Goal: Task Accomplishment & Management: Manage account settings

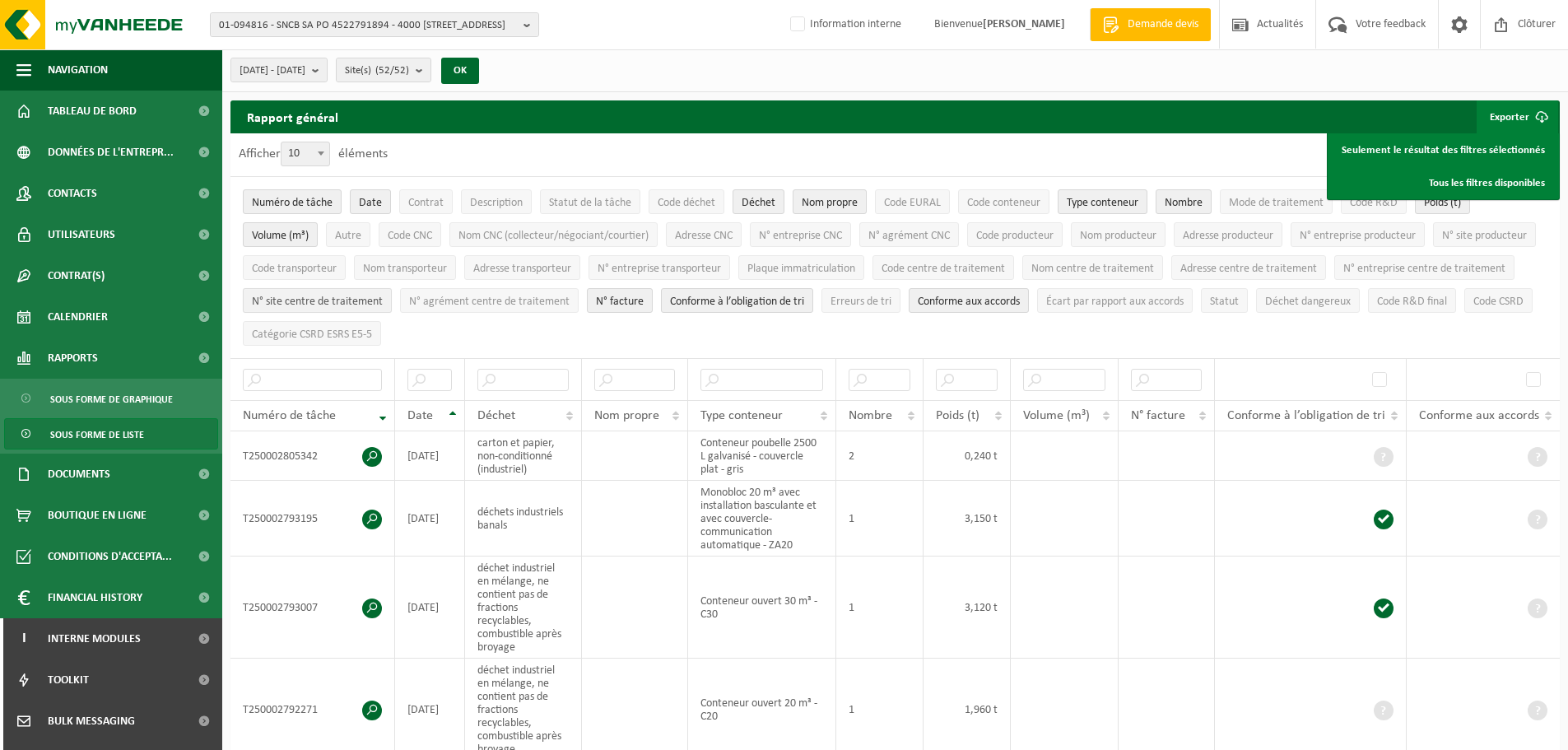
scroll to position [157, 0]
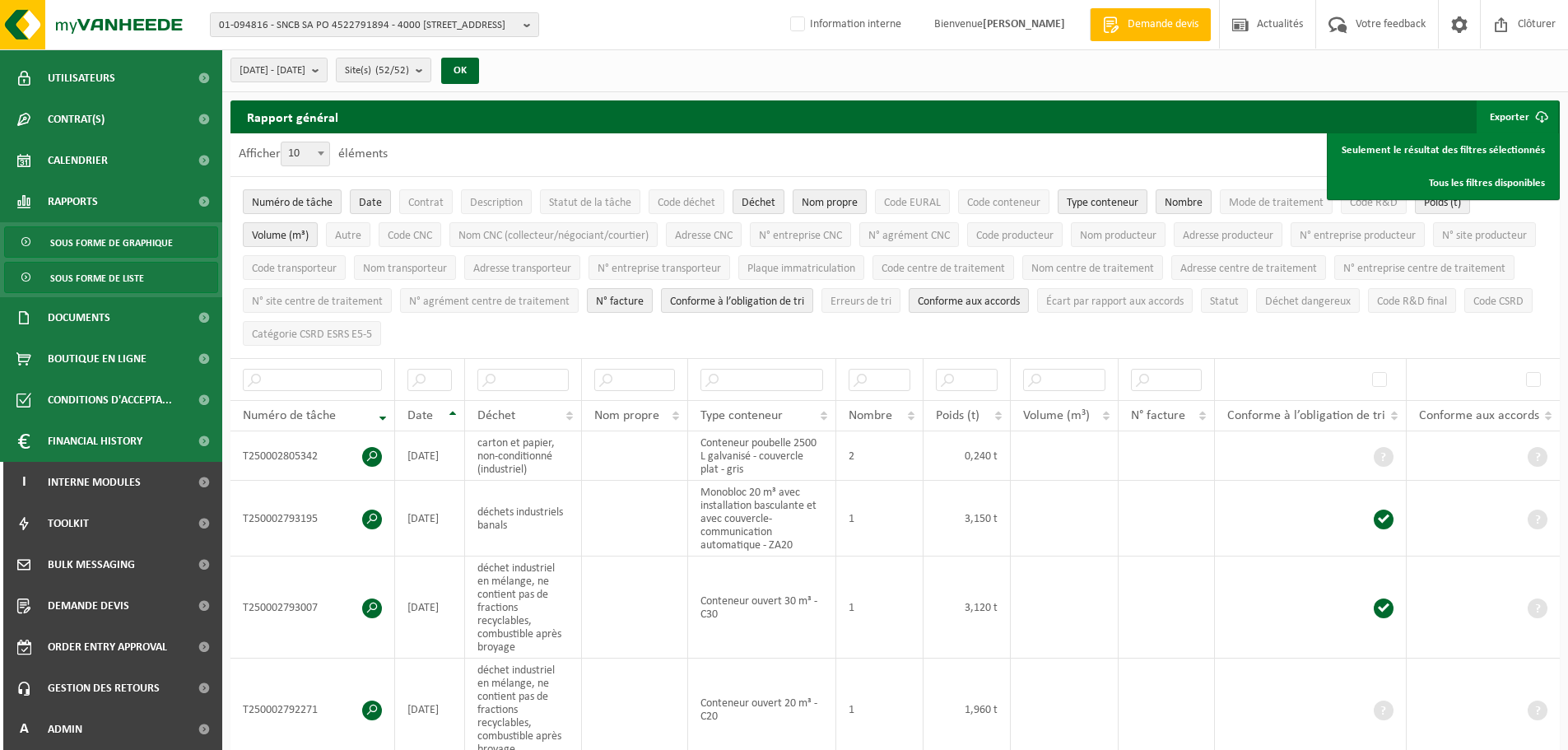
click at [118, 254] on span "Sous forme de graphique" at bounding box center [111, 242] width 123 height 31
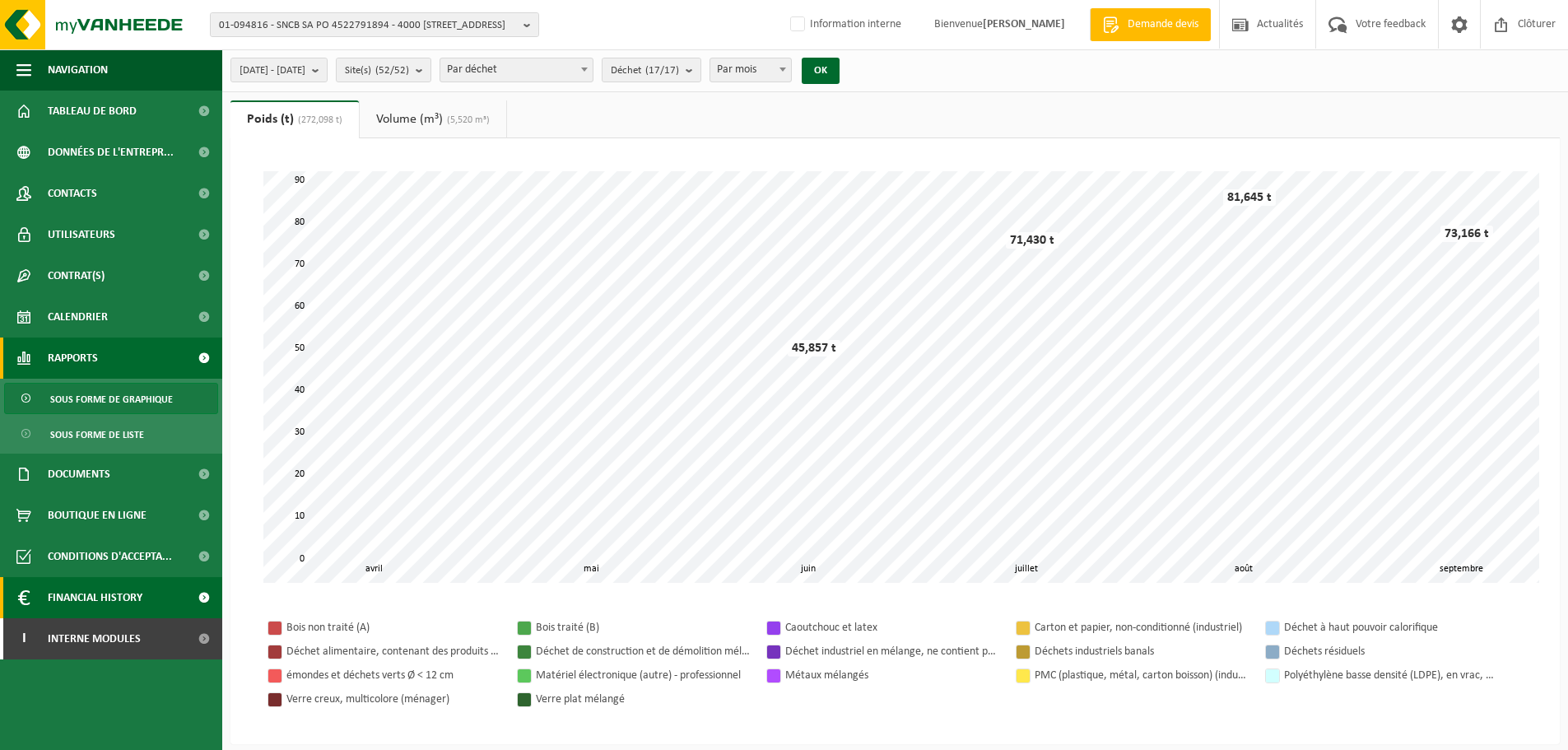
click at [121, 598] on span "Financial History" at bounding box center [95, 598] width 94 height 42
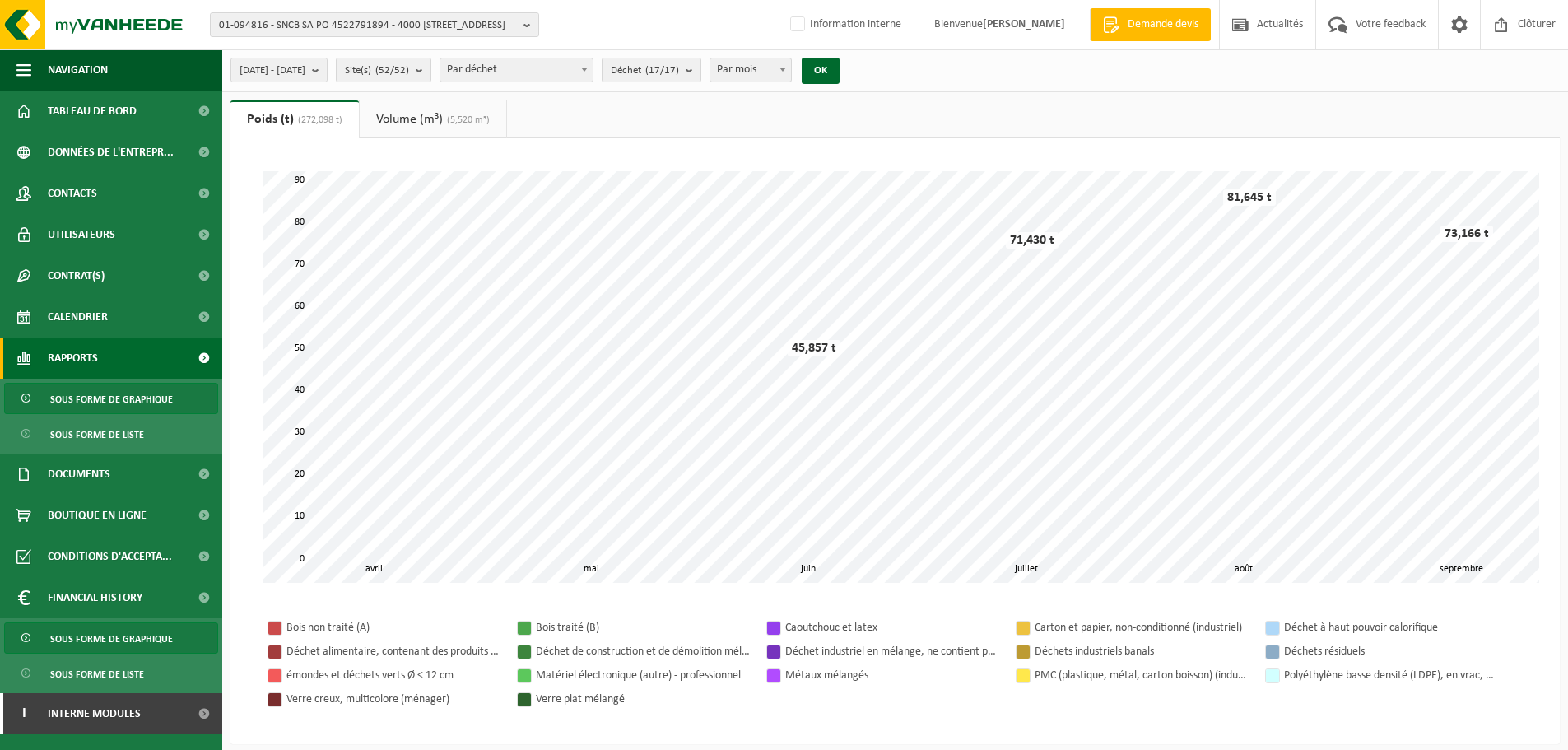
click at [132, 637] on span "Sous forme de graphique" at bounding box center [111, 639] width 123 height 31
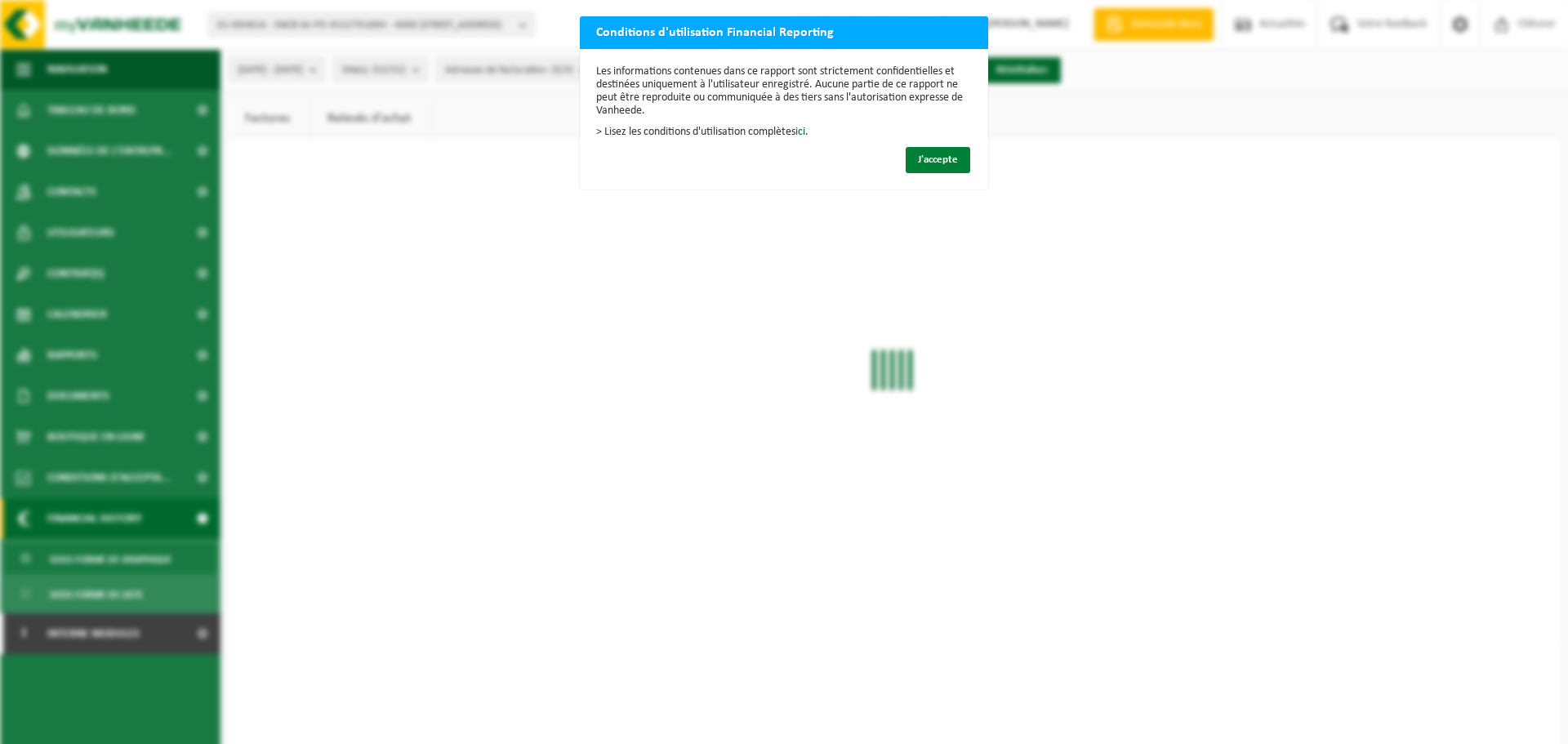
click at [918, 154] on span "J'accepte" at bounding box center [937, 159] width 40 height 10
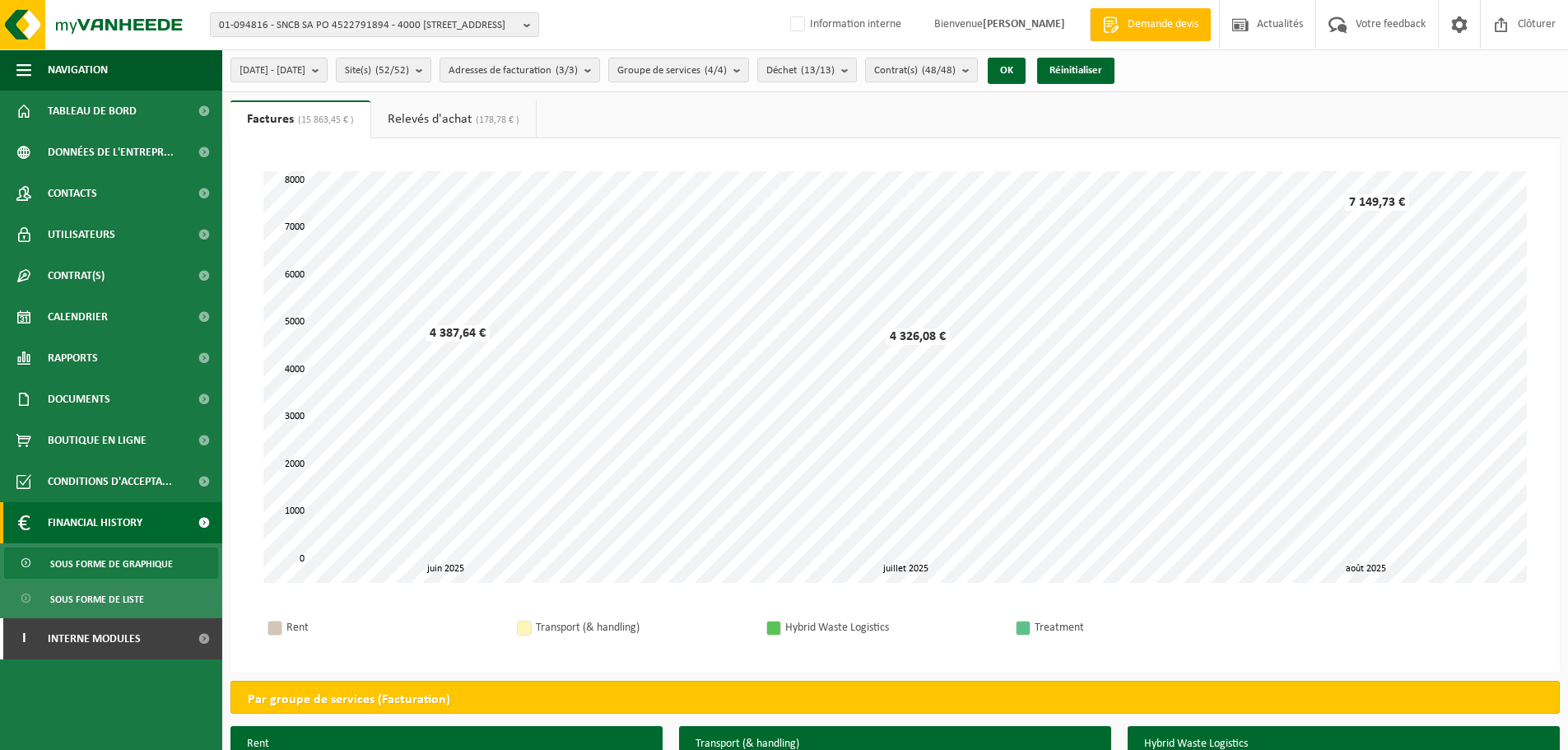
click at [727, 151] on div "Patientez Le téléchargement est un peu long en raison de la grande quantité de …" at bounding box center [894, 406] width 1329 height 534
click at [409, 70] on span "Site(s) (52/52)" at bounding box center [377, 71] width 64 height 25
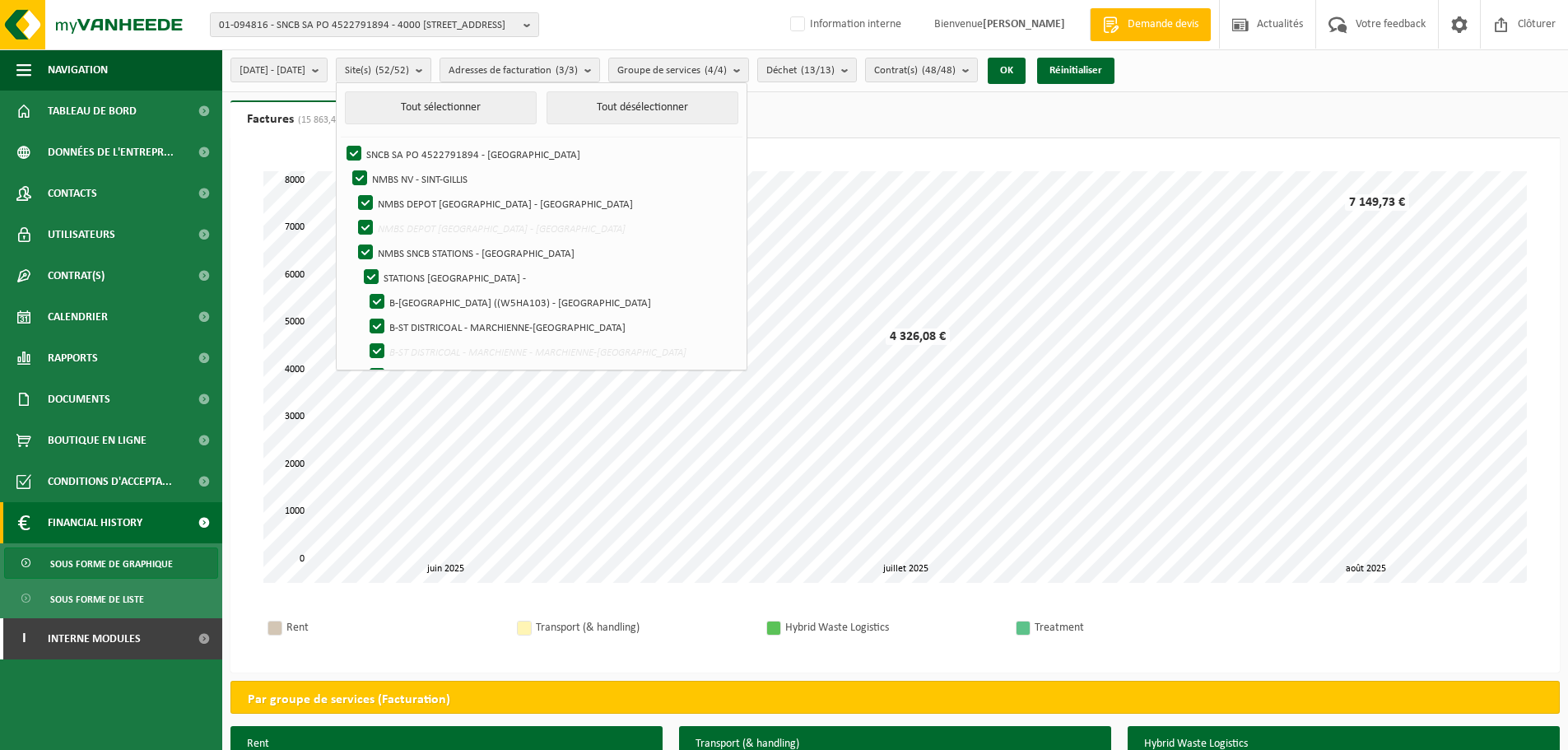
click at [870, 107] on ul "Factures (15 863,45 € ) Relevés d'achat (178,78 € )" at bounding box center [894, 119] width 1329 height 38
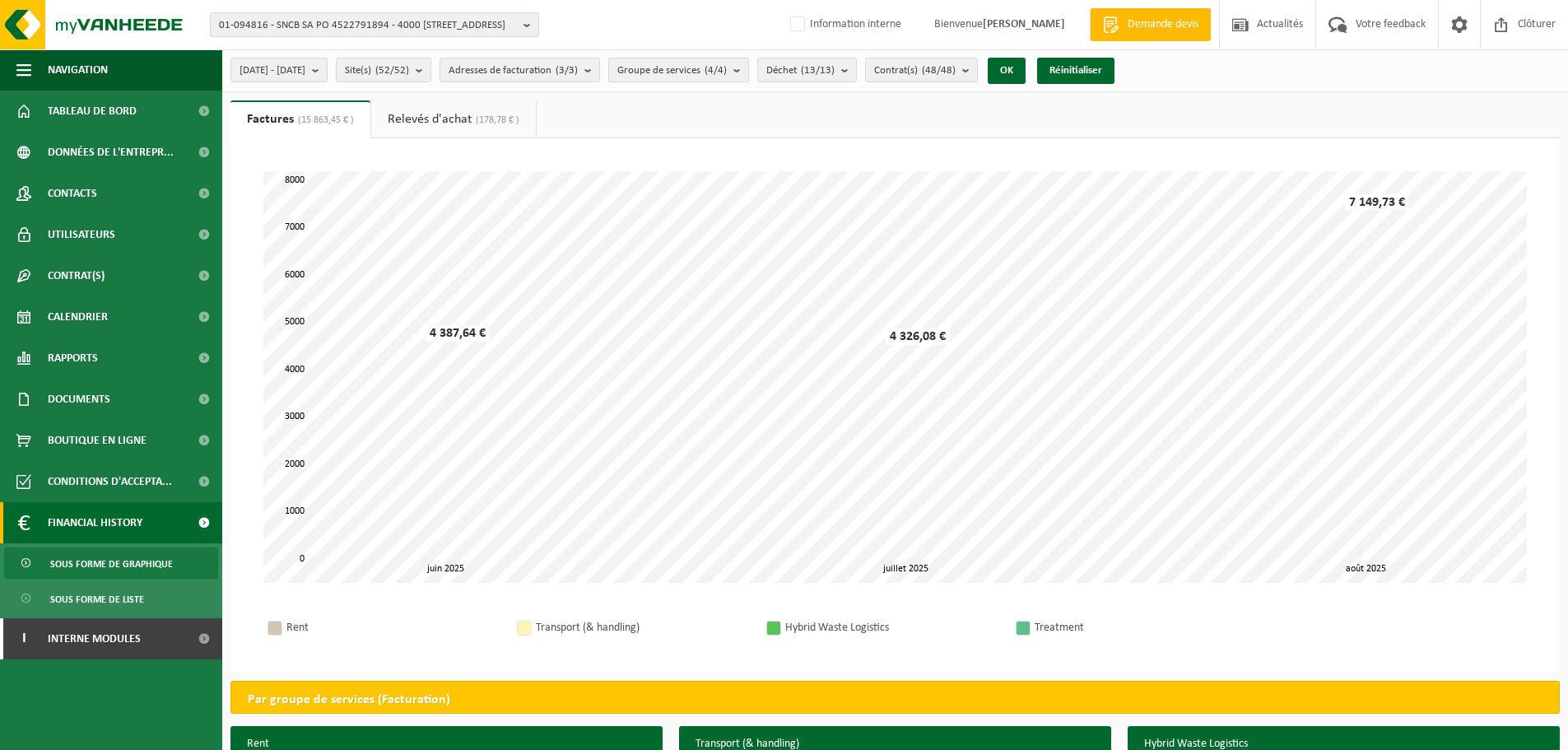
click at [727, 76] on span "Groupe de services (4/4)" at bounding box center [672, 71] width 109 height 25
click at [944, 118] on ul "Factures (15 863,45 € ) Relevés d'achat (178,78 € )" at bounding box center [894, 119] width 1329 height 38
click at [124, 608] on span "Sous forme de liste" at bounding box center [96, 599] width 93 height 31
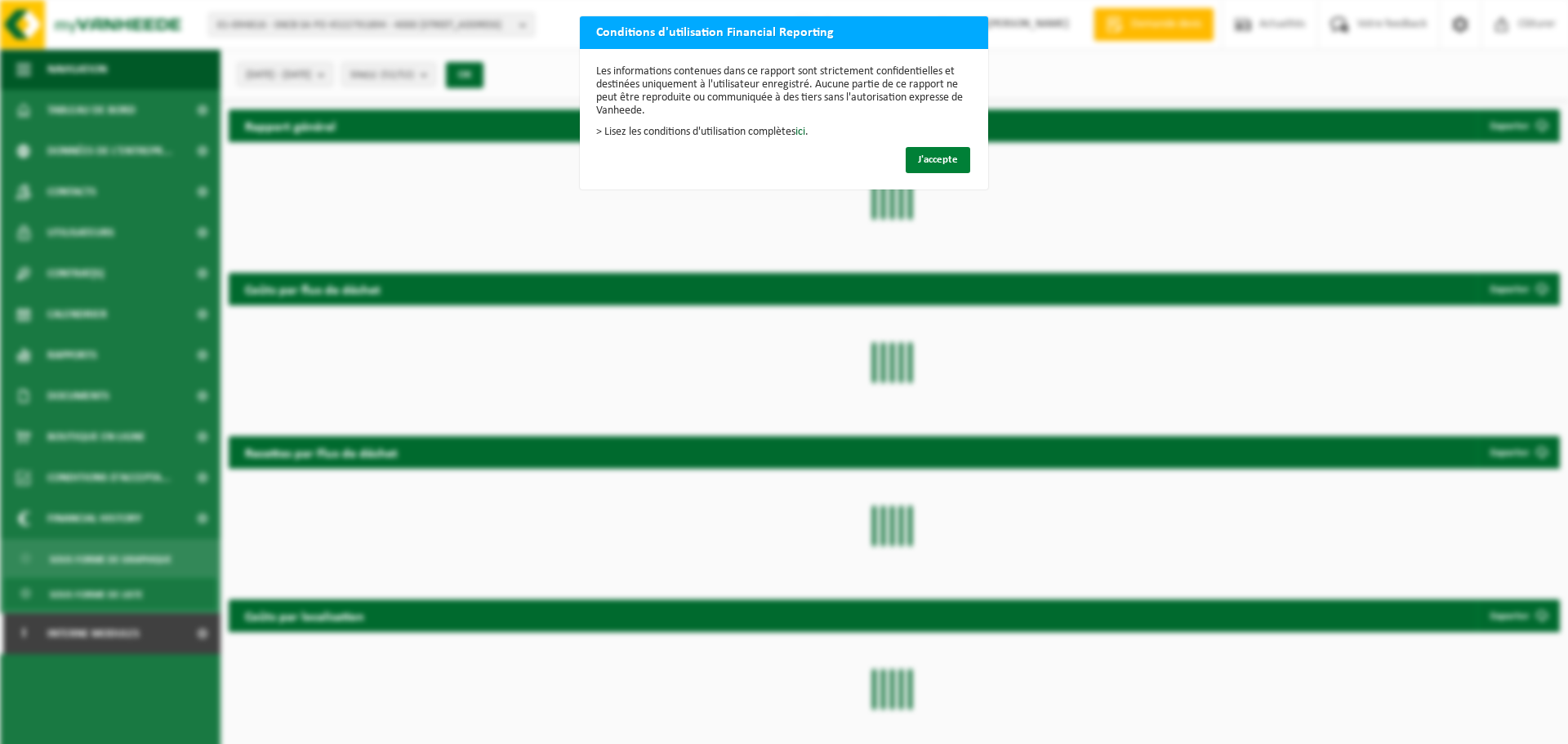
click at [919, 166] on button "J'accepte" at bounding box center [937, 160] width 65 height 26
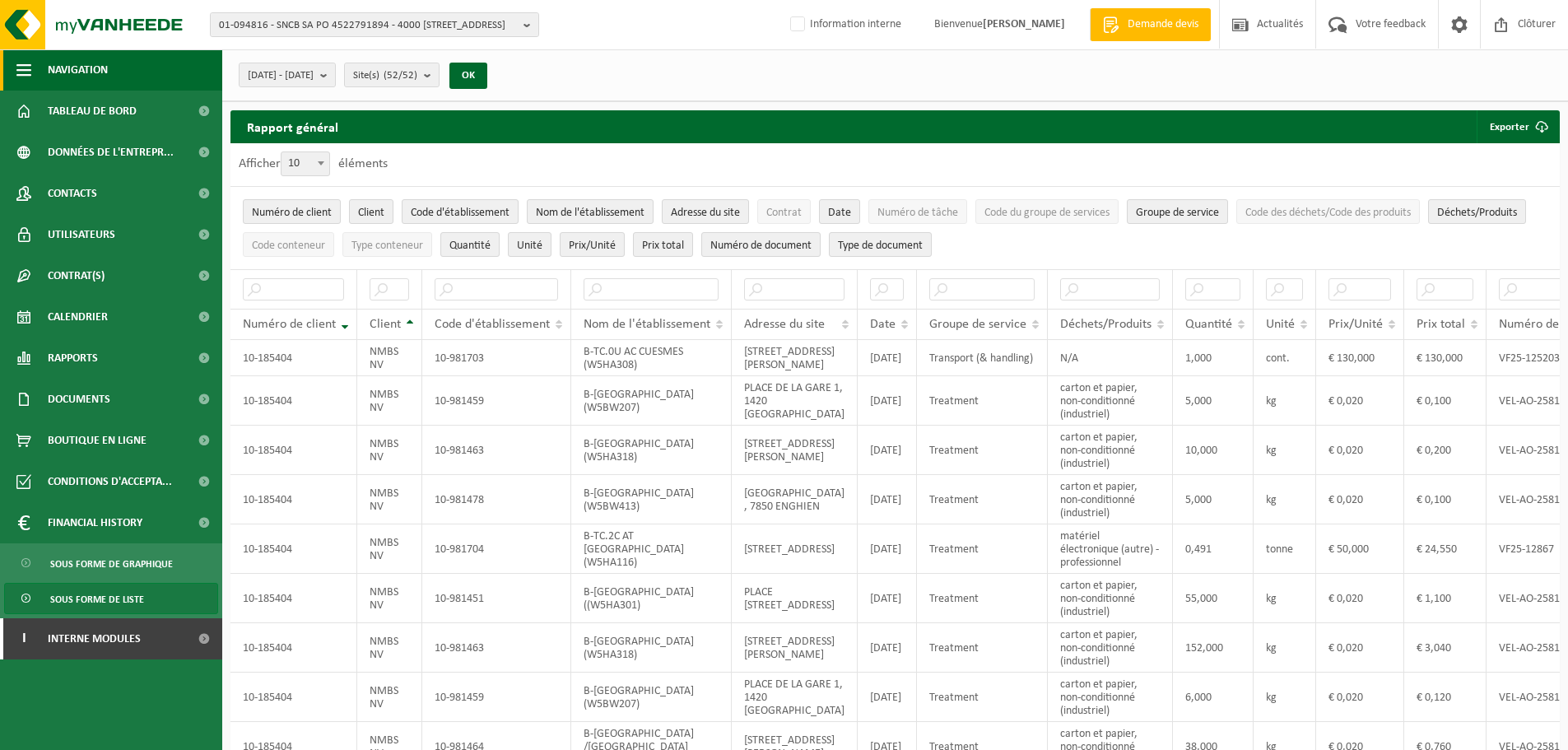
click at [29, 75] on span "button" at bounding box center [24, 70] width 15 height 42
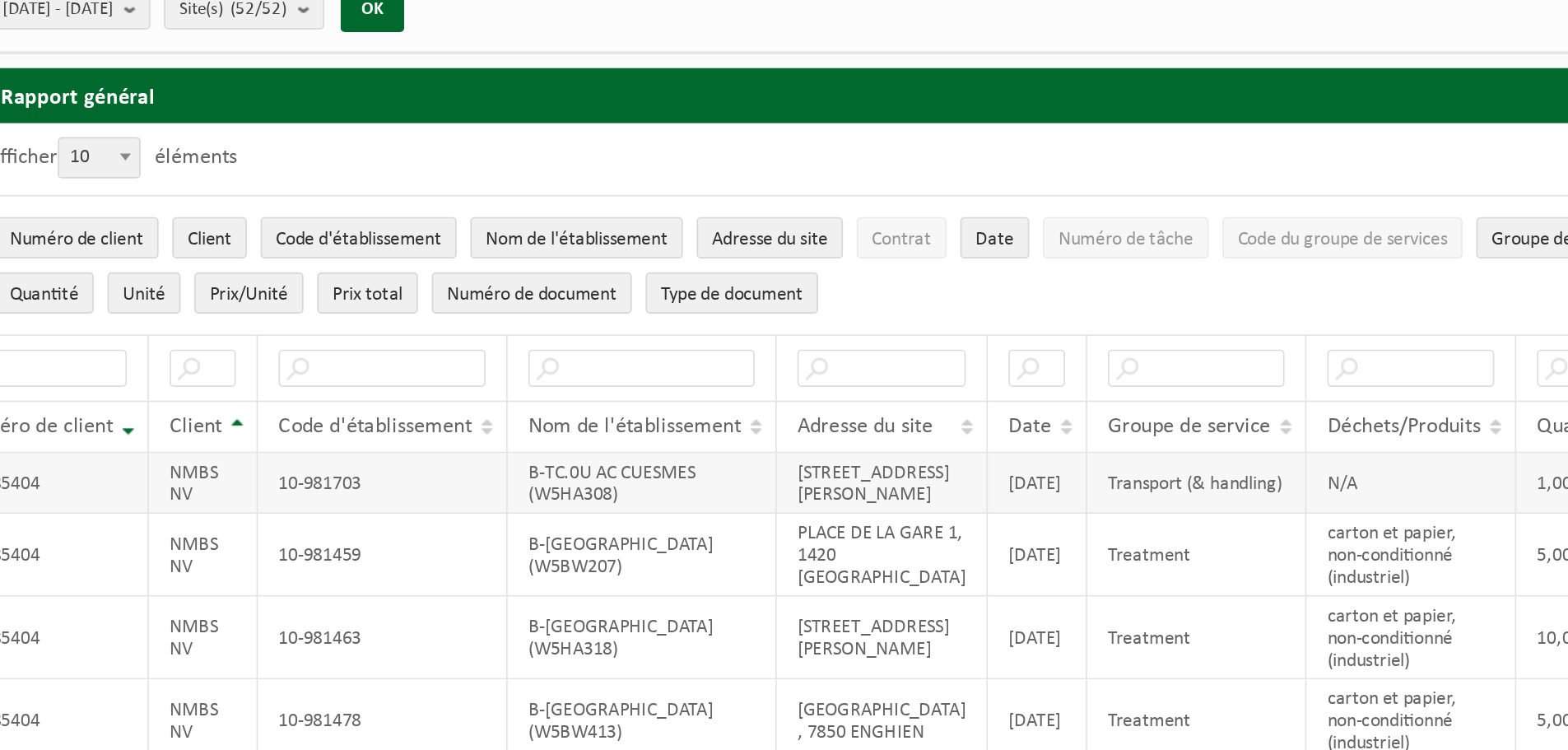
scroll to position [0, 22]
click at [618, 211] on span "Contrat" at bounding box center [607, 212] width 36 height 12
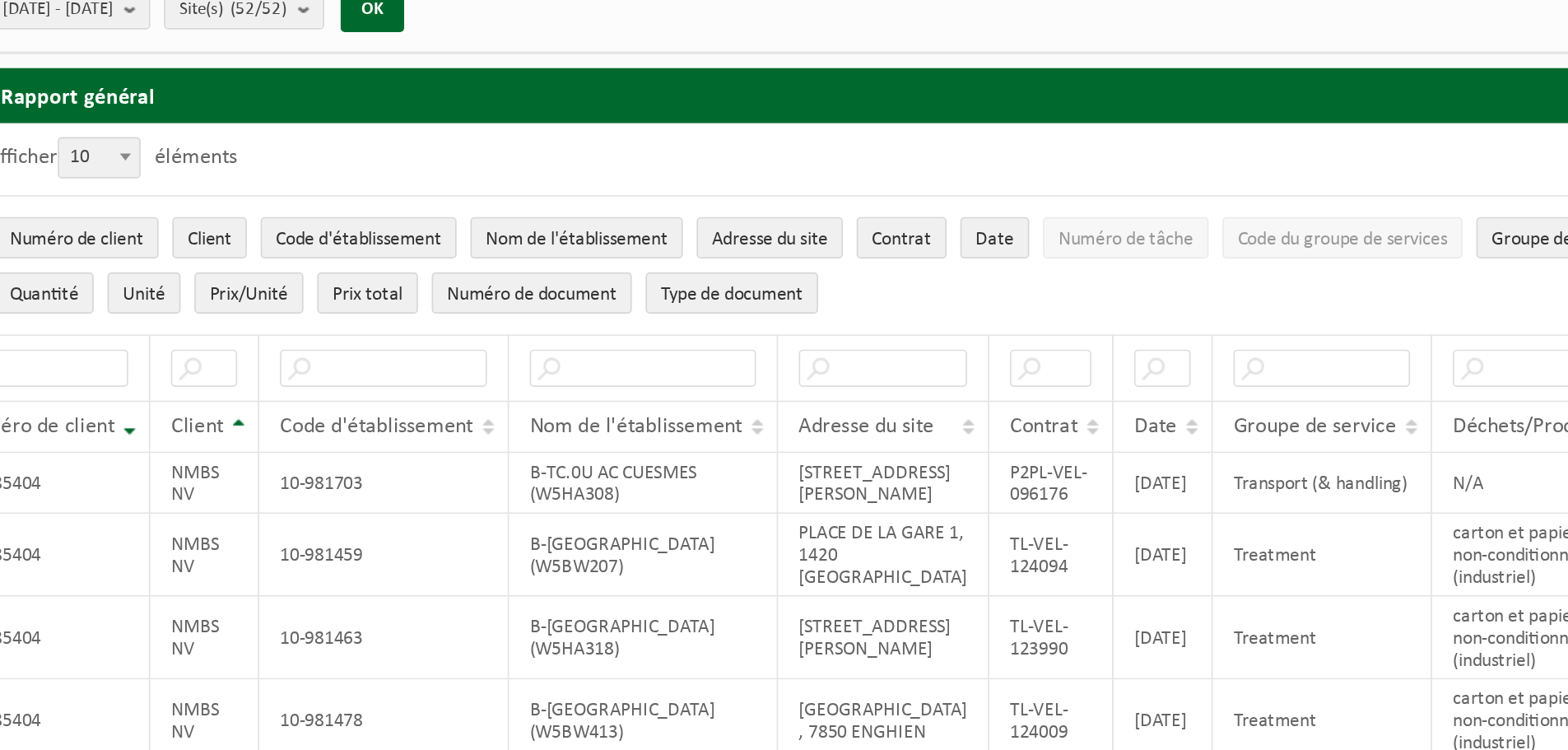
click at [621, 211] on span "Contrat" at bounding box center [607, 212] width 36 height 12
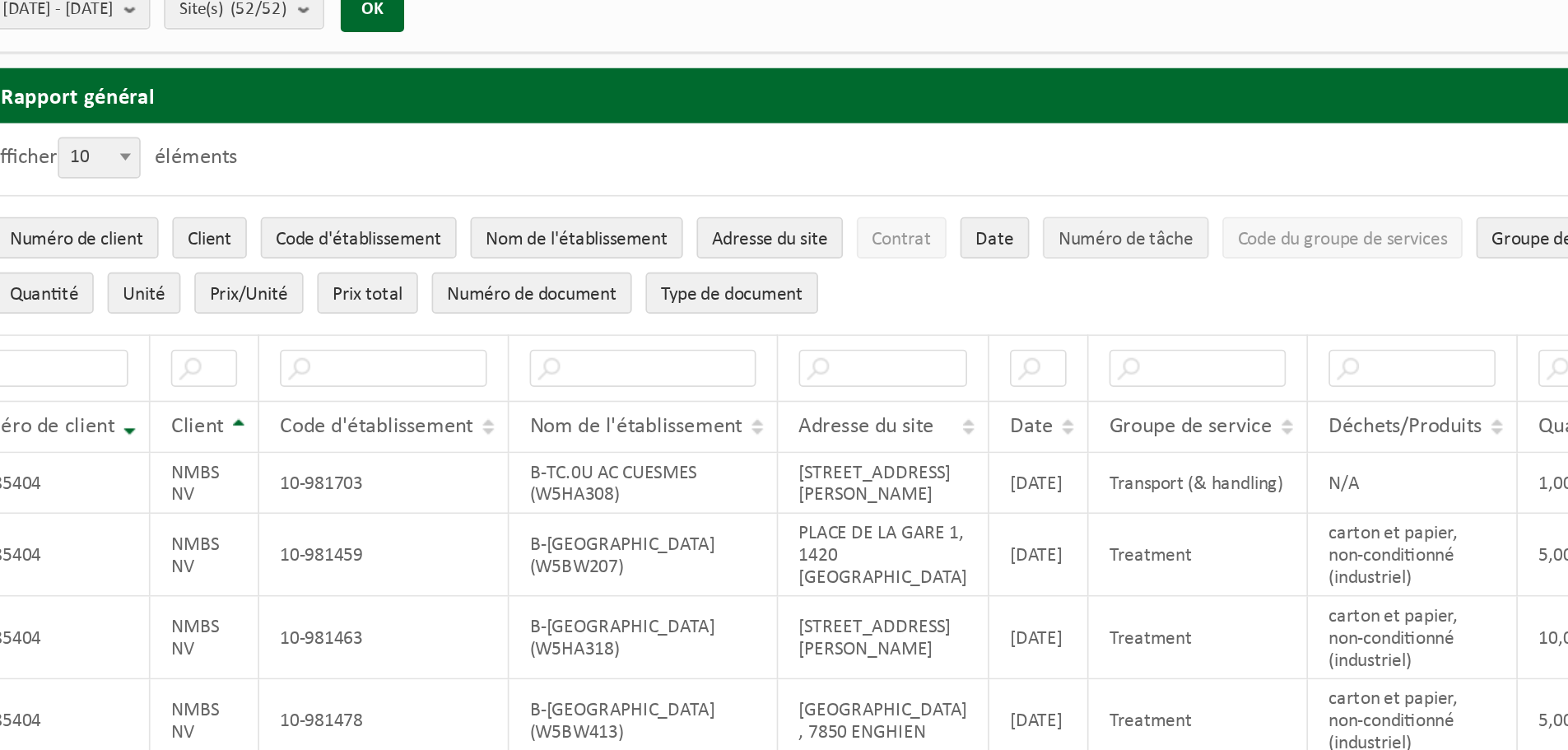
click at [766, 216] on span "Numéro de tâche" at bounding box center [741, 212] width 81 height 12
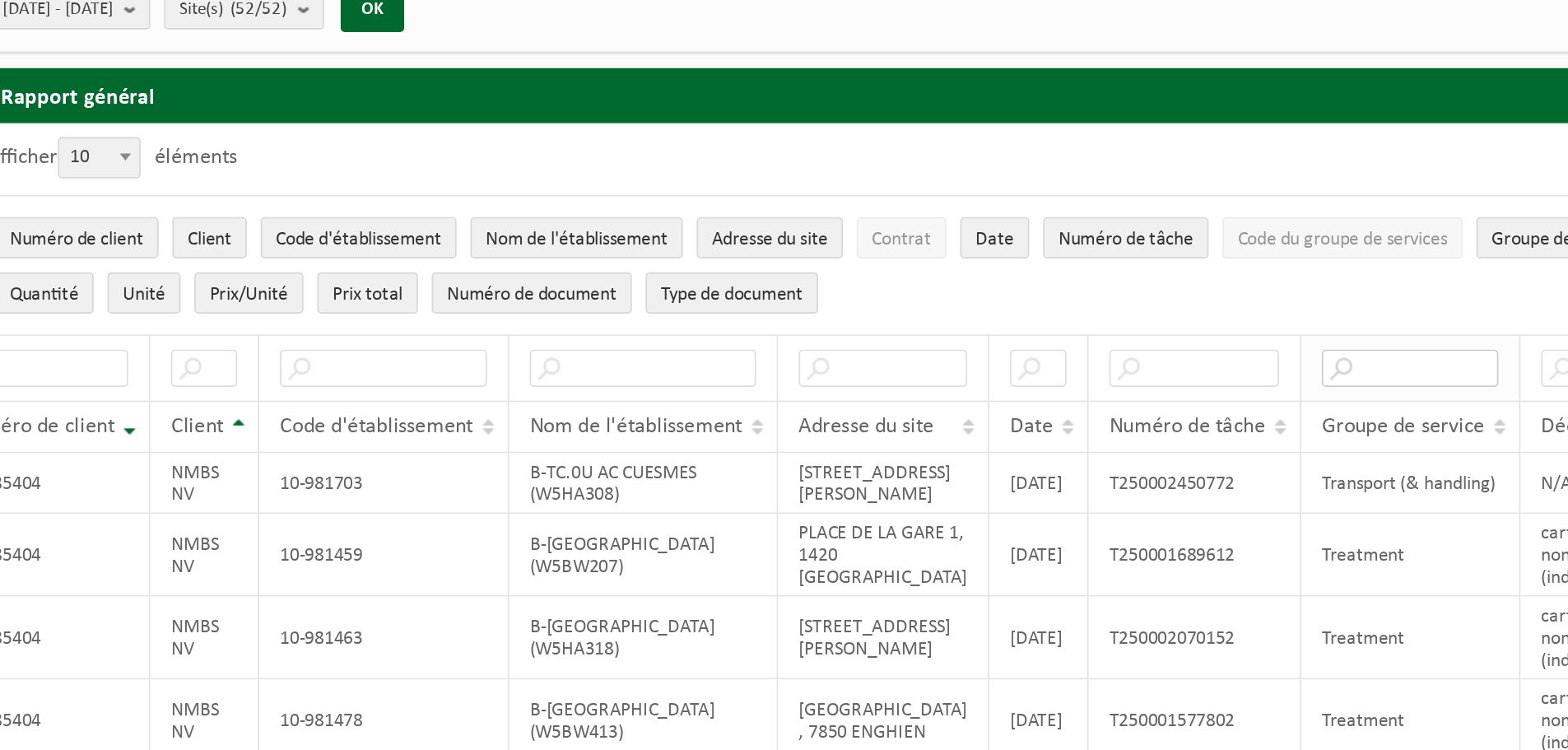
click at [884, 294] on input "text" at bounding box center [910, 290] width 106 height 23
type input "rent"
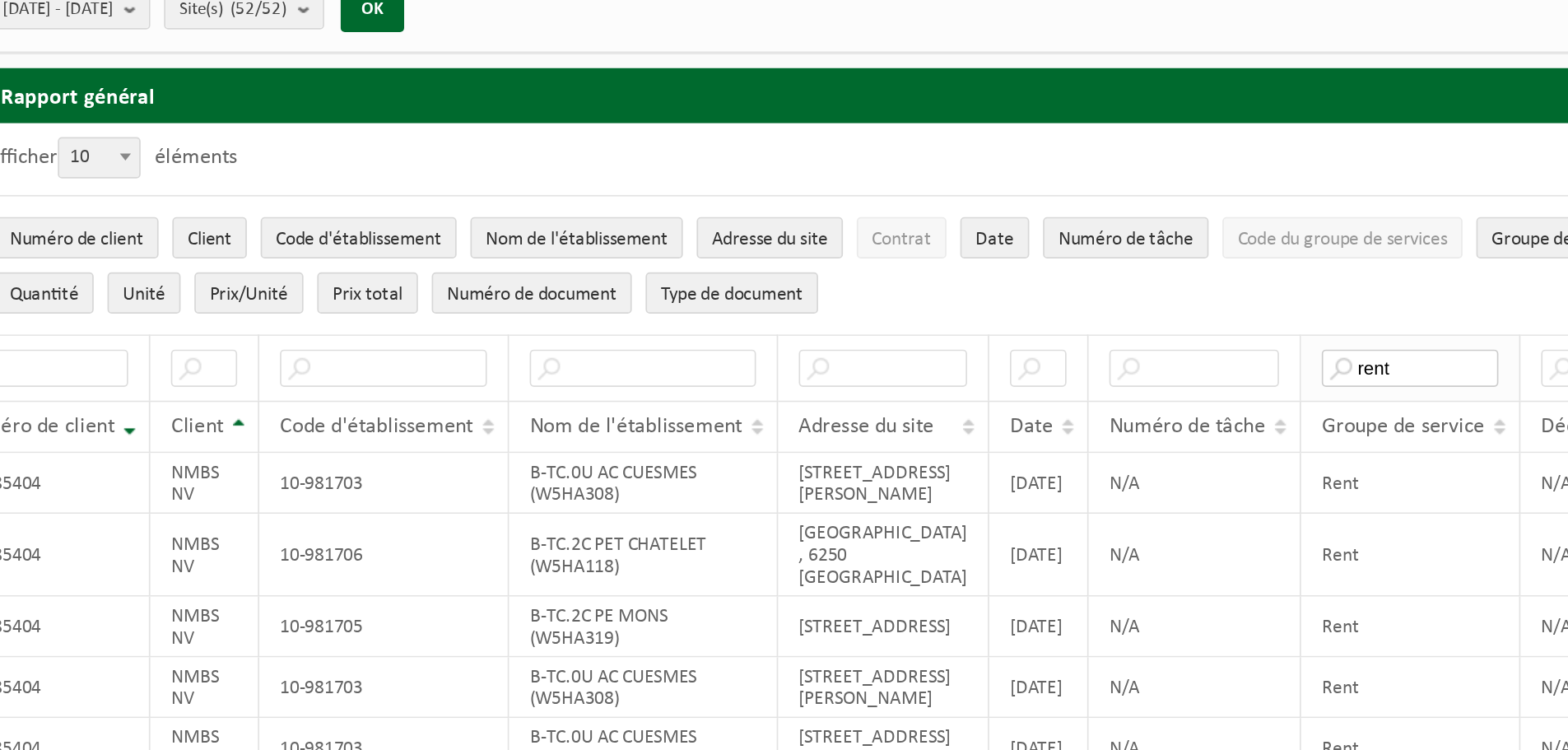
click at [876, 293] on input "rent" at bounding box center [910, 290] width 106 height 23
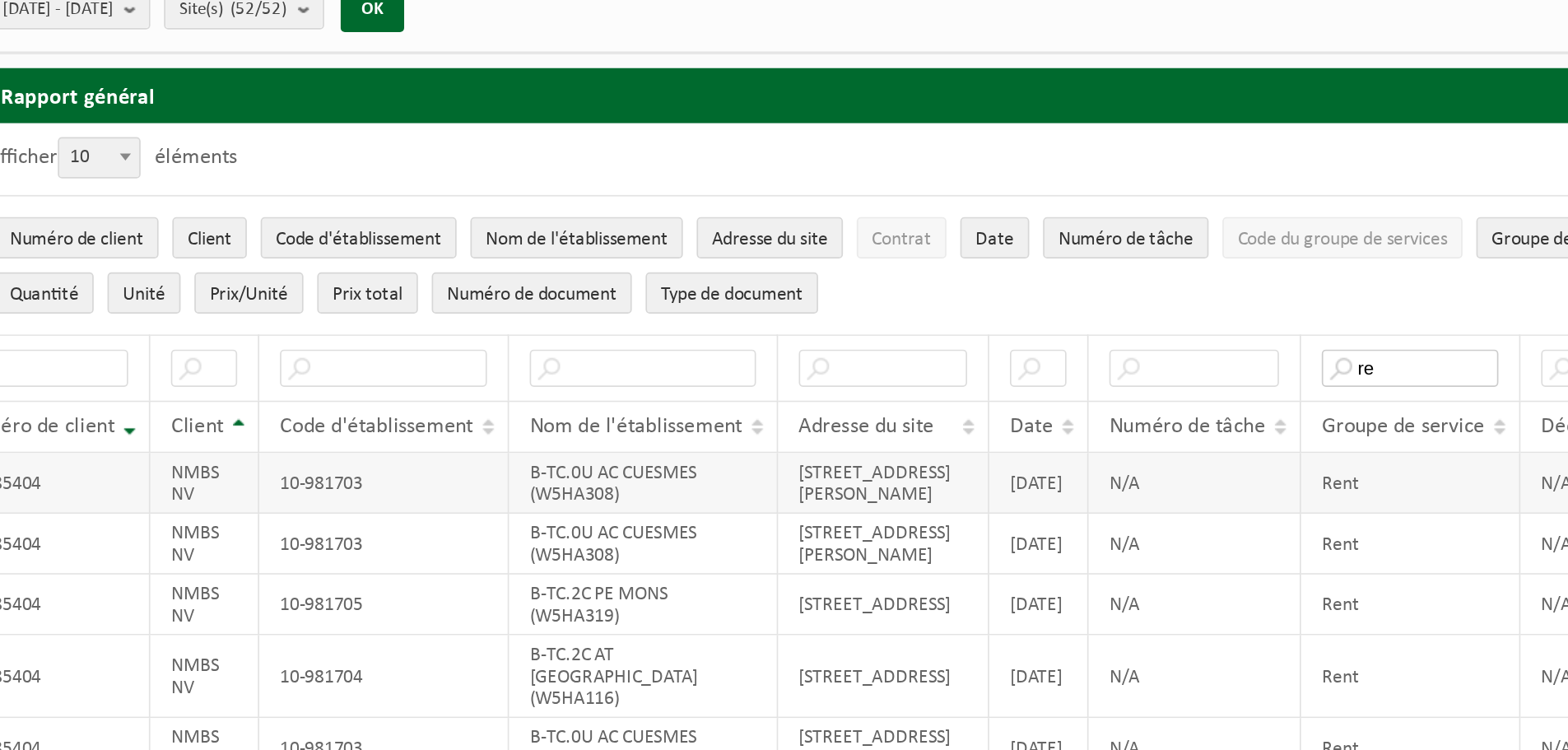
type input "r"
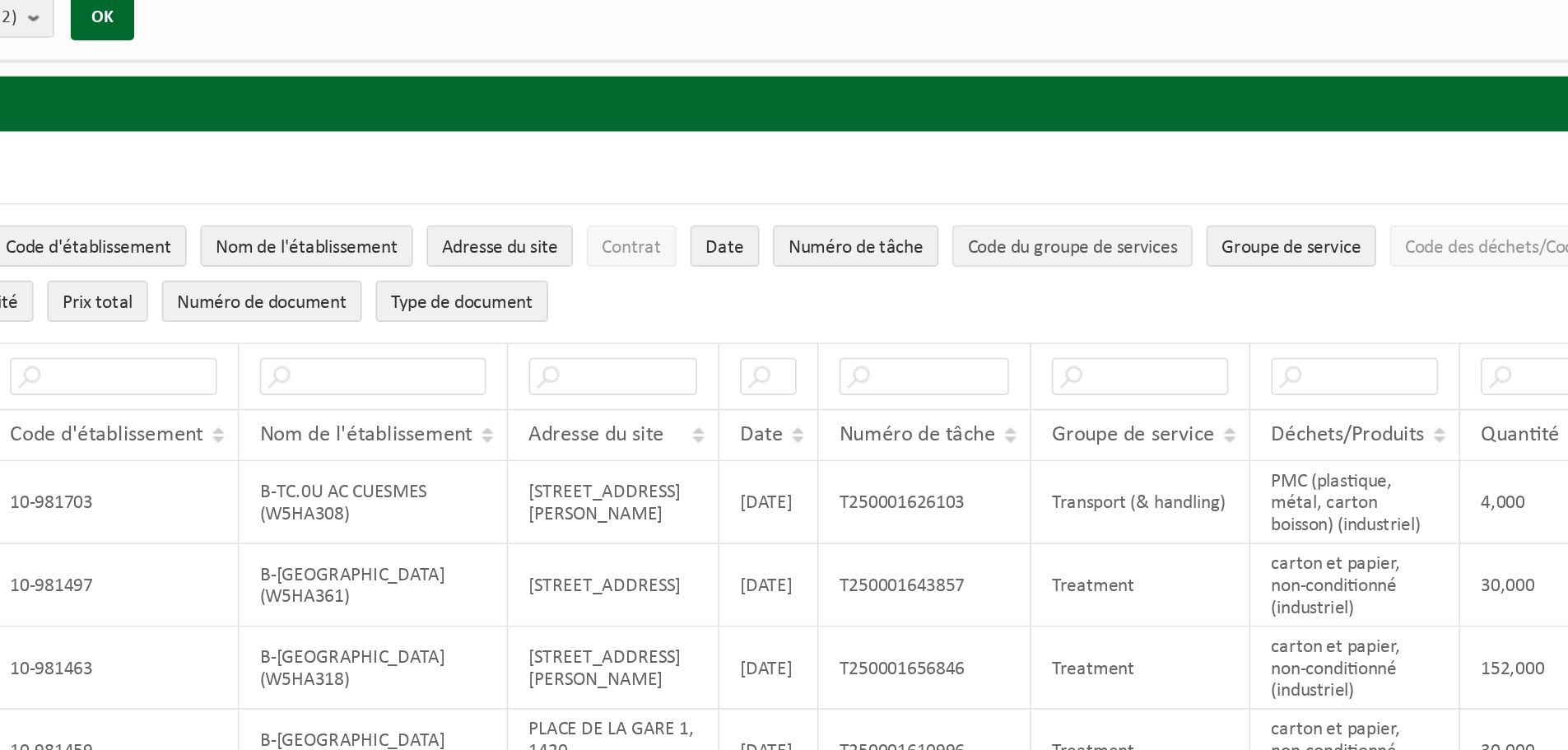
click at [913, 214] on span "Code du groupe de services" at bounding box center [869, 212] width 125 height 12
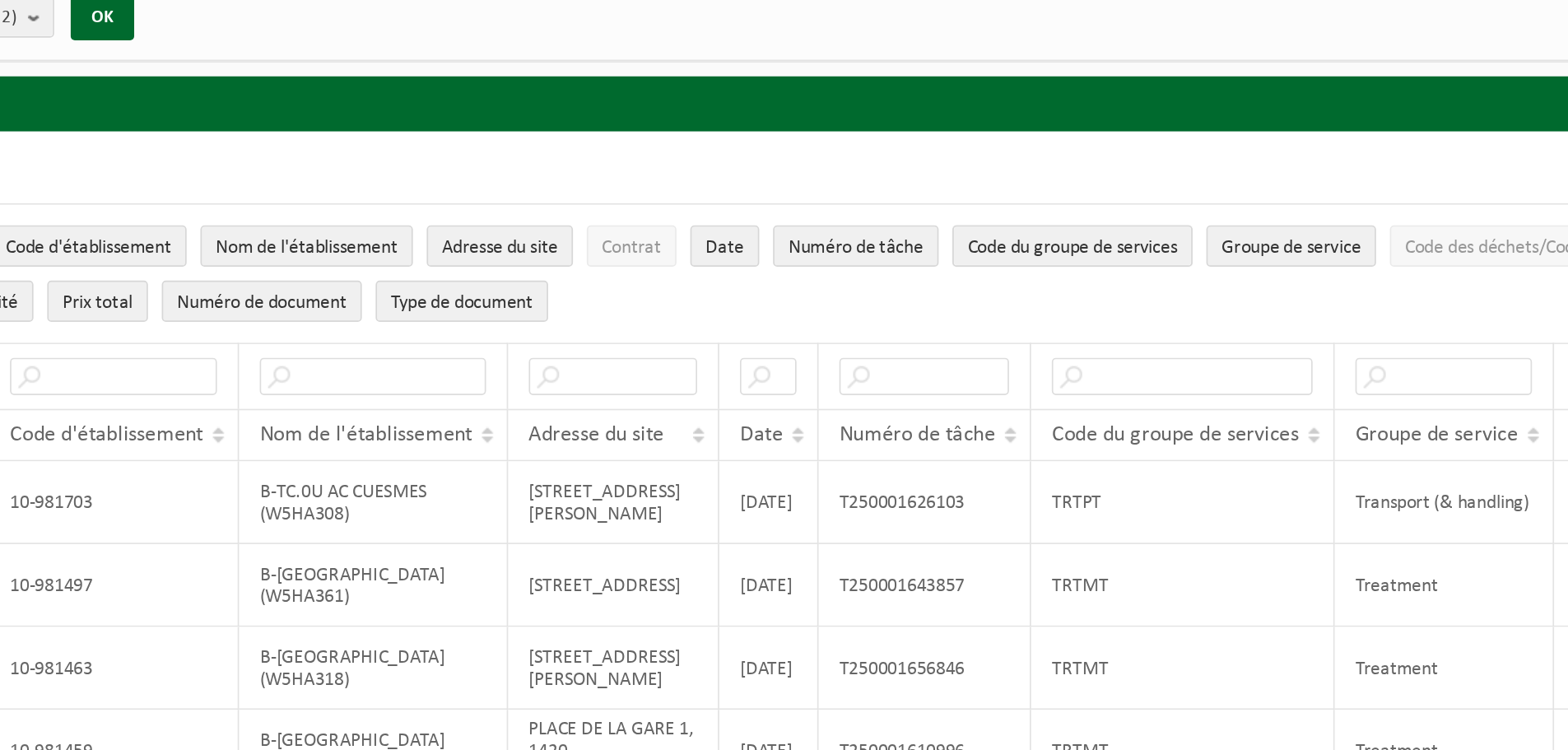
click at [913, 214] on span "Code du groupe de services" at bounding box center [869, 212] width 125 height 12
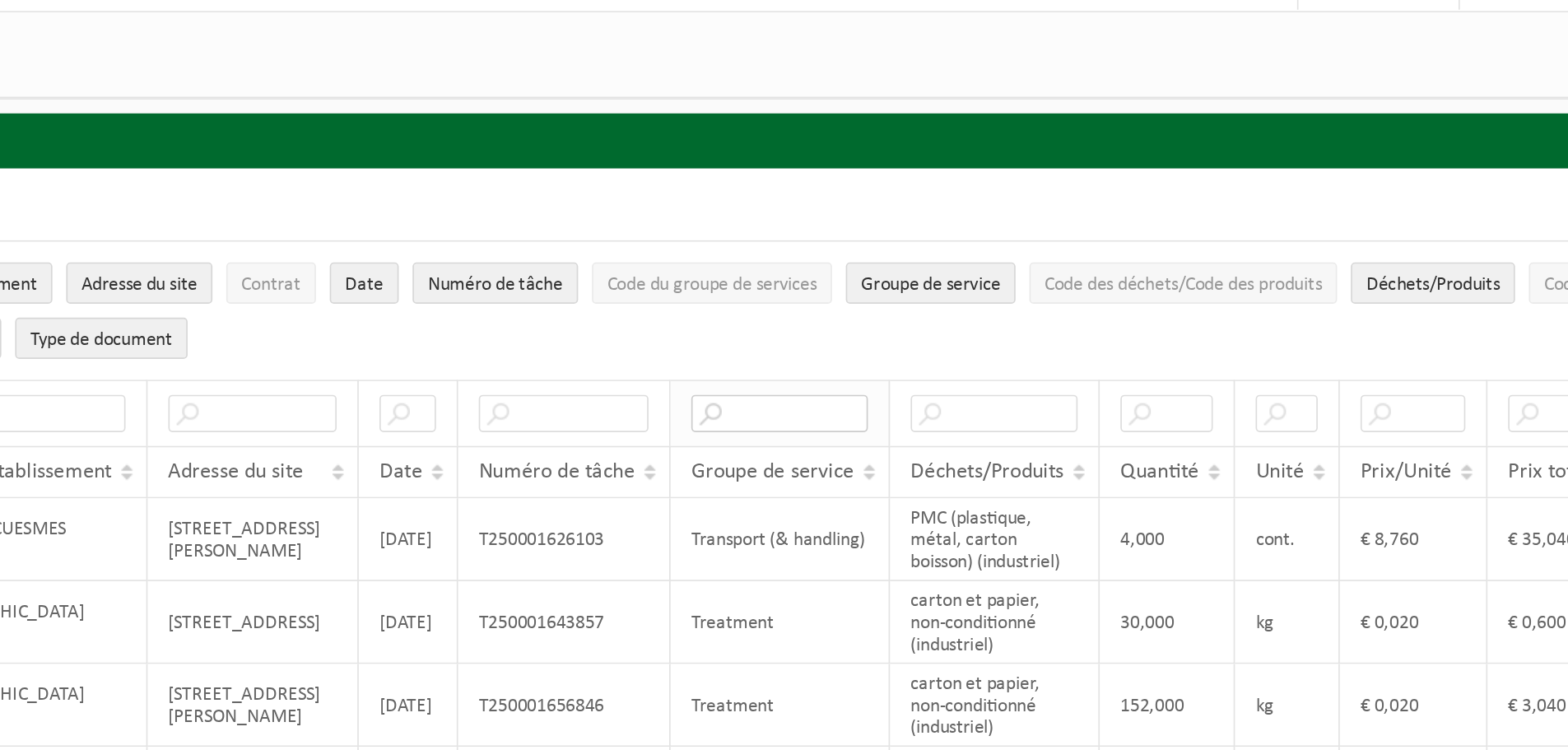
click at [901, 293] on input "text" at bounding box center [910, 290] width 106 height 23
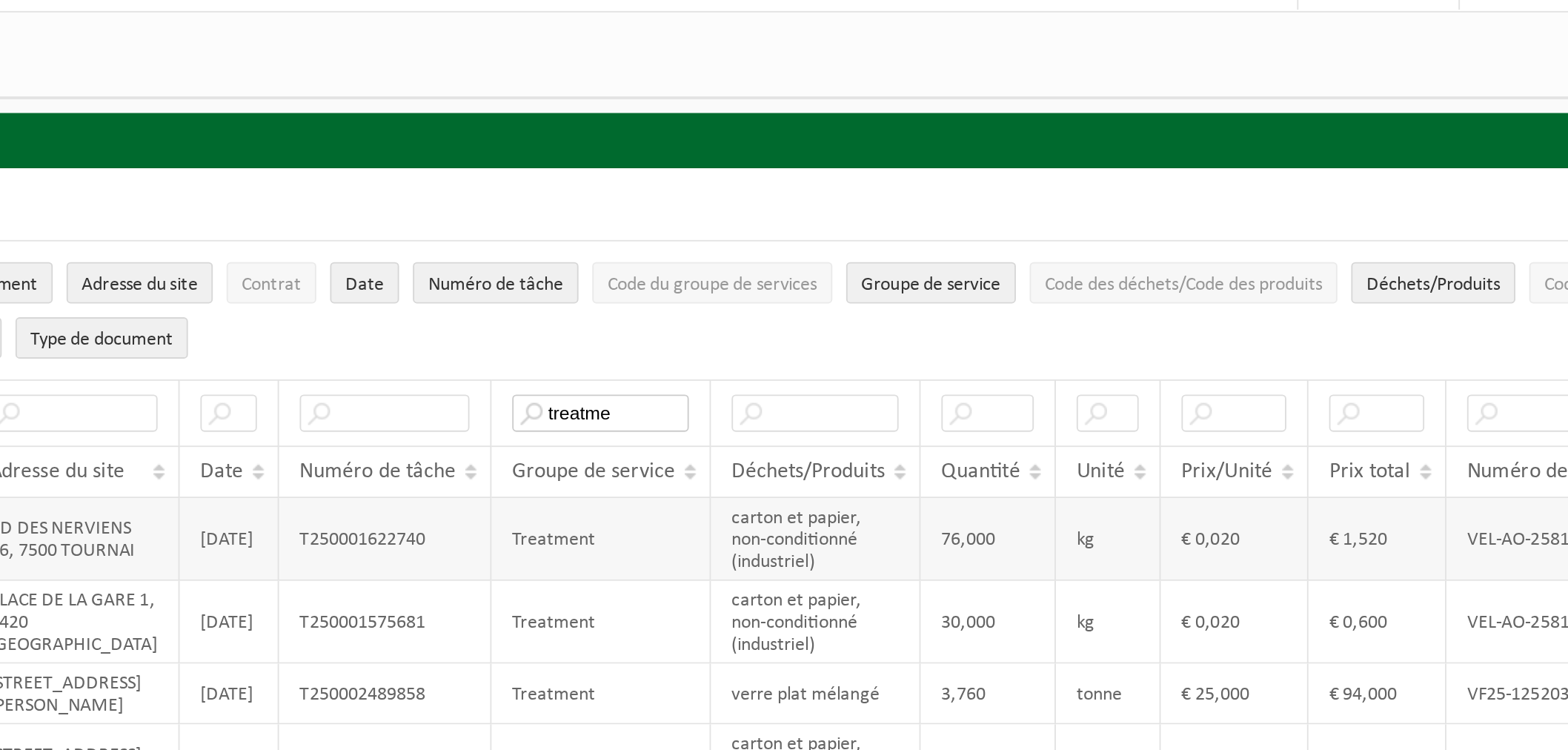
scroll to position [0, 134]
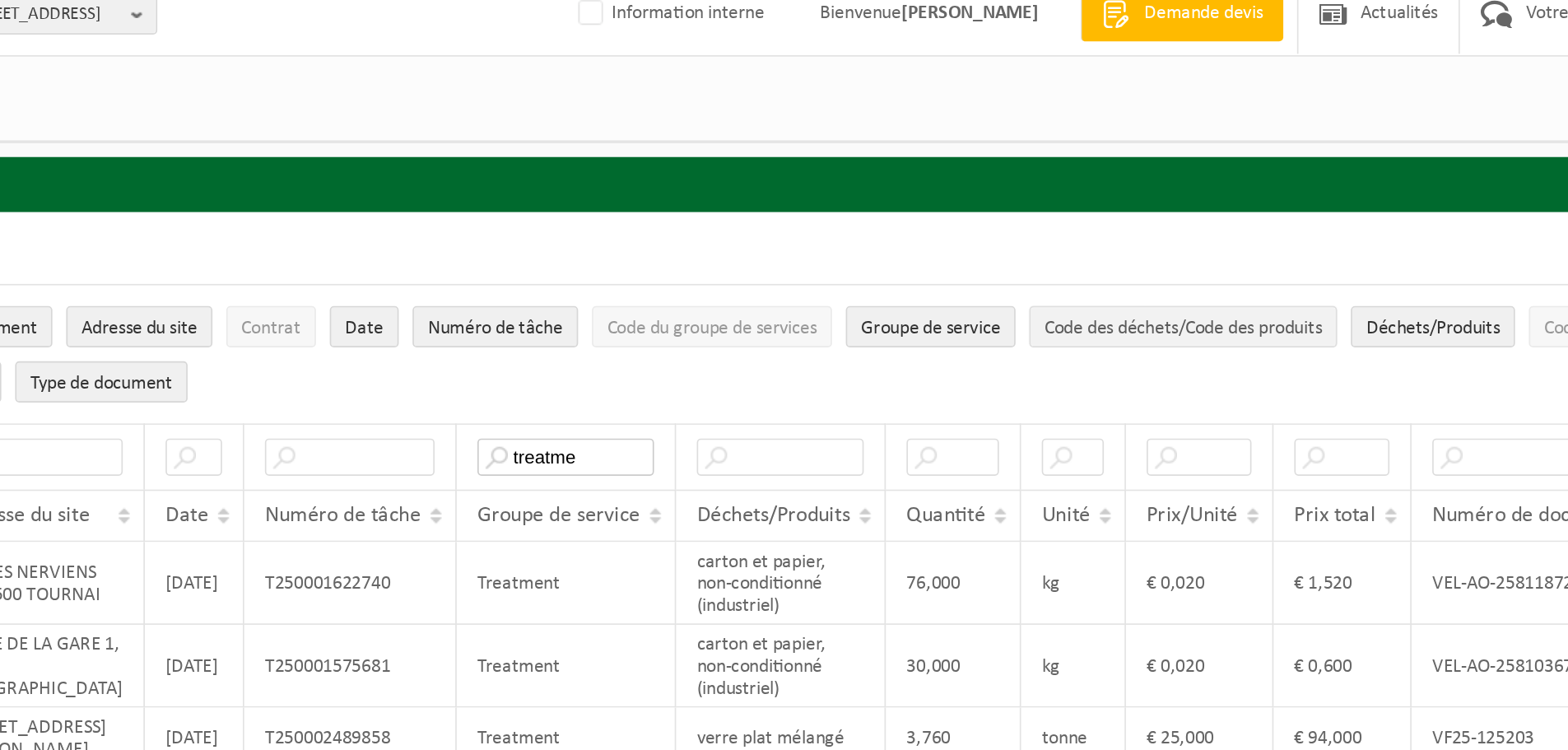
type input "treatme"
click at [1168, 214] on span "Code des déchets/Code des produits" at bounding box center [1150, 212] width 165 height 12
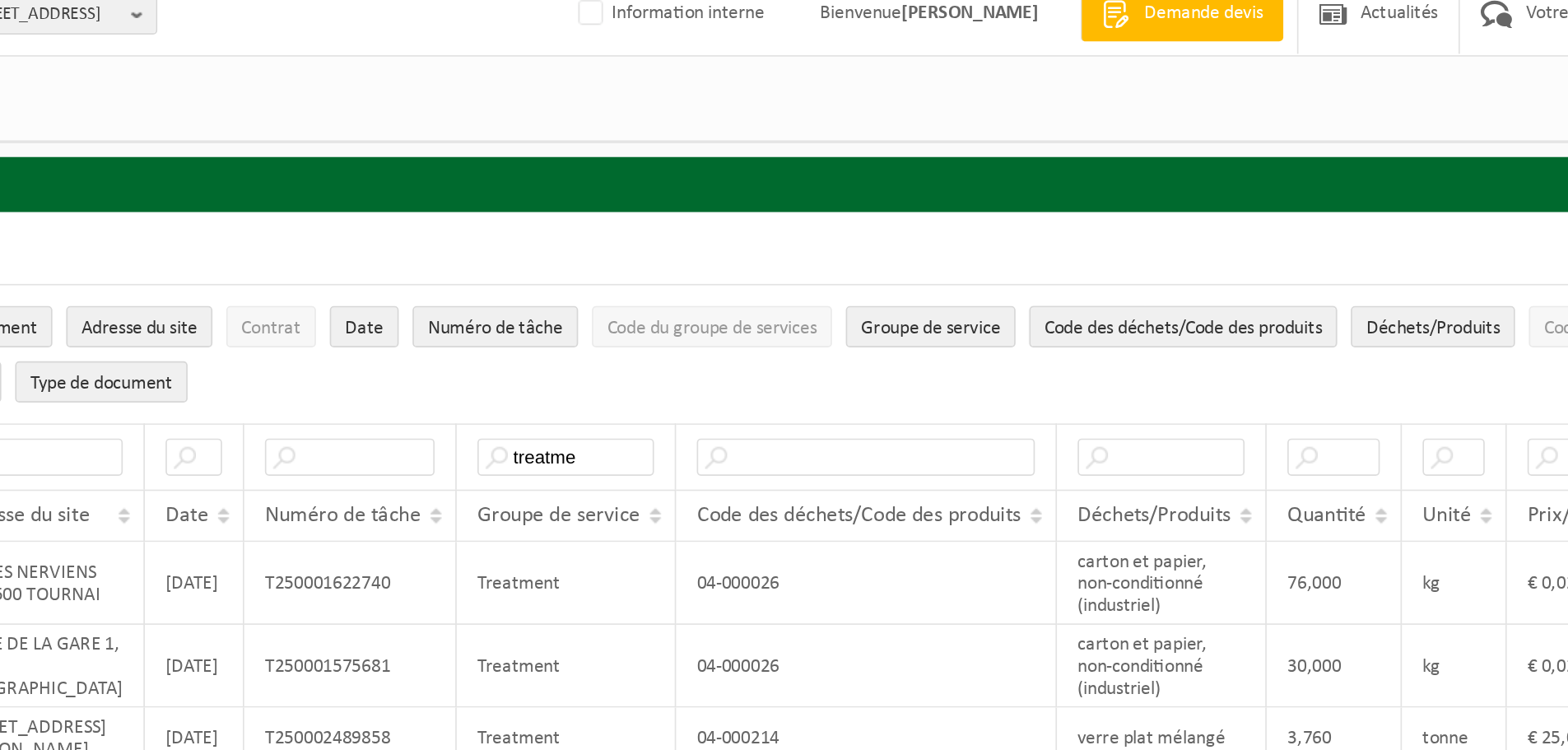
click at [1165, 210] on span "Code des déchets/Code des produits" at bounding box center [1150, 212] width 165 height 12
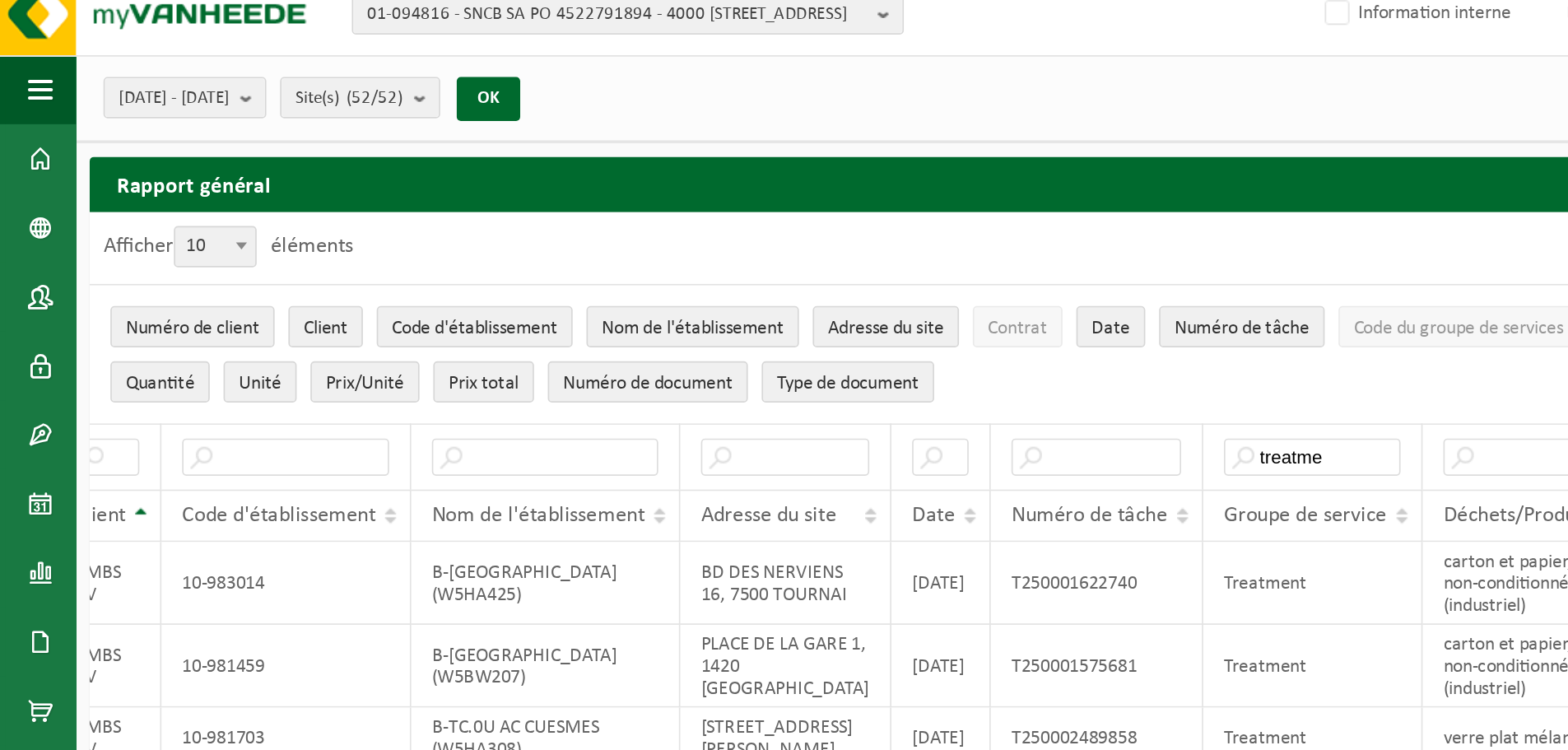
click at [694, 249] on ul "Numéro de client Client Code d'établissement Nom de l'établissement Adresse du …" at bounding box center [806, 227] width 1506 height 82
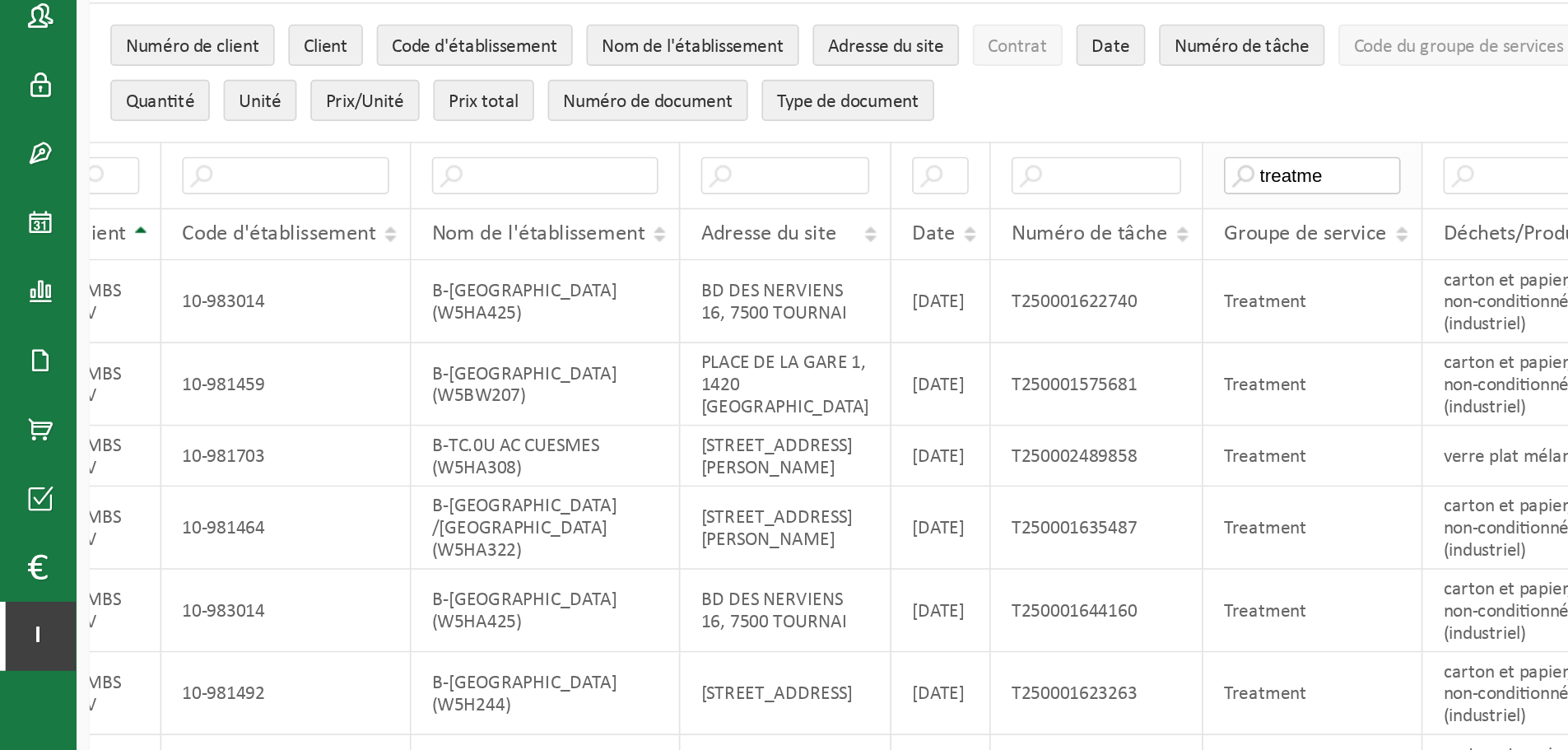
click at [772, 292] on input "treatme" at bounding box center [783, 290] width 106 height 23
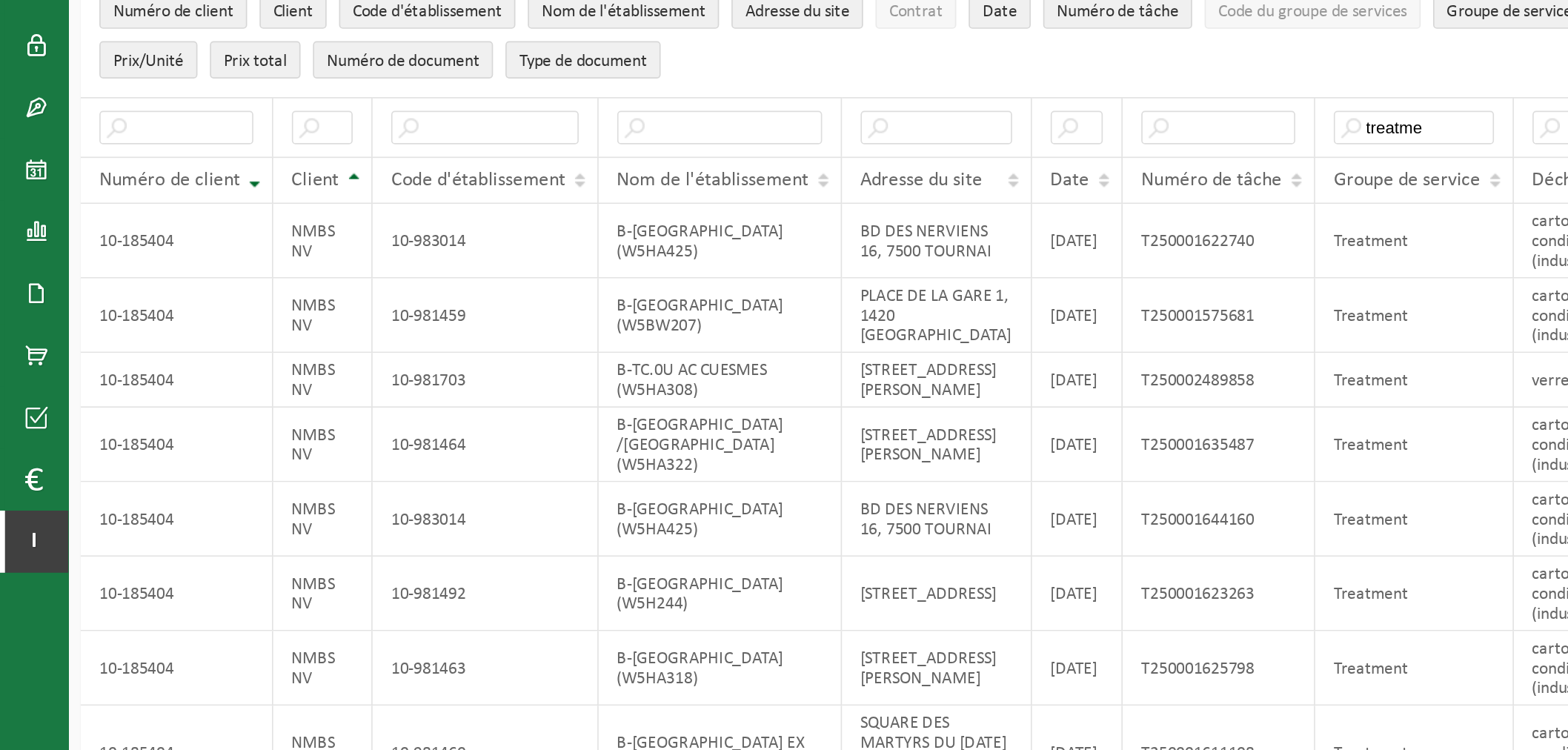
drag, startPoint x: 834, startPoint y: 166, endPoint x: 679, endPoint y: 229, distance: 167.3
click at [679, 229] on ul "Numéro de client Client Code d'établissement Nom de l'établissement Adresse du …" at bounding box center [804, 205] width 1512 height 74
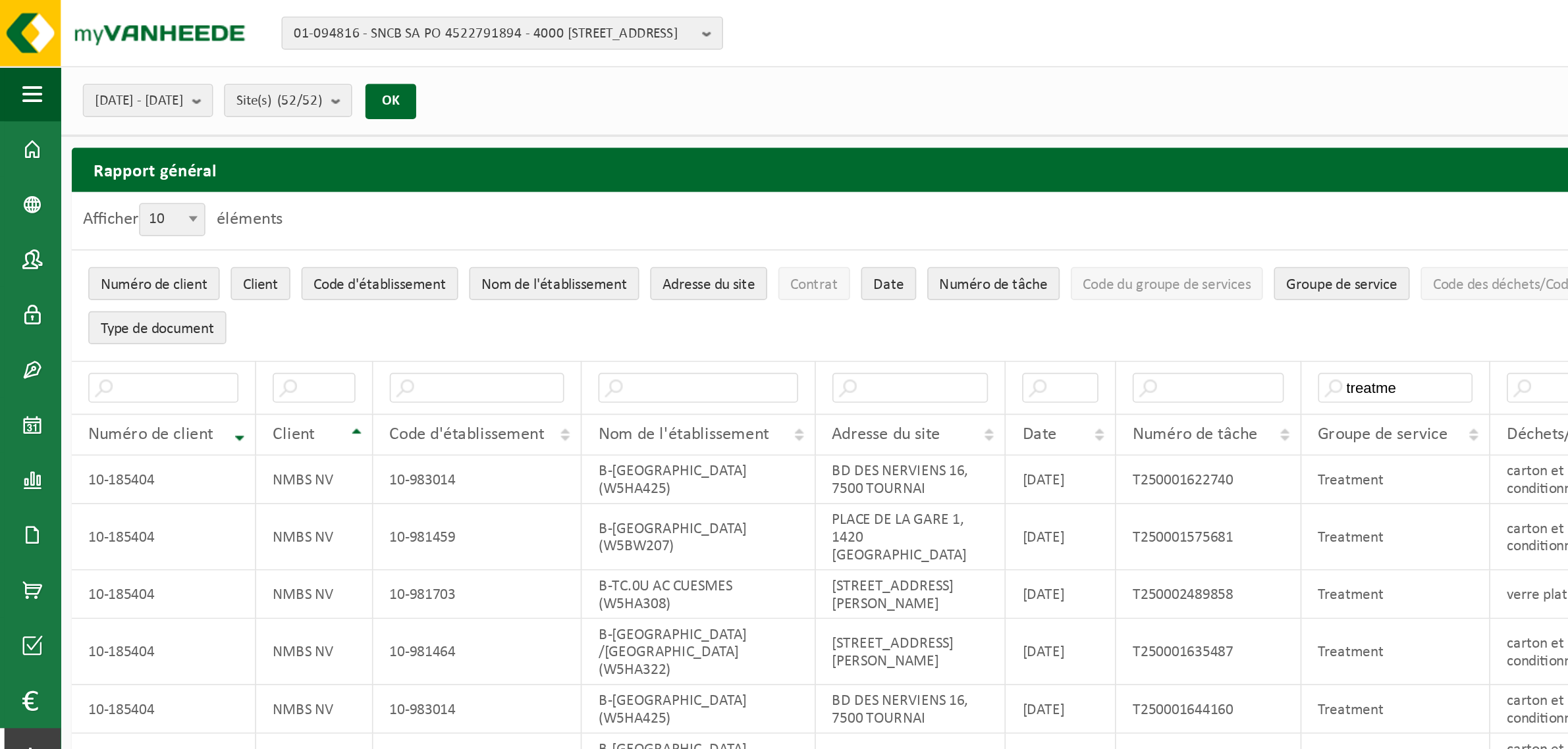
click at [706, 23] on div "01-094816 - SNCB SA PO 4522791894 - 4000 LIÈGE, PLACE DE BRONCKART 26 01-094816…" at bounding box center [784, 20] width 1568 height 40
click at [694, 44] on div "2025-04-01 - 2025-09-30 Mois actuel Mois précédent Les 6 derniers mois Année ac…" at bounding box center [802, 60] width 1532 height 41
click at [711, 106] on div "Rapport général Exporter Seulement le résultat des filtres sélectionnés Tous le…" at bounding box center [802, 101] width 1518 height 26
click at [819, 230] on input "treatme" at bounding box center [832, 232] width 92 height 18
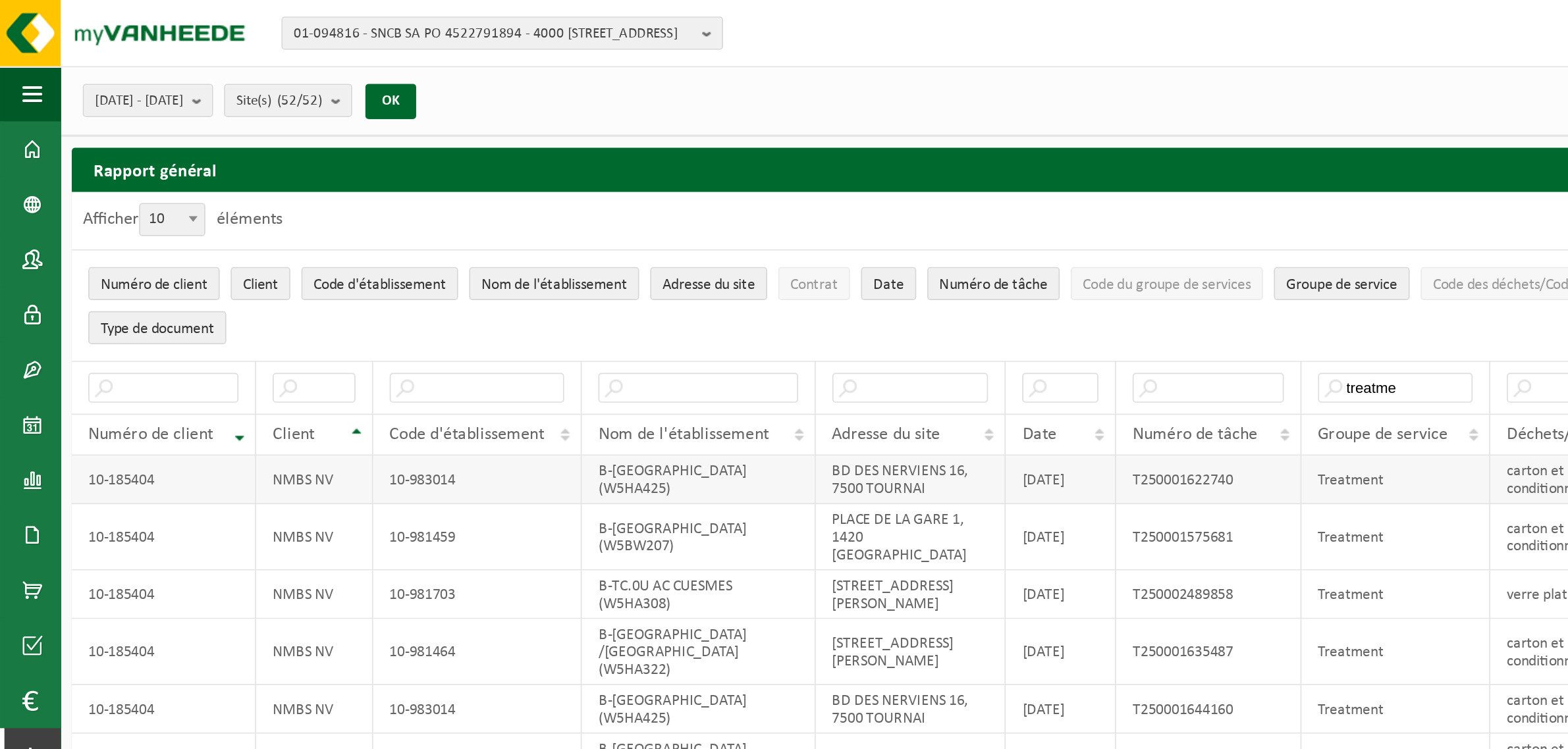
click at [720, 287] on td "T250001622740" at bounding box center [721, 286] width 110 height 29
copy td "T250001622740"
click at [730, 199] on ul "Numéro de client Client Code d'établissement Nom de l'établissement Adresse du …" at bounding box center [802, 182] width 1518 height 66
click at [701, 290] on td "T250001622740" at bounding box center [721, 286] width 110 height 29
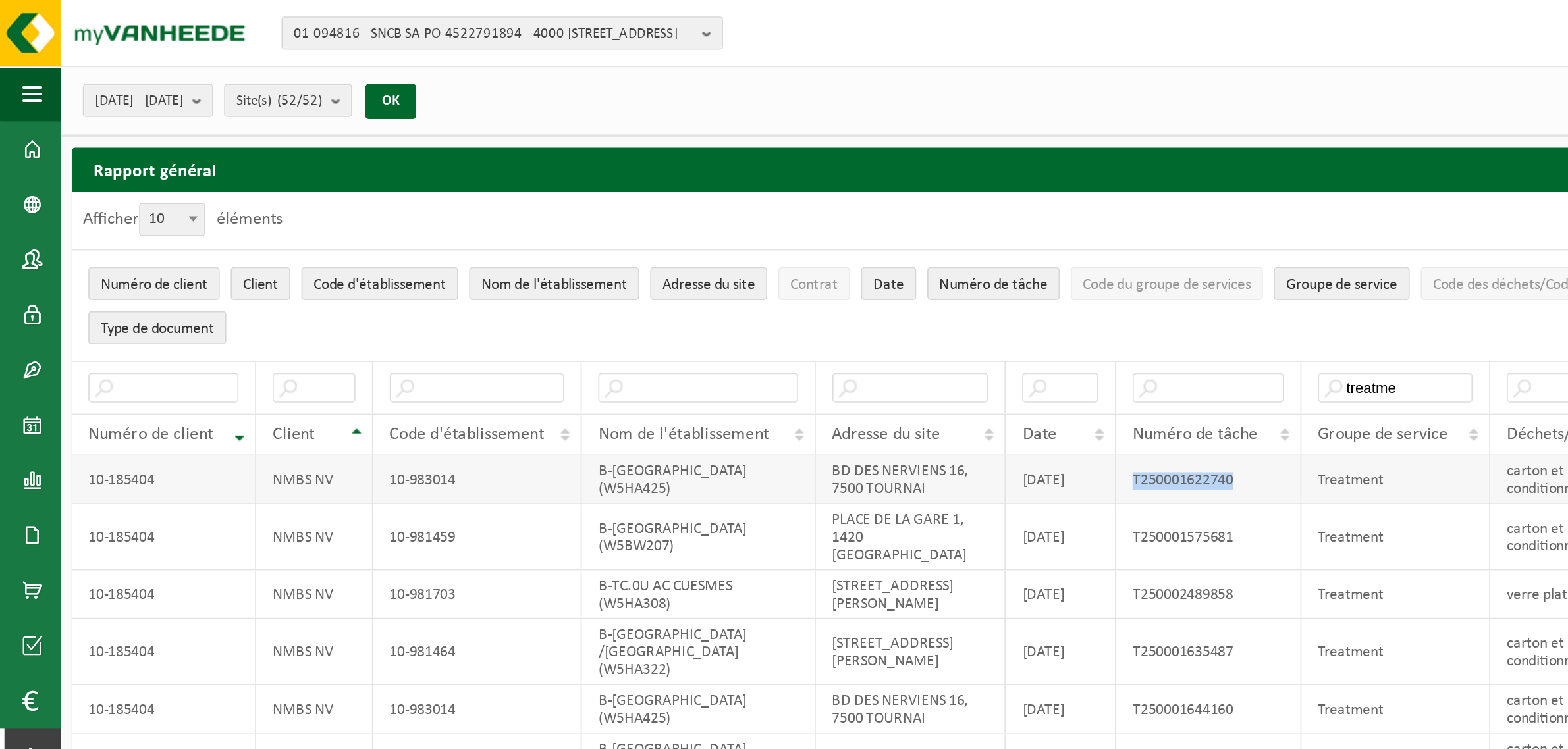
click at [701, 290] on td "T250001622740" at bounding box center [721, 286] width 110 height 29
click at [854, 200] on ul "Numéro de client Client Code d'établissement Nom de l'établissement Adresse du …" at bounding box center [802, 182] width 1518 height 66
click at [713, 287] on td "T250001622740" at bounding box center [721, 286] width 110 height 29
copy td "T250001622740"
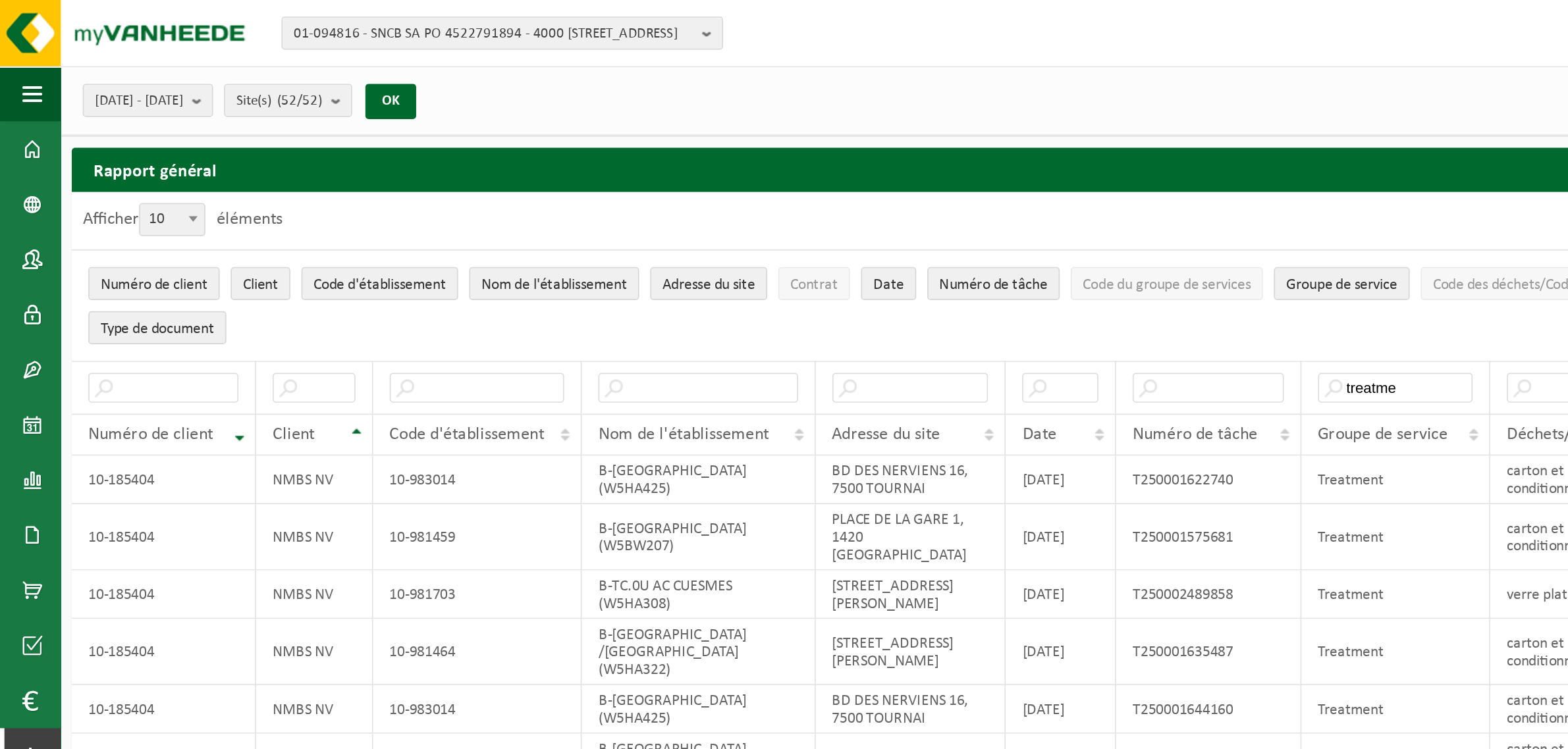
click at [345, 204] on ul "Numéro de client Client Code d'établissement Nom de l'établissement Adresse du …" at bounding box center [802, 182] width 1518 height 66
click at [20, 283] on span at bounding box center [19, 287] width 12 height 33
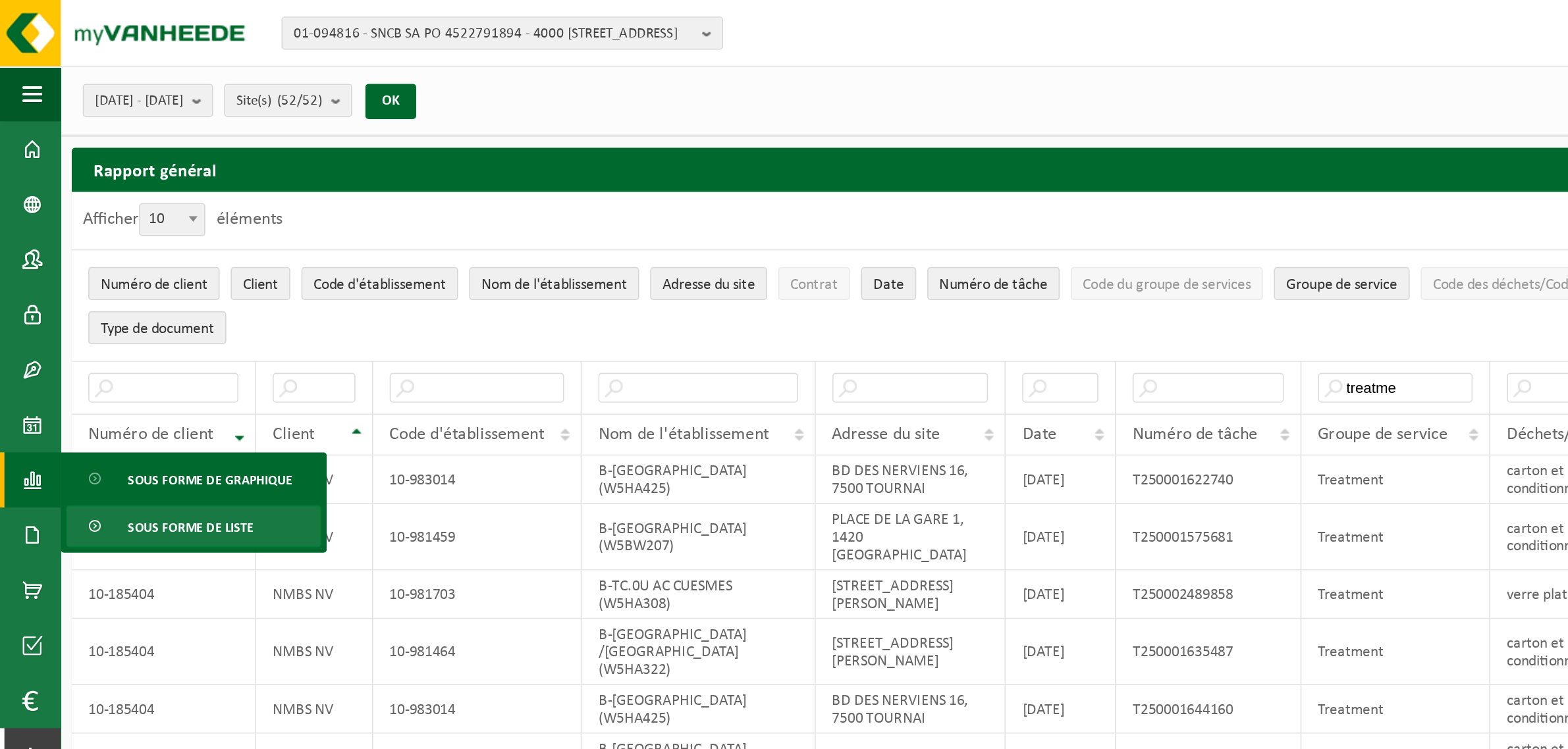
click at [100, 316] on span "Sous forme de liste" at bounding box center [113, 315] width 75 height 25
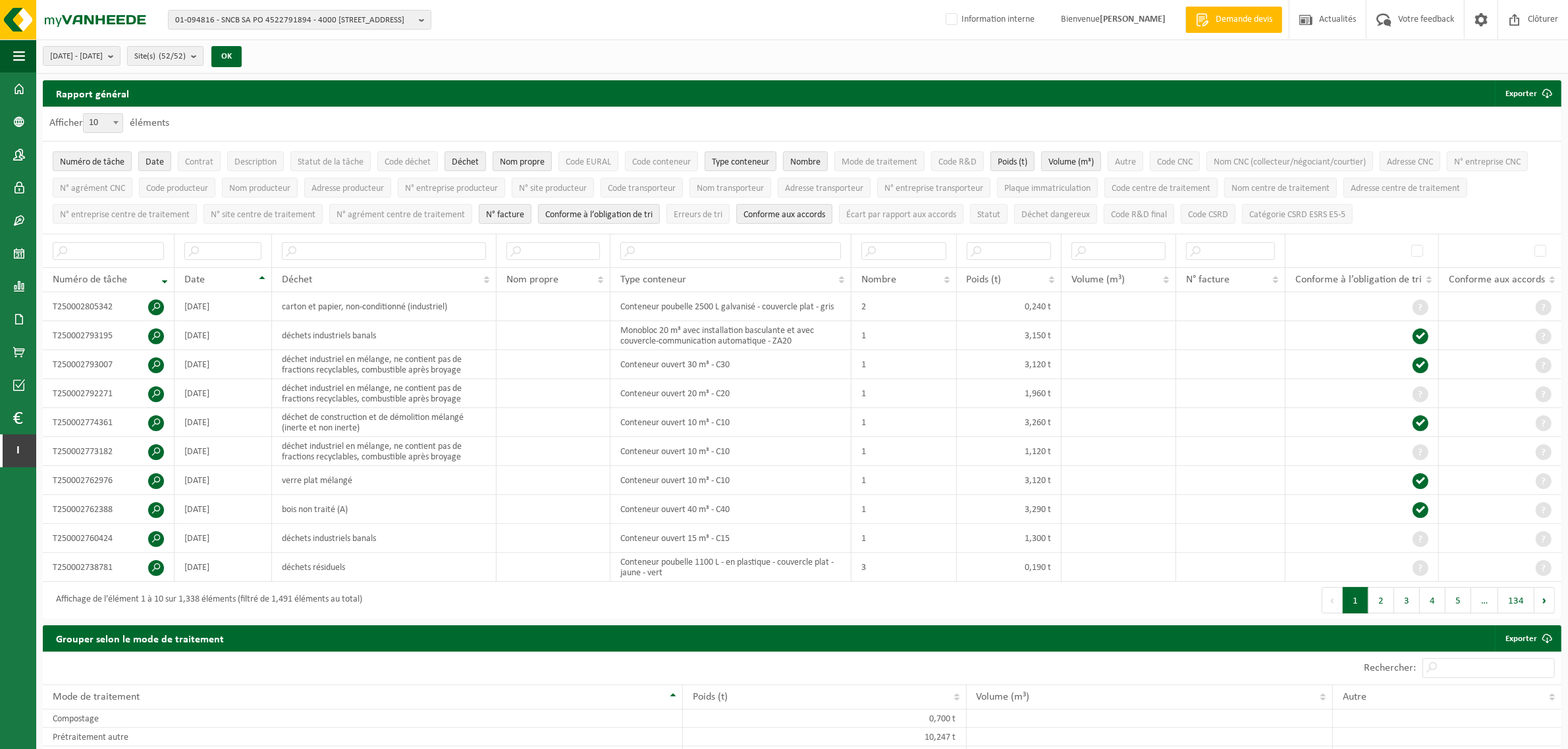
click at [1447, 215] on ul "Numéro de tâche Date Contrat Description Statut de la tâche Code déchet Déchet …" at bounding box center [802, 188] width 1518 height 92
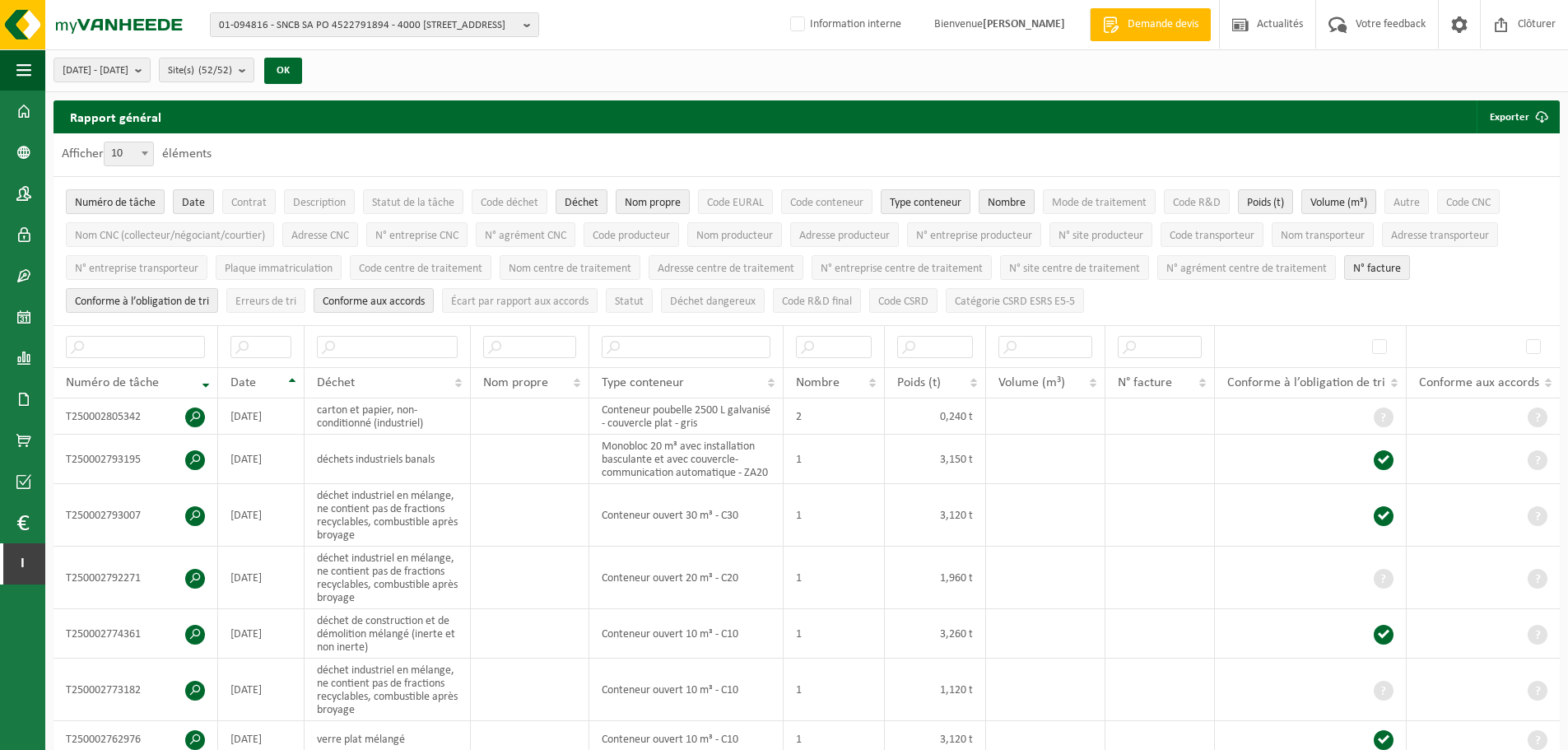
drag, startPoint x: 1942, startPoint y: 0, endPoint x: 1225, endPoint y: 300, distance: 777.2
click at [1225, 300] on ul "Numéro de tâche Date Contrat Description Statut de la tâche Code déchet Déchet …" at bounding box center [806, 251] width 1506 height 148
click at [1019, 301] on span "Catégorie CSRD ESRS E5-5" at bounding box center [1014, 301] width 120 height 12
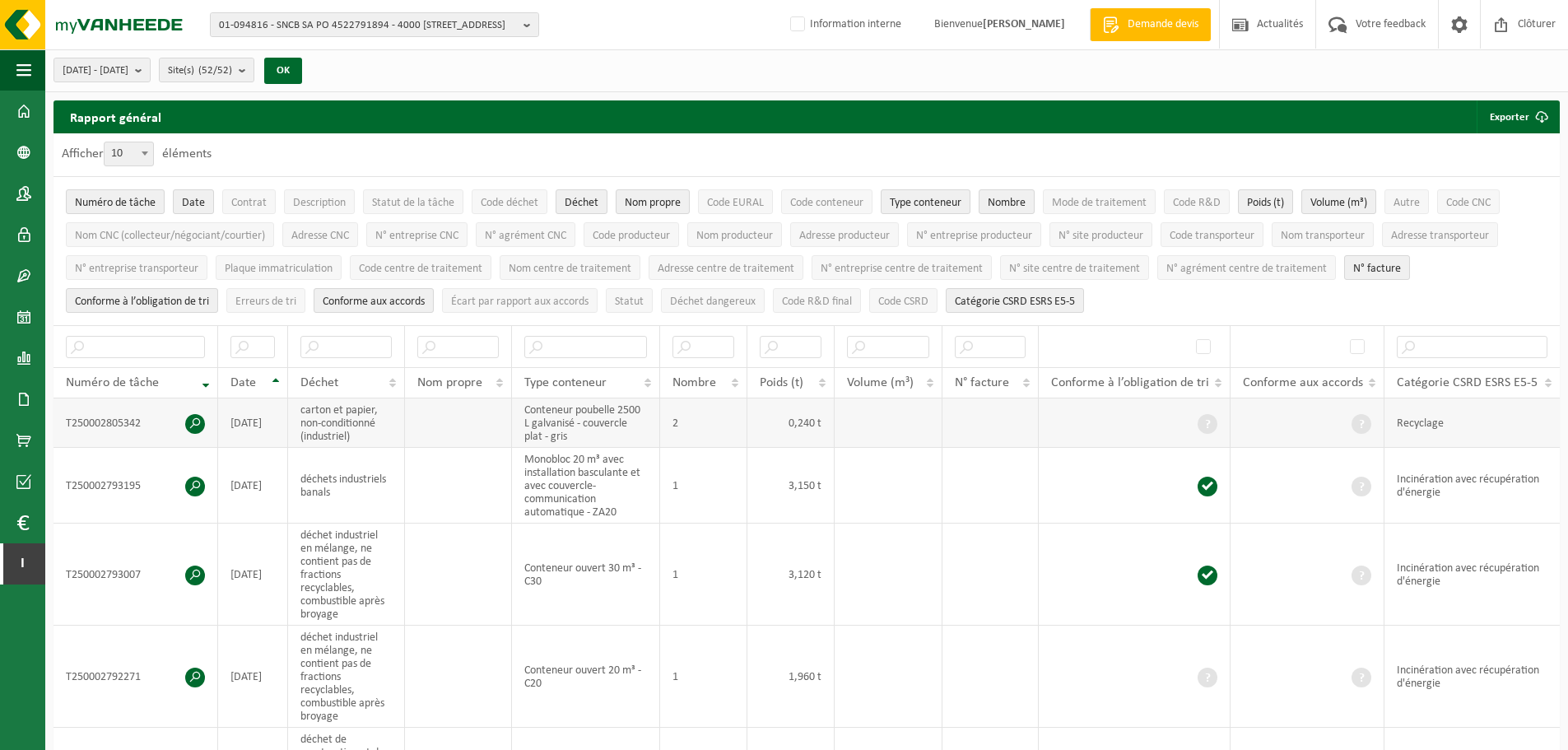
click at [1419, 424] on td "Recyclage" at bounding box center [1472, 423] width 175 height 49
click at [1472, 478] on td "Incinération avec récupération d'énergie" at bounding box center [1472, 486] width 175 height 75
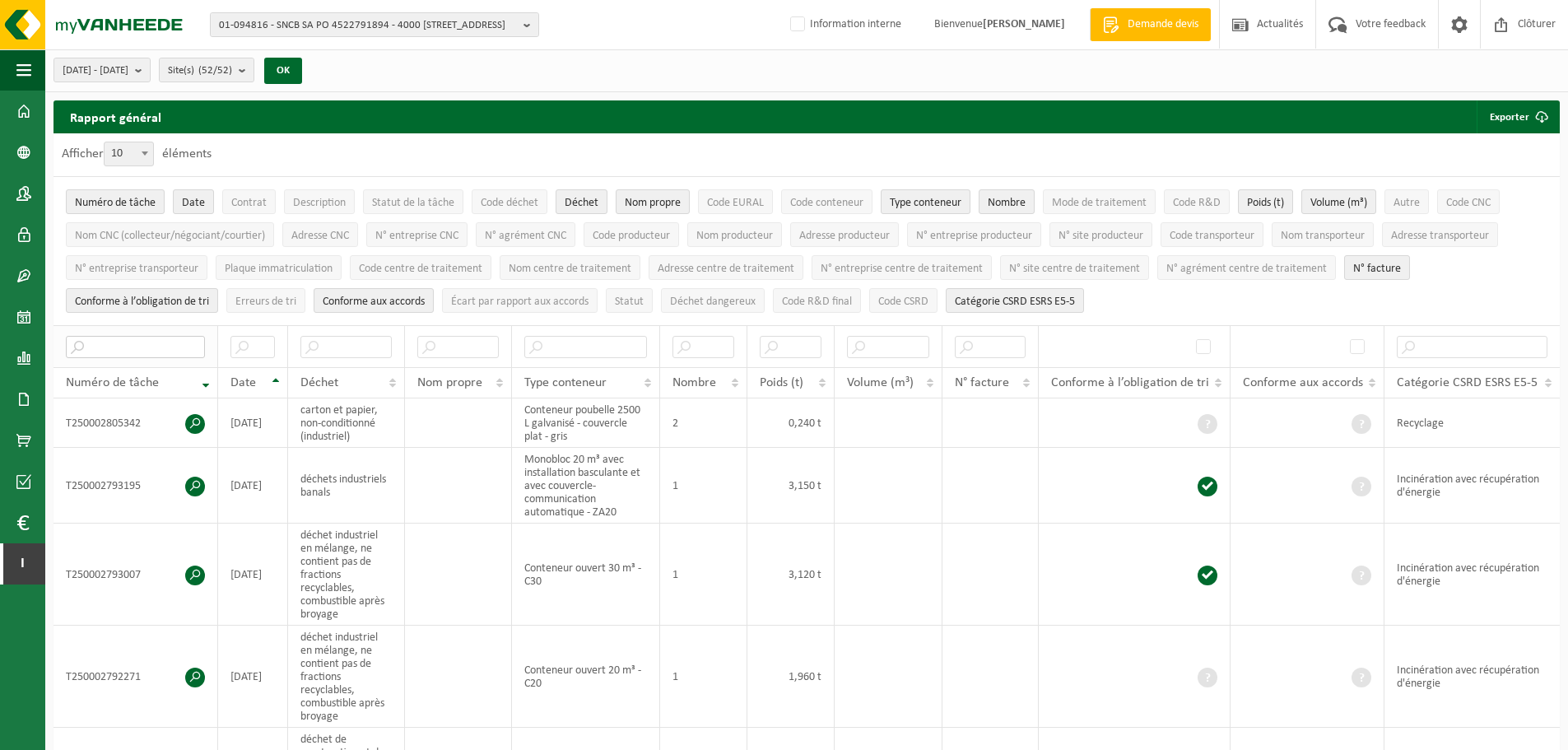
click at [175, 345] on input "text" at bounding box center [135, 347] width 139 height 23
paste input "T250001622740"
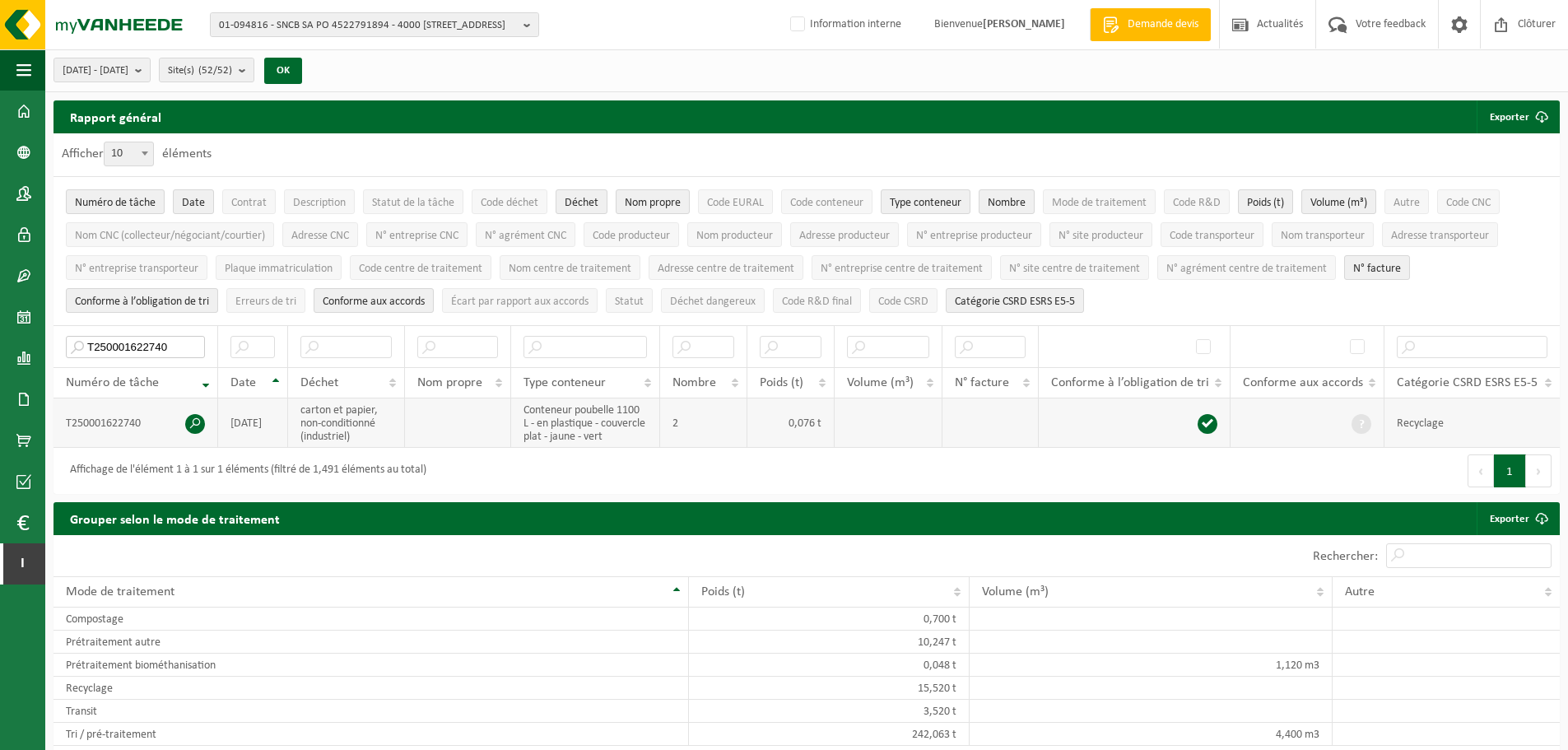
type input "T250001622740"
click at [206, 425] on td "T250001622740" at bounding box center [136, 423] width 165 height 49
click at [200, 427] on span at bounding box center [194, 424] width 20 height 20
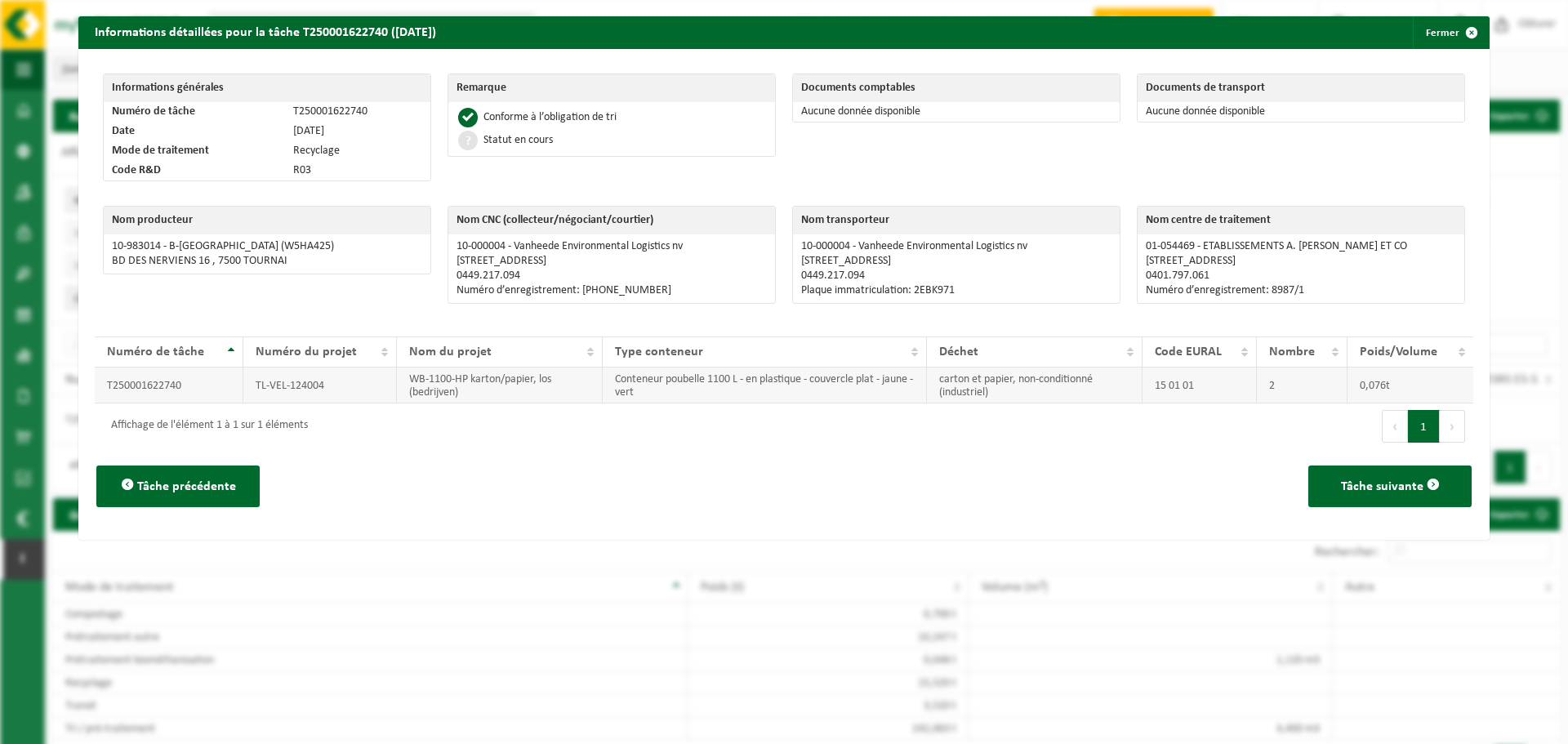
click at [298, 385] on td "TL-VEL-124004" at bounding box center [320, 386] width 153 height 36
copy tr "TL-VEL-124004"
click at [1455, 32] on span "button" at bounding box center [1471, 32] width 33 height 33
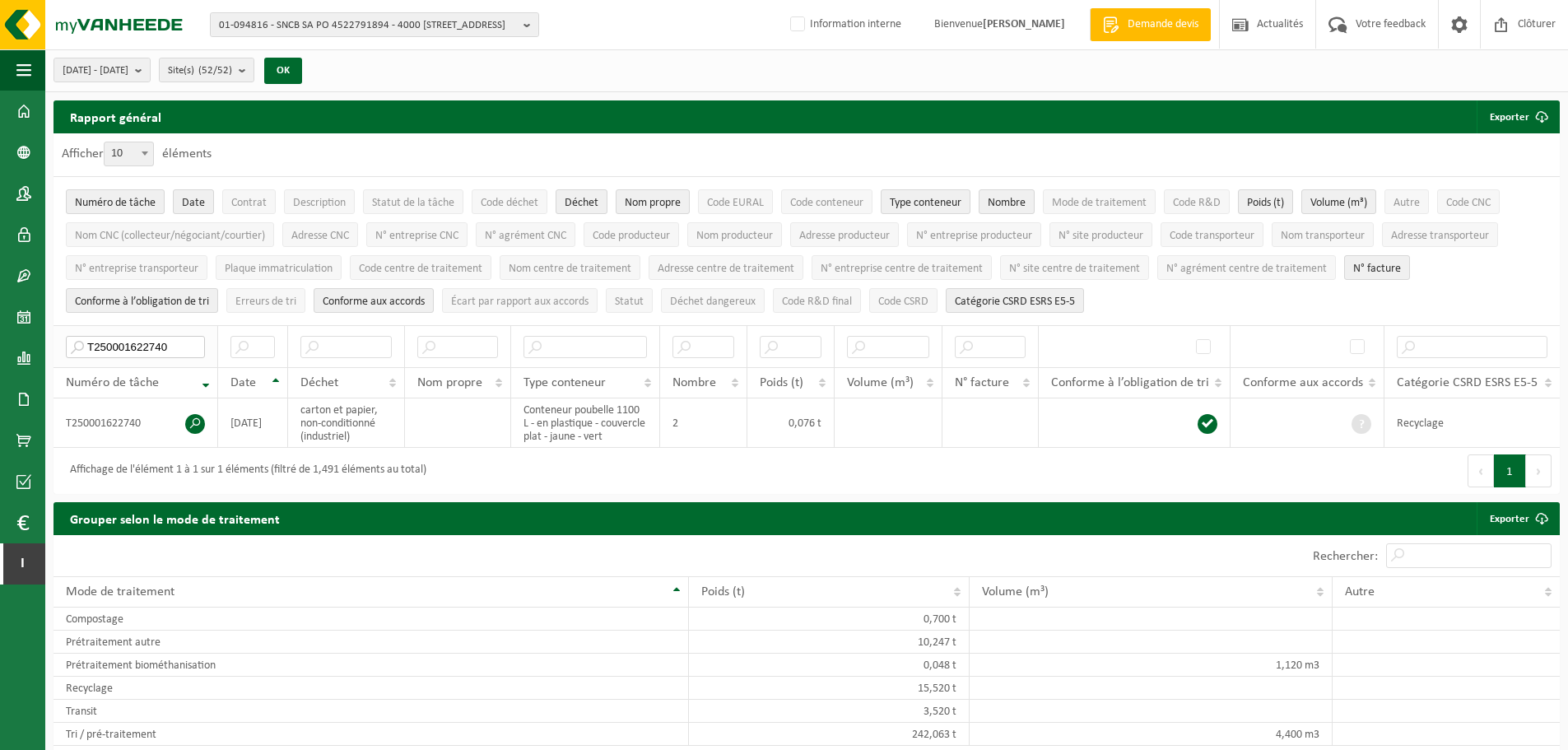
click at [174, 348] on input "T250001622740" at bounding box center [135, 347] width 139 height 23
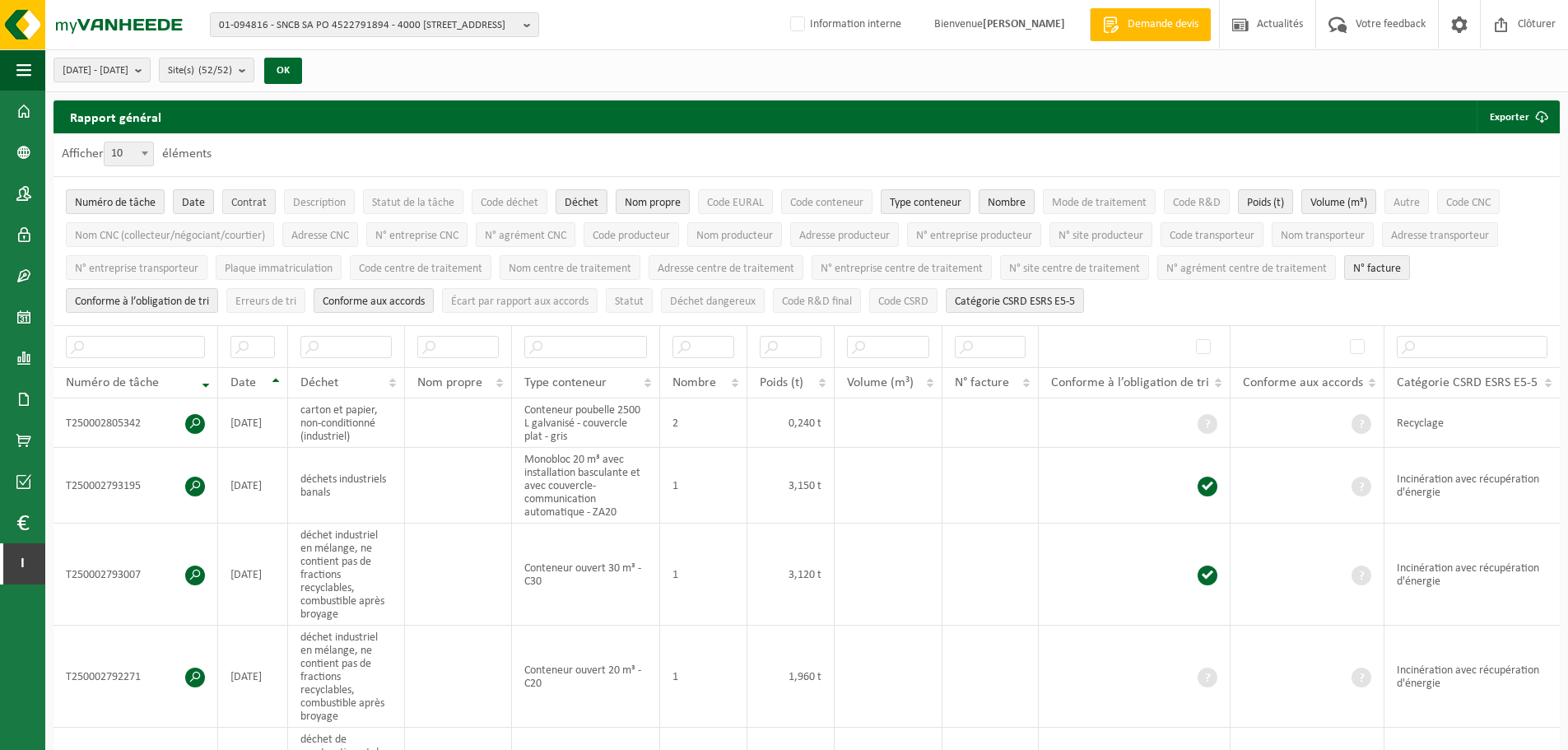
click at [252, 204] on span "Contrat" at bounding box center [249, 203] width 36 height 12
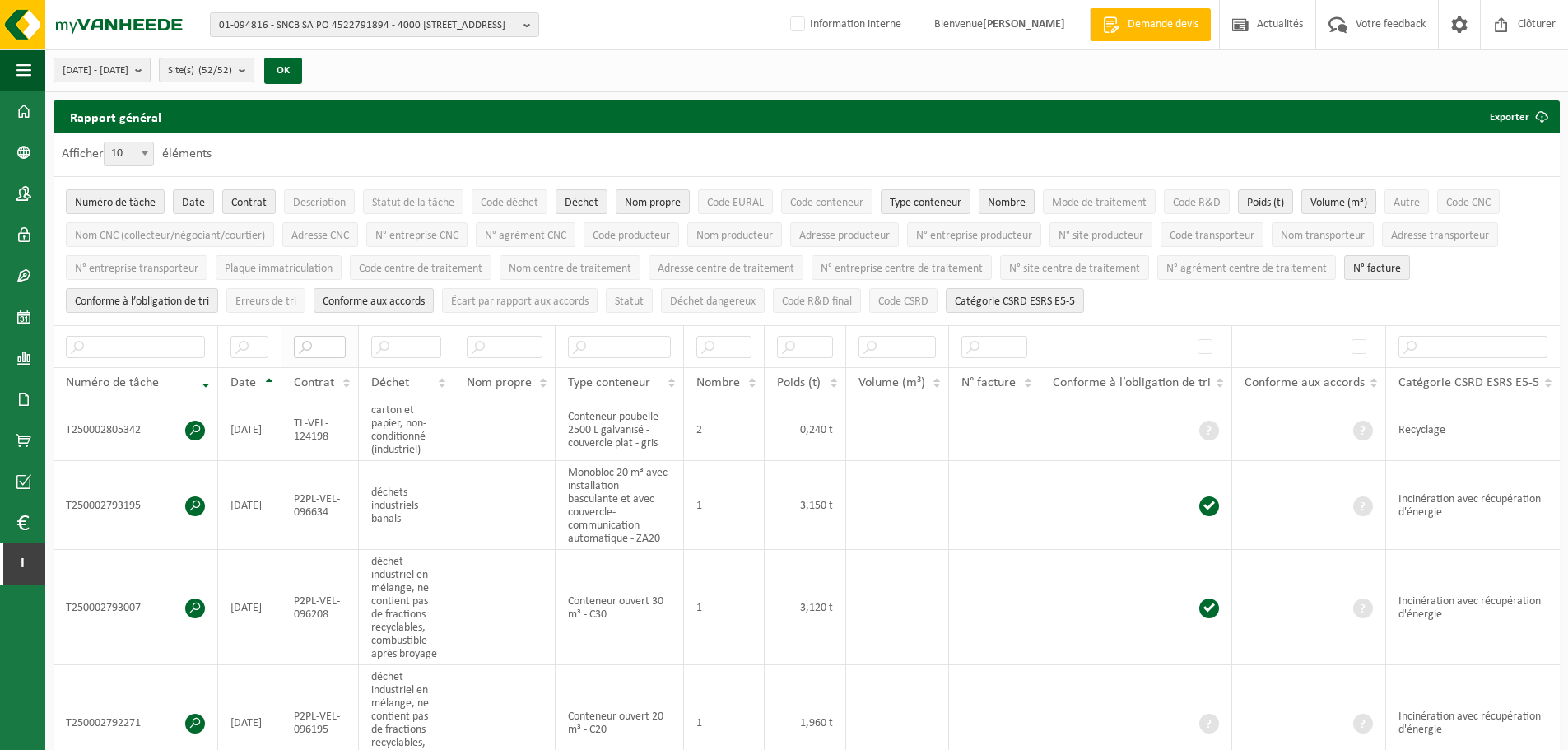
click at [325, 342] on input "text" at bounding box center [320, 347] width 52 height 23
paste input "TL-VEL-124004"
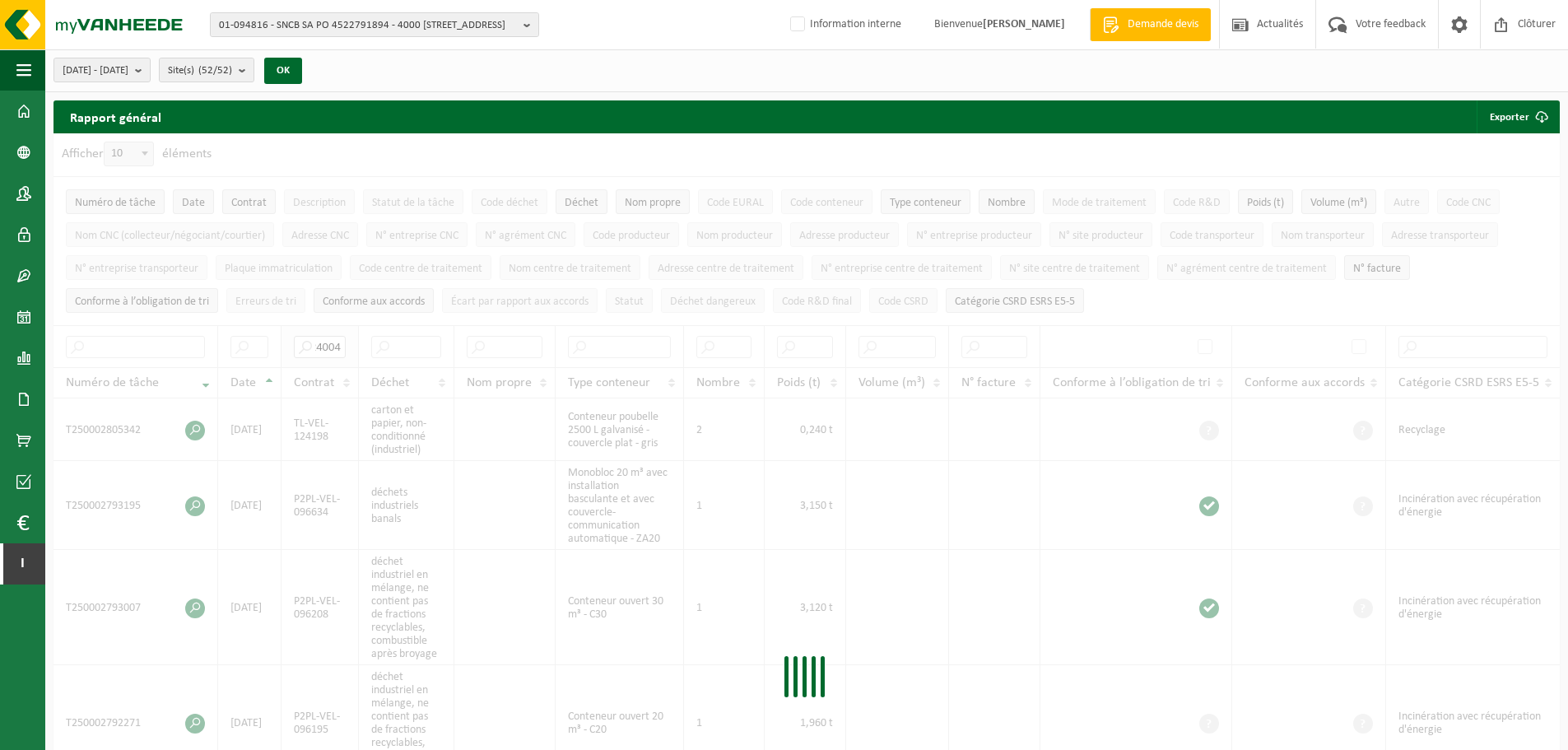
scroll to position [0, 51]
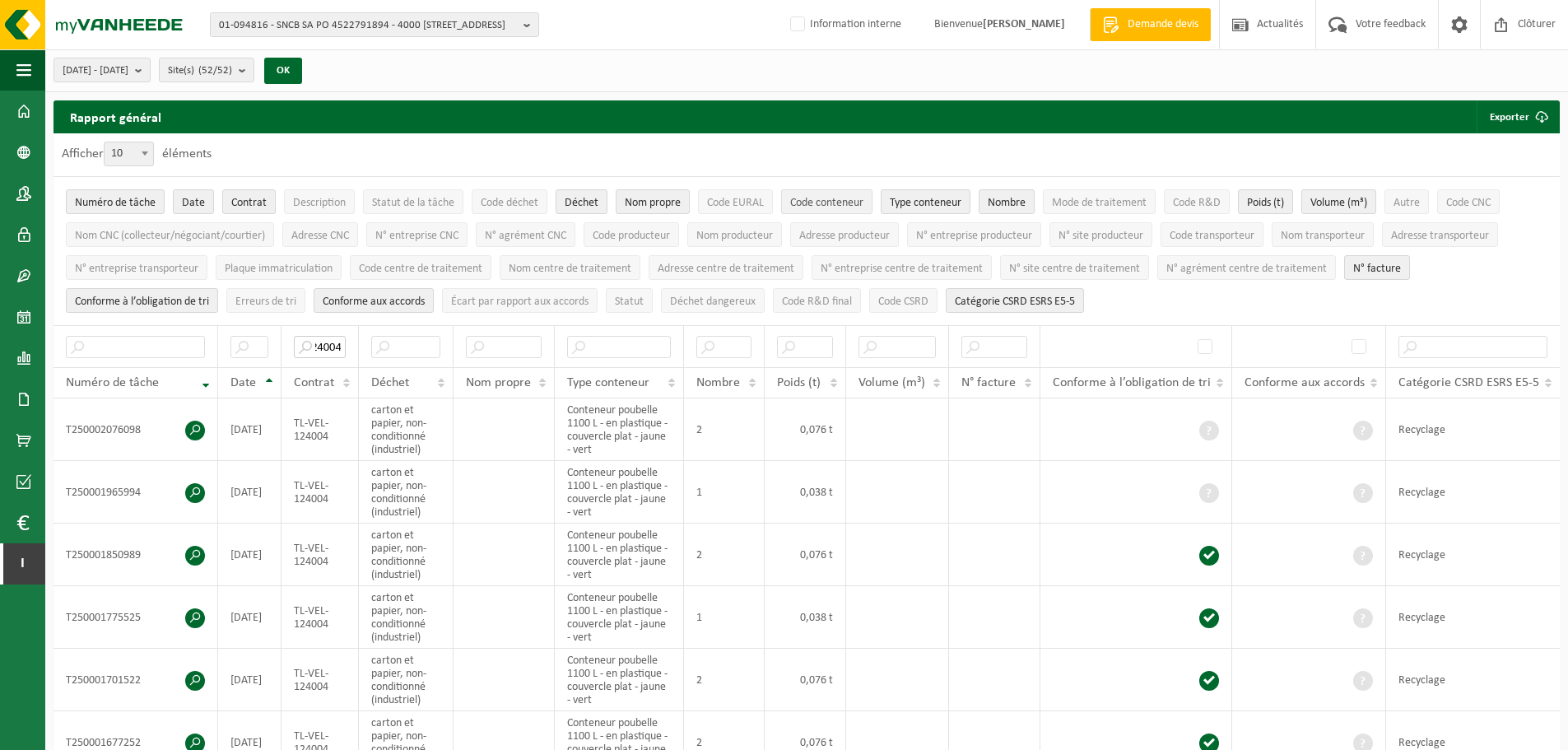
type input "TL-VEL-124004"
click at [833, 202] on span "Code conteneur" at bounding box center [827, 203] width 74 height 12
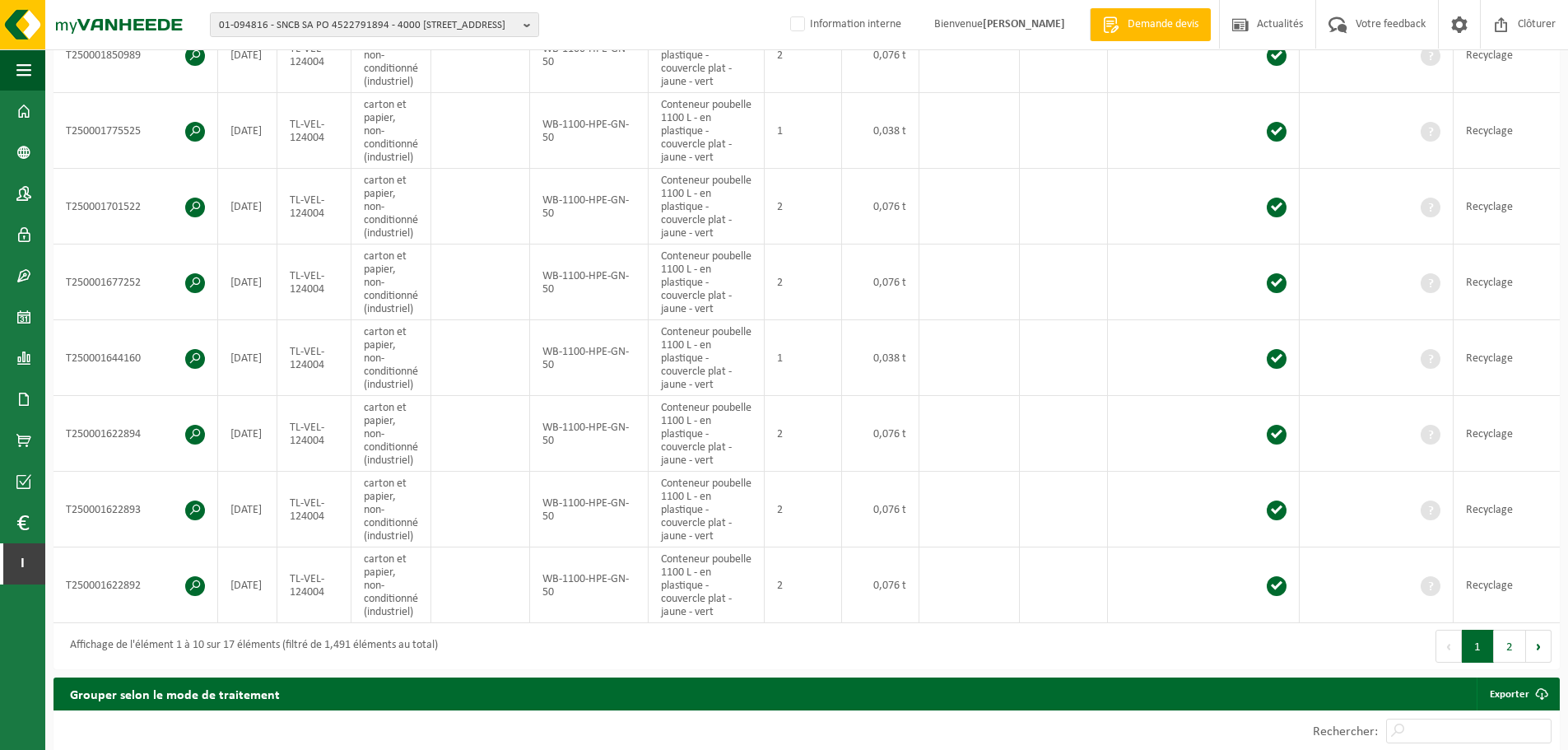
scroll to position [548, 0]
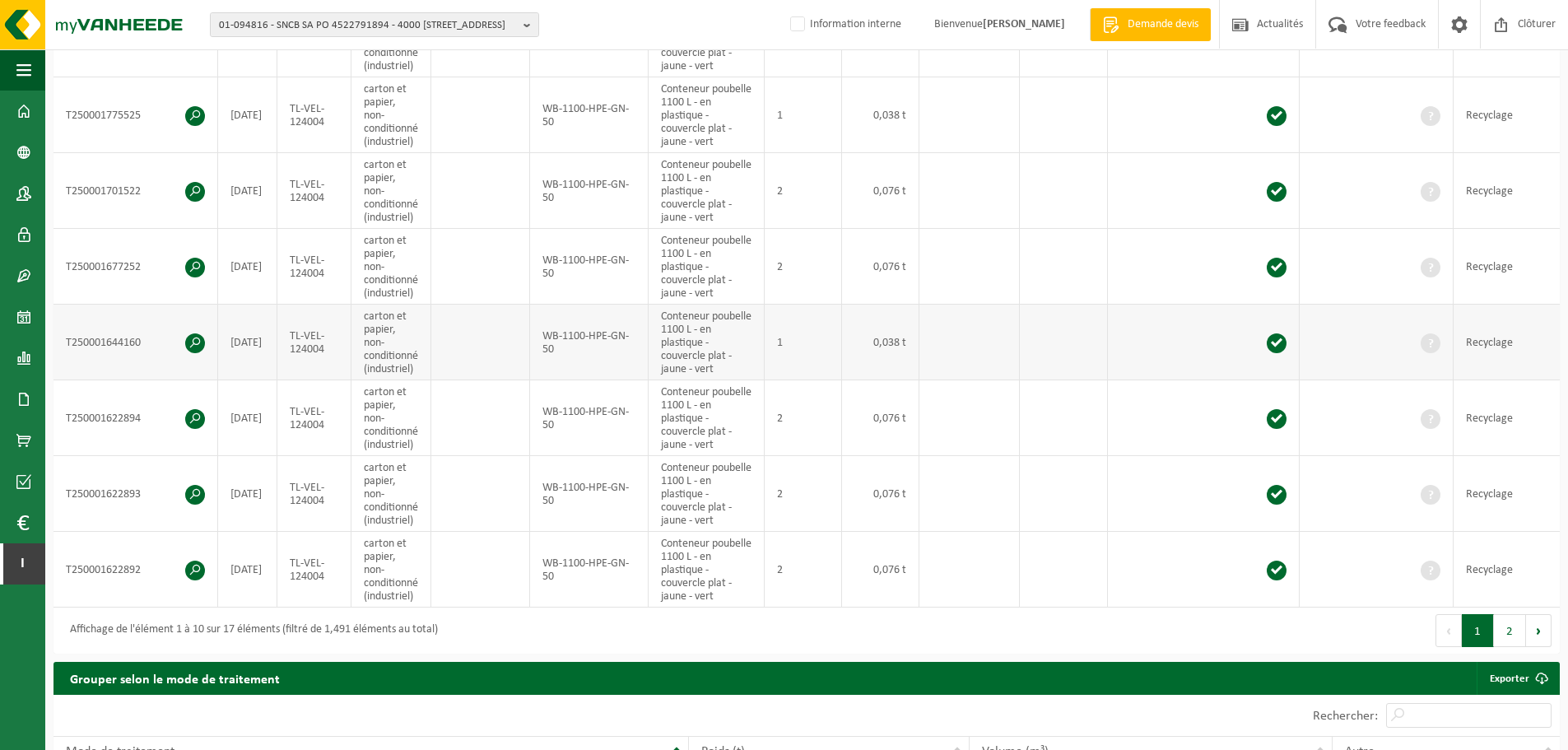
click at [306, 339] on td "TL-VEL-124004" at bounding box center [314, 342] width 74 height 75
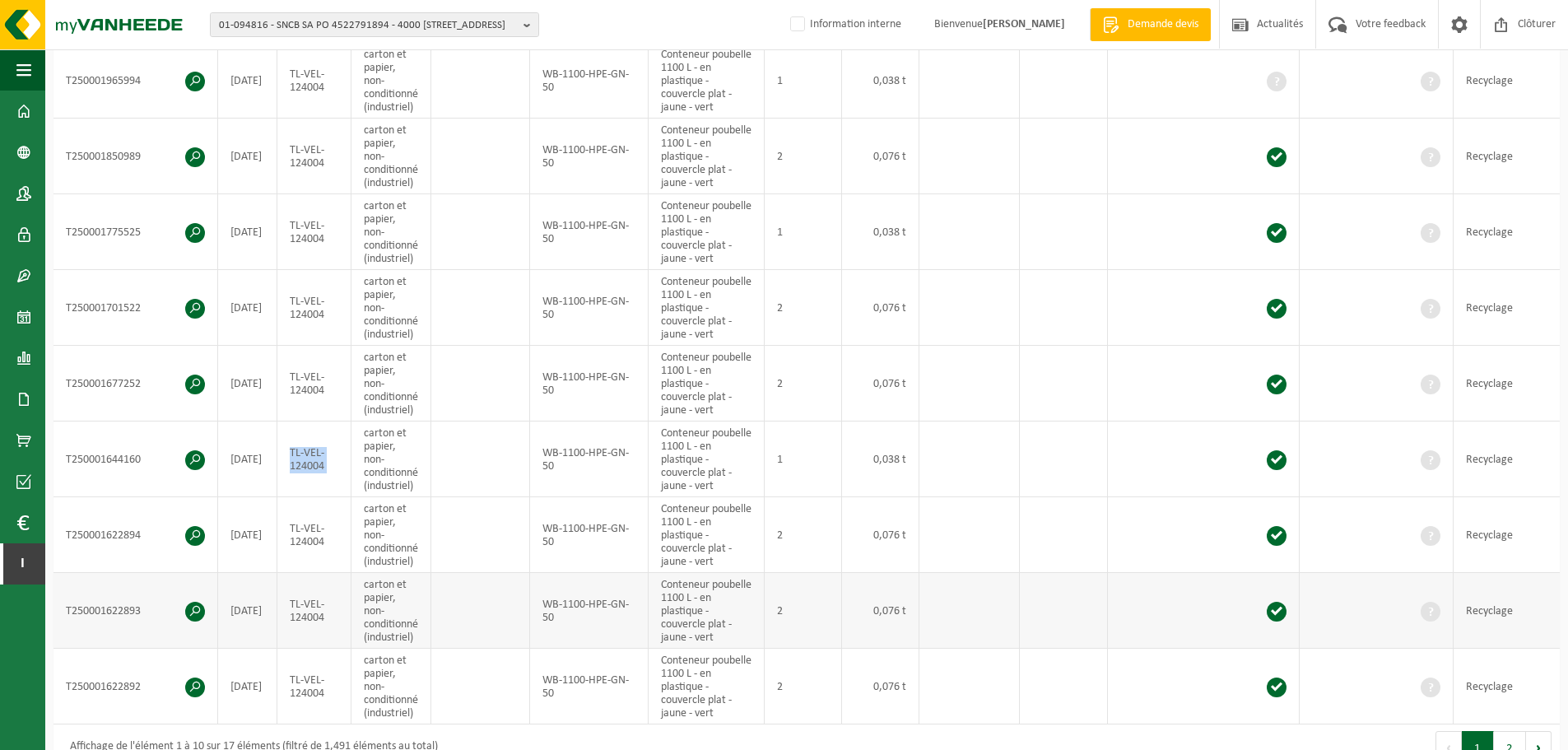
scroll to position [430, 0]
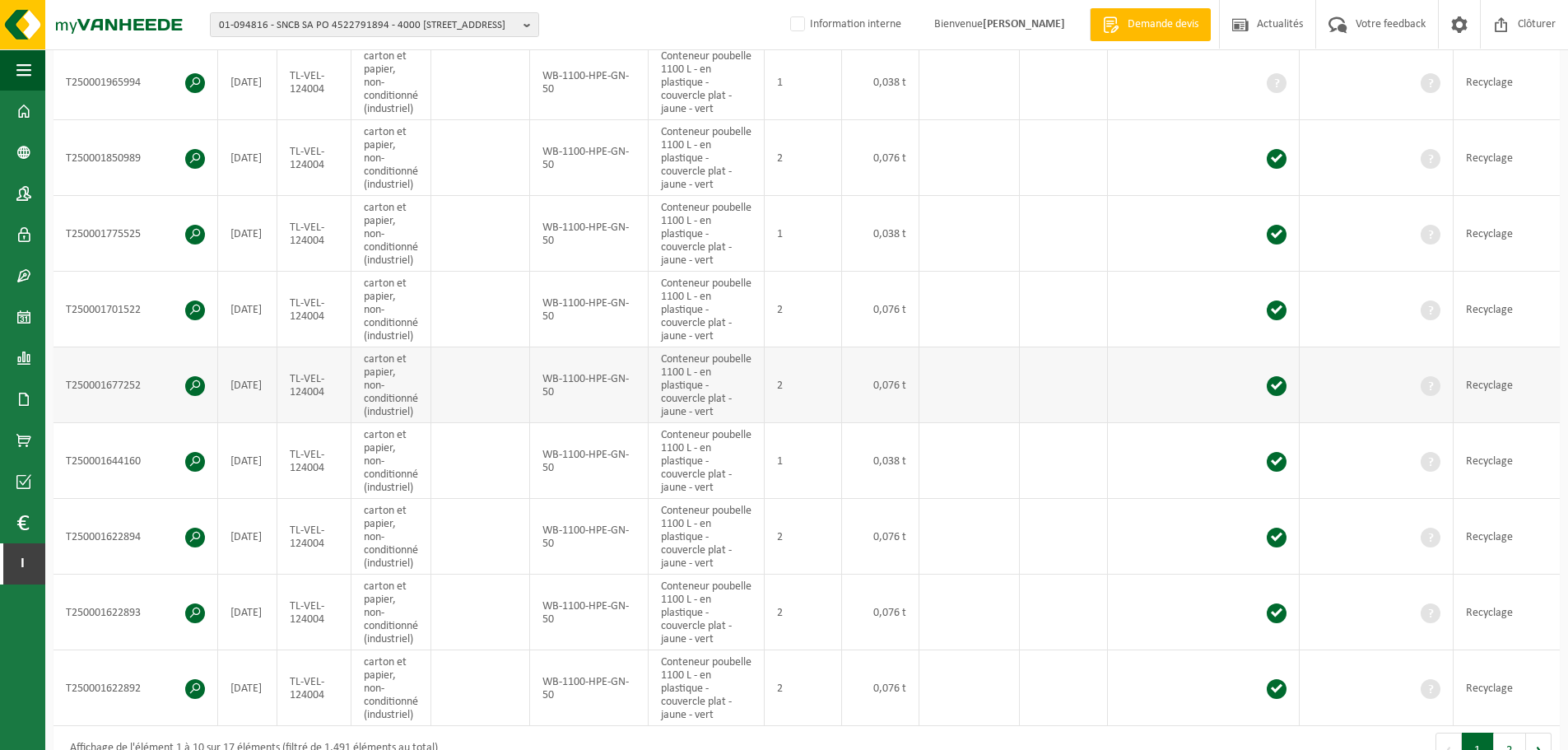
click at [1143, 351] on td at bounding box center [1203, 385] width 191 height 75
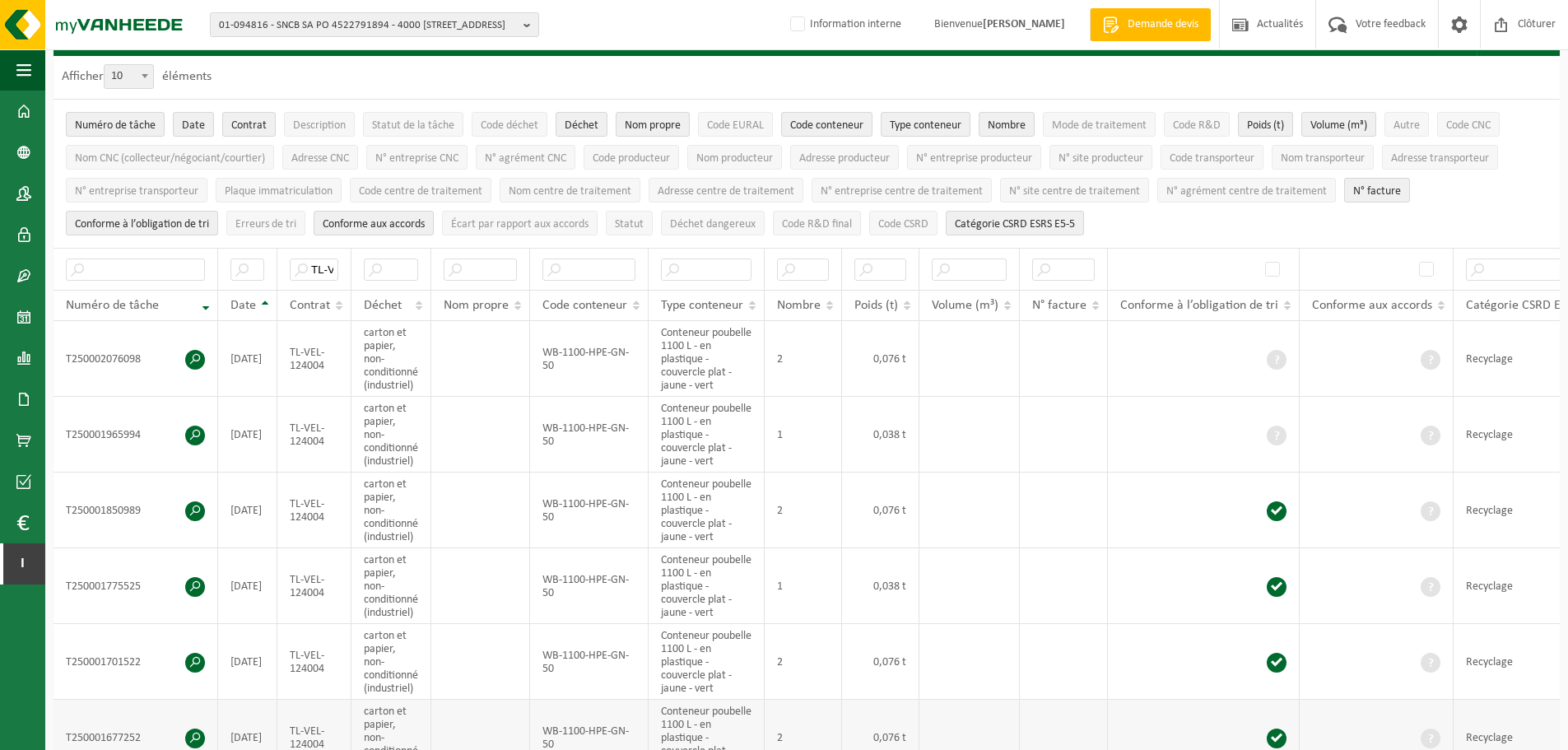
scroll to position [0, 0]
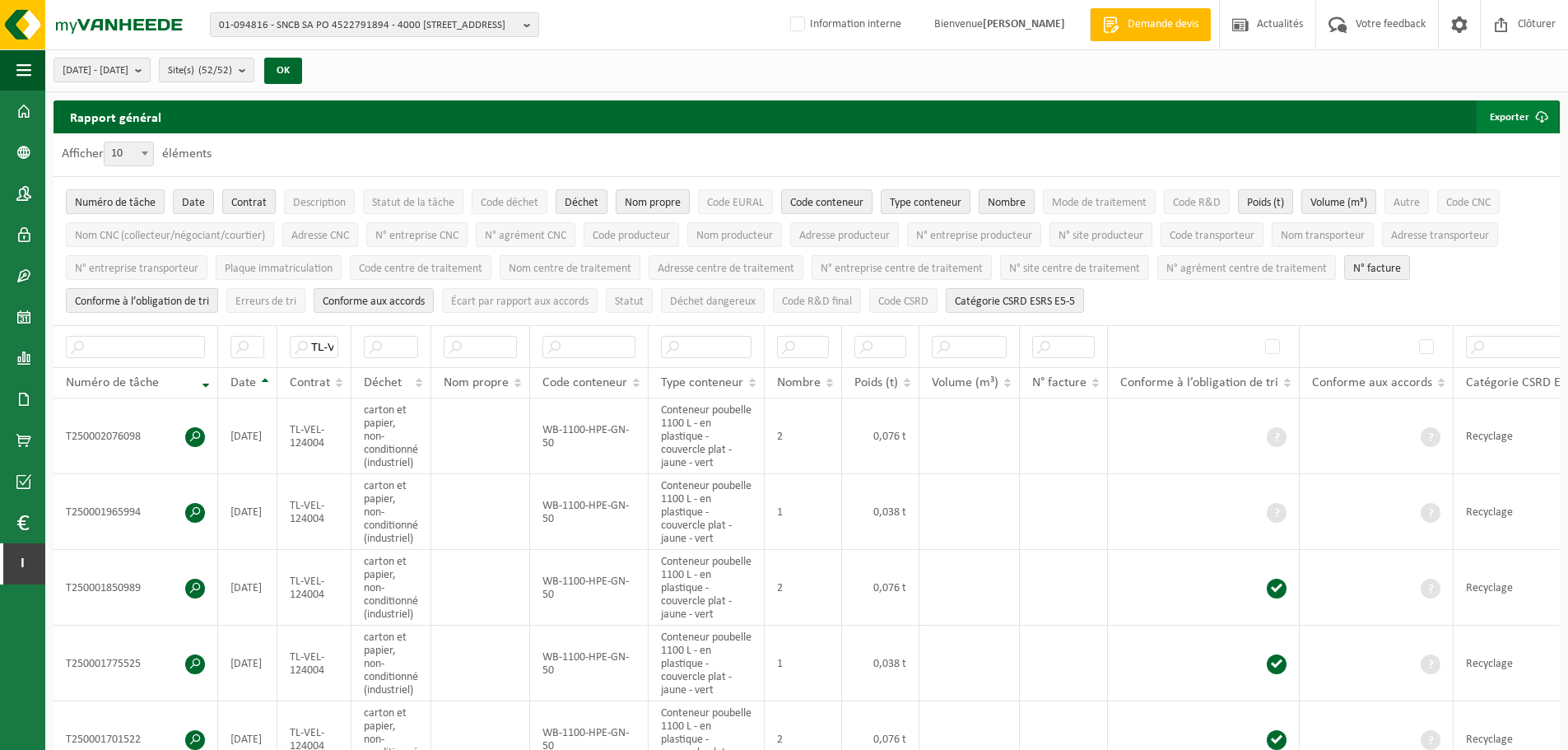
click at [1512, 106] on button "Exporter" at bounding box center [1517, 116] width 81 height 33
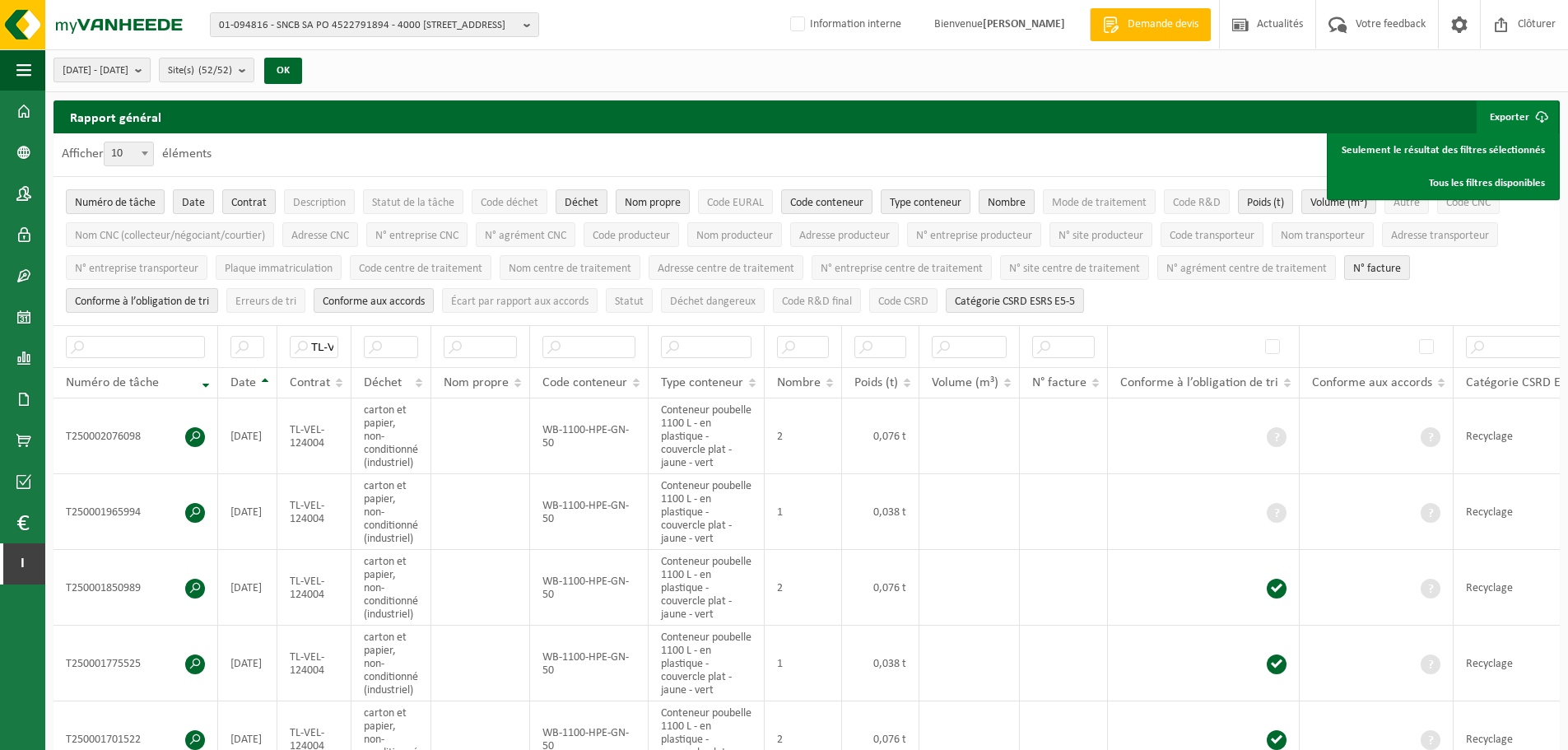
click at [128, 72] on span "2025-04-01 - 2025-09-30" at bounding box center [95, 71] width 66 height 25
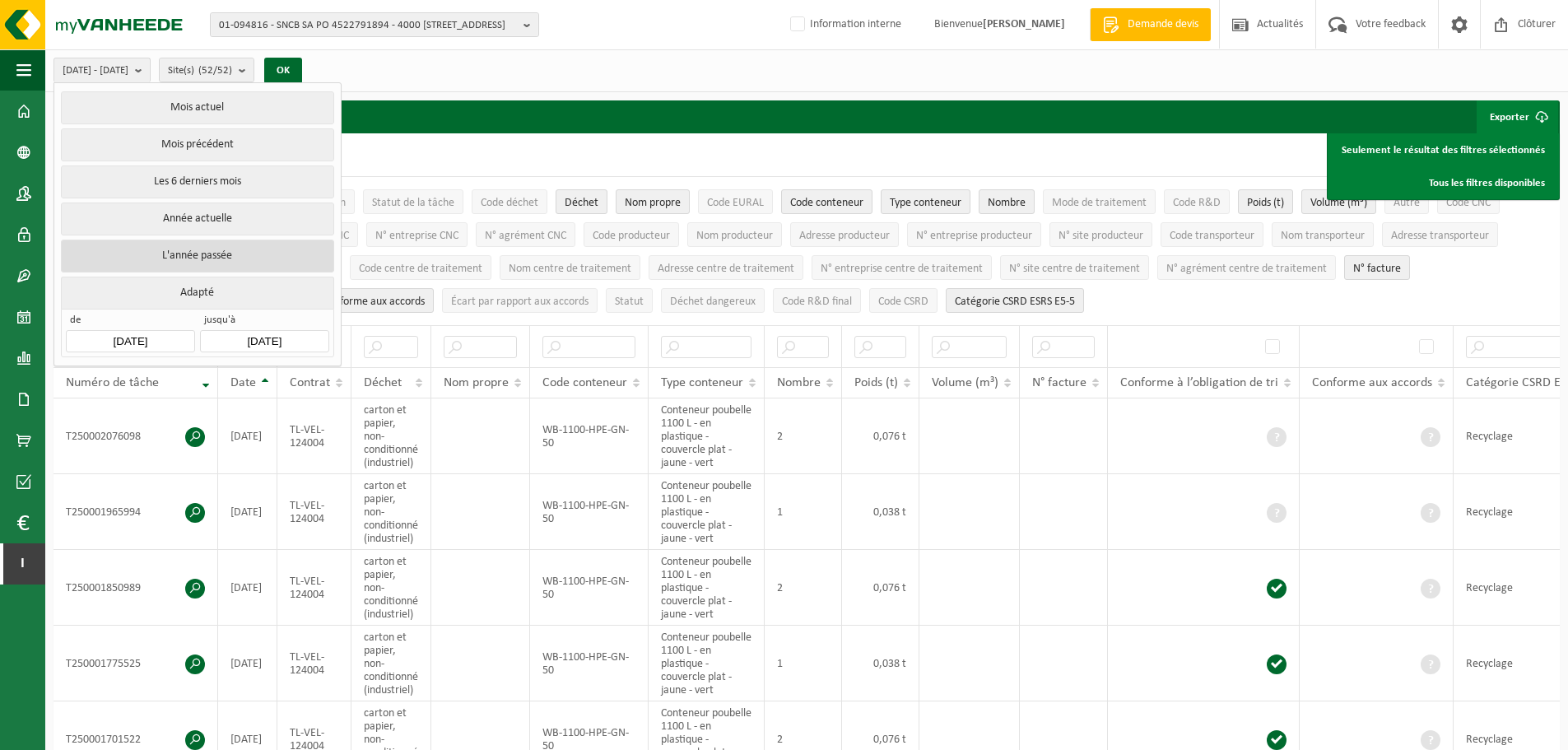
click at [201, 245] on button "L'année passée" at bounding box center [197, 256] width 272 height 33
type input "2024-01-01"
type input "2024-12-31"
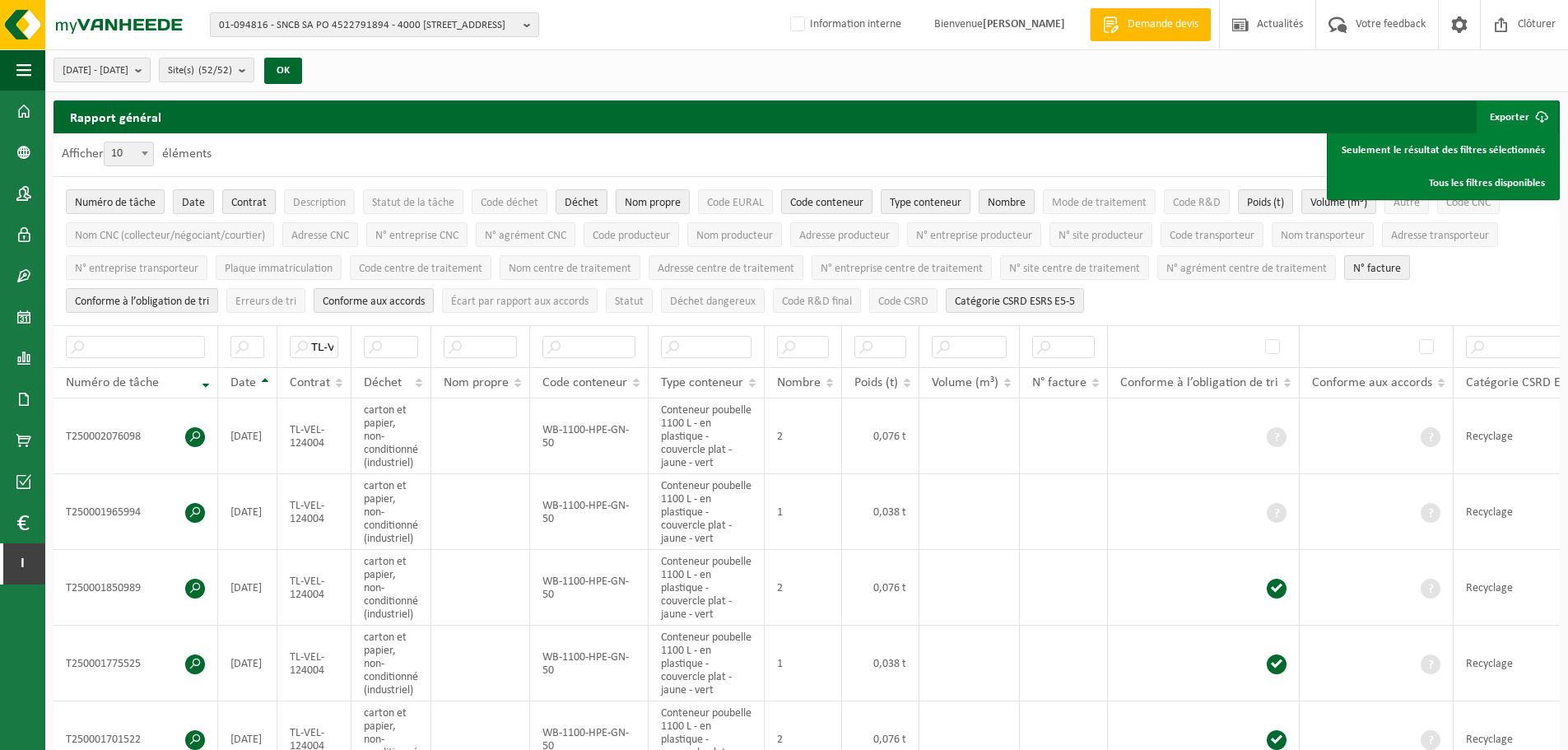
click at [128, 68] on span "2024-01-01 - 2024-12-31" at bounding box center [95, 71] width 66 height 25
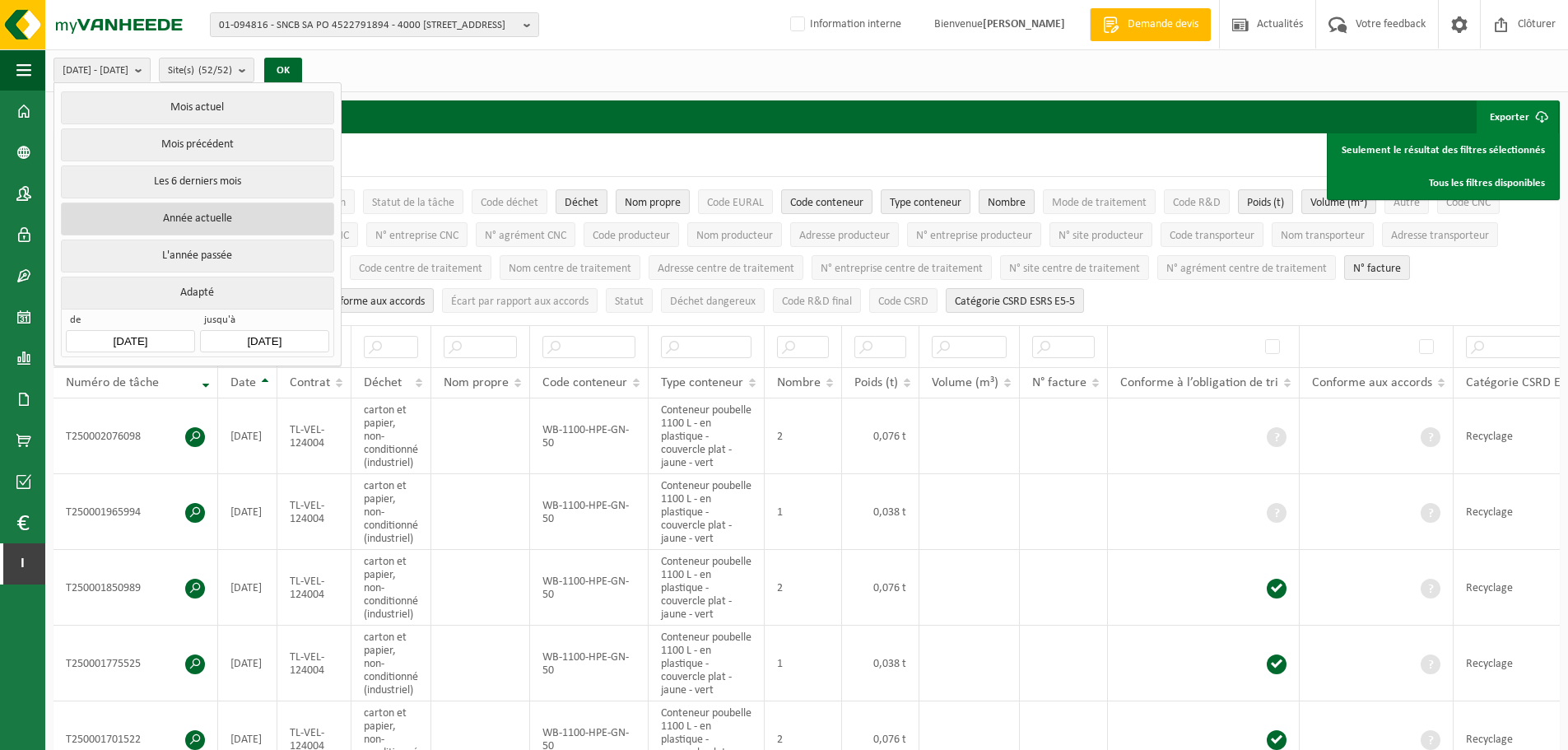
click at [250, 214] on button "Année actuelle" at bounding box center [197, 219] width 272 height 33
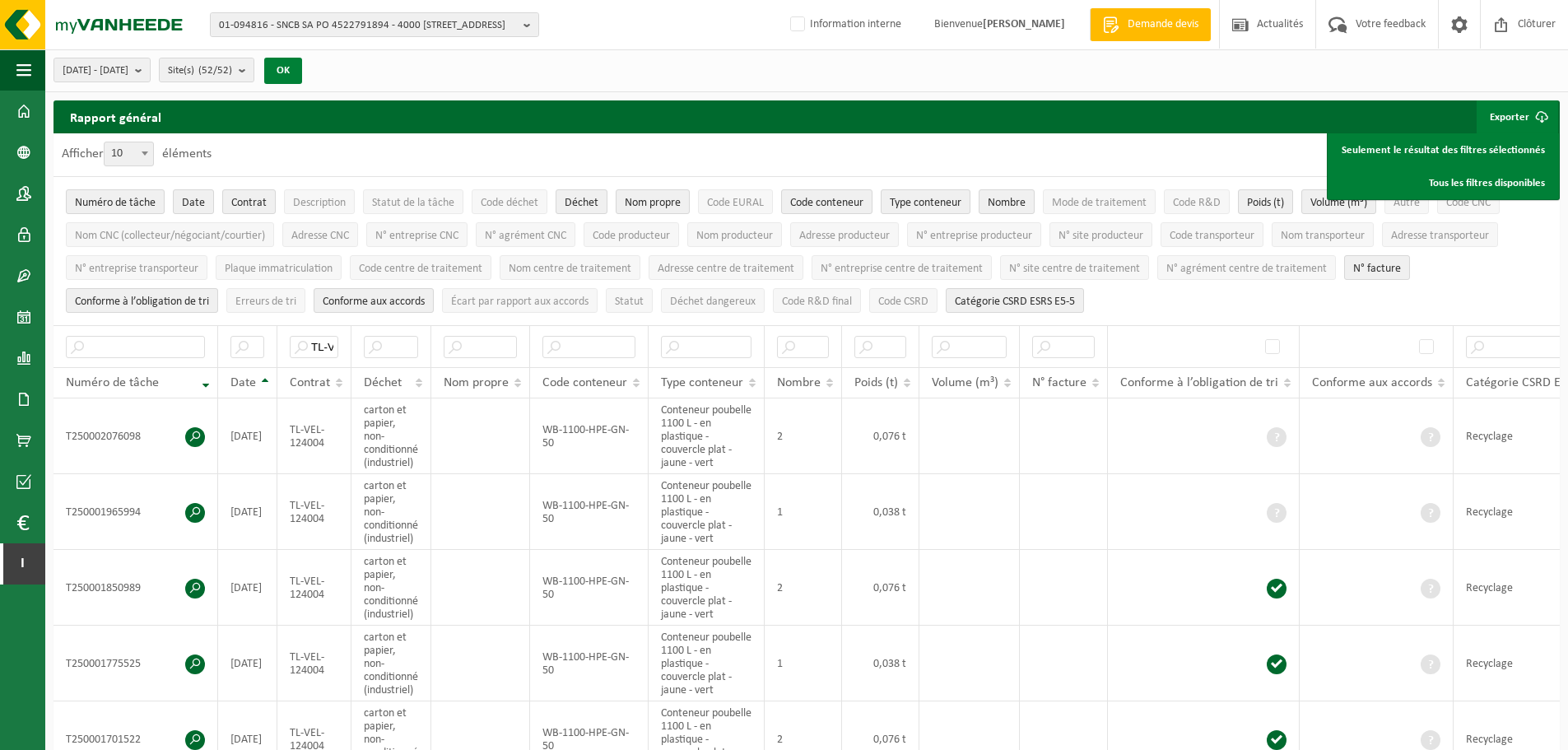
click at [302, 75] on button "OK" at bounding box center [283, 71] width 38 height 26
click at [1461, 181] on link "Tous les filtres disponibles" at bounding box center [1443, 182] width 228 height 33
click at [29, 162] on span at bounding box center [24, 153] width 15 height 42
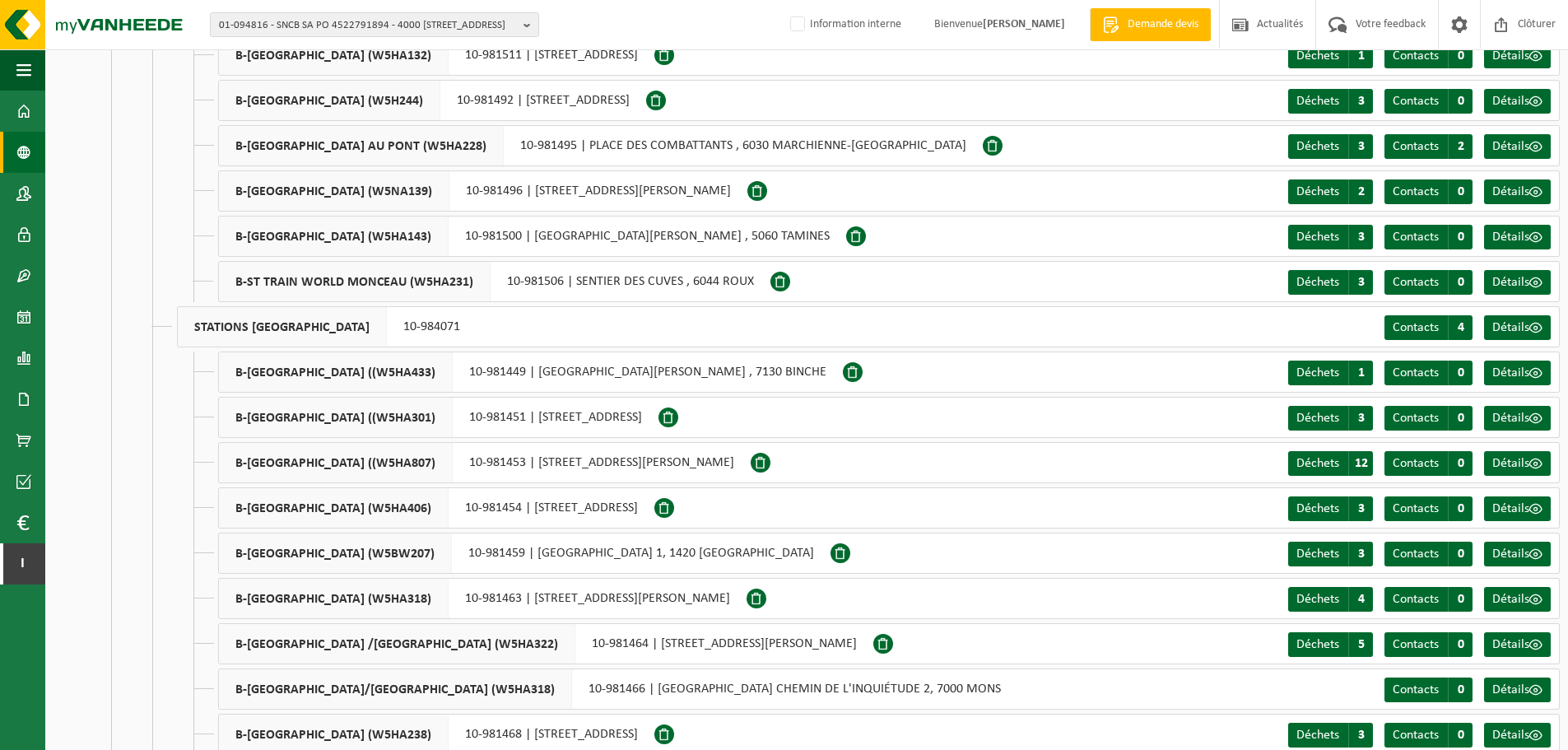
scroll to position [695, 0]
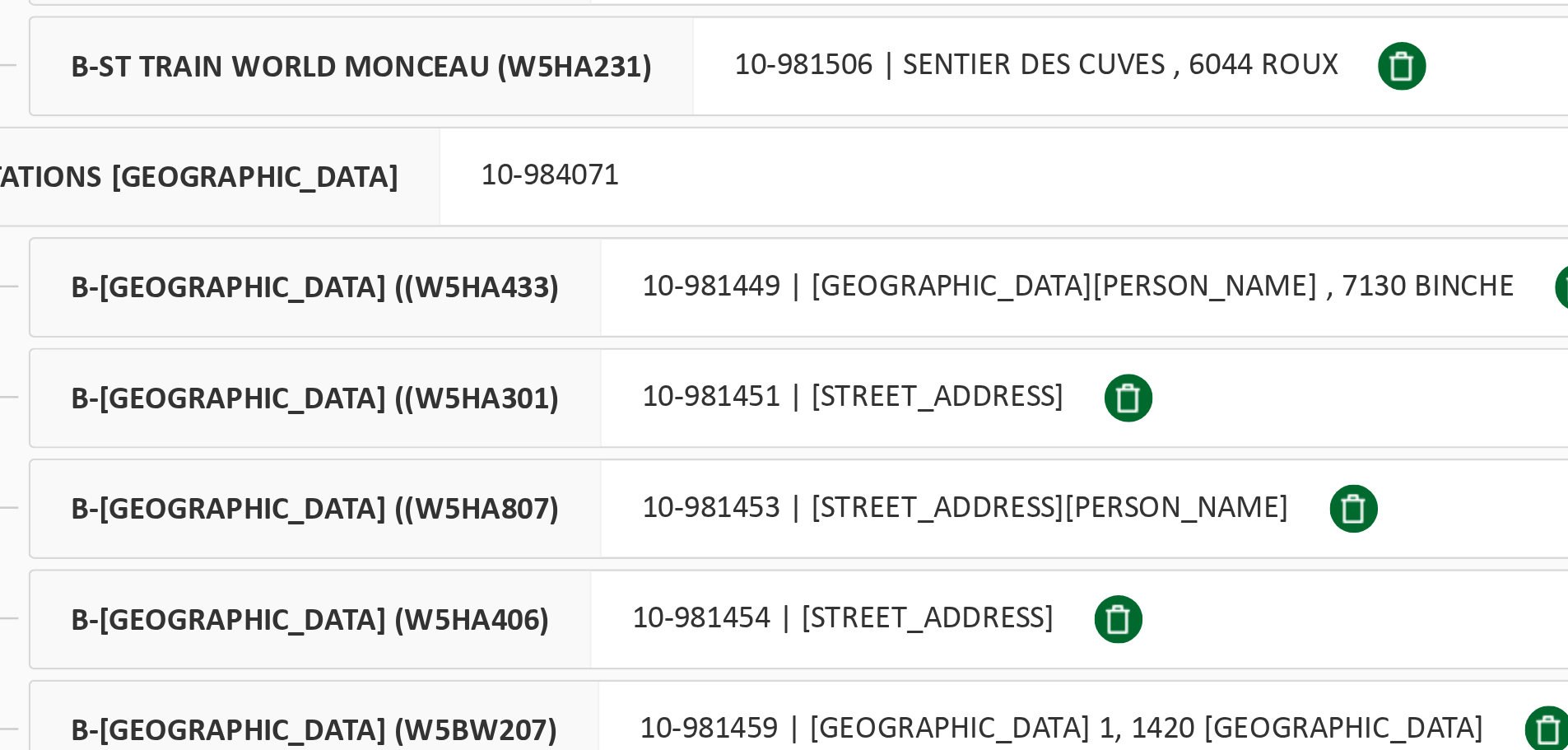
drag, startPoint x: 391, startPoint y: 337, endPoint x: 368, endPoint y: 402, distance: 68.9
click at [368, 402] on span "B-ST GARE BRAINE LE COMTE ((W5HA301)" at bounding box center [336, 384] width 234 height 40
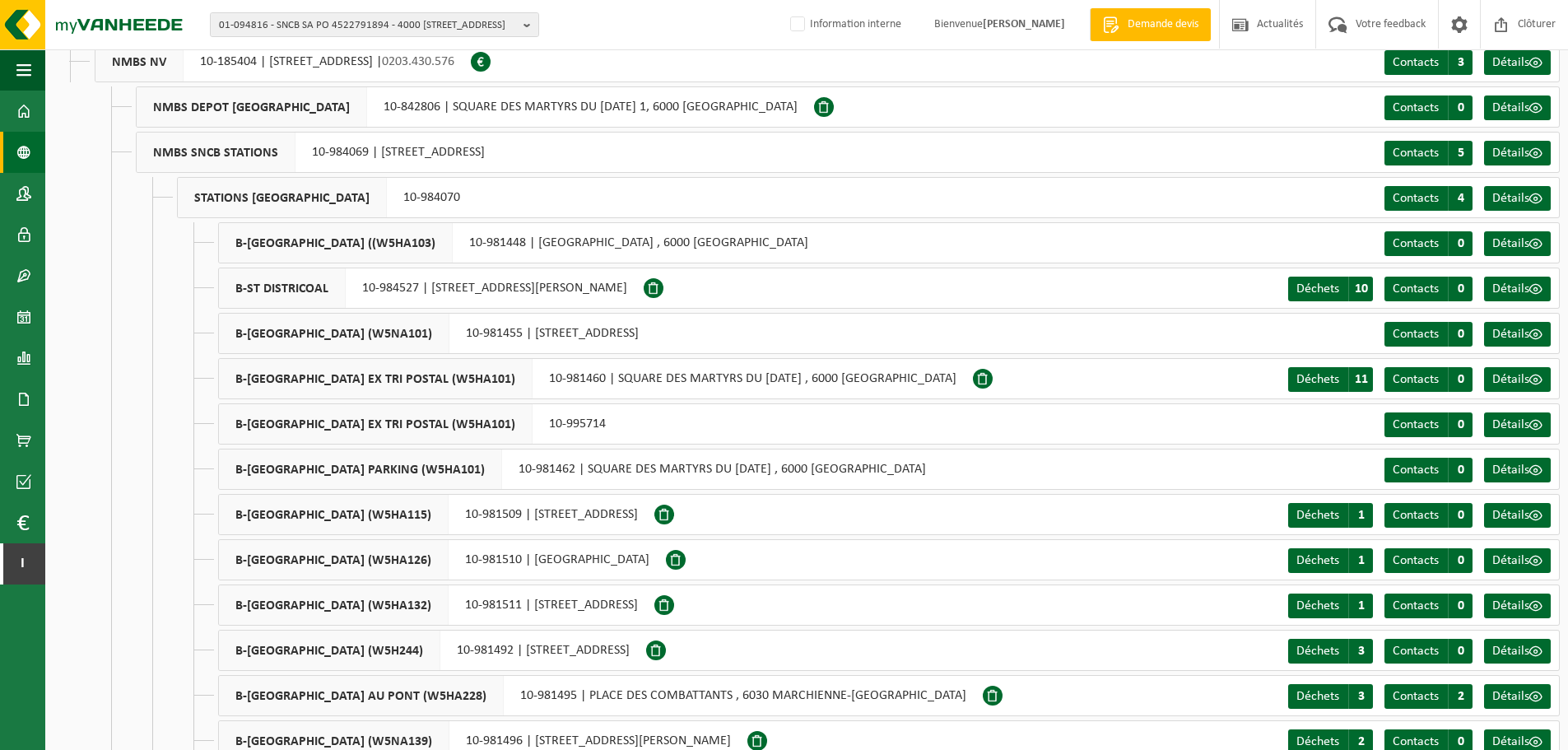
scroll to position [0, 0]
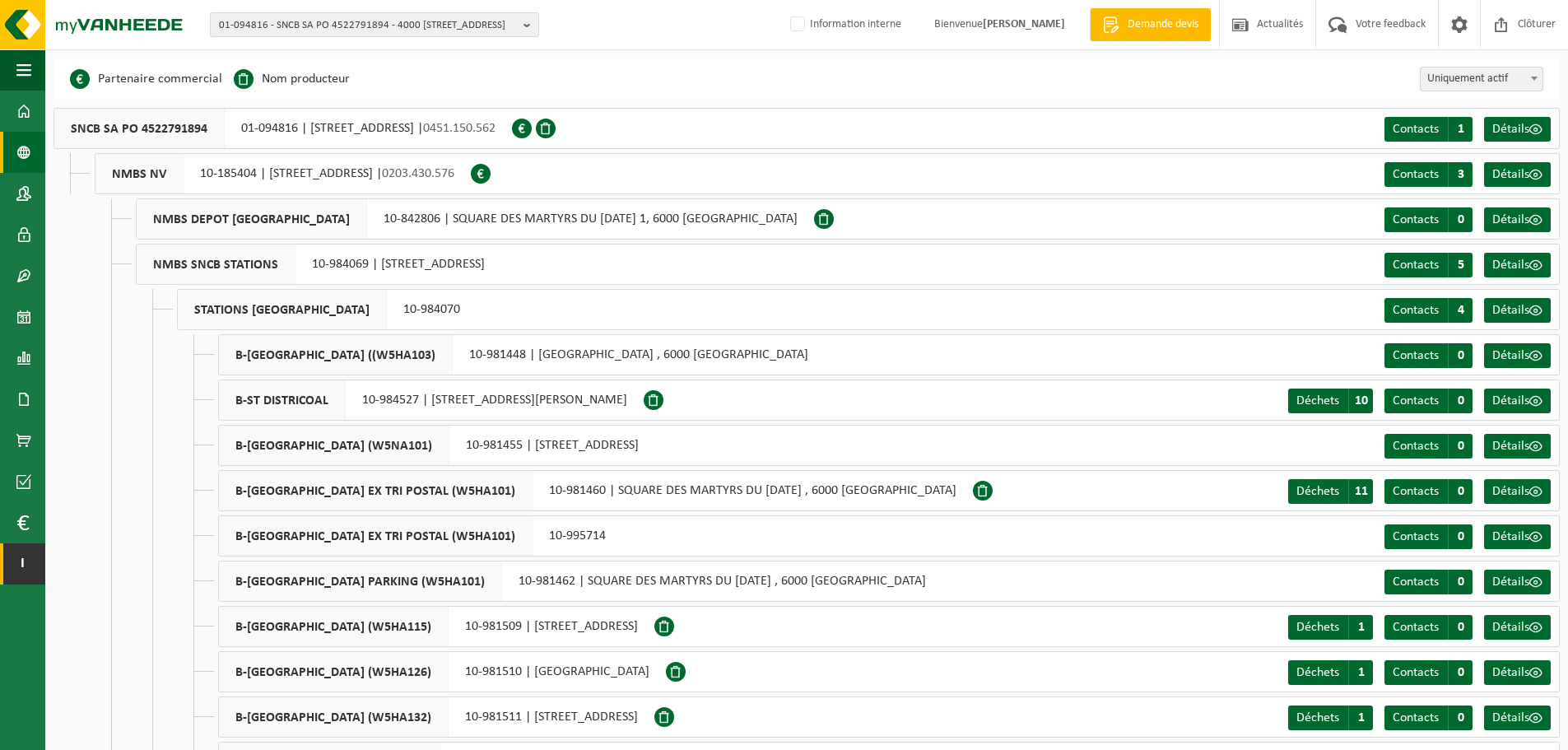
click at [21, 562] on span "I" at bounding box center [22, 564] width 12 height 42
click at [23, 525] on span at bounding box center [22, 523] width 12 height 42
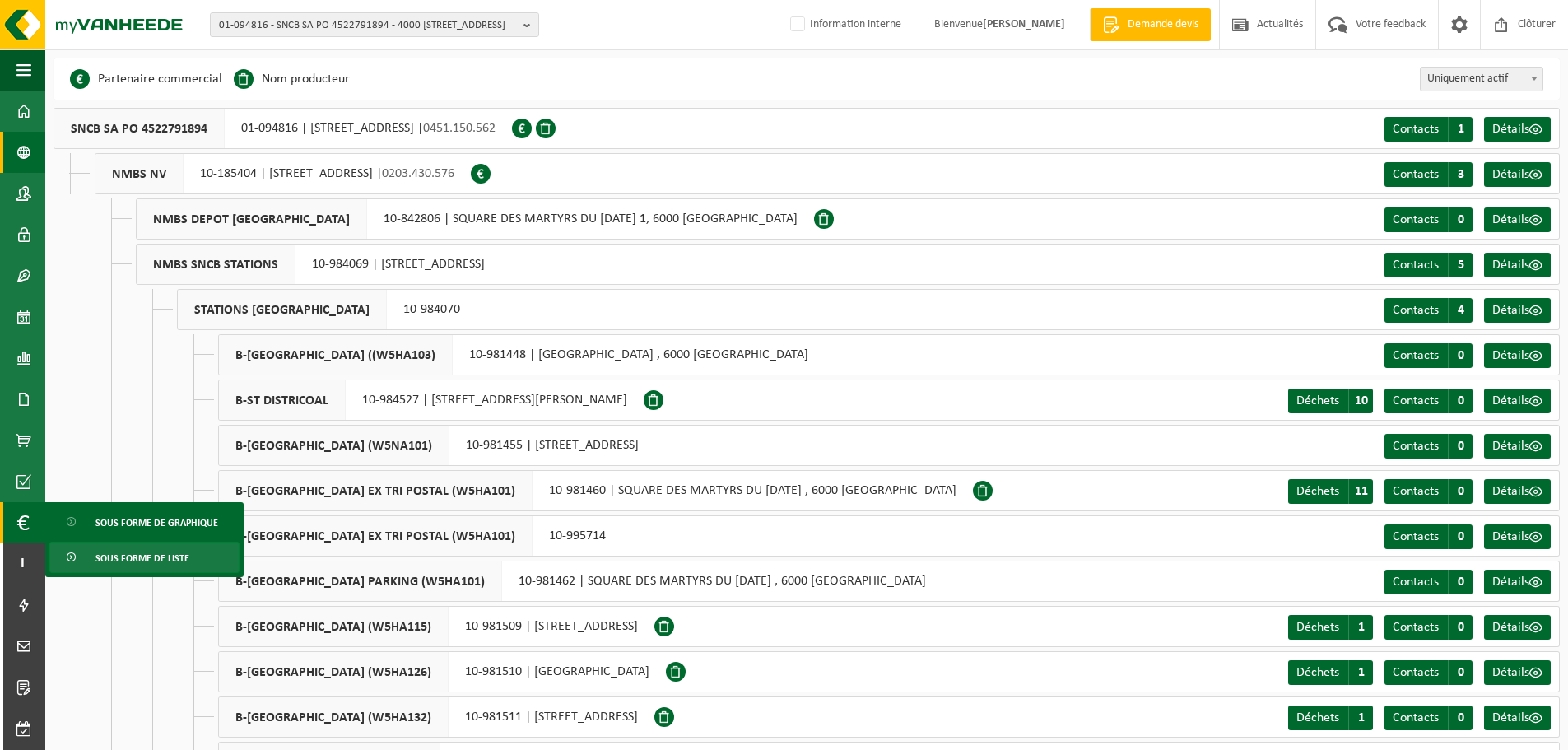
click at [123, 554] on span "Sous forme de liste" at bounding box center [141, 558] width 93 height 31
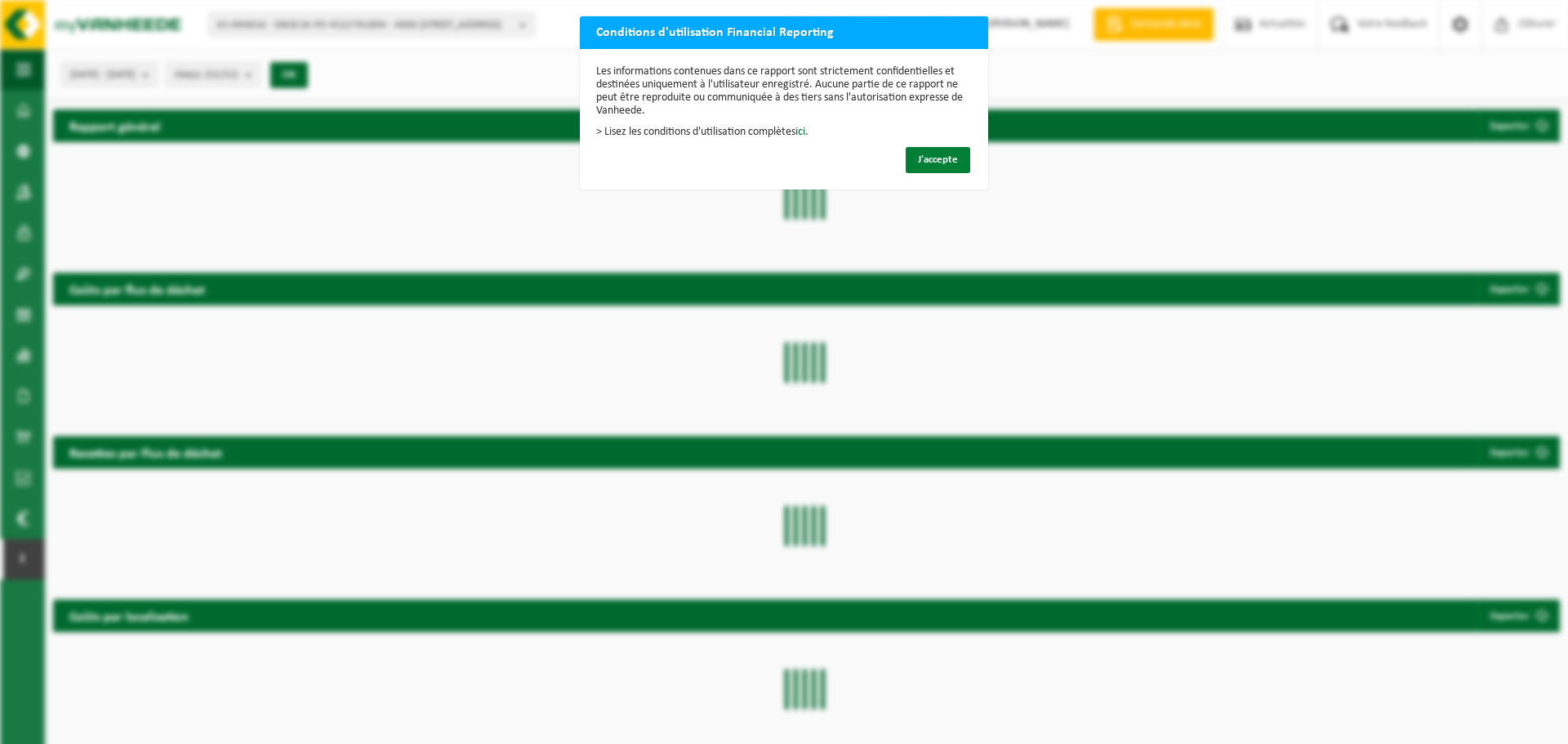
click at [951, 157] on span "J'accepte" at bounding box center [937, 159] width 40 height 10
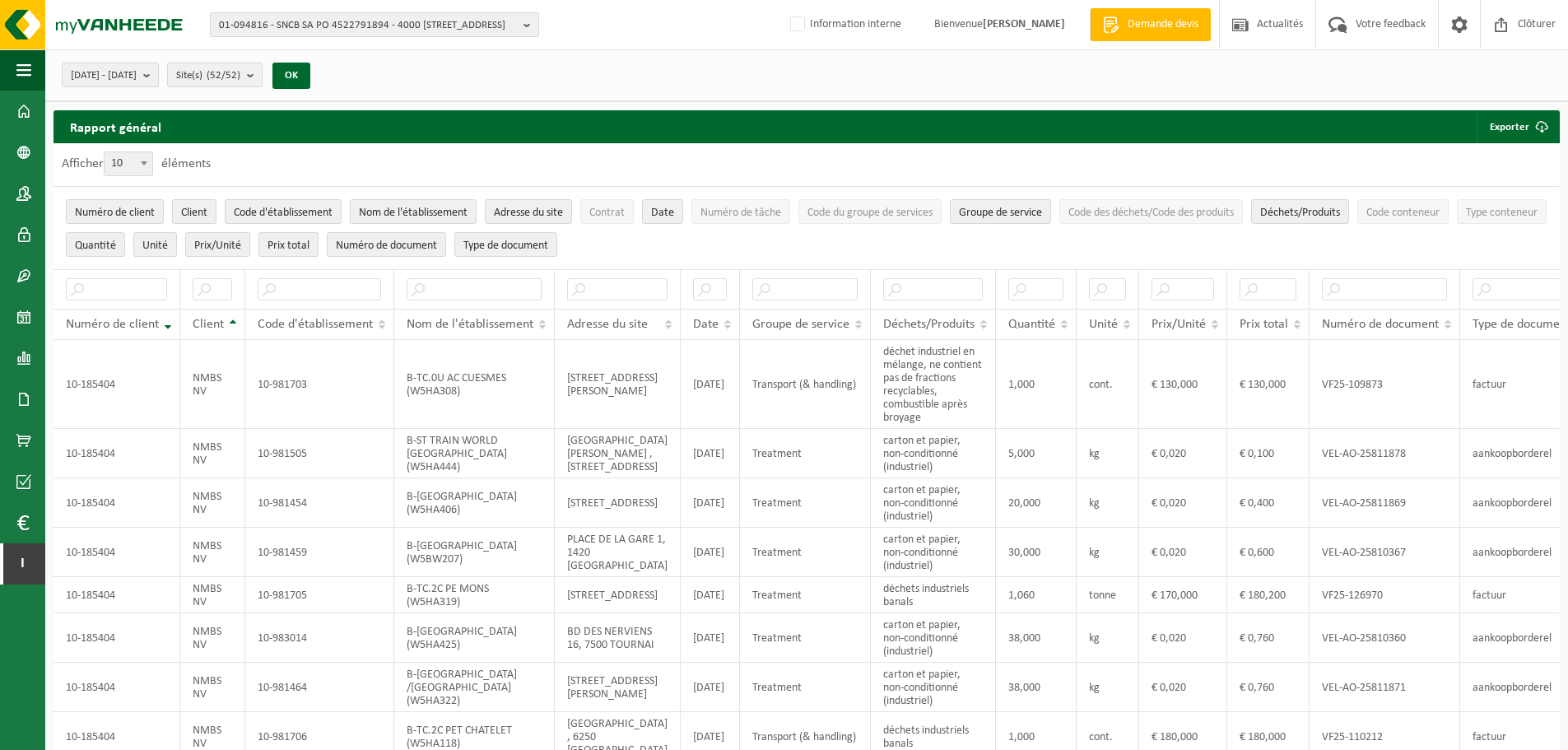
click at [1144, 123] on div "Rapport général Exporter Seulement le résultat des filtres sélectionnés Tous le…" at bounding box center [806, 126] width 1506 height 33
click at [26, 562] on span "I" at bounding box center [22, 564] width 12 height 42
click at [22, 77] on span "button" at bounding box center [24, 70] width 15 height 42
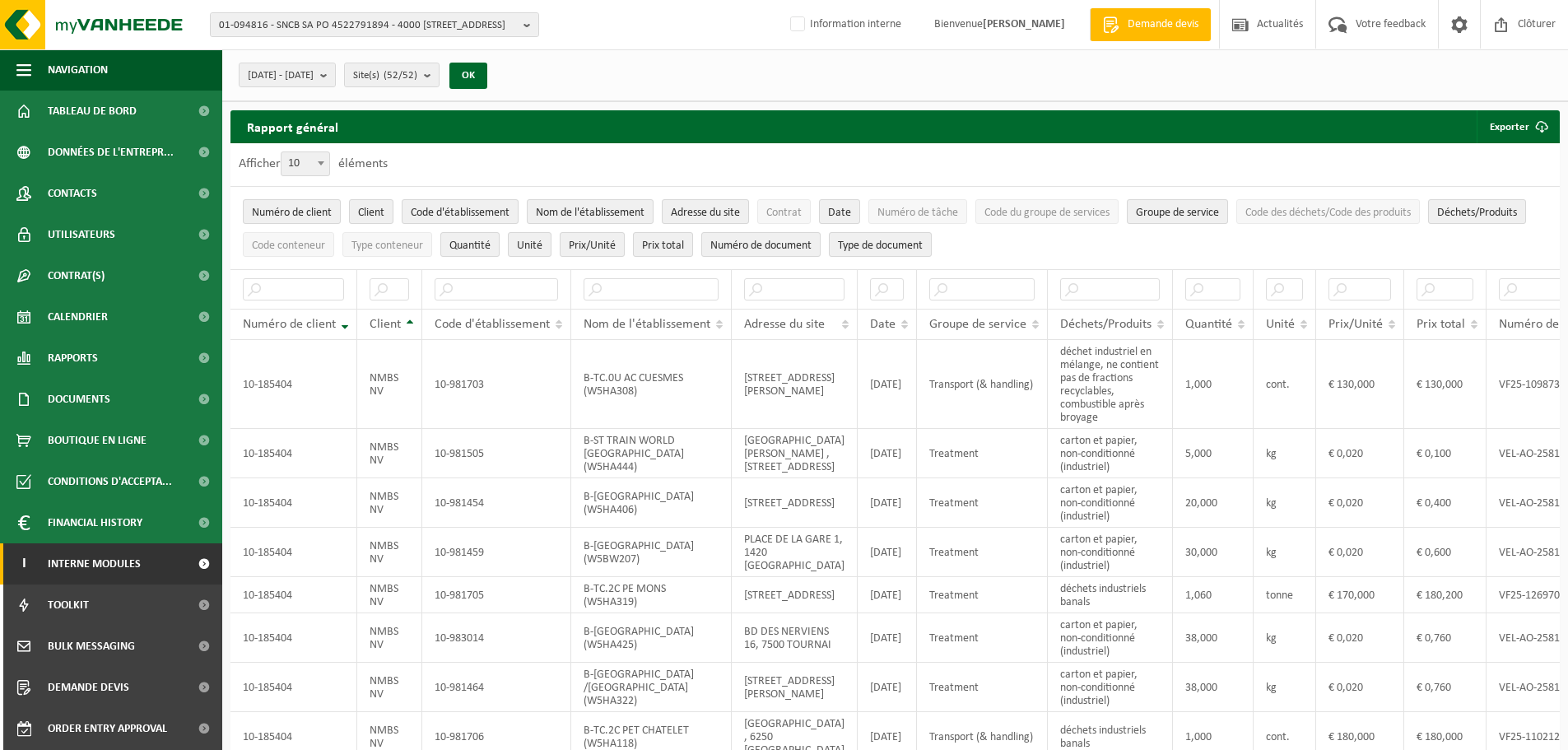
click at [98, 544] on span "Interne modules" at bounding box center [94, 564] width 93 height 42
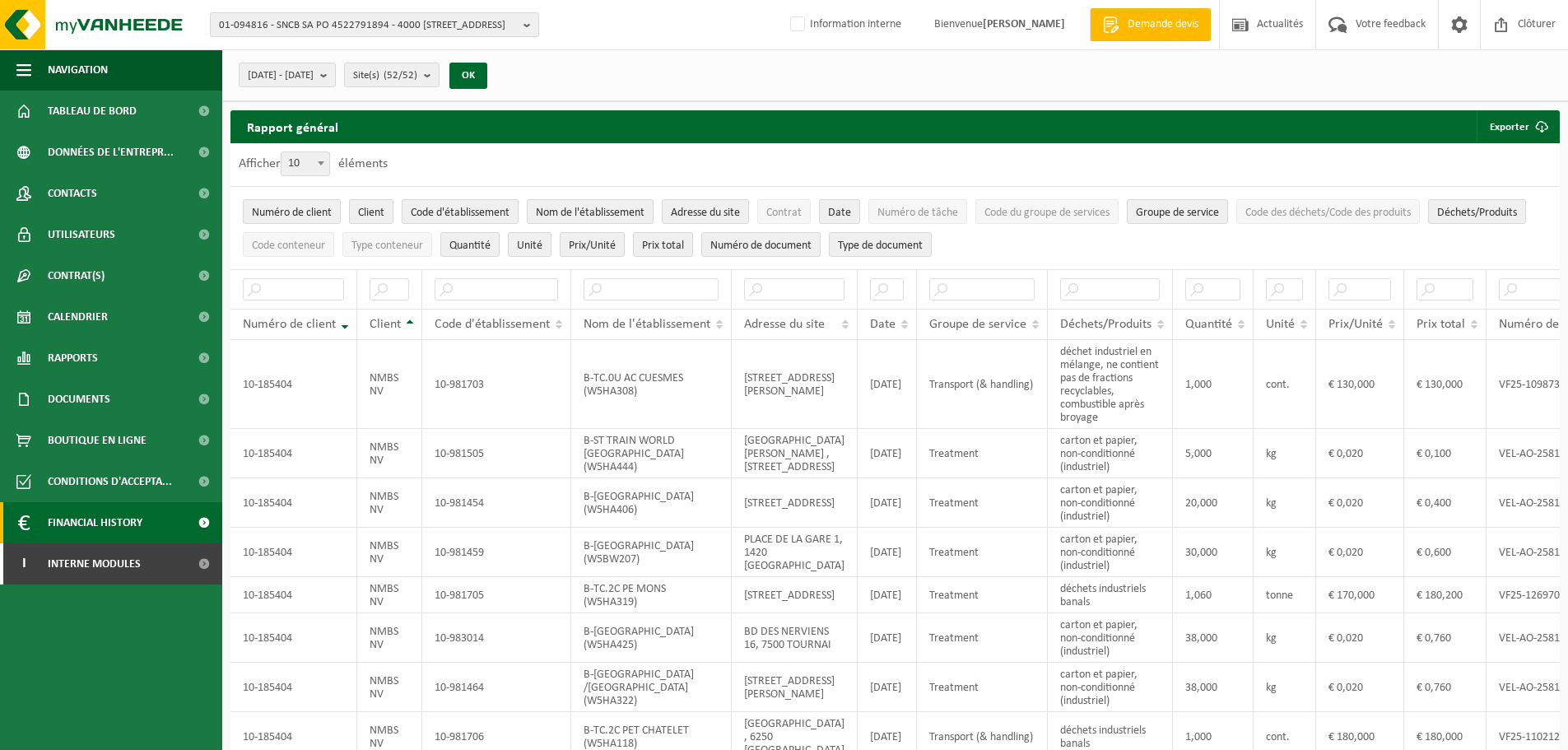
click at [98, 525] on span "Financial History" at bounding box center [95, 523] width 94 height 42
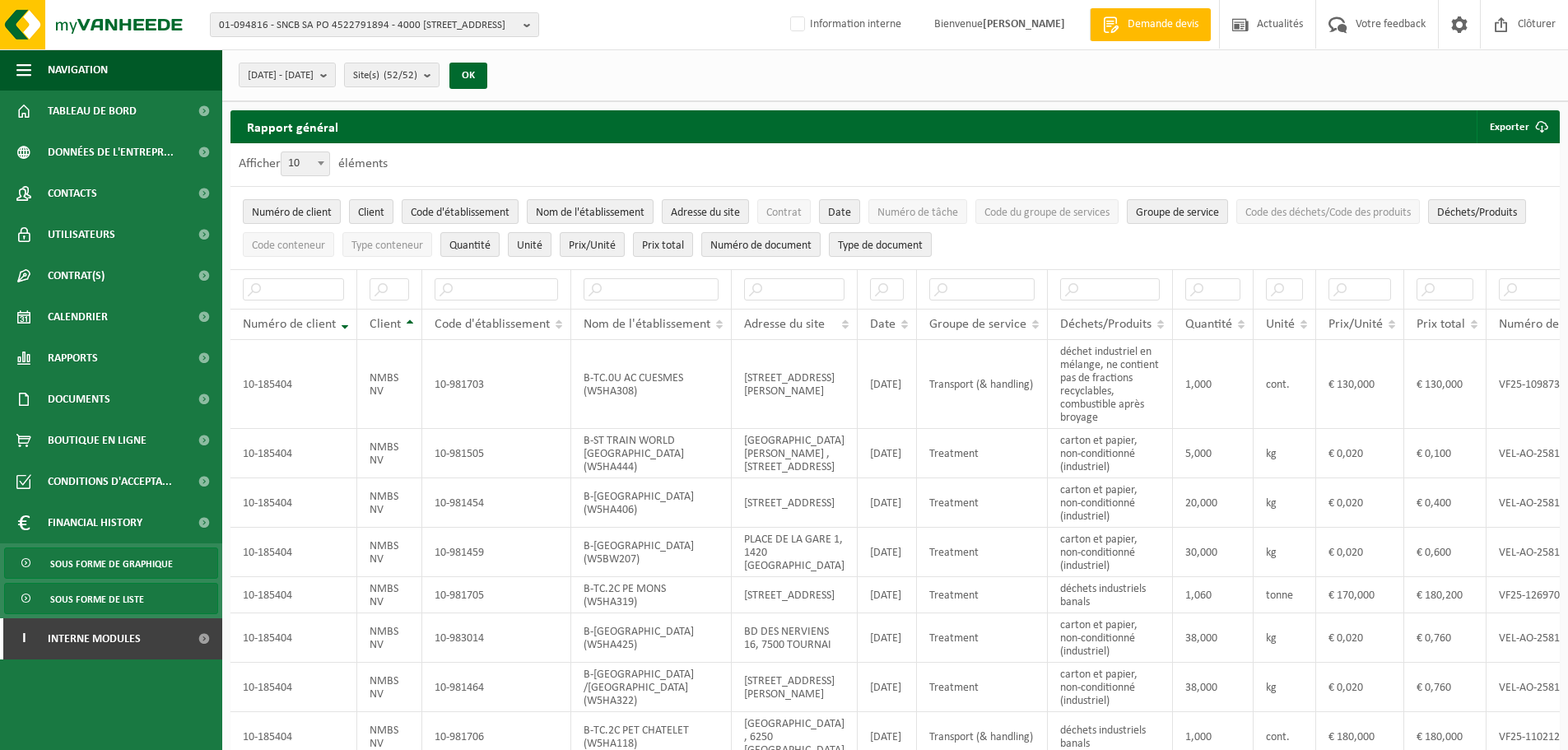
click at [107, 563] on span "Sous forme de graphique" at bounding box center [111, 563] width 123 height 31
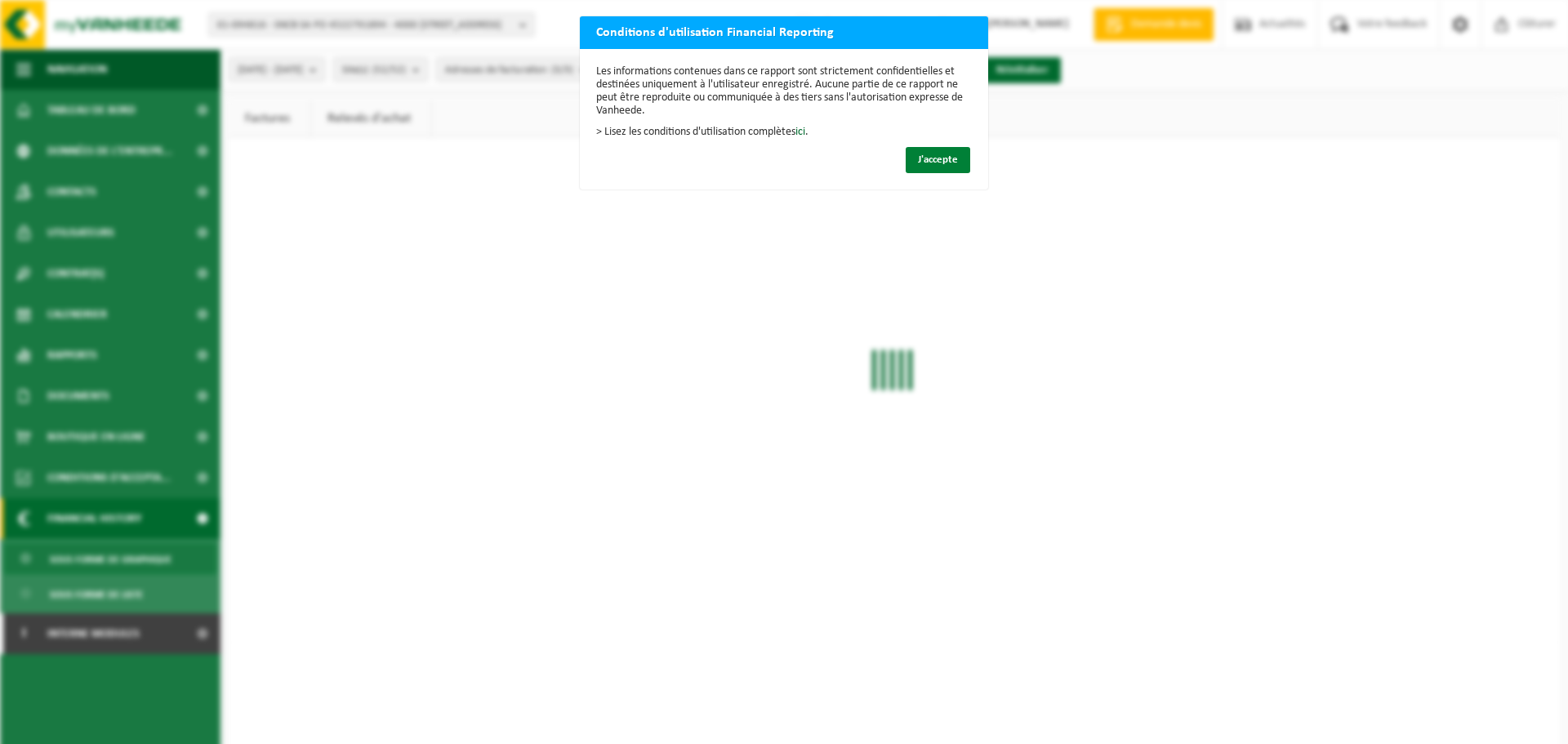
click at [937, 152] on button "J'accepte" at bounding box center [937, 160] width 65 height 26
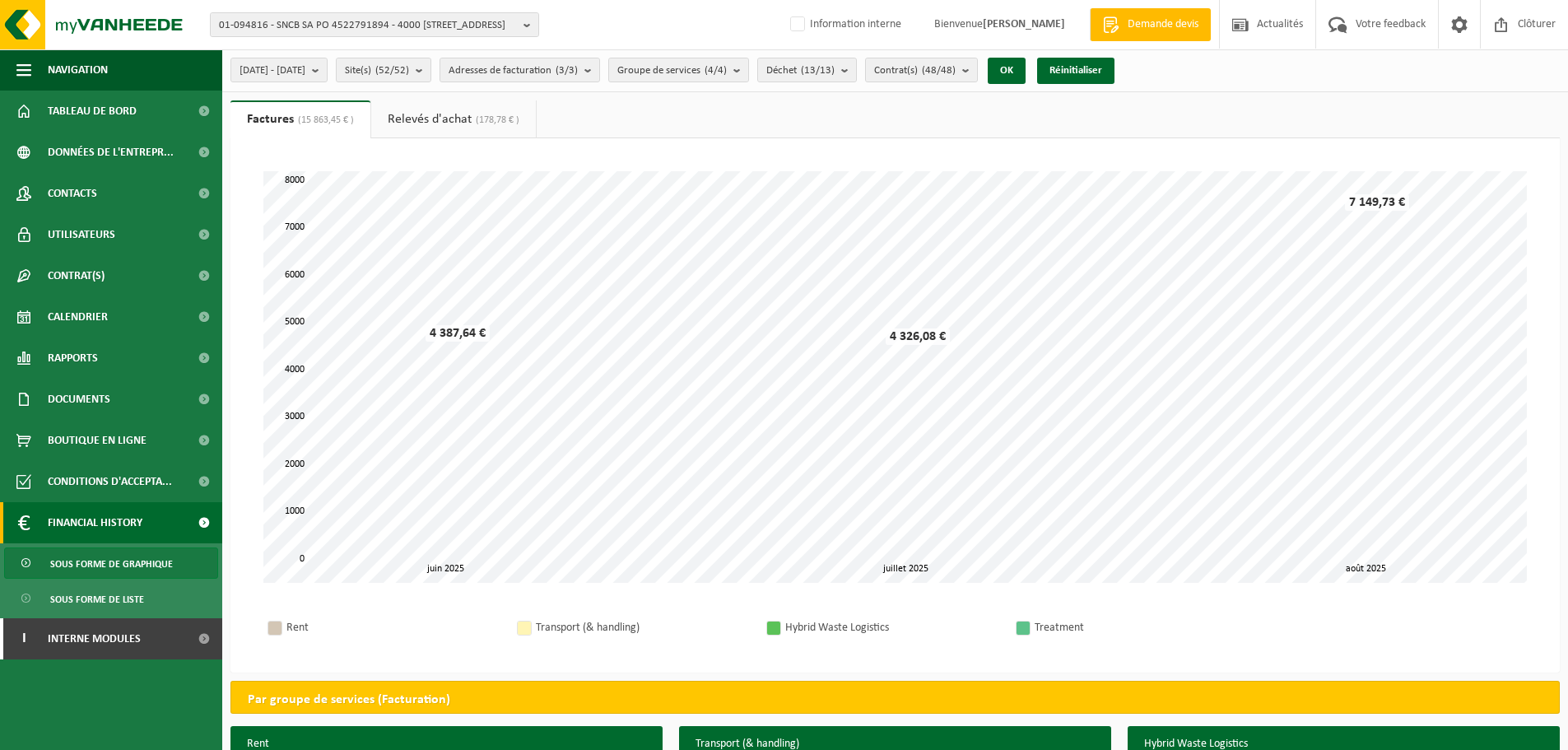
click at [458, 123] on link "Relevés d'achat (178,78 € )" at bounding box center [454, 119] width 165 height 38
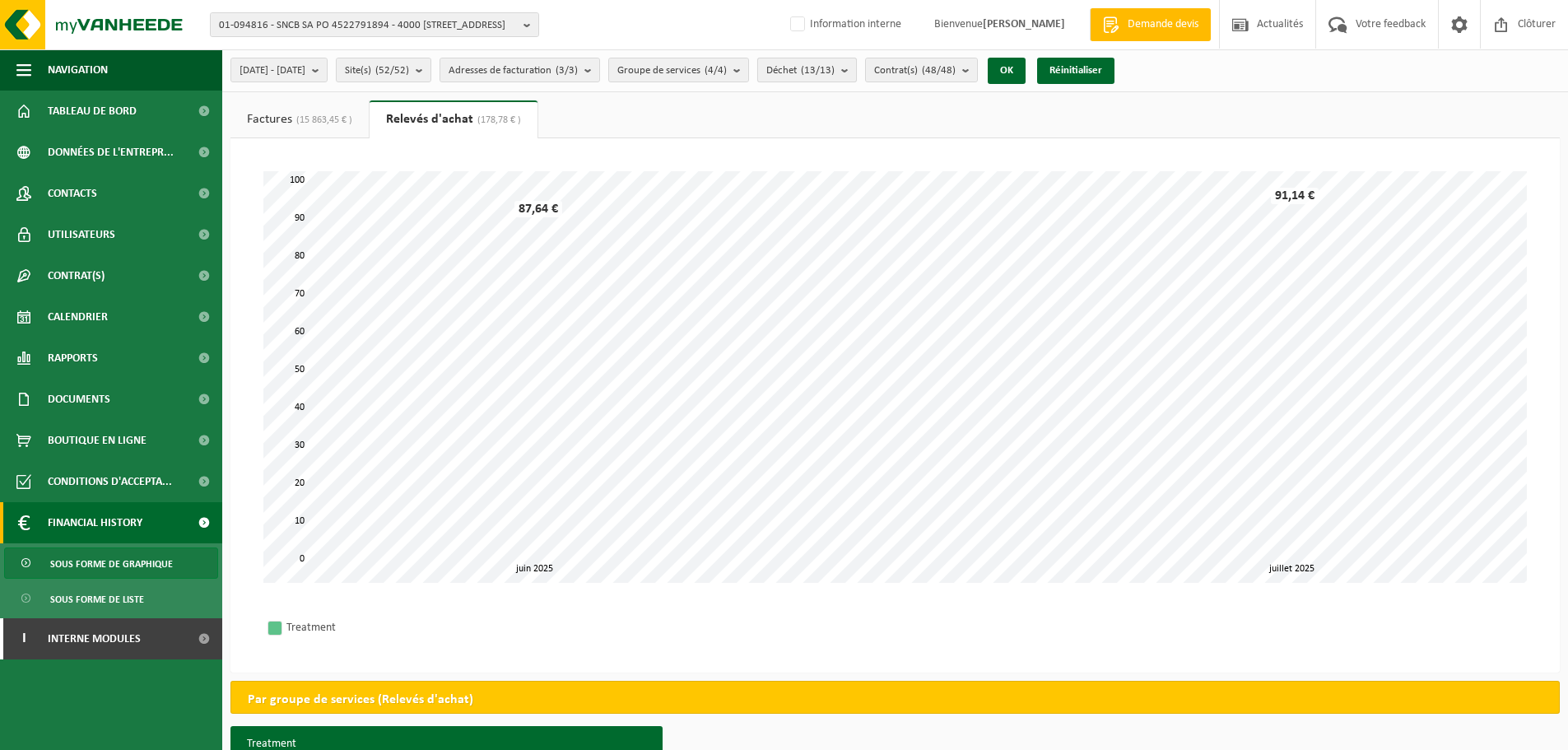
click at [834, 75] on count "(13/13)" at bounding box center [817, 70] width 34 height 10
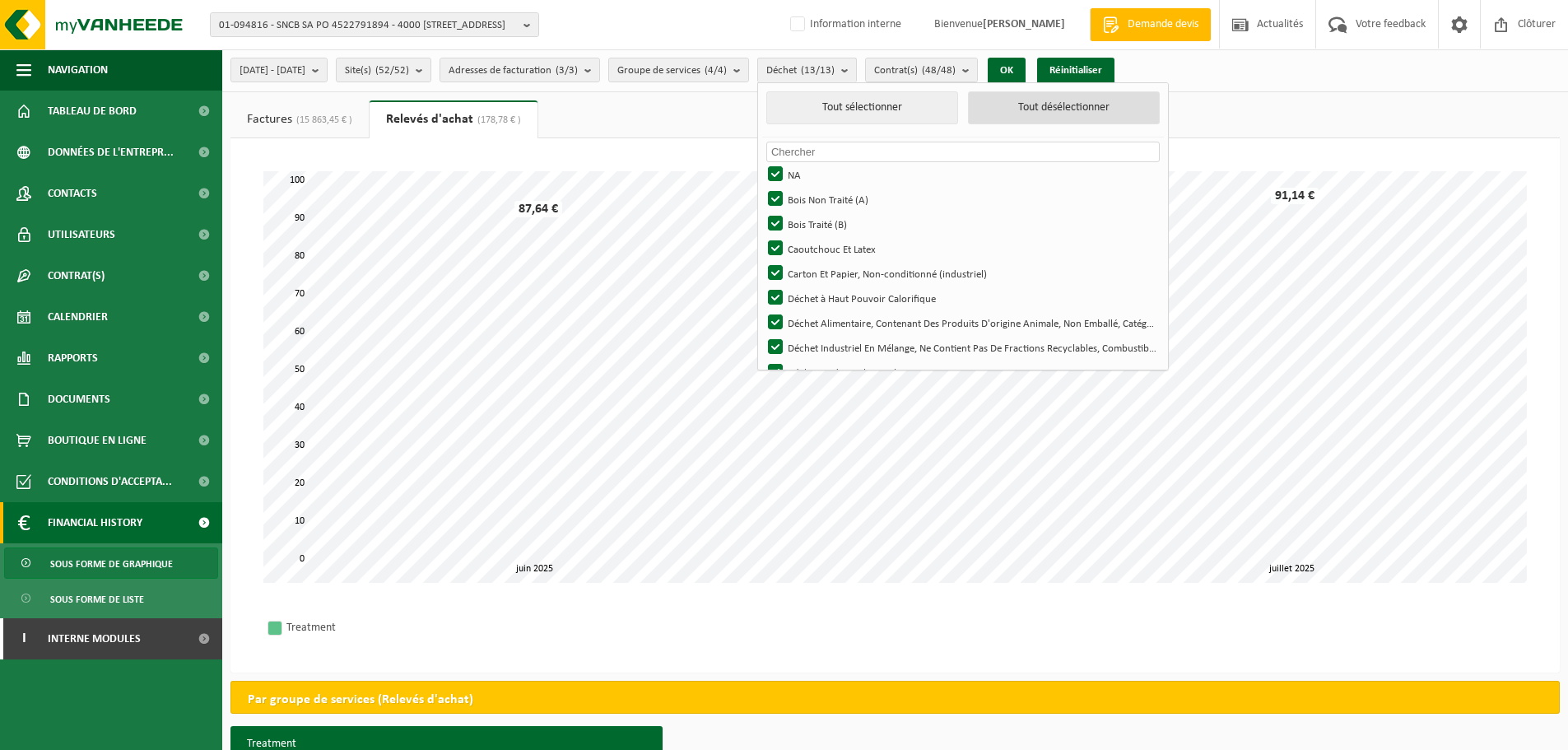
click at [1082, 111] on button "Tout désélectionner" at bounding box center [1063, 108] width 191 height 33
checkbox input "false"
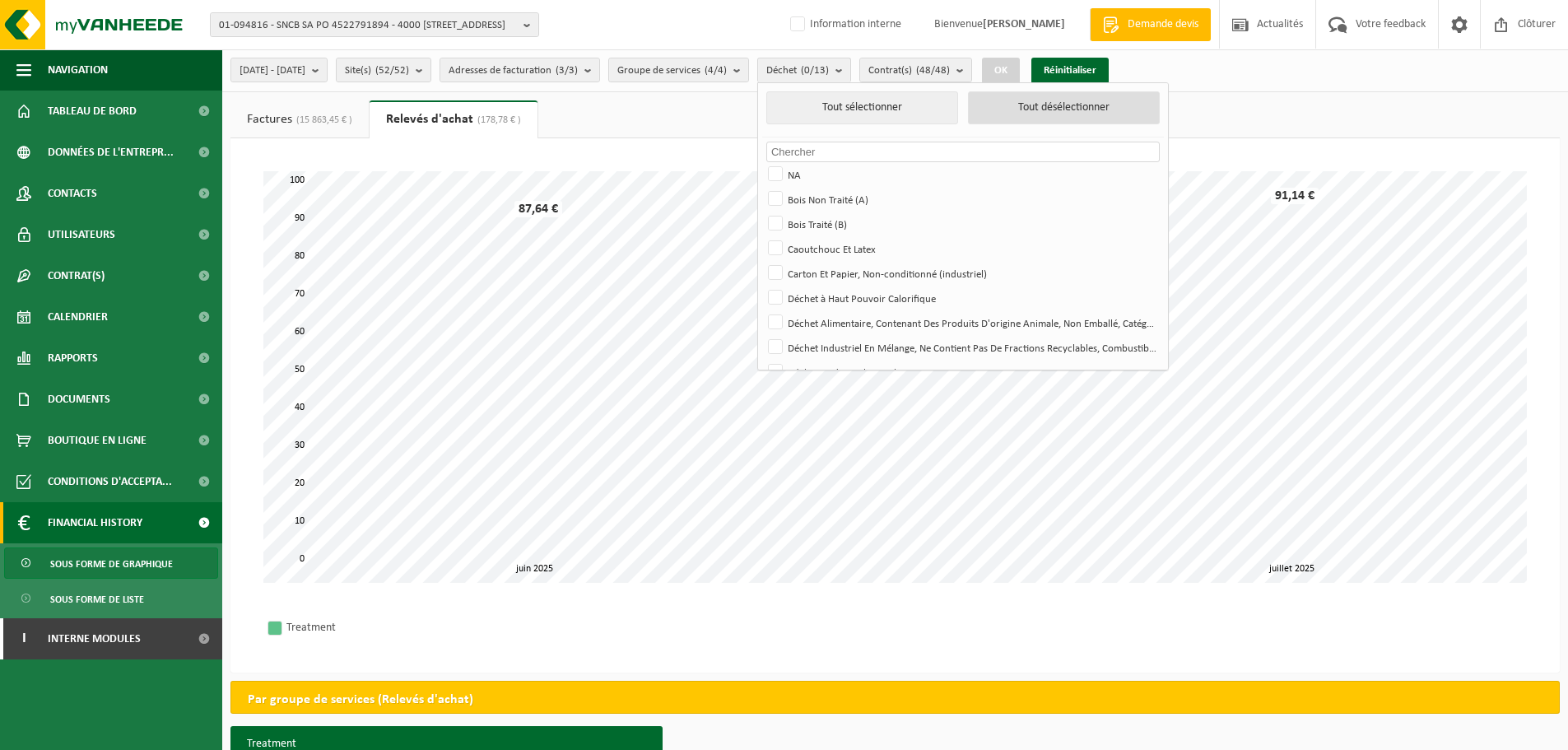
checkbox input "false"
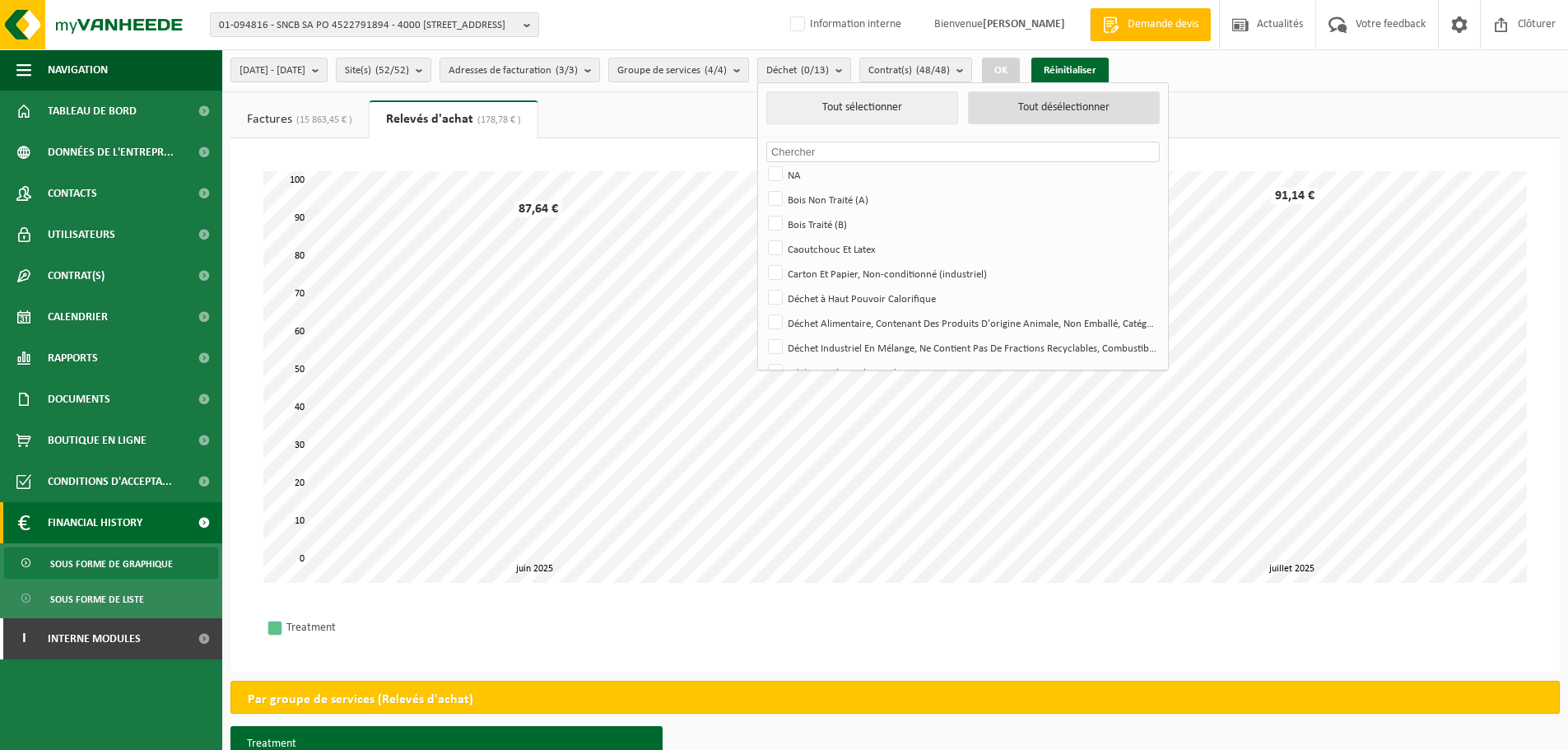
checkbox input "false"
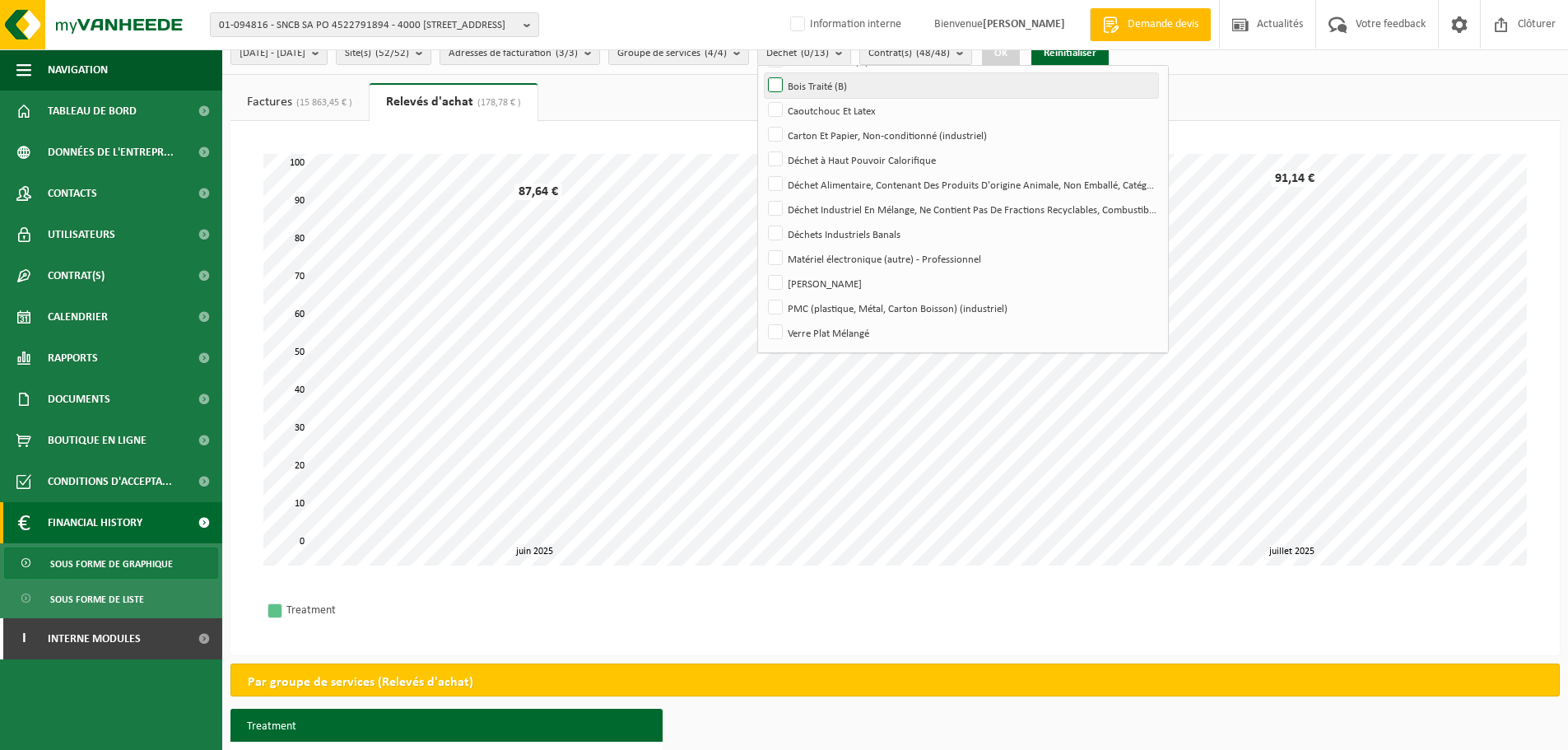
scroll to position [19, 0]
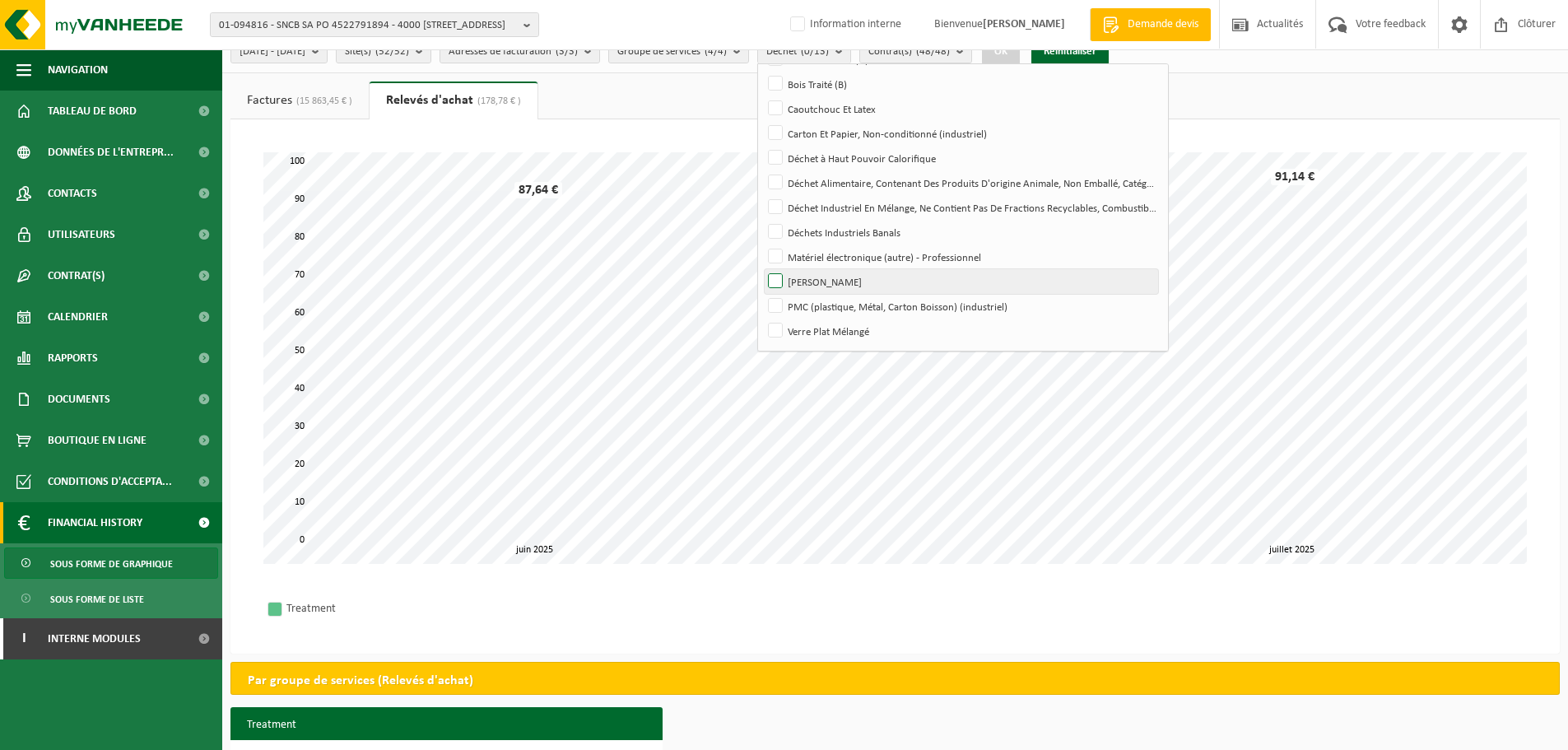
click at [822, 282] on label "Métaux Mélangés" at bounding box center [961, 281] width 393 height 25
click at [762, 269] on input "Métaux Mélangés" at bounding box center [761, 269] width 1 height 1
checkbox input "true"
click at [1019, 56] on button "OK" at bounding box center [1000, 52] width 38 height 26
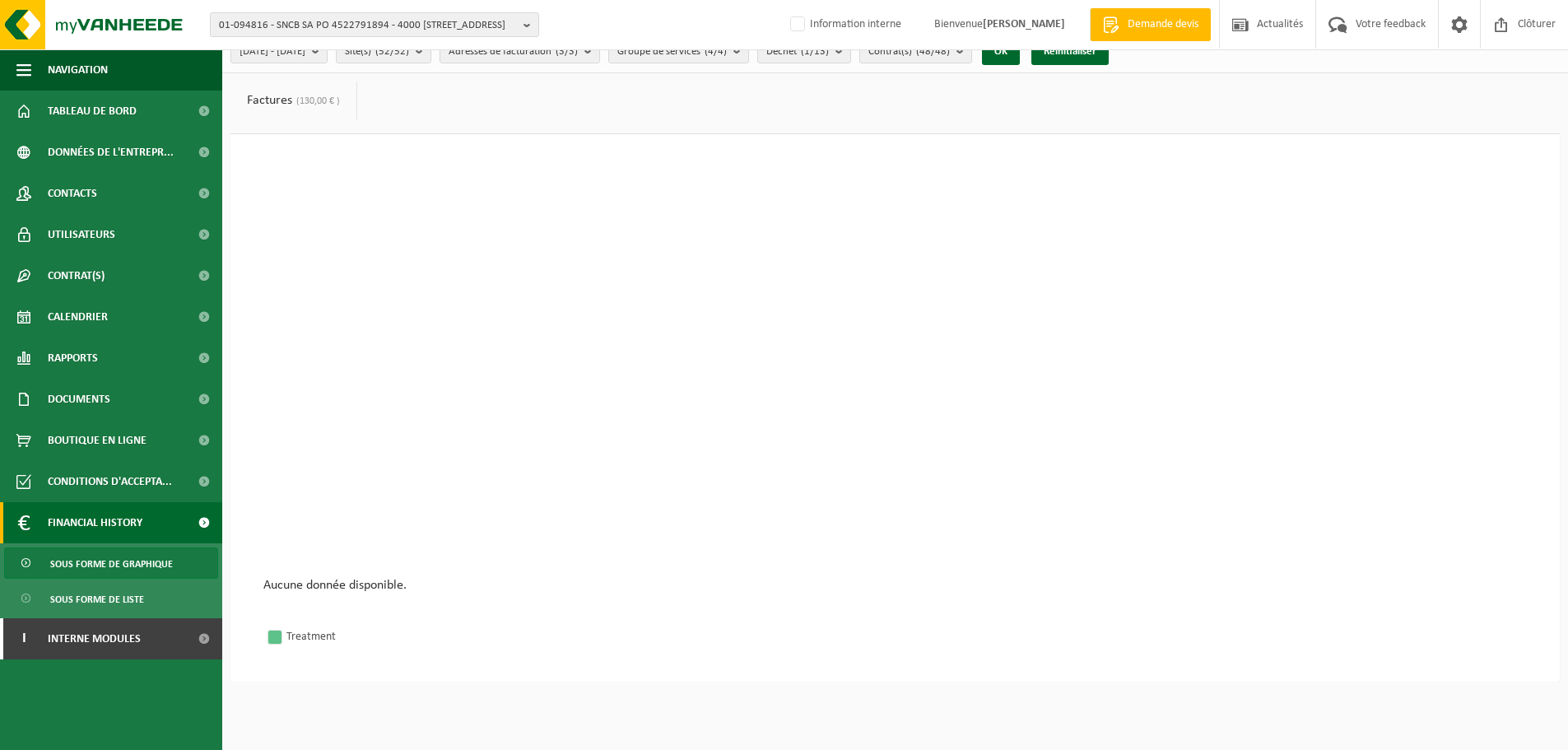
scroll to position [0, 0]
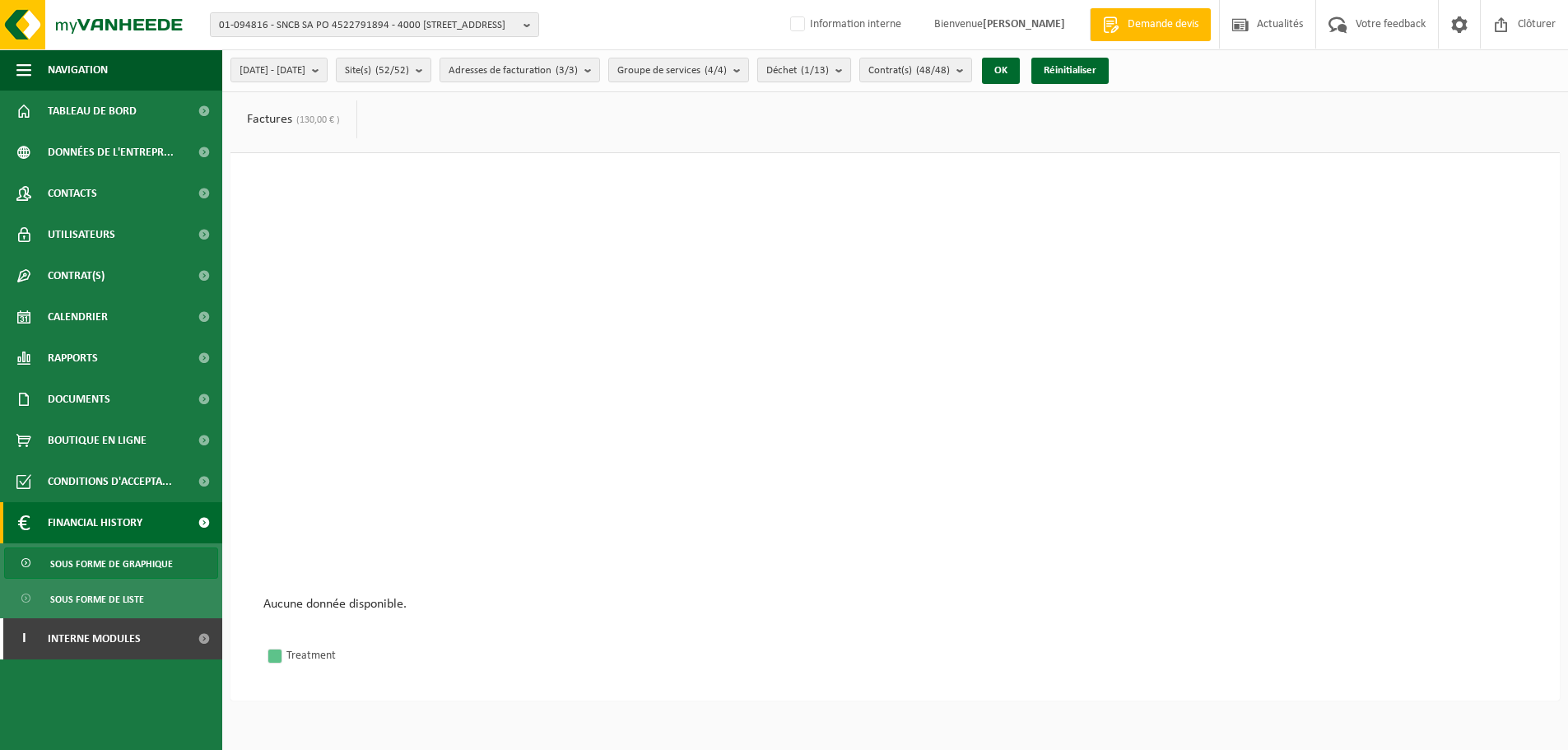
click at [829, 70] on count "(1/13)" at bounding box center [815, 70] width 28 height 10
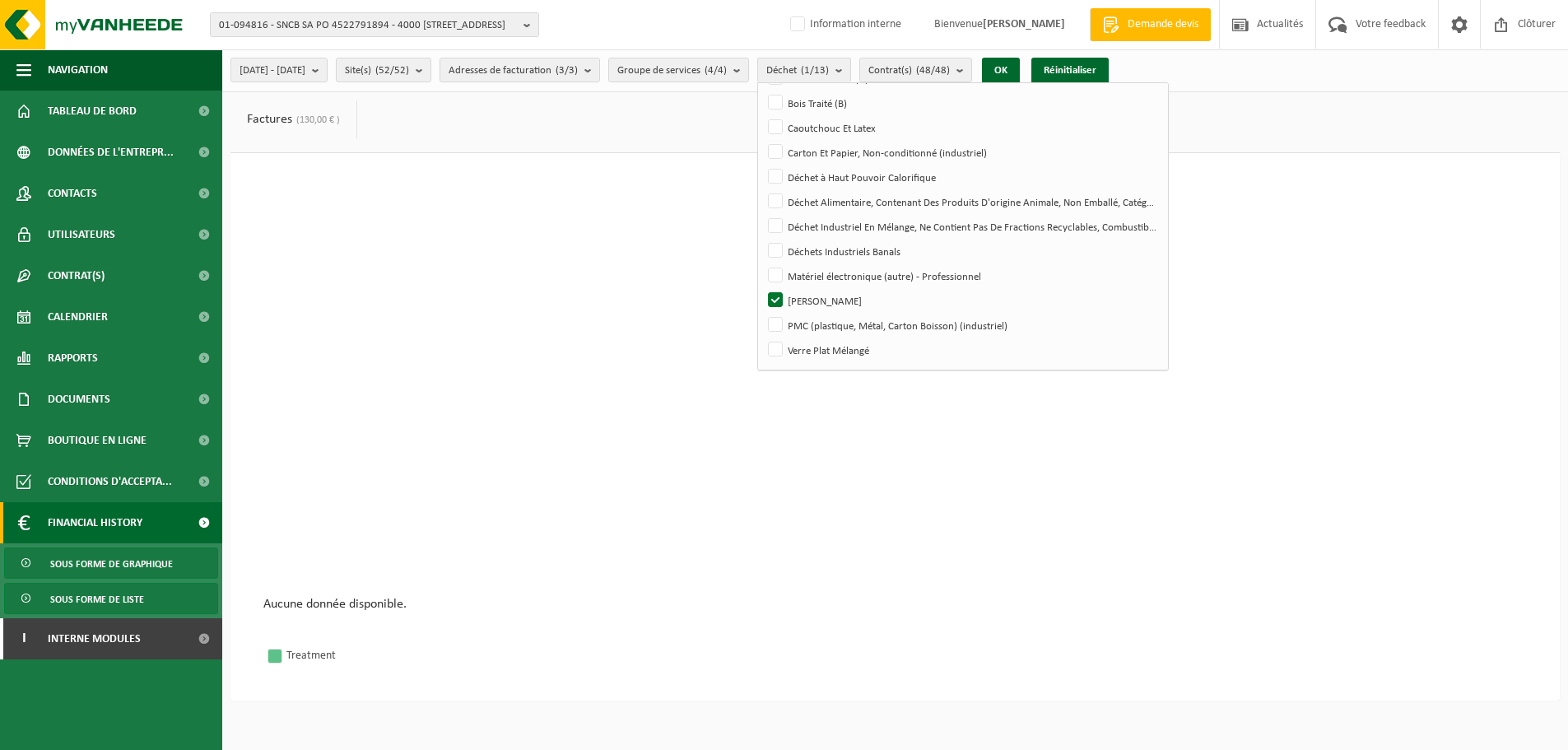
click at [101, 606] on span "Sous forme de liste" at bounding box center [96, 599] width 93 height 31
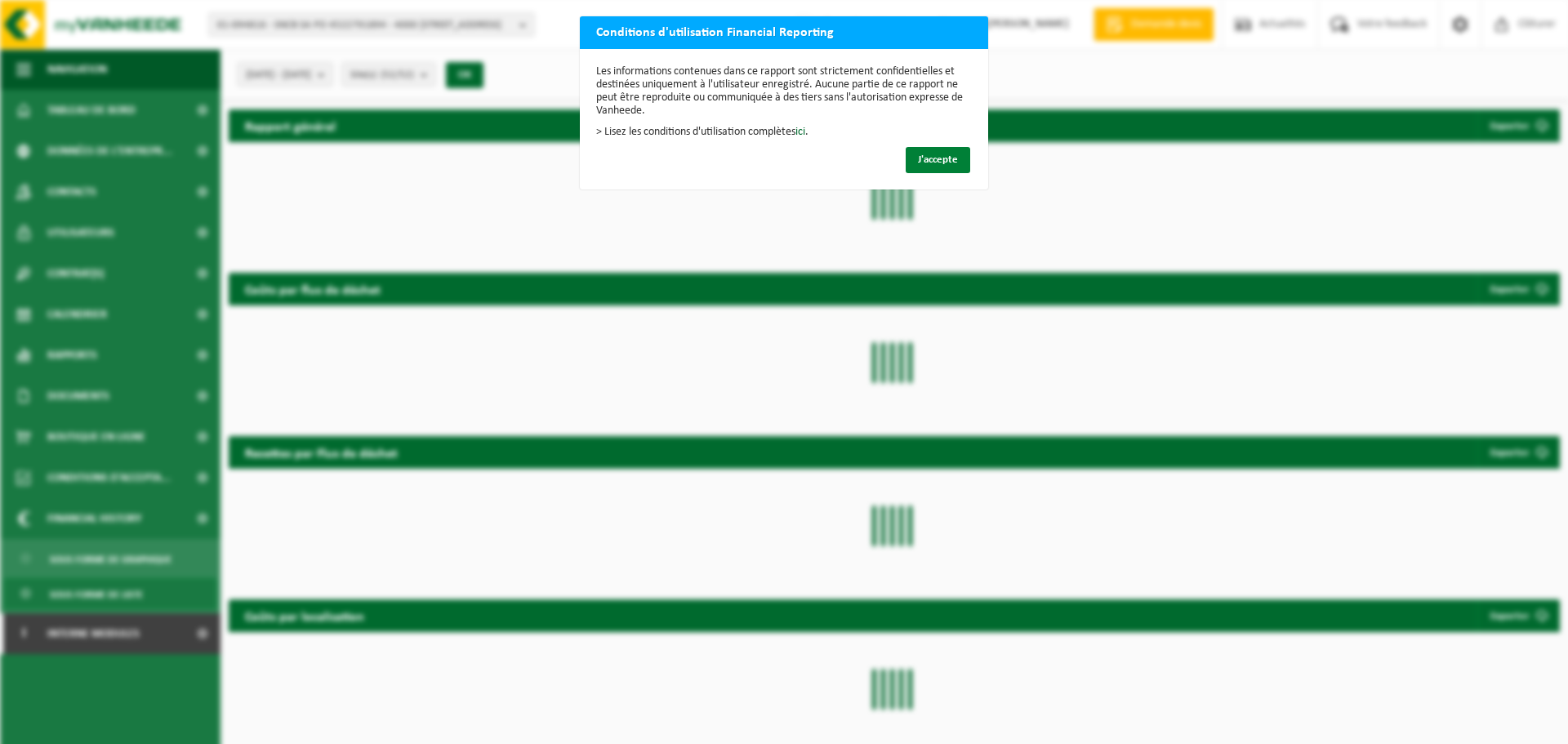
click at [922, 163] on span "J'accepte" at bounding box center [937, 159] width 40 height 10
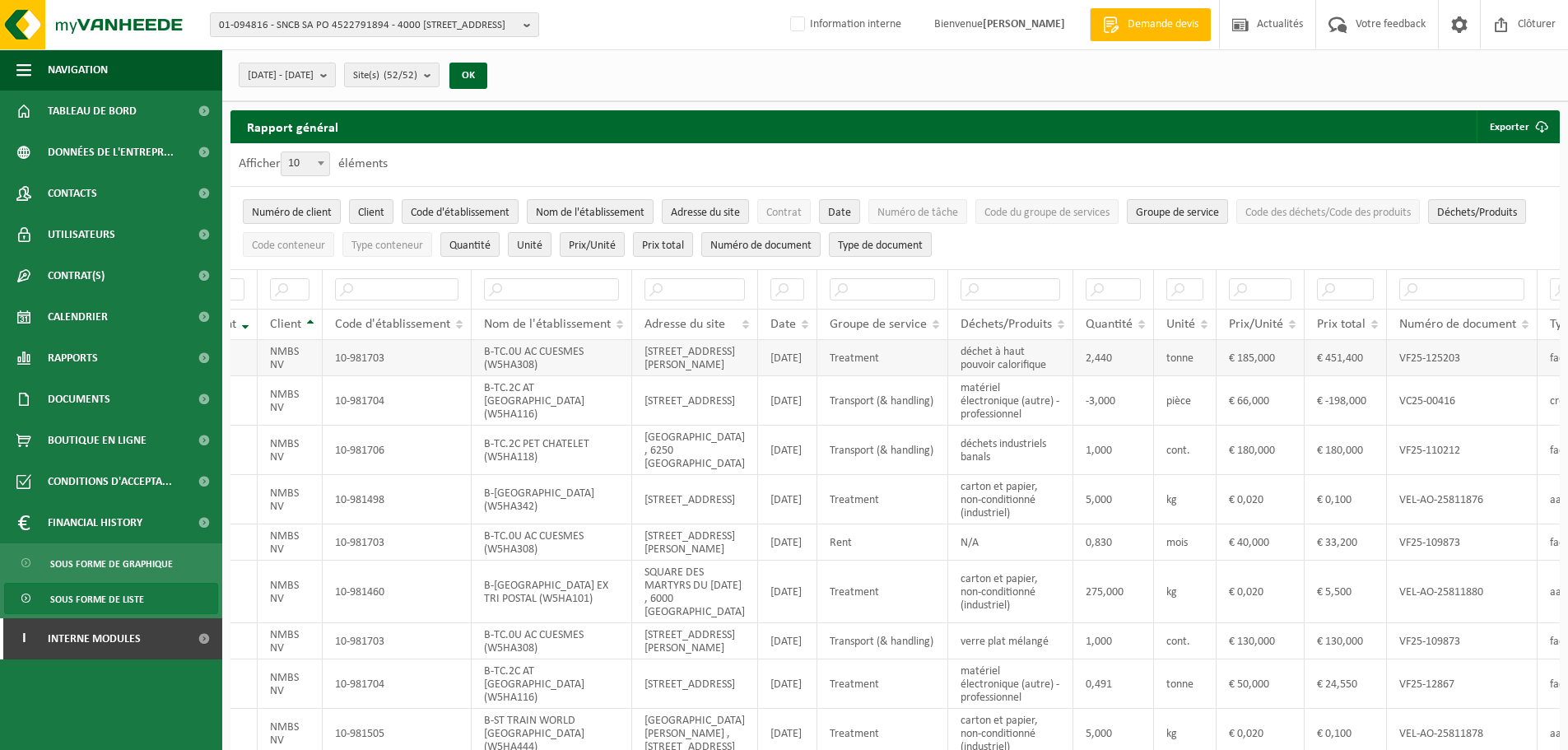
scroll to position [0, 199]
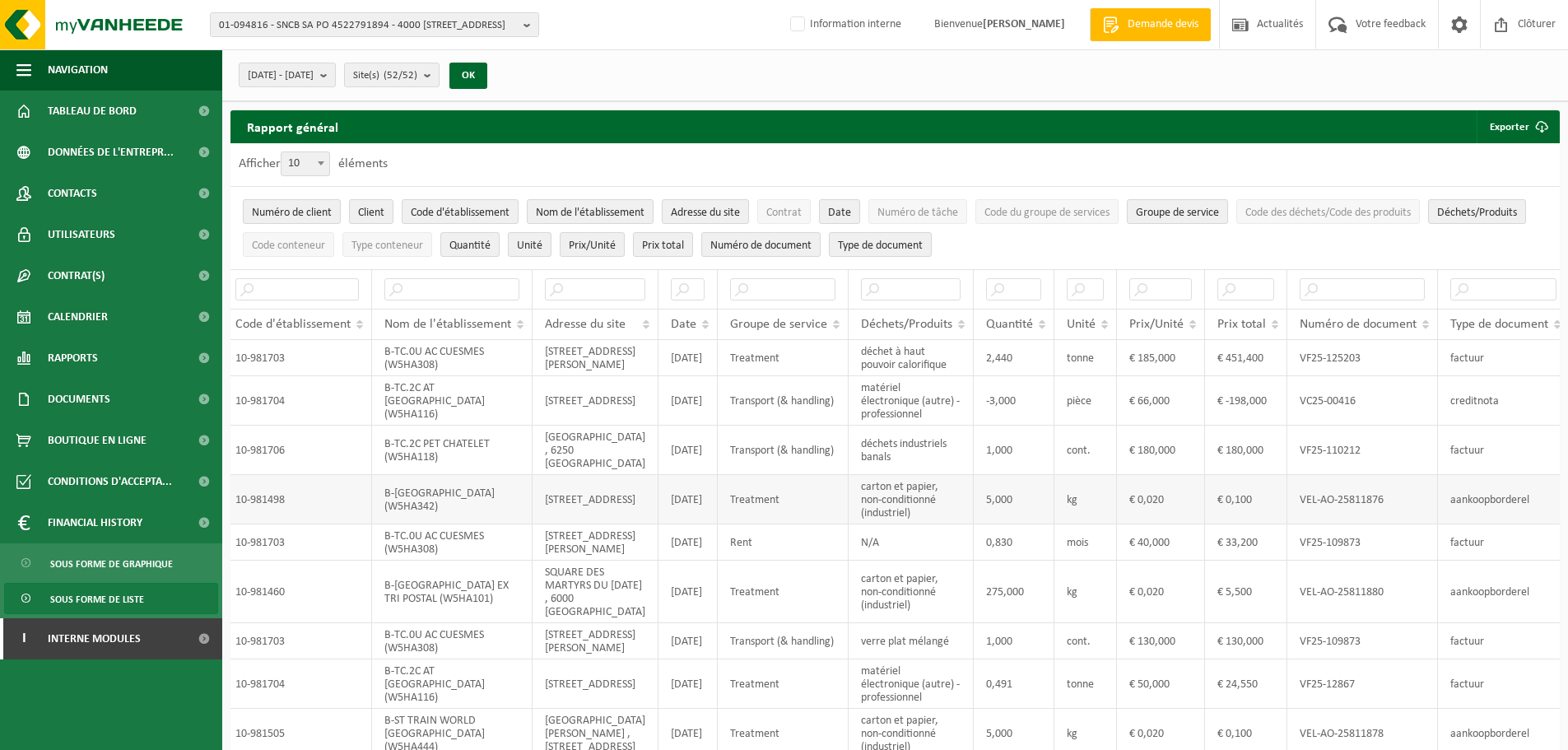
click at [1470, 506] on td "aankoopborderel" at bounding box center [1503, 500] width 131 height 49
click at [885, 518] on td "carton et papier, non-conditionné (industriel)" at bounding box center [911, 500] width 125 height 49
click at [1015, 258] on ul "Numéro de client Client Code d'établissement Nom de l'établissement Adresse du …" at bounding box center [894, 227] width 1329 height 82
click at [1180, 74] on div "[DATE] - [DATE] Mois actuel Mois précédent Les 6 derniers mois Année actuelle L…" at bounding box center [895, 75] width 1345 height 52
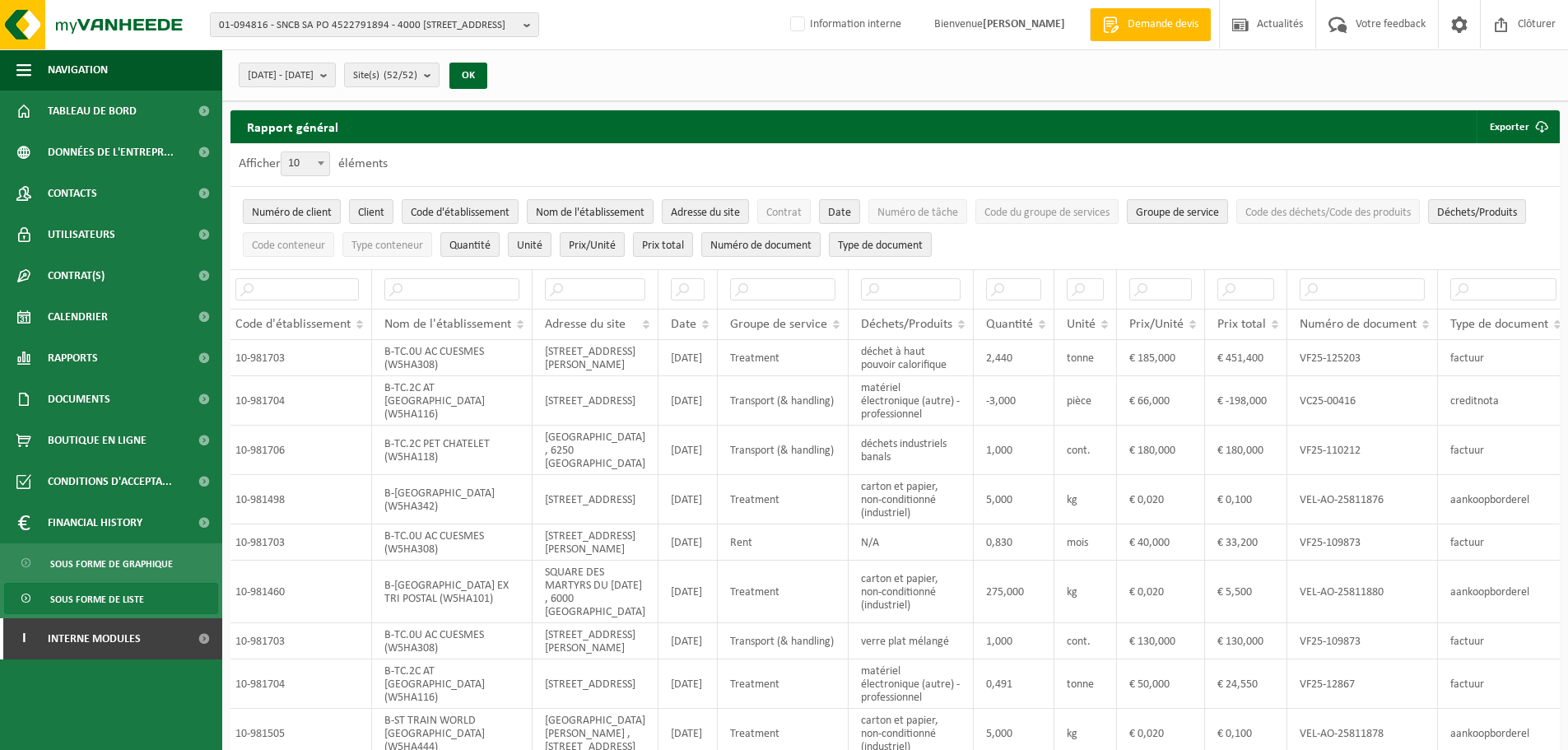
click at [680, 150] on div "Afficher 10 25 50 100 10 éléments" at bounding box center [894, 164] width 1329 height 42
click at [1381, 249] on ul "Numéro de client Client Code d'établissement Nom de l'établissement Adresse du …" at bounding box center [894, 227] width 1329 height 82
click at [1513, 135] on button "Exporter" at bounding box center [1517, 126] width 81 height 33
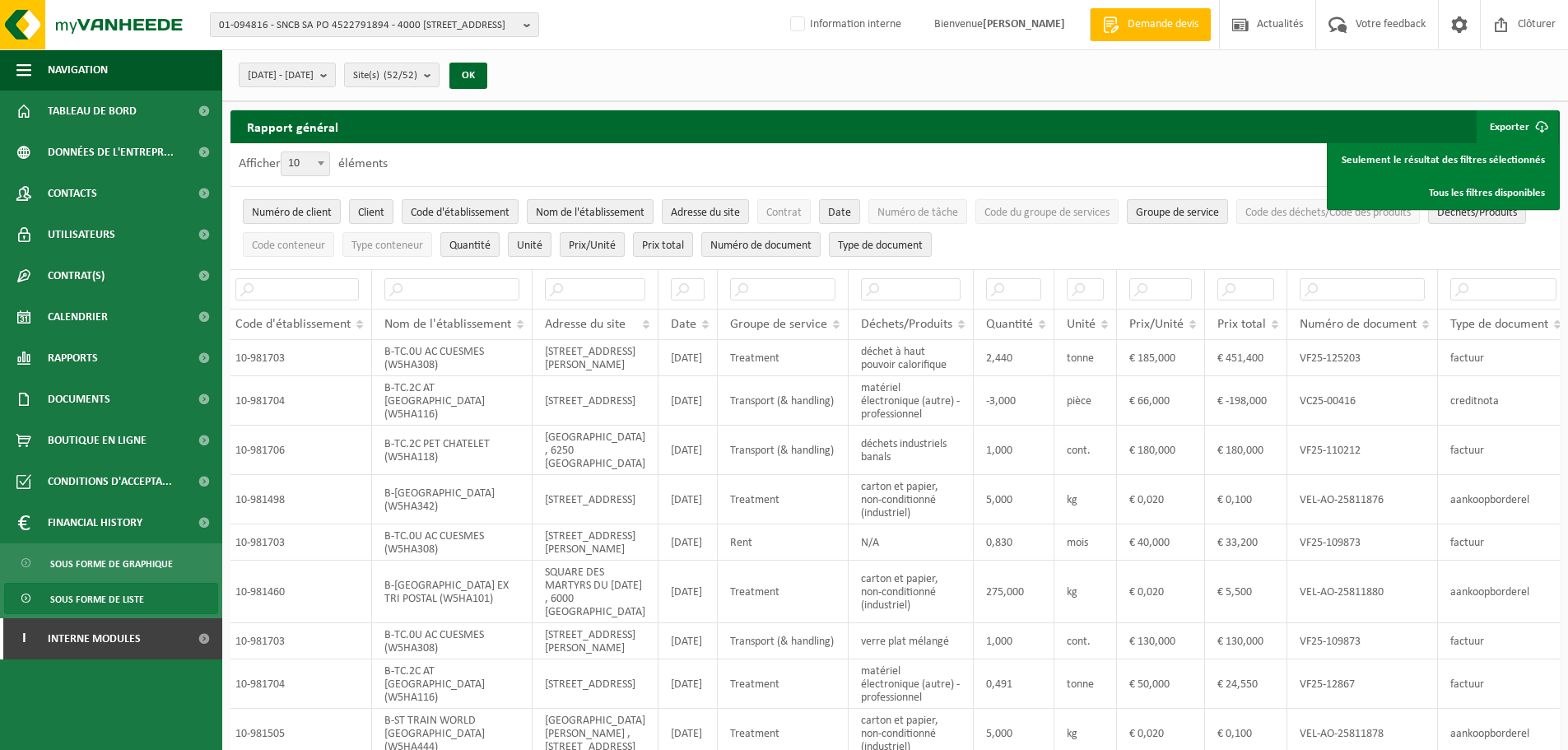
click at [1233, 168] on div "Afficher 10 25 50 100 10 éléments" at bounding box center [894, 164] width 1329 height 42
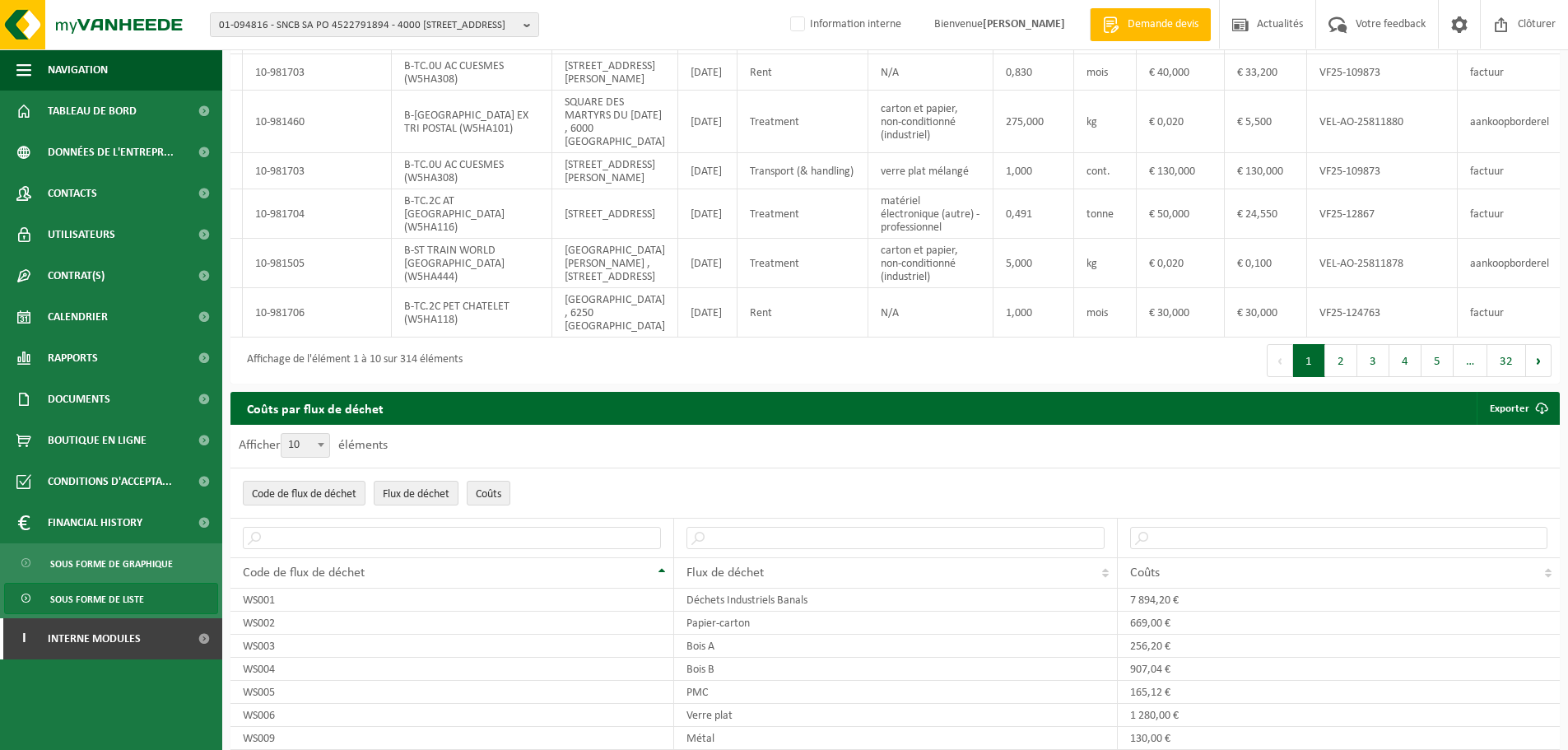
scroll to position [0, 175]
click at [415, 375] on div "Affichage de l'élément 1 à 10 sur 314 éléments" at bounding box center [350, 360] width 223 height 29
click at [575, 384] on div "Affichage de l'élément 1 à 10 sur 314 éléments" at bounding box center [562, 360] width 665 height 46
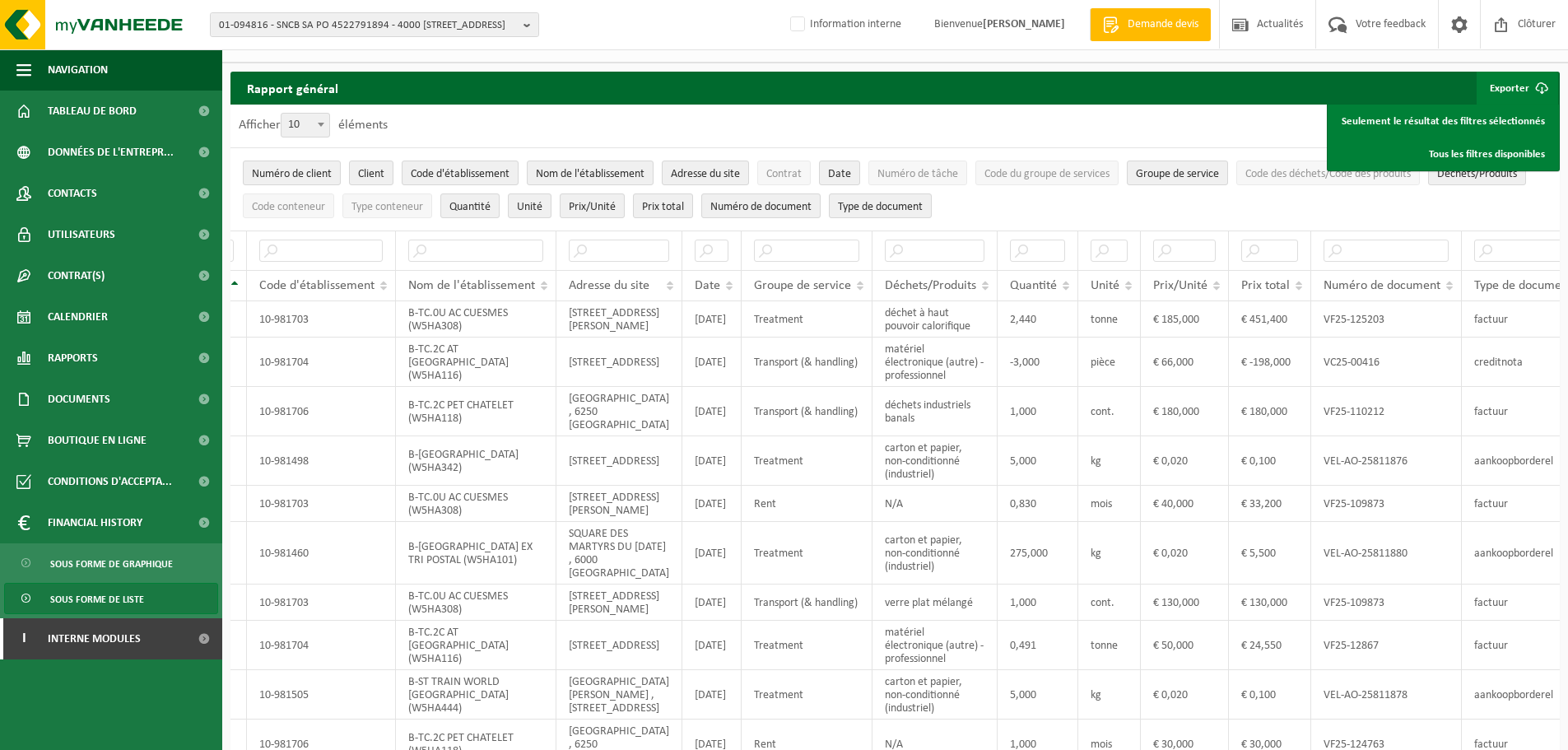
scroll to position [0, 0]
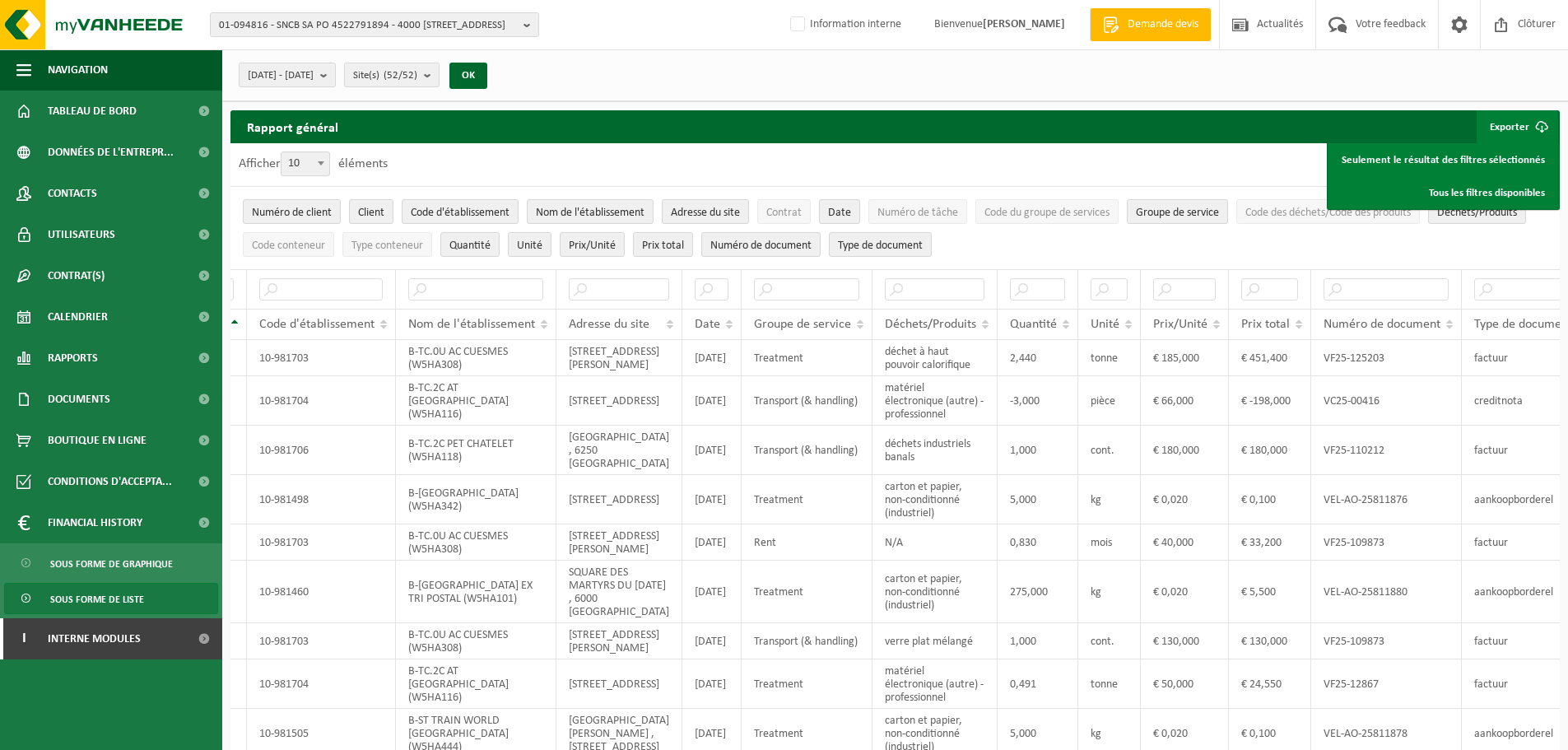
click at [749, 136] on div "Rapport général Exporter Seulement le résultat des filtres sélectionnés Tous le…" at bounding box center [894, 126] width 1329 height 33
click at [77, 398] on span "Documents" at bounding box center [79, 399] width 62 height 42
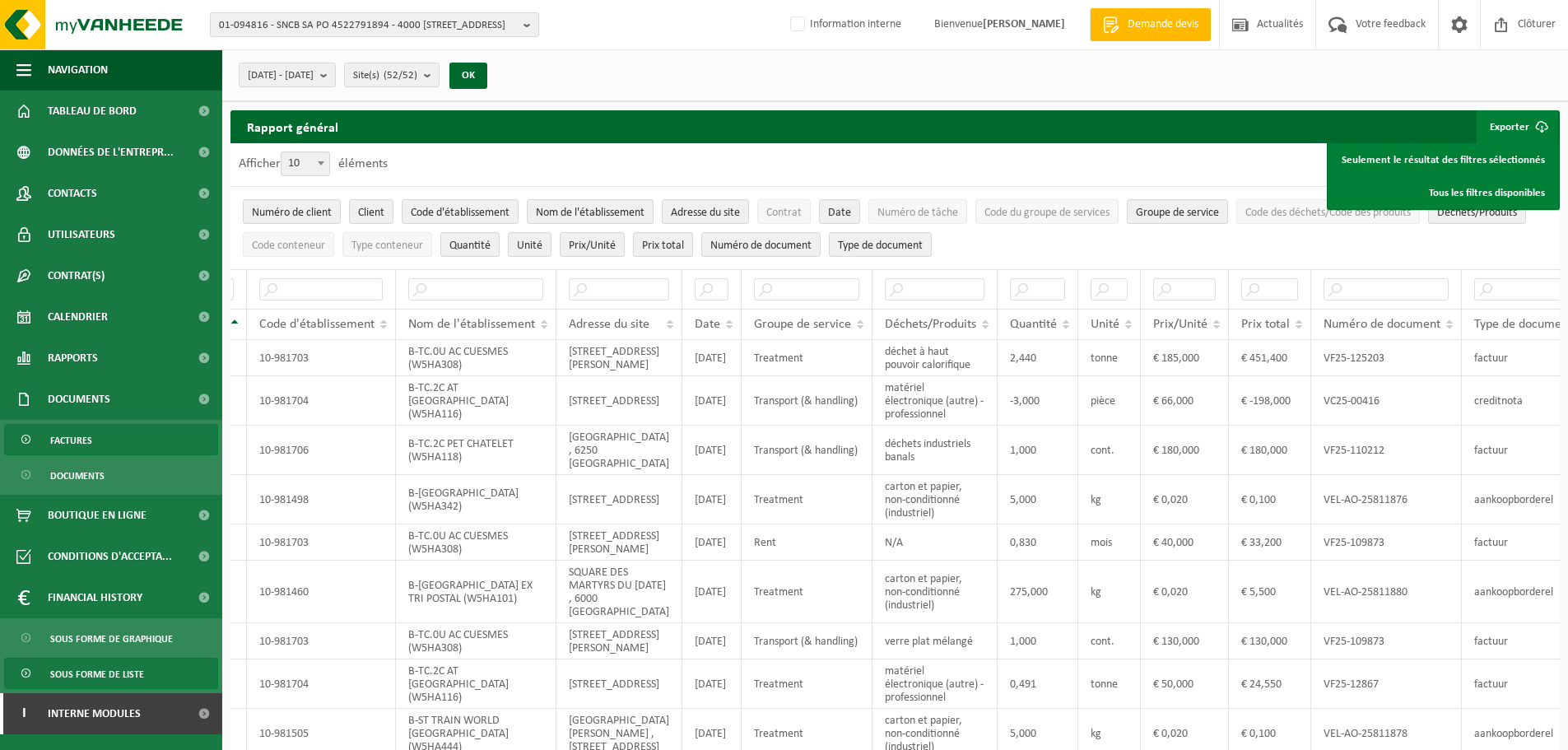
click at [88, 436] on span "Factures" at bounding box center [71, 440] width 42 height 31
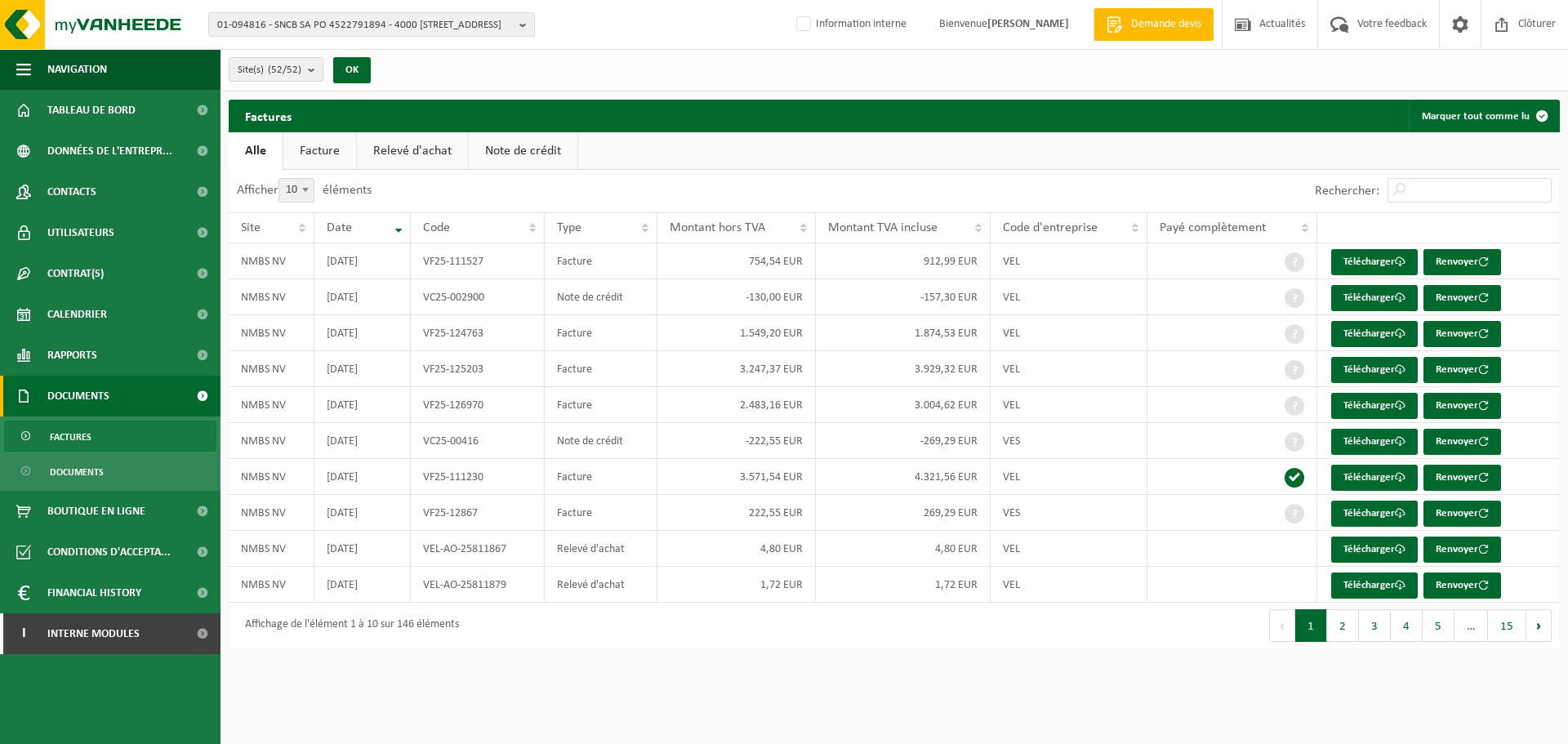
click at [342, 143] on link "Facture" at bounding box center [320, 151] width 73 height 37
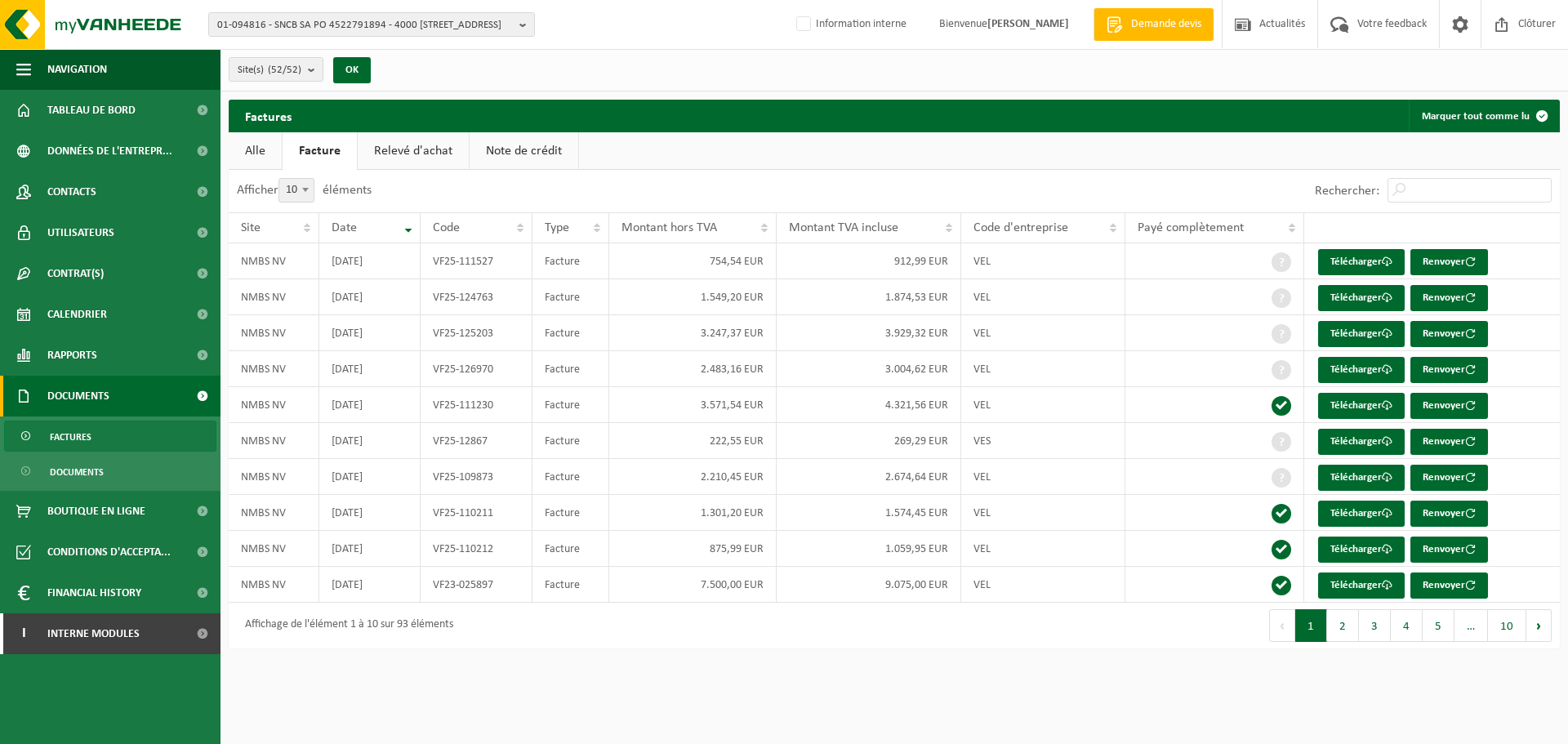
click at [523, 164] on link "Note de crédit" at bounding box center [524, 151] width 109 height 37
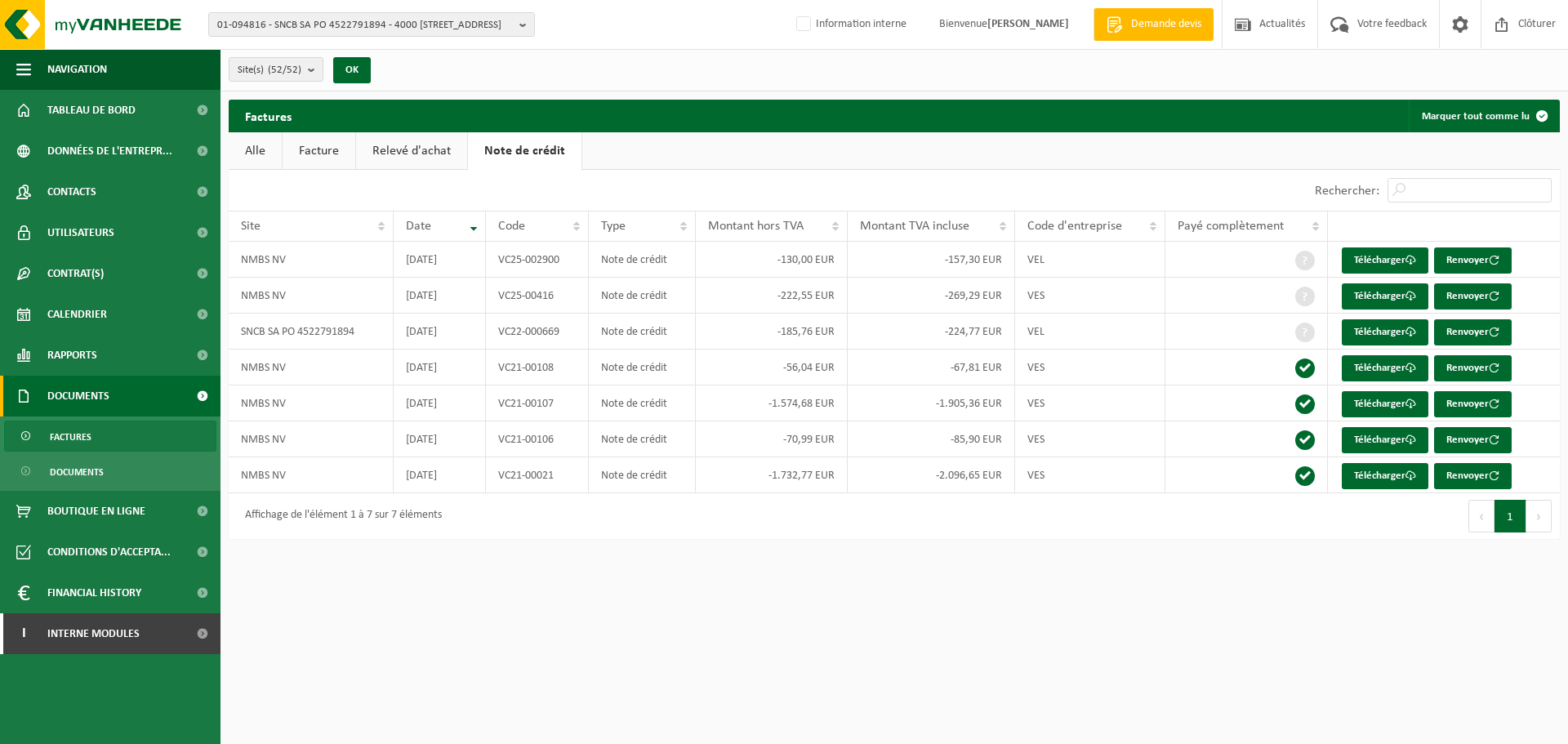
click at [420, 156] on link "Relevé d'achat" at bounding box center [412, 151] width 111 height 37
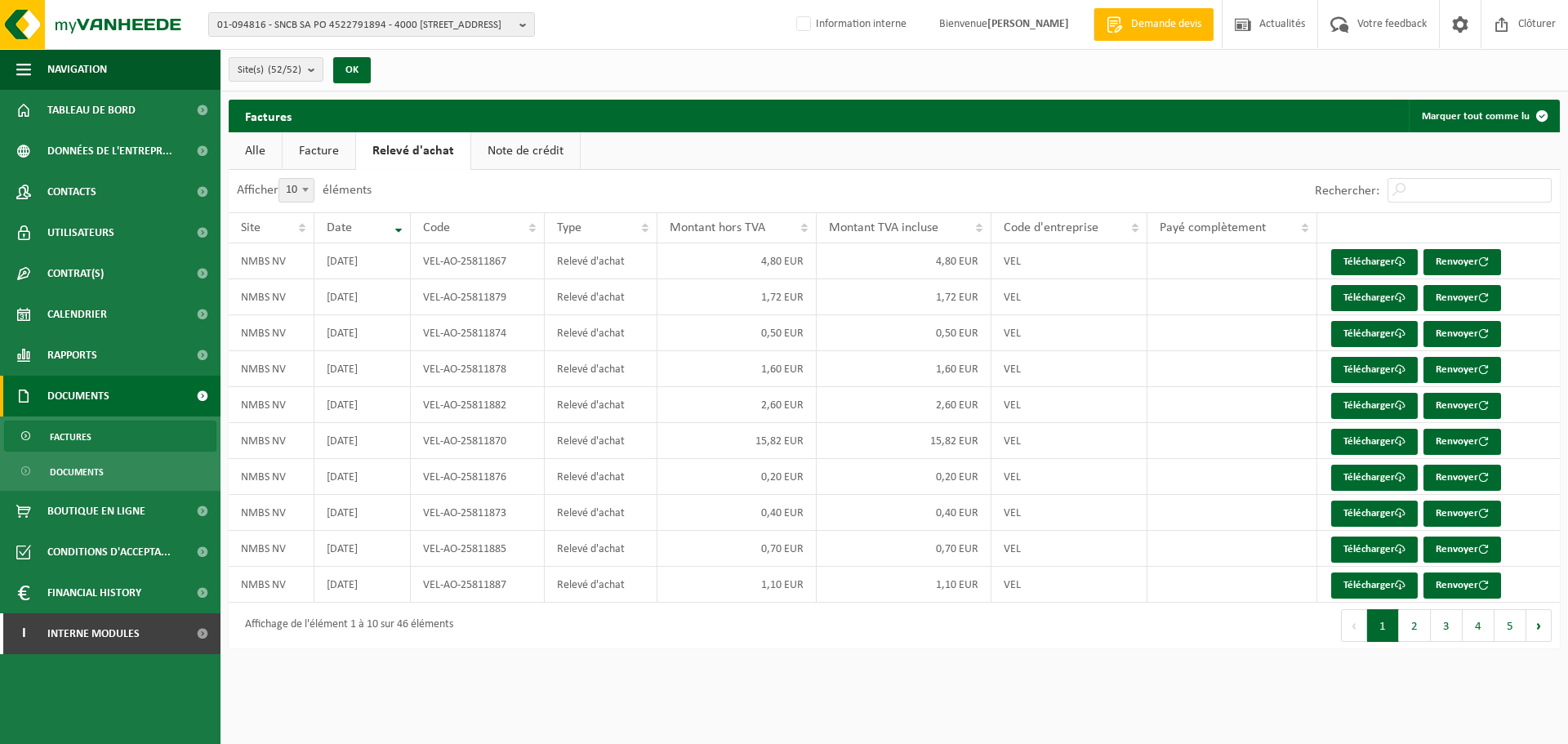
click at [314, 158] on link "Facture" at bounding box center [319, 151] width 73 height 37
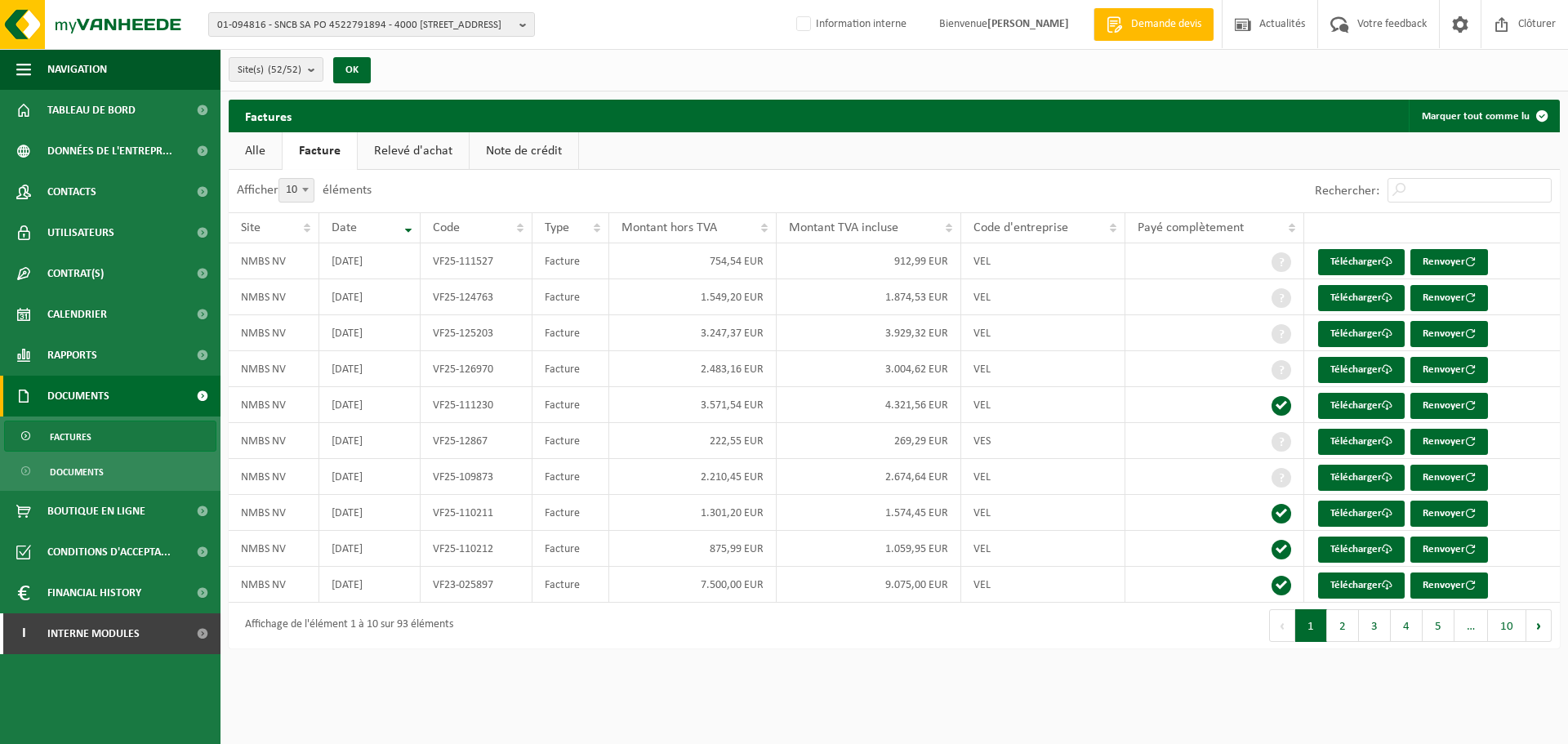
click at [840, 105] on div "Factures Marquer tout comme lu" at bounding box center [893, 115] width 1331 height 33
click at [856, 158] on ul "Alle Facture Relevé d'achat Note de crédit" at bounding box center [893, 151] width 1331 height 37
drag, startPoint x: 78, startPoint y: 622, endPoint x: 99, endPoint y: 623, distance: 21.0
click at [78, 623] on span "Interne modules" at bounding box center [94, 634] width 93 height 41
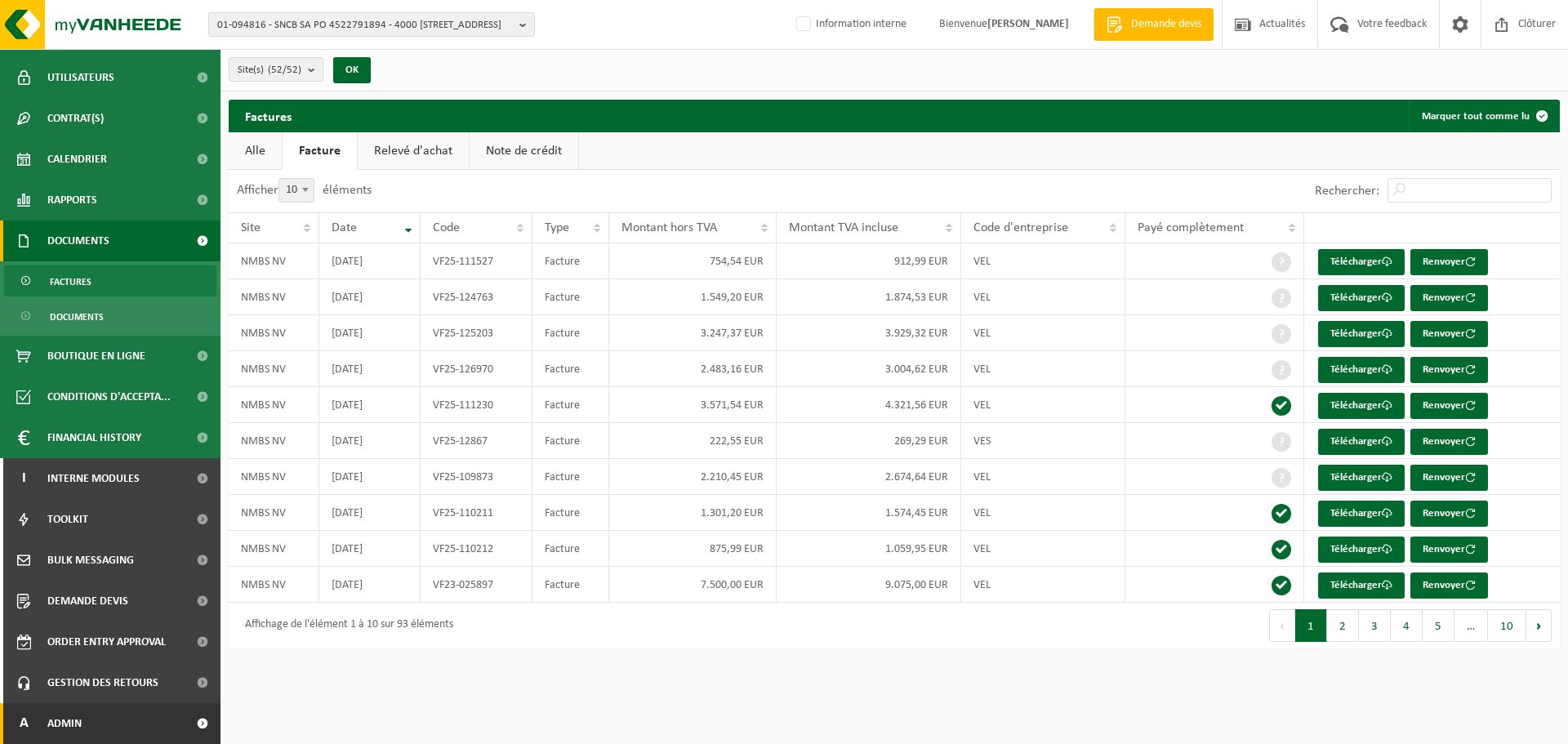
click at [91, 720] on link "A Admin" at bounding box center [110, 723] width 221 height 41
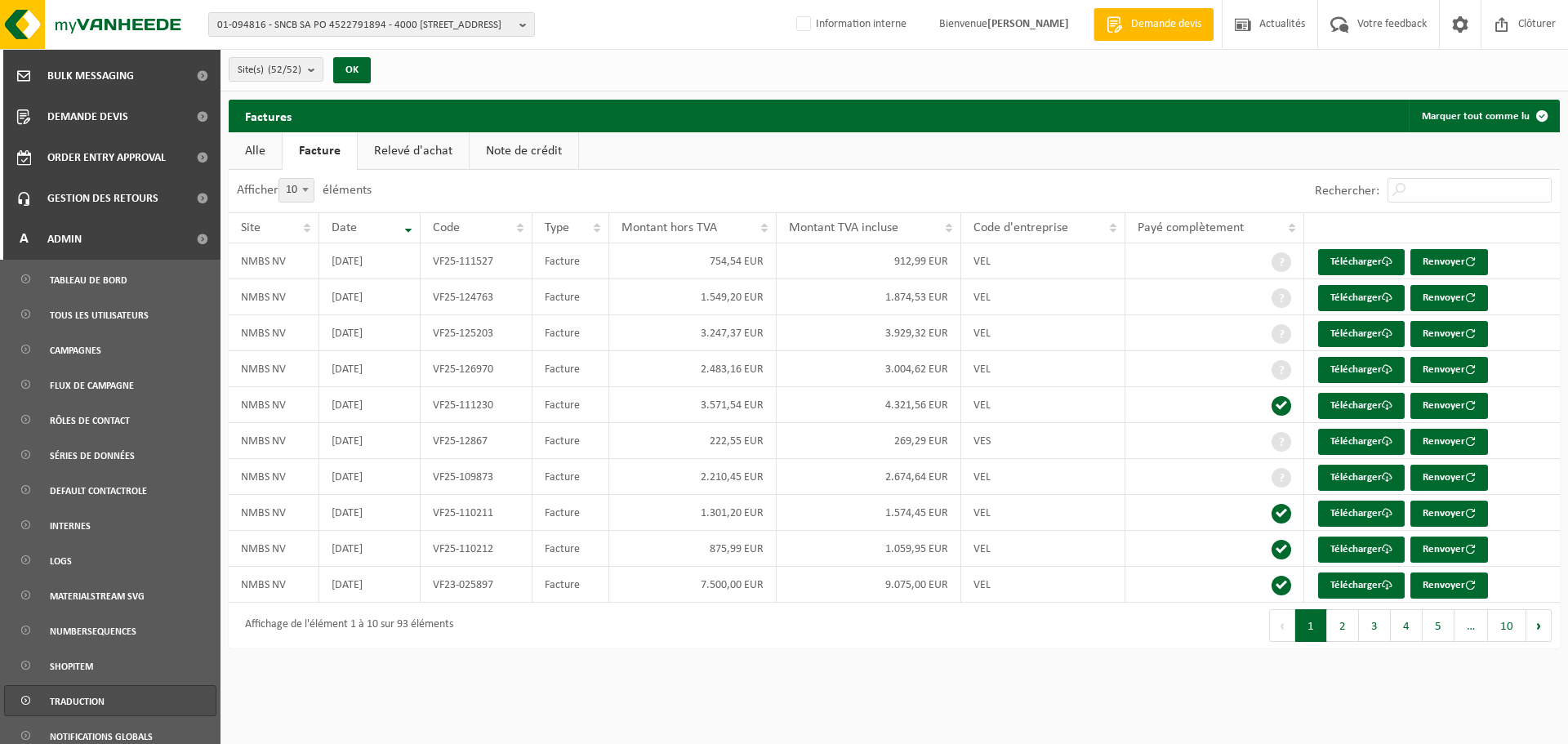
scroll to position [722, 0]
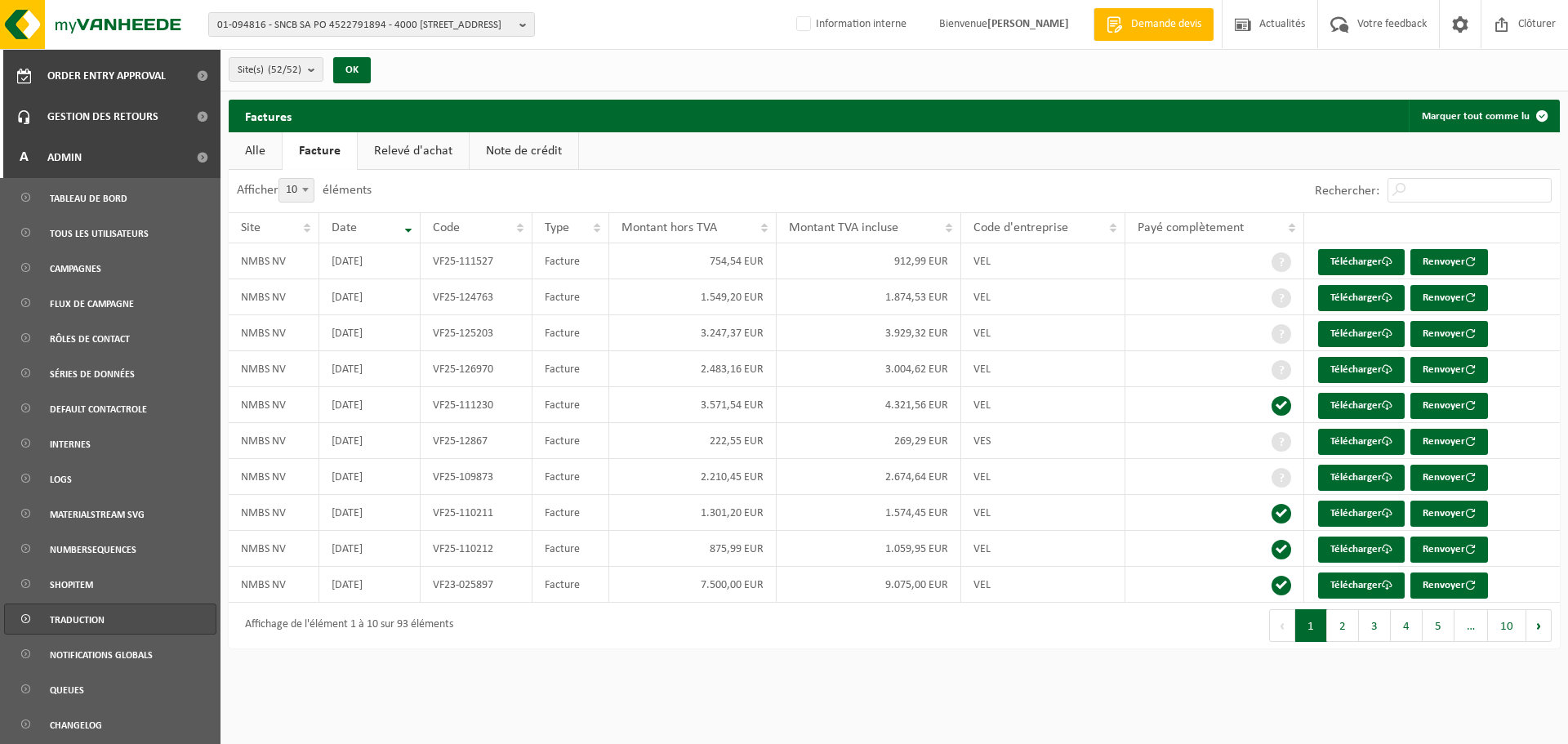
click at [102, 623] on span "Traduction" at bounding box center [77, 620] width 54 height 31
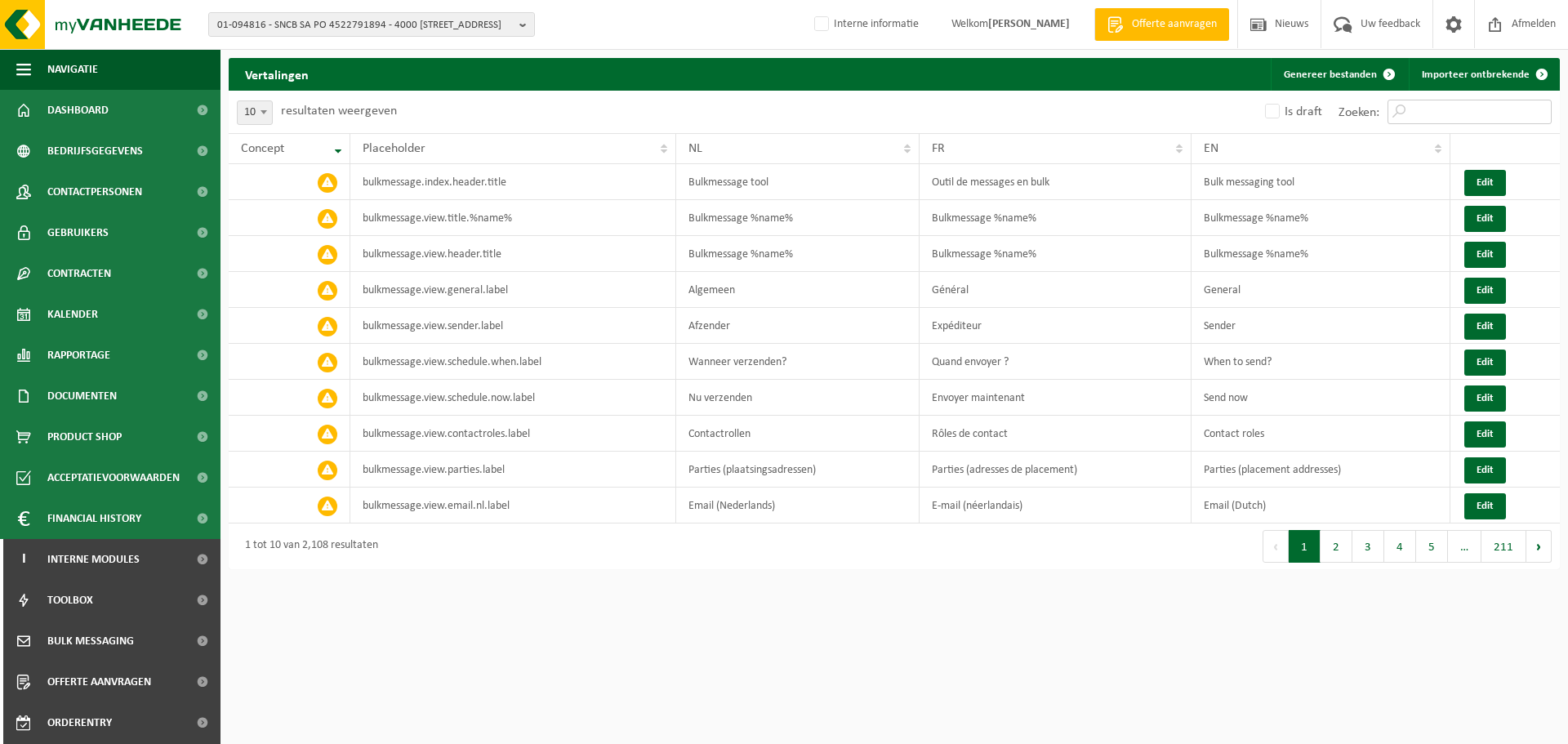
click at [1433, 113] on input "Zoeken:" at bounding box center [1469, 111] width 164 height 24
click at [1447, 113] on input "Zoeken:" at bounding box center [1469, 111] width 164 height 24
paste input "Conforme aux accords"
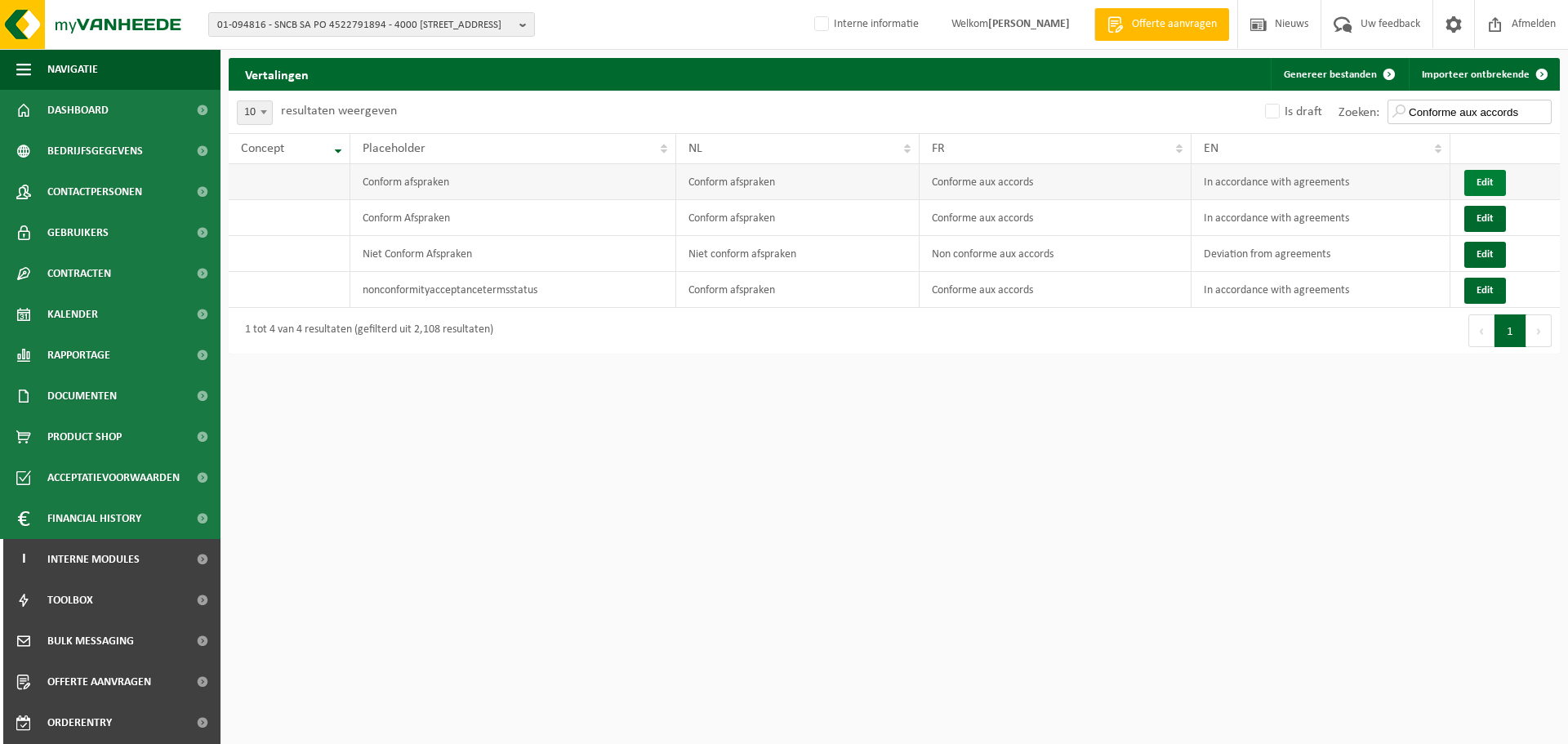
type input "Conforme aux accords"
click at [1472, 181] on button "Edit" at bounding box center [1485, 183] width 42 height 26
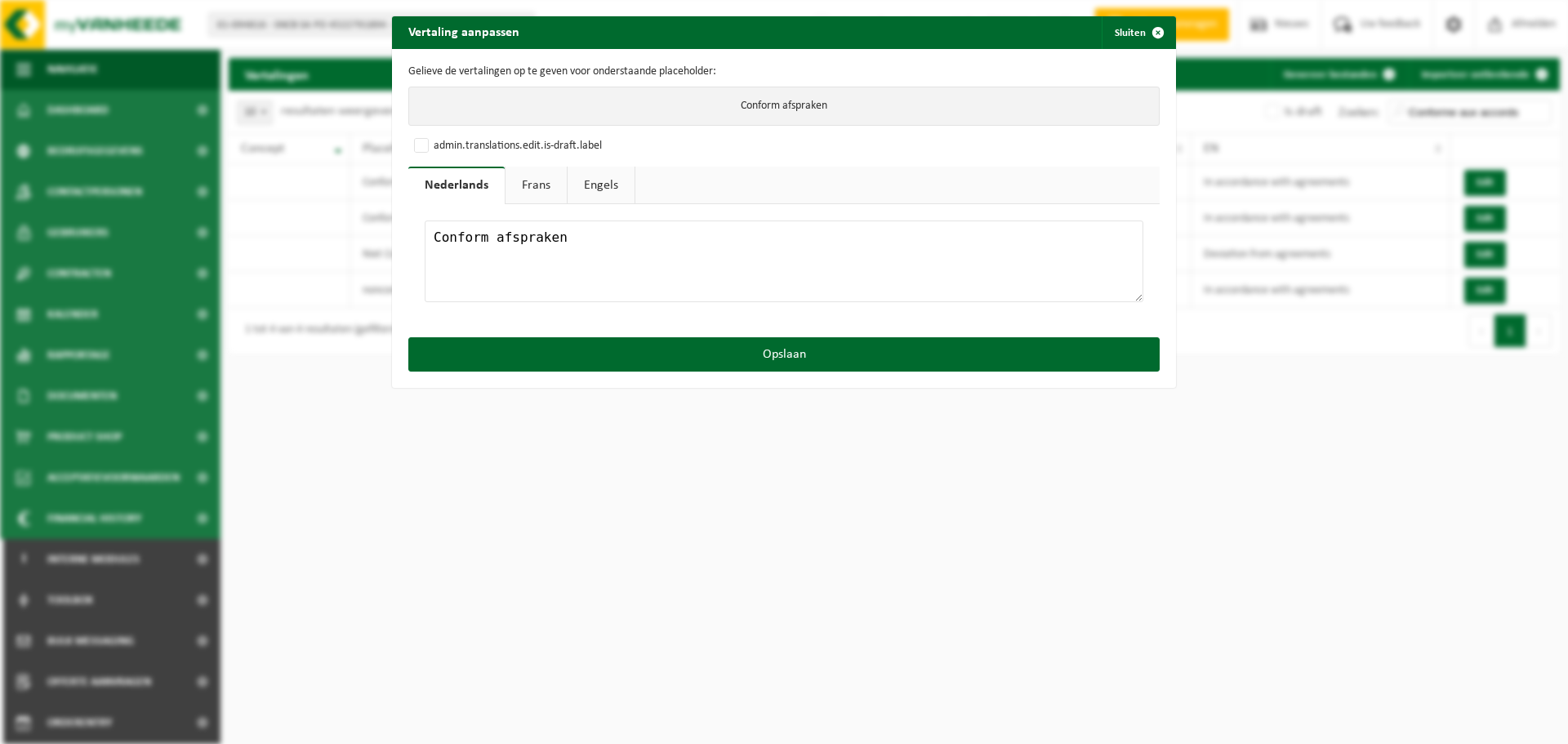
click at [543, 182] on link "Frans" at bounding box center [535, 185] width 61 height 37
click at [656, 245] on textarea "Conforme aux accords" at bounding box center [784, 261] width 719 height 81
click at [681, 246] on textarea "Conforme aux accords" at bounding box center [784, 261] width 719 height 81
click at [522, 262] on textarea "Conforme aux accords" at bounding box center [784, 261] width 719 height 81
click at [632, 229] on textarea "Conforme aux accords" at bounding box center [784, 261] width 719 height 81
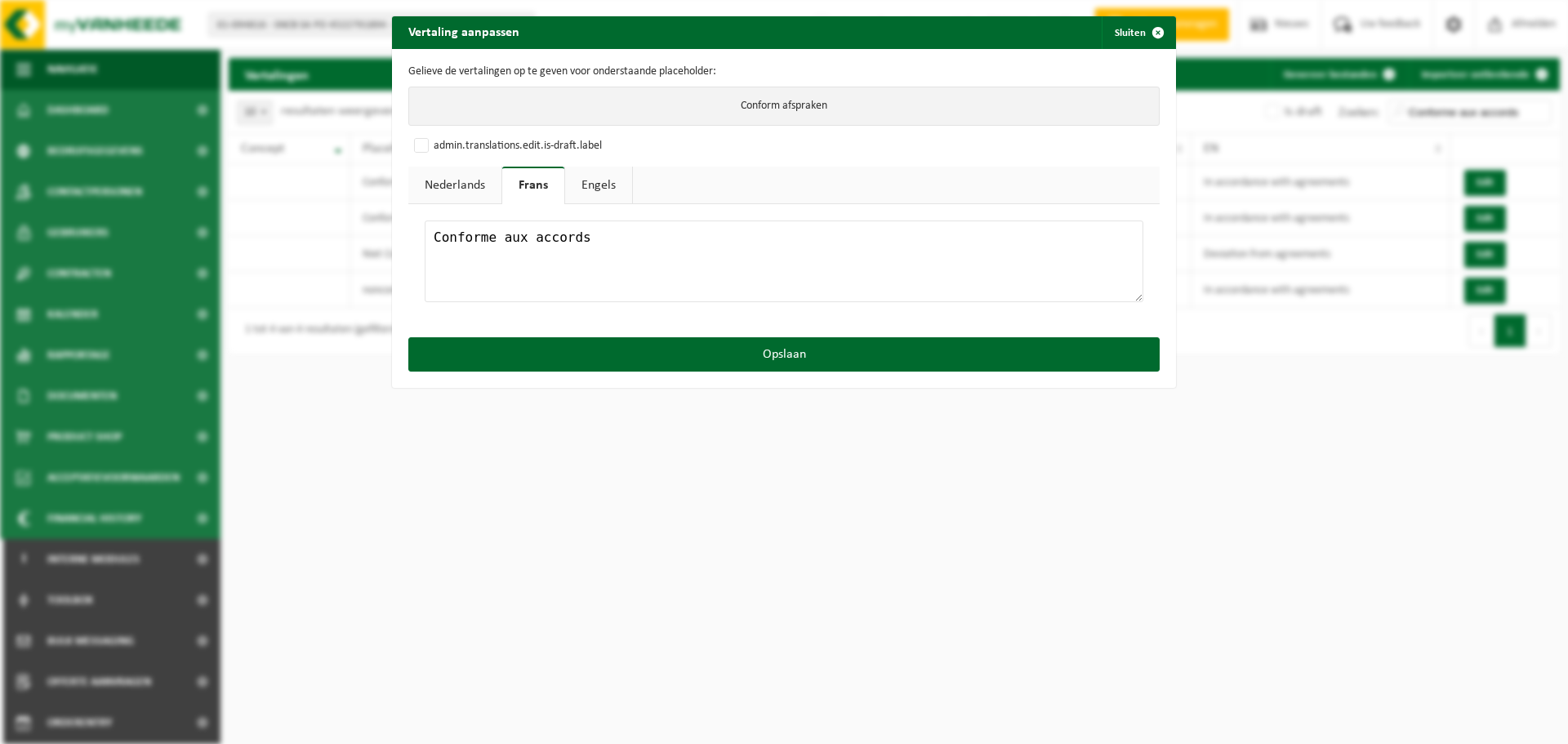
click at [610, 184] on link "Engels" at bounding box center [599, 185] width 67 height 37
click at [659, 236] on textarea "In accordance with agreements" at bounding box center [784, 261] width 719 height 81
click at [463, 183] on link "Nederlands" at bounding box center [454, 185] width 93 height 37
click at [611, 238] on textarea "Conform afspraken" at bounding box center [784, 261] width 719 height 81
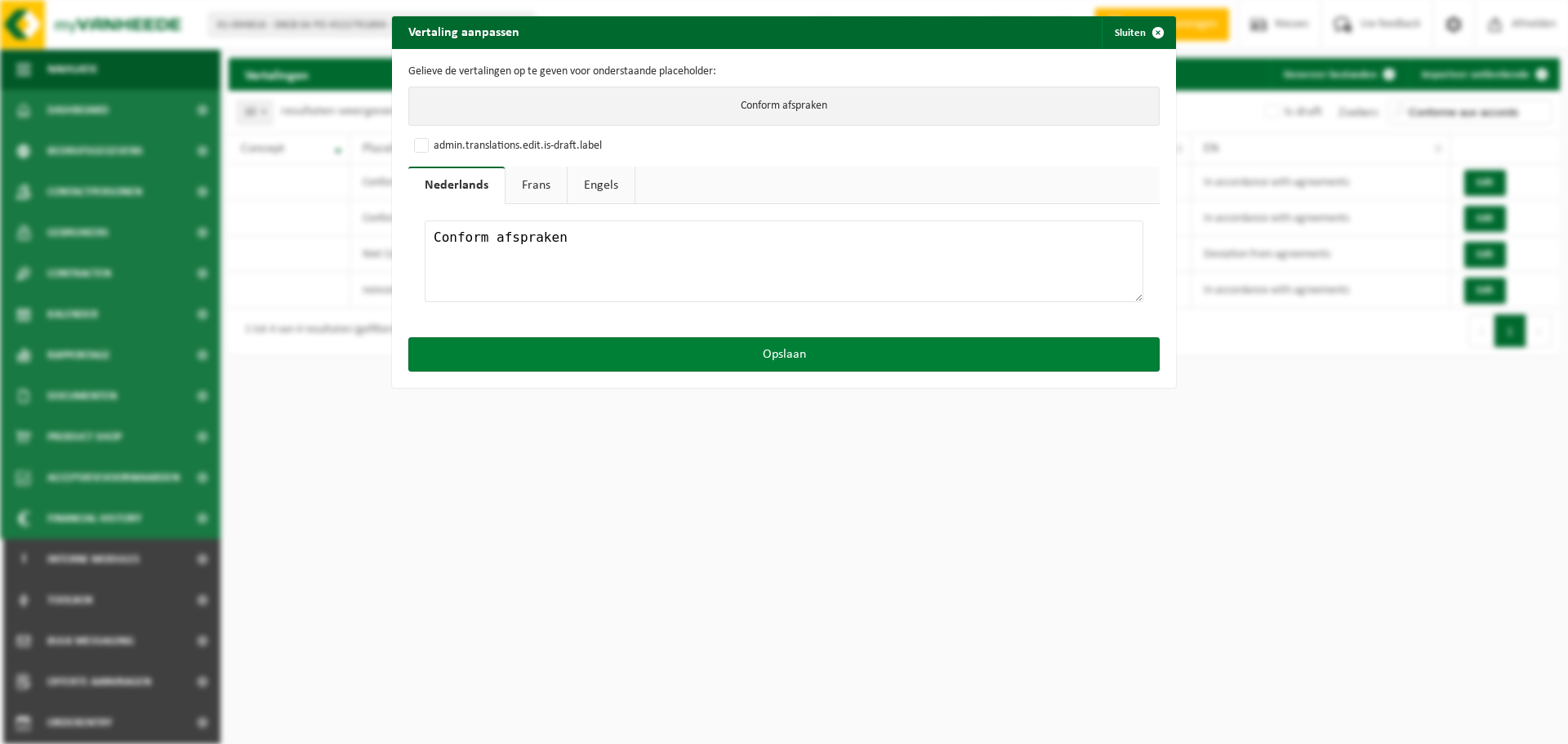
click at [748, 357] on button "Opslaan" at bounding box center [783, 354] width 751 height 35
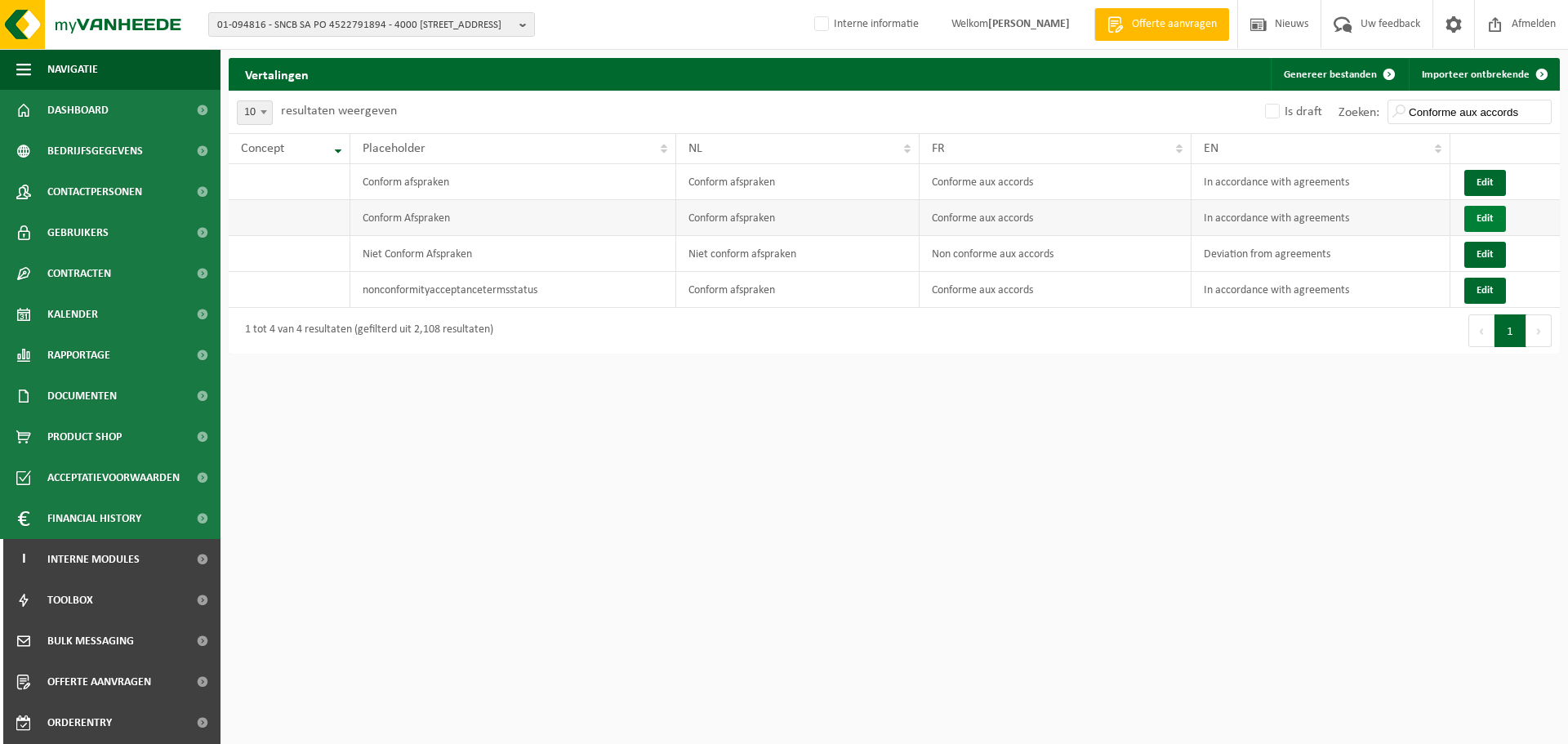
click at [1477, 216] on button "Edit" at bounding box center [1485, 219] width 42 height 26
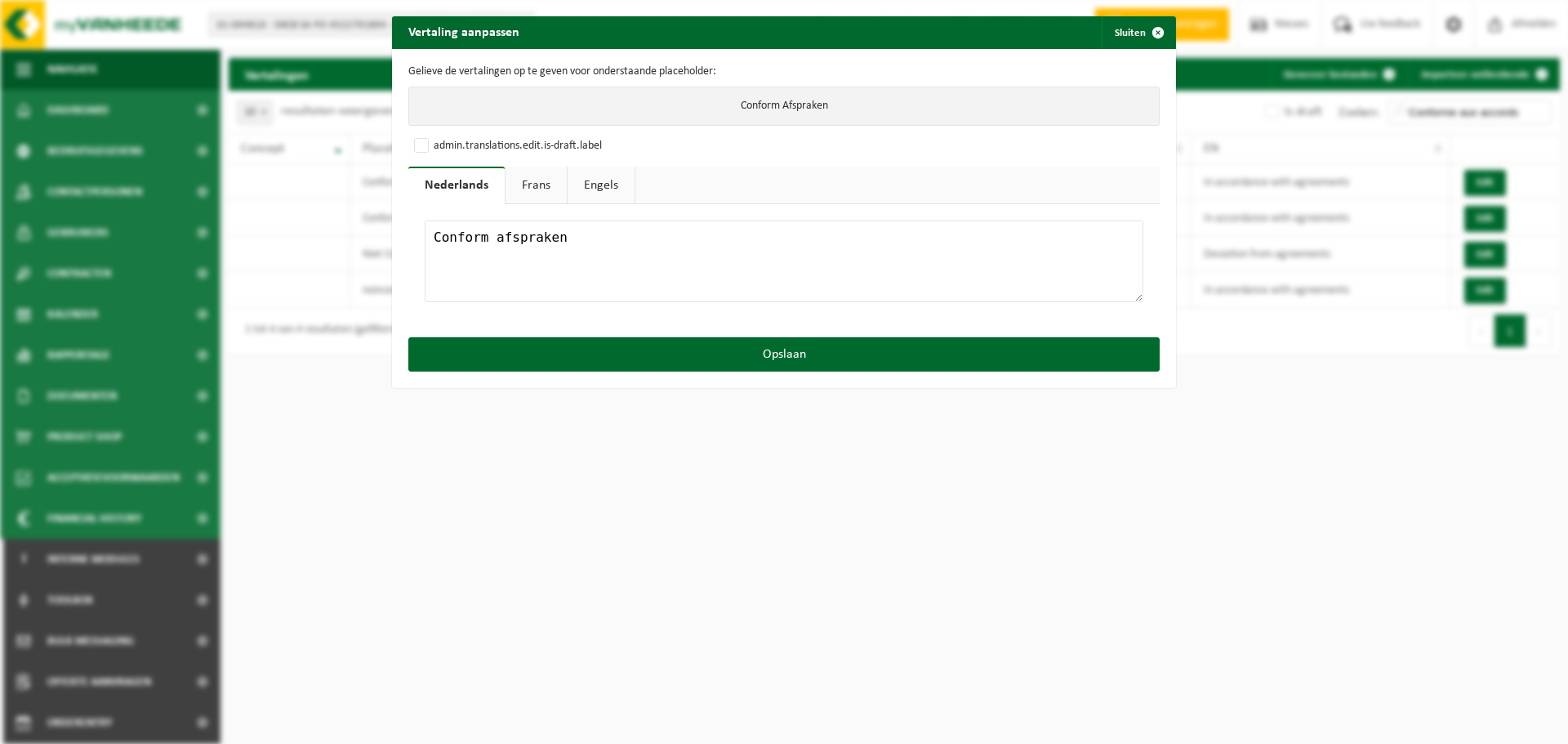
click at [581, 235] on textarea "Conform afspraken" at bounding box center [784, 261] width 719 height 81
click at [532, 193] on link "Frans" at bounding box center [535, 185] width 61 height 37
drag, startPoint x: 614, startPoint y: 241, endPoint x: 645, endPoint y: 246, distance: 31.4
click at [616, 241] on textarea "Conforme aux accords" at bounding box center [784, 261] width 719 height 81
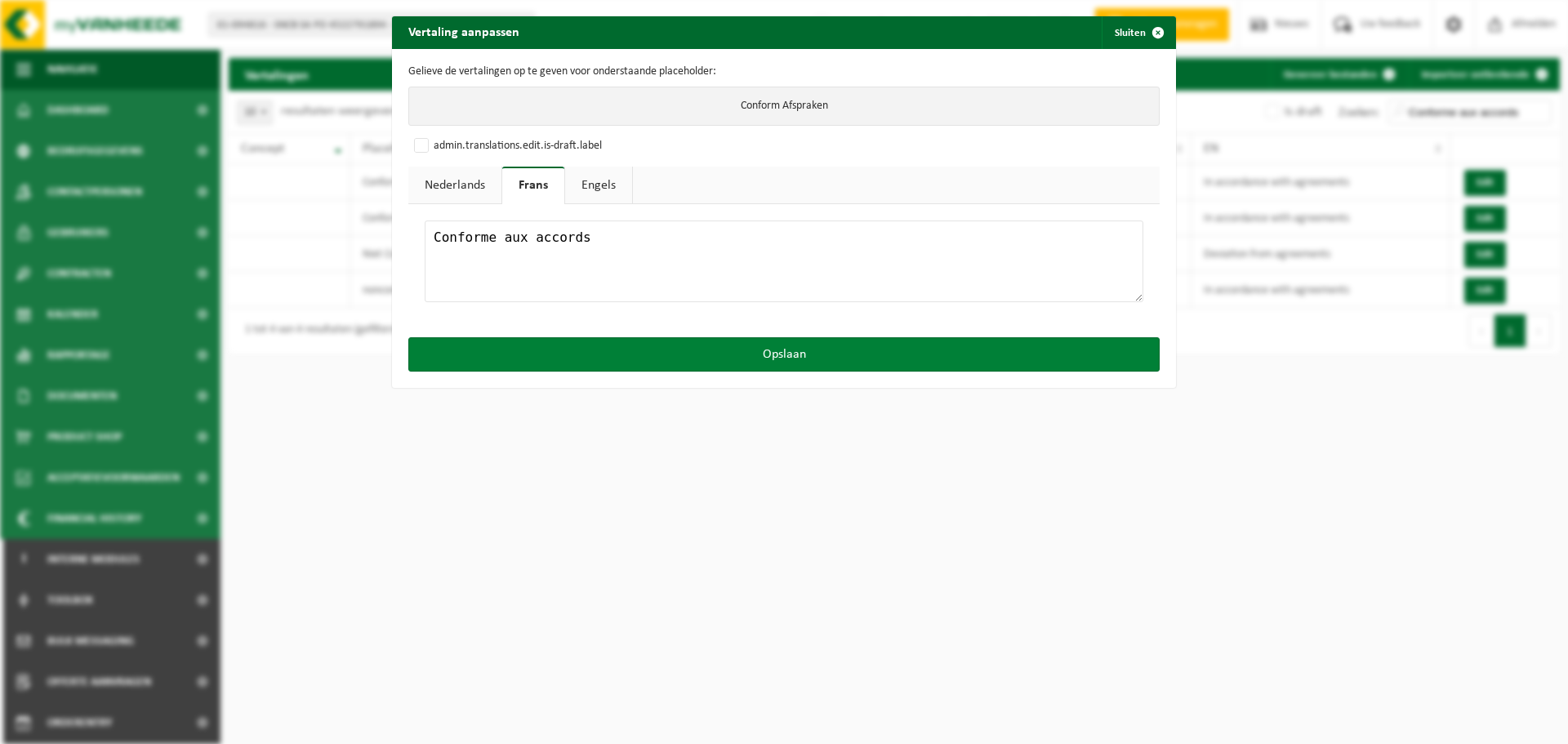
click at [703, 350] on button "Opslaan" at bounding box center [783, 354] width 751 height 35
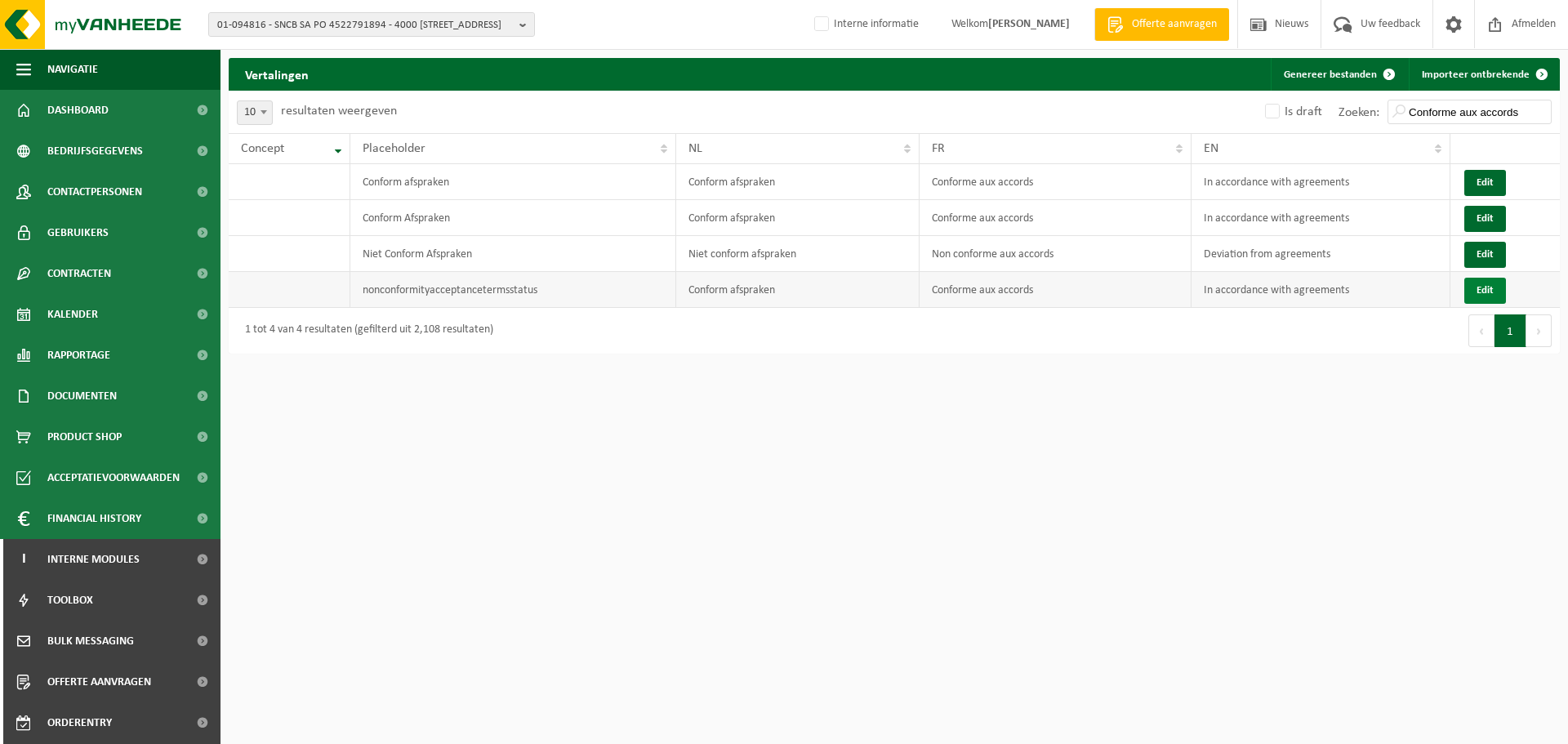
click at [1487, 289] on button "Edit" at bounding box center [1485, 291] width 42 height 26
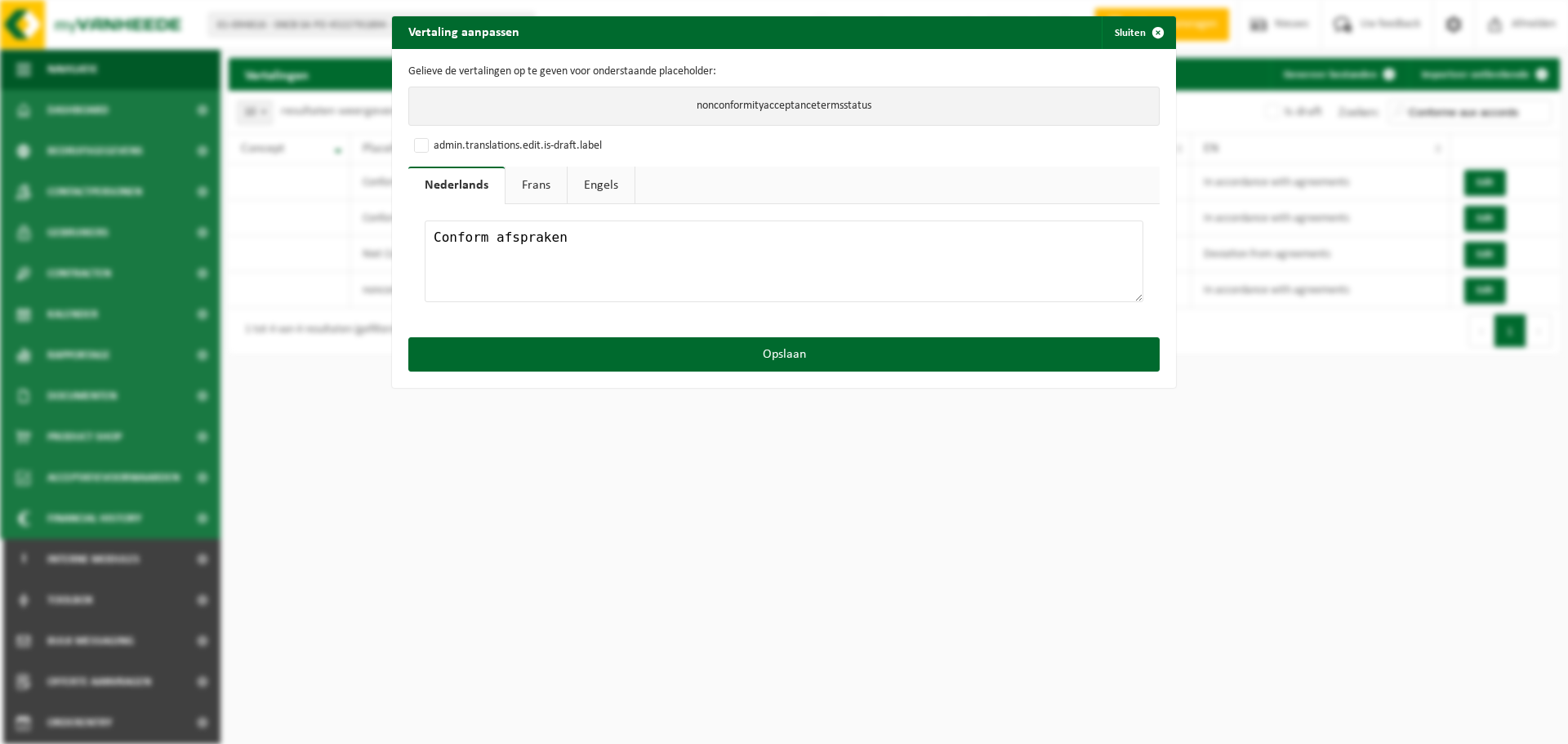
click at [571, 232] on textarea "Conform afspraken" at bounding box center [784, 261] width 719 height 81
click at [531, 189] on link "Frans" at bounding box center [535, 185] width 61 height 37
click at [587, 240] on textarea "Conforme aux accords" at bounding box center [784, 261] width 719 height 81
type textarea "Conforme aux accords"
click at [584, 193] on link "Engels" at bounding box center [599, 185] width 67 height 37
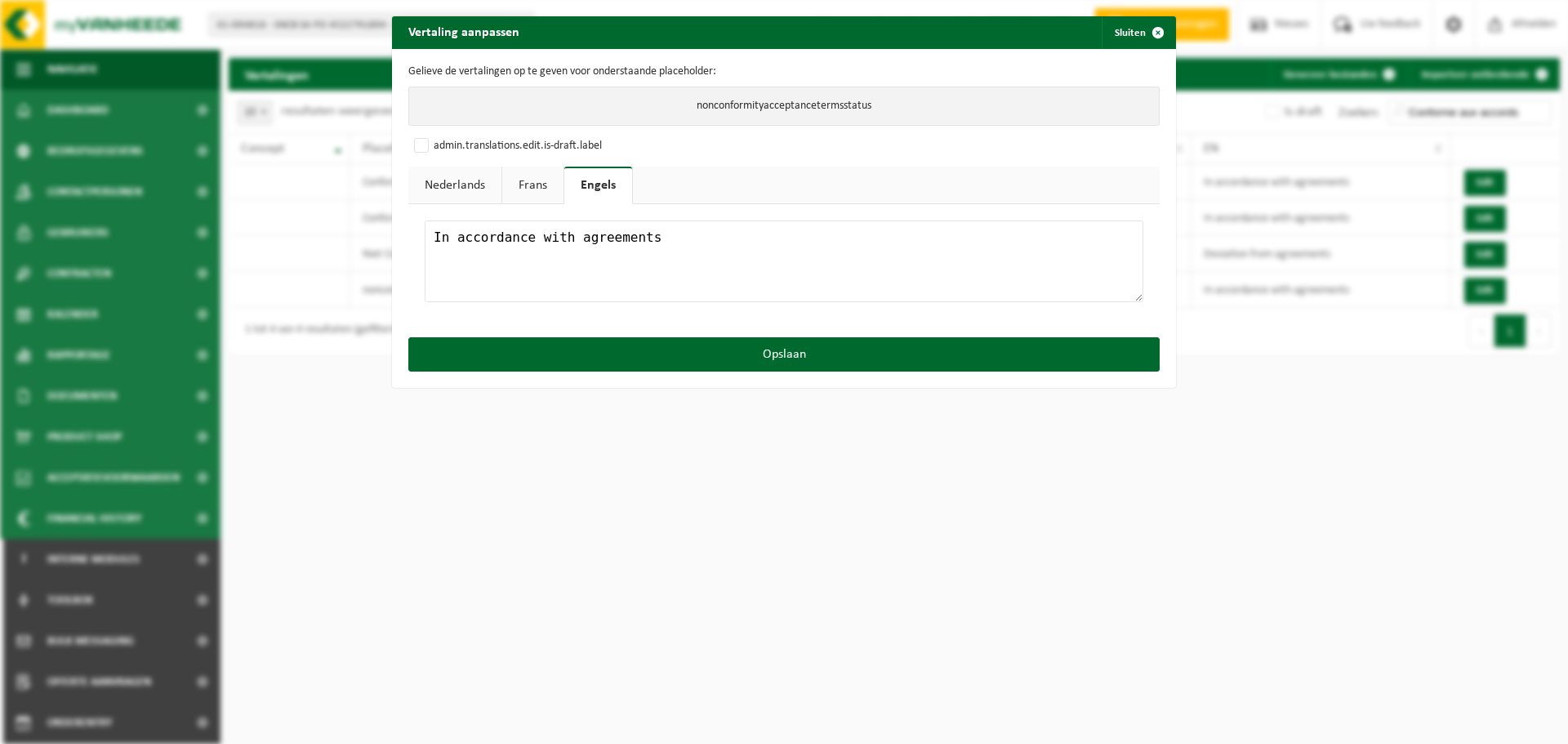
drag, startPoint x: 655, startPoint y: 237, endPoint x: 714, endPoint y: 246, distance: 59.7
click at [656, 237] on textarea "In accordance with agreements" at bounding box center [784, 261] width 719 height 81
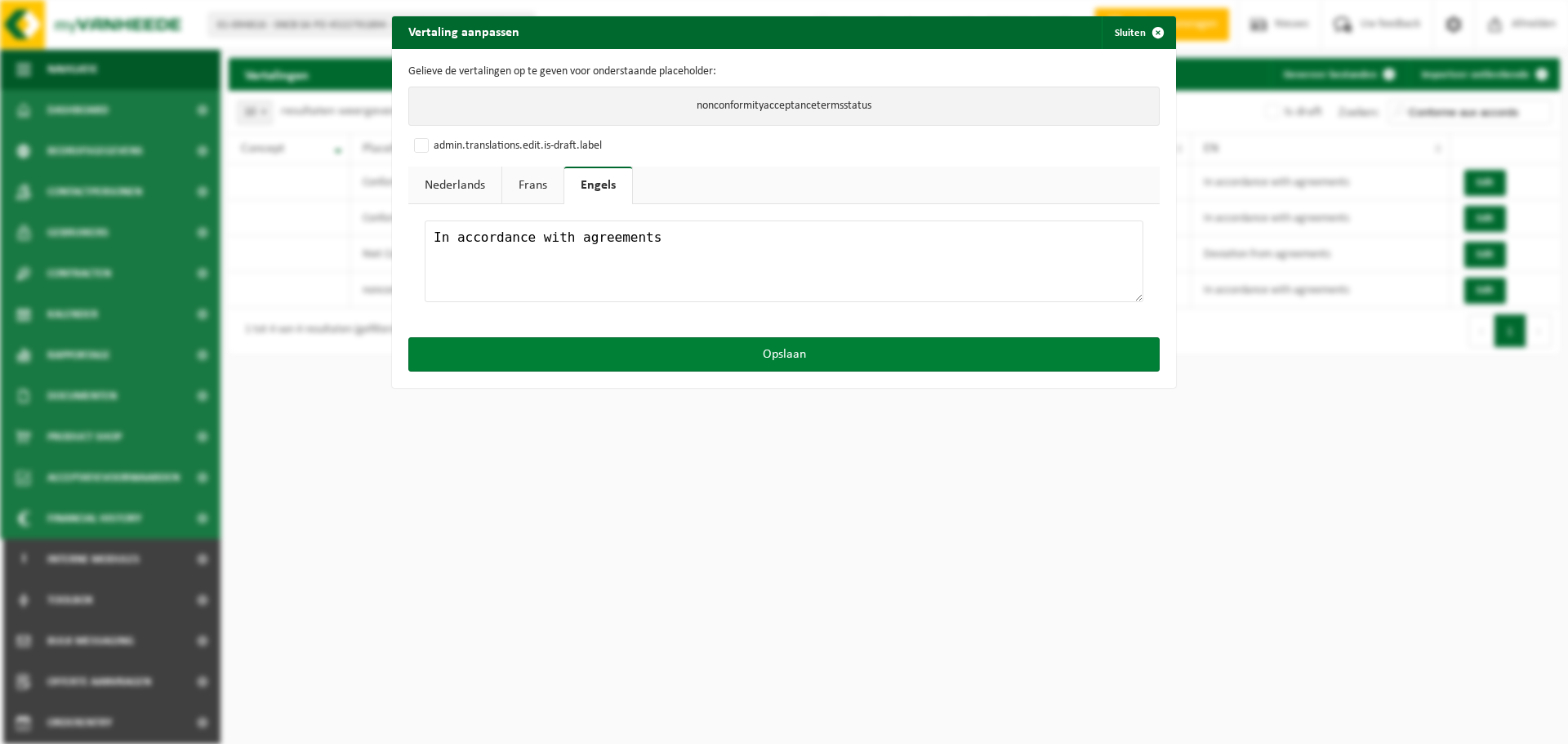
click at [772, 353] on button "Opslaan" at bounding box center [783, 354] width 751 height 35
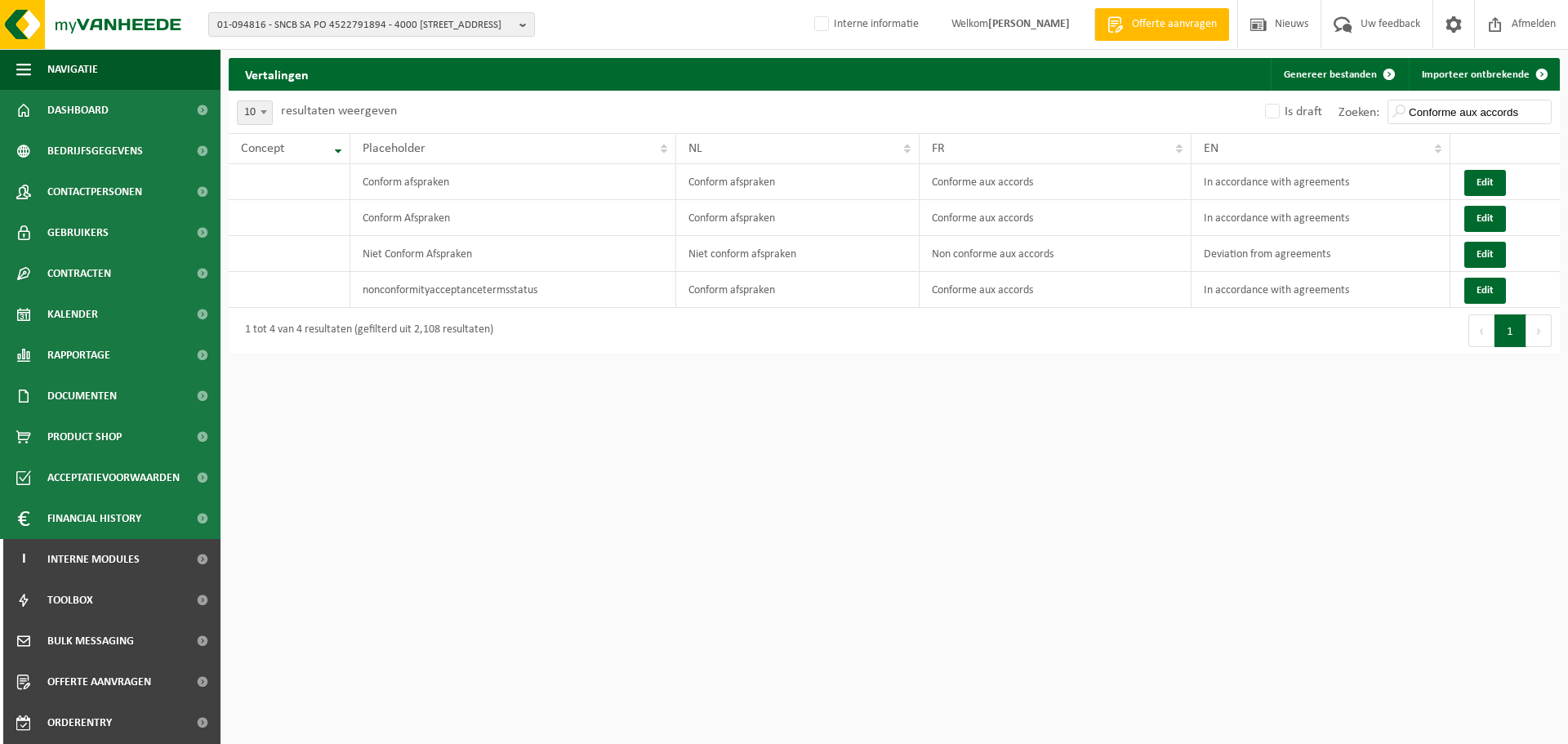
click at [974, 354] on div "Vertalingen Importeer ontbrekende Genereer bestanden Even geduld. Door de grote…" at bounding box center [894, 210] width 1347 height 304
click at [1426, 109] on input "Conforme aux accords" at bounding box center [1469, 111] width 164 height 24
click at [1427, 109] on input "Conforme aux accords" at bounding box center [1469, 111] width 164 height 24
paste input "Nom centre de traitement"
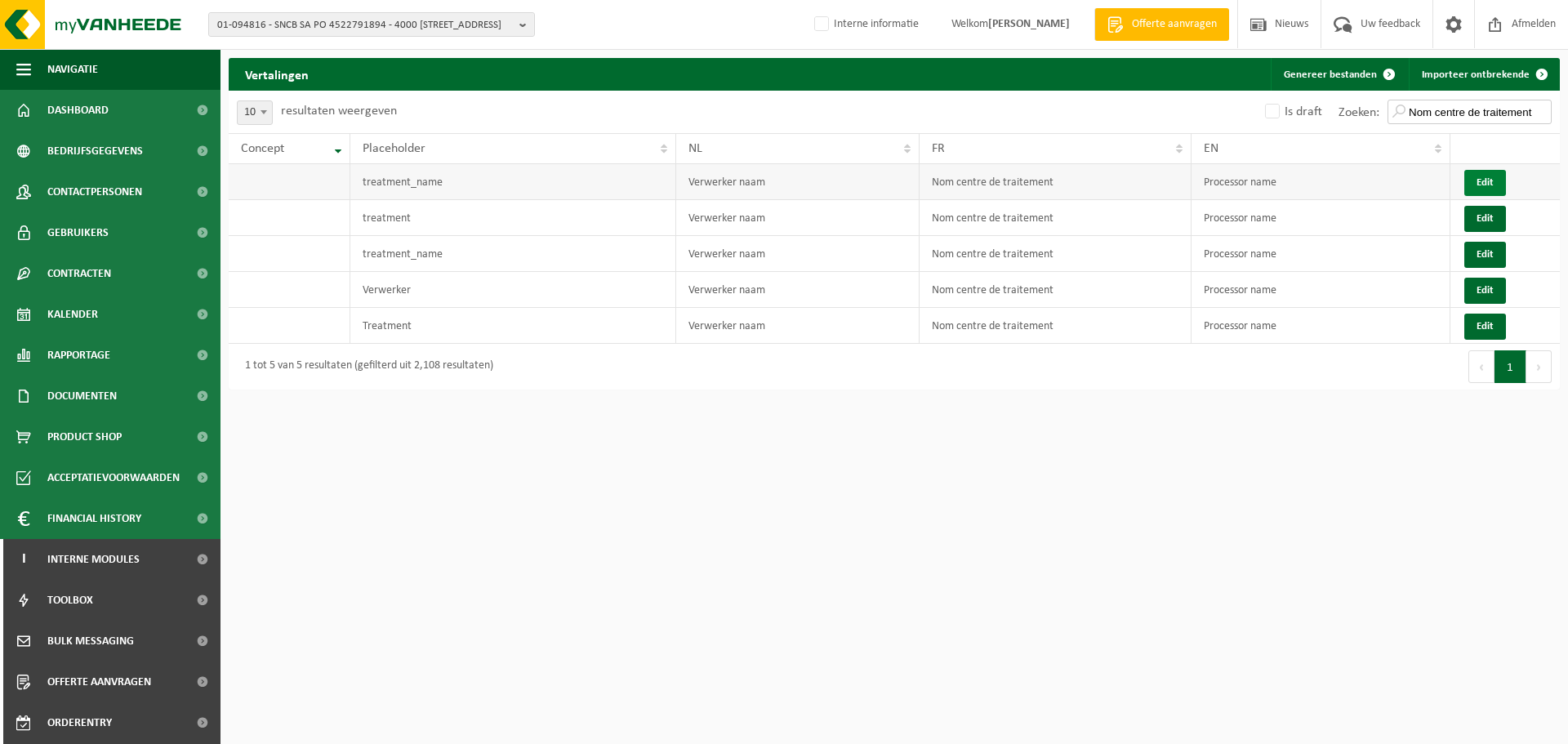
type input "Nom centre de traitement"
click at [1488, 182] on button "Edit" at bounding box center [1485, 183] width 42 height 26
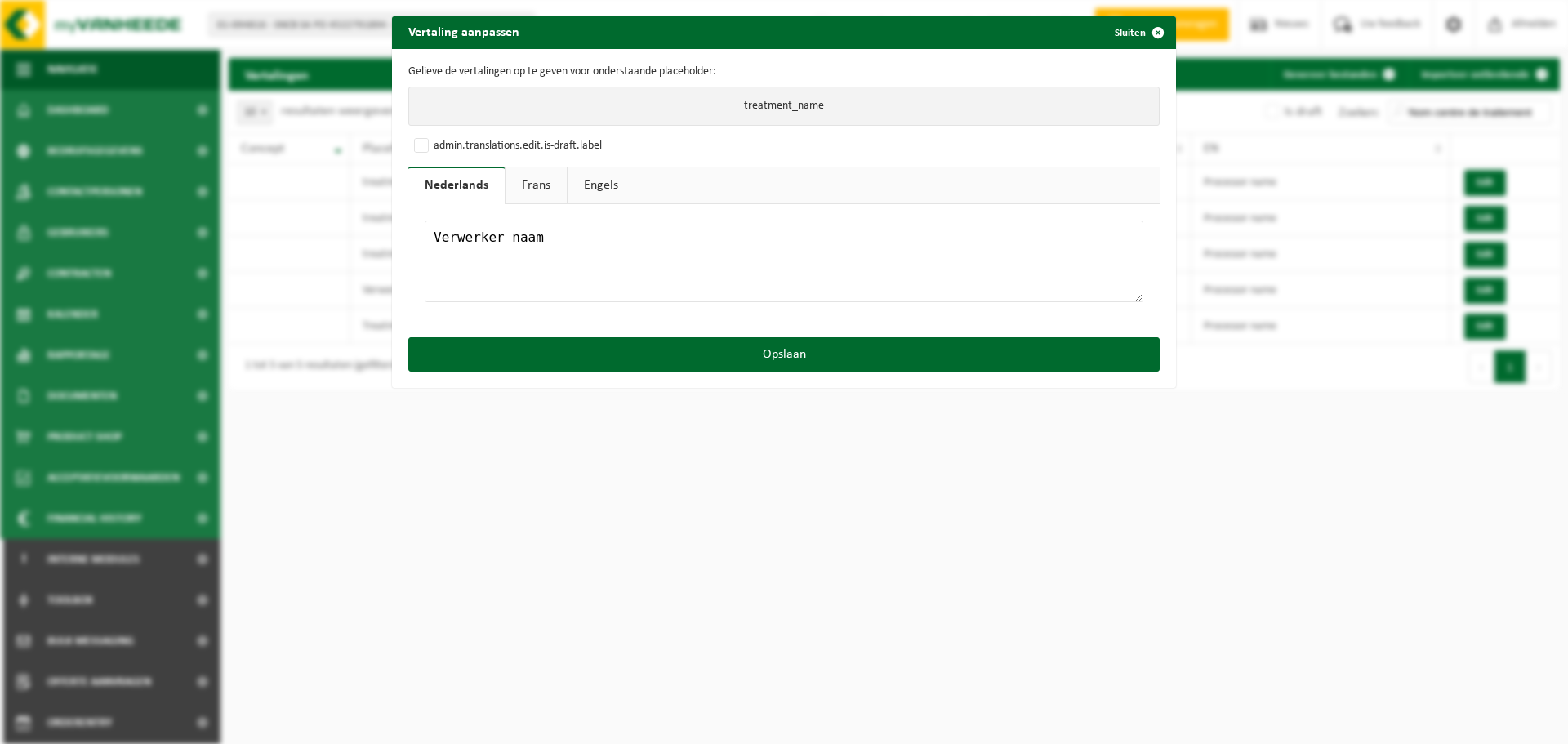
click at [530, 183] on link "Frans" at bounding box center [535, 185] width 61 height 37
click at [704, 249] on textarea "Nom centre de traitement" at bounding box center [784, 261] width 719 height 81
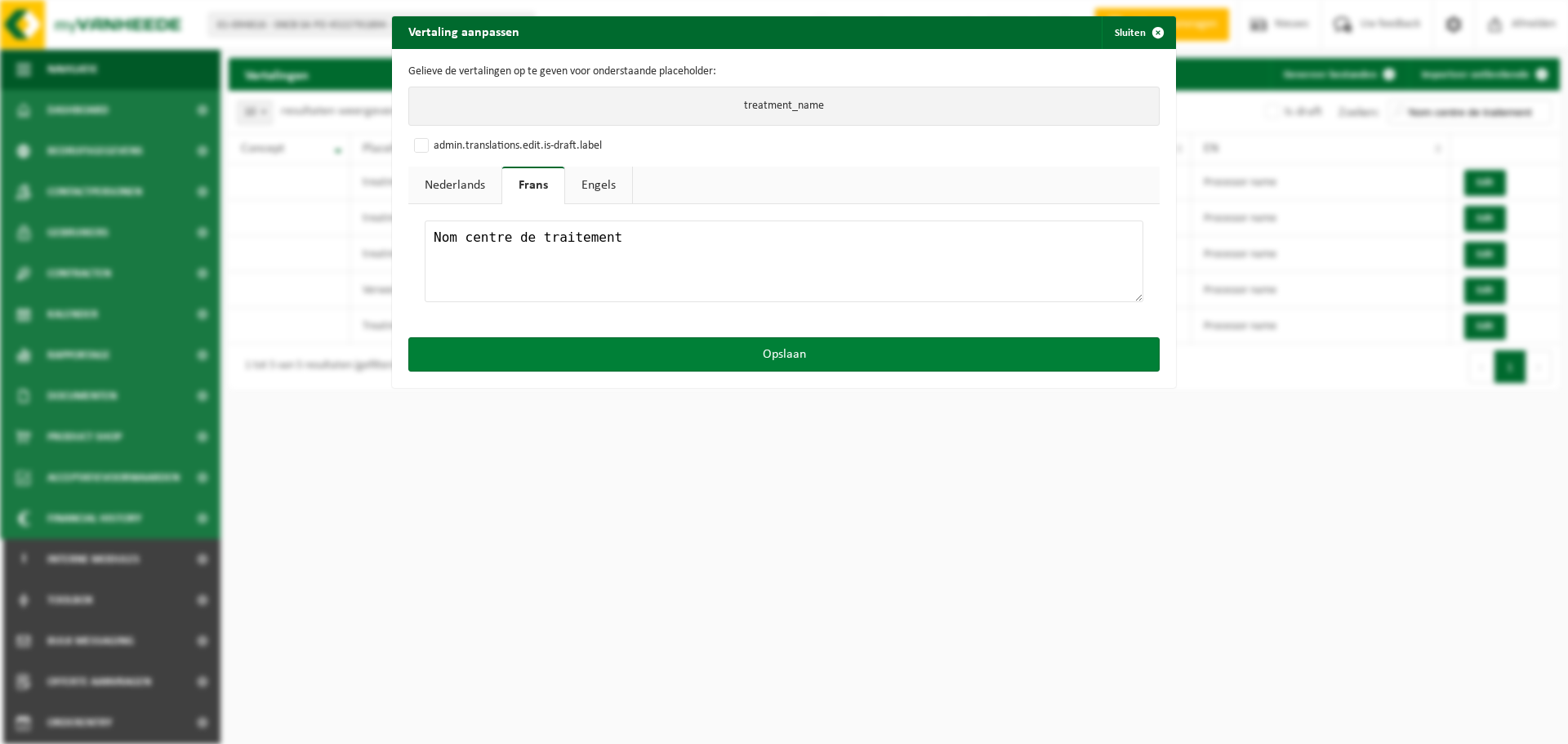
type textarea "Nom centre de traitement"
click at [759, 350] on button "Opslaan" at bounding box center [783, 354] width 751 height 35
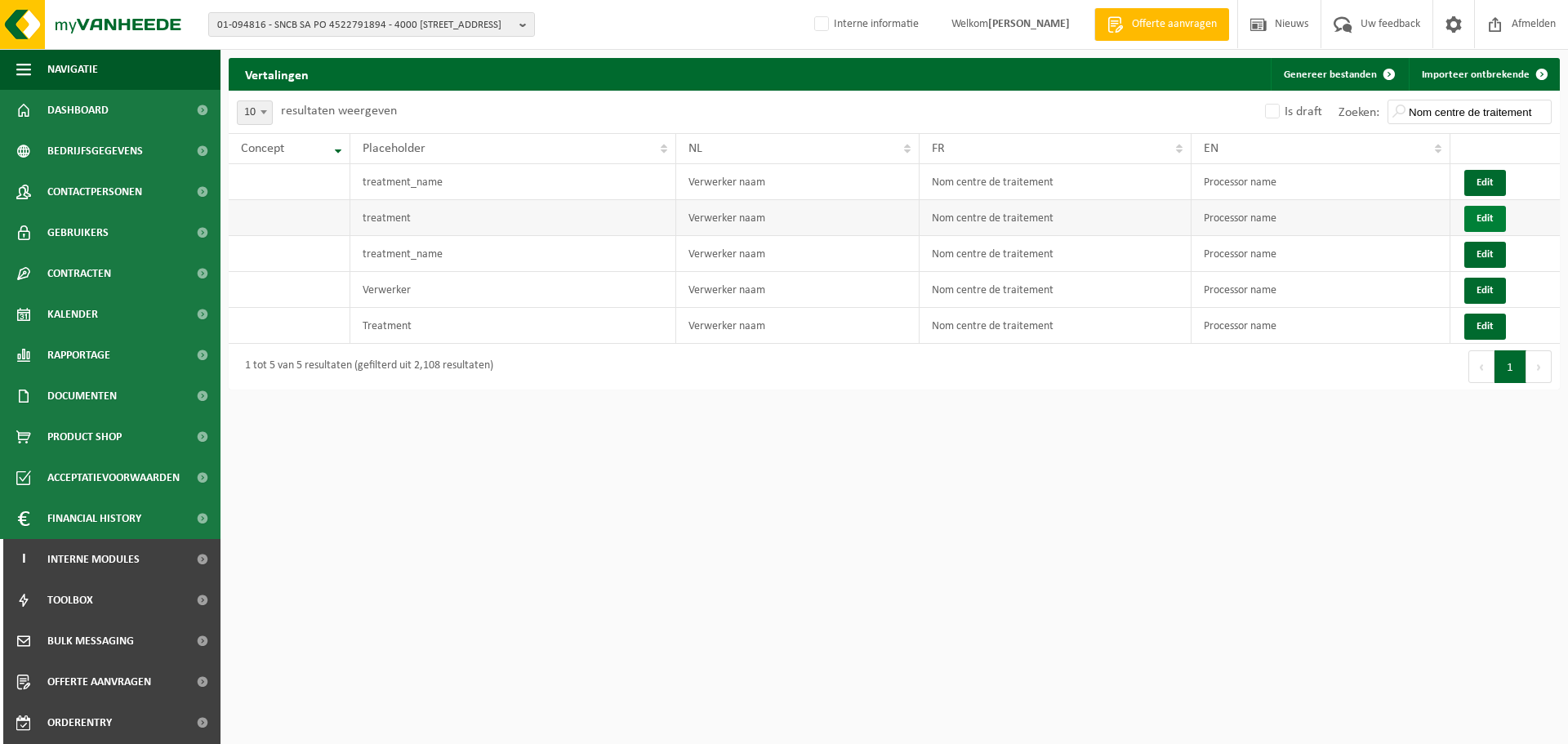
click at [1475, 226] on button "Edit" at bounding box center [1485, 219] width 42 height 26
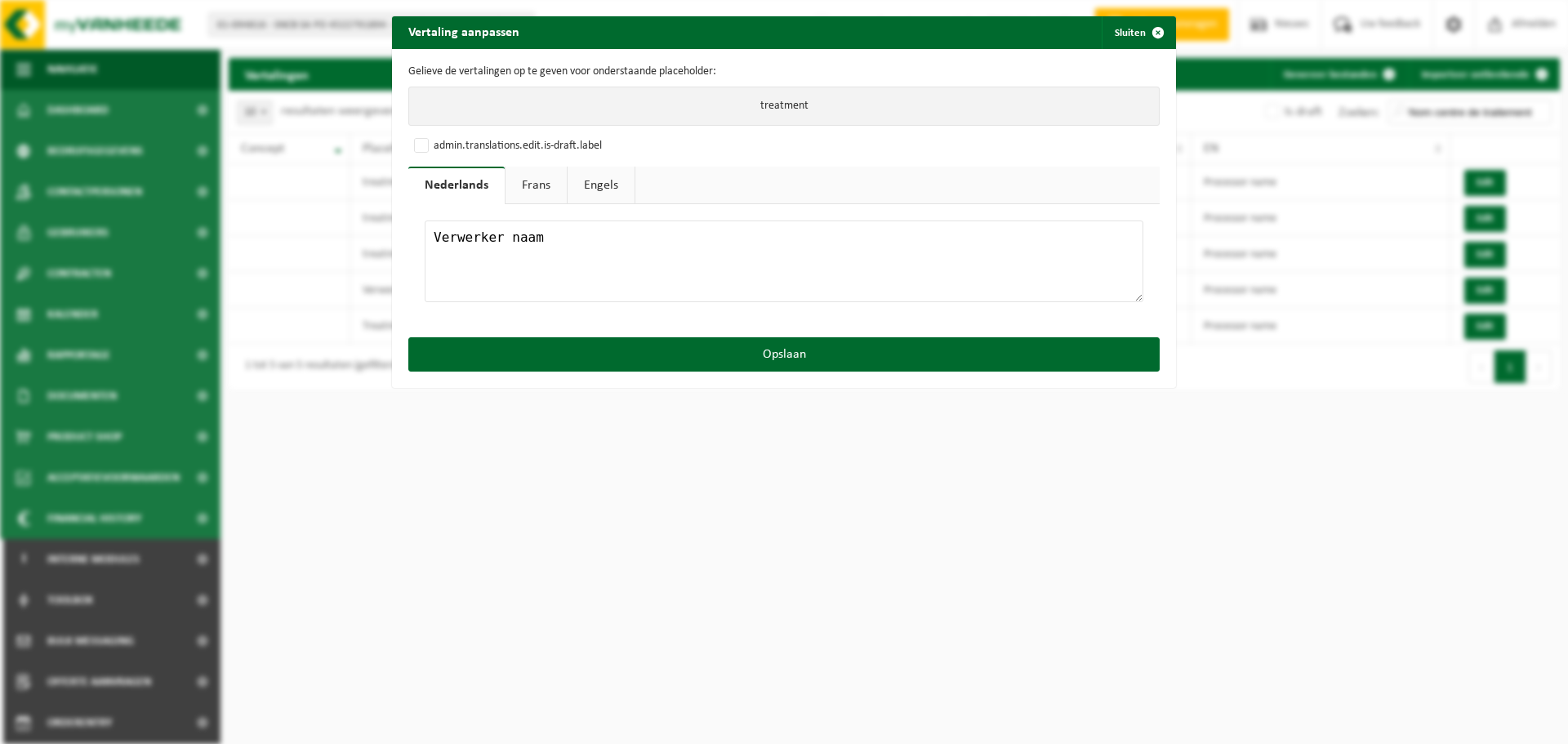
click at [737, 248] on textarea "Verwerker naam" at bounding box center [784, 261] width 719 height 81
click at [542, 183] on link "Frans" at bounding box center [535, 185] width 61 height 37
drag, startPoint x: 679, startPoint y: 241, endPoint x: 694, endPoint y: 248, distance: 16.6
click at [680, 242] on textarea "Nom centre de traitement" at bounding box center [784, 261] width 719 height 81
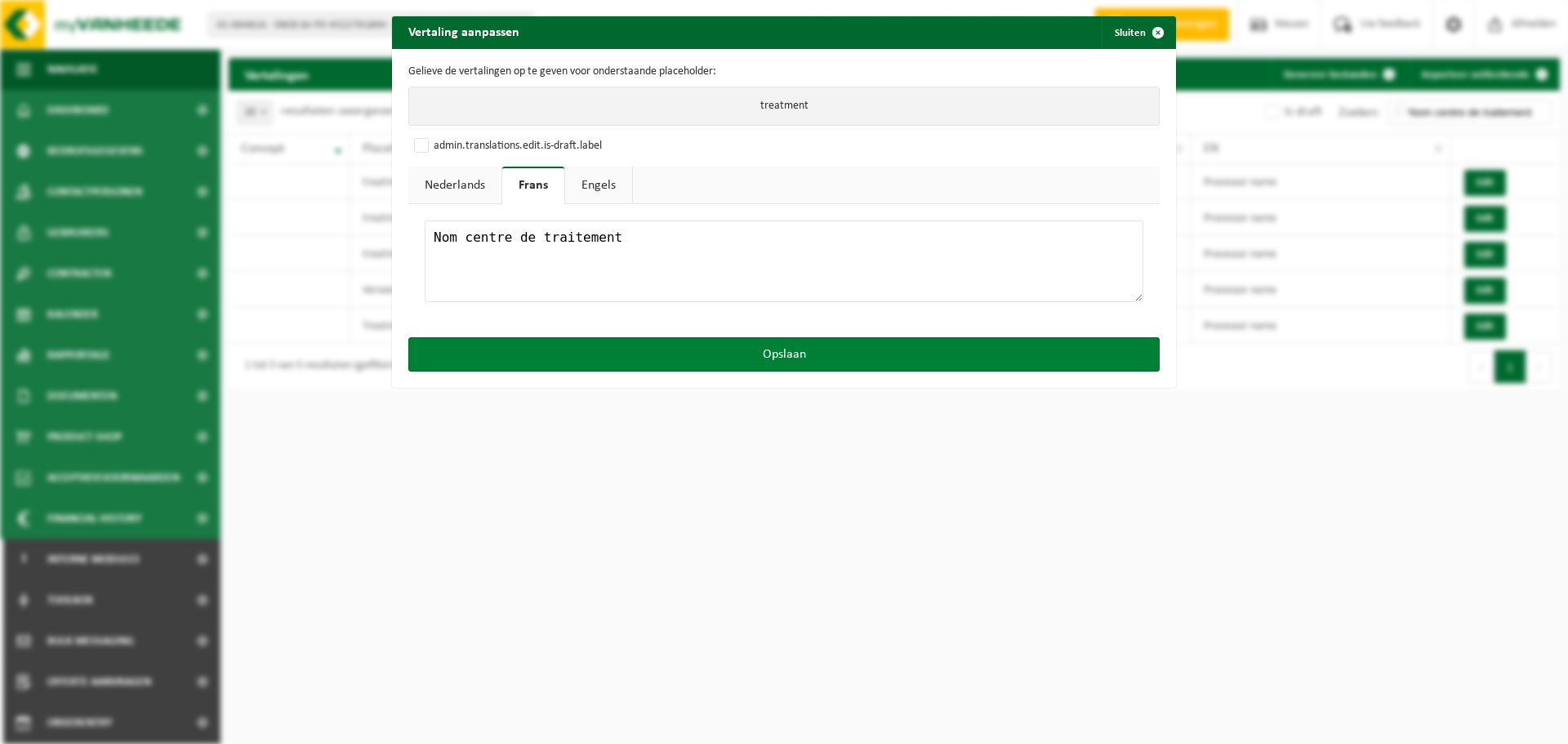
click at [731, 353] on button "Opslaan" at bounding box center [783, 354] width 751 height 35
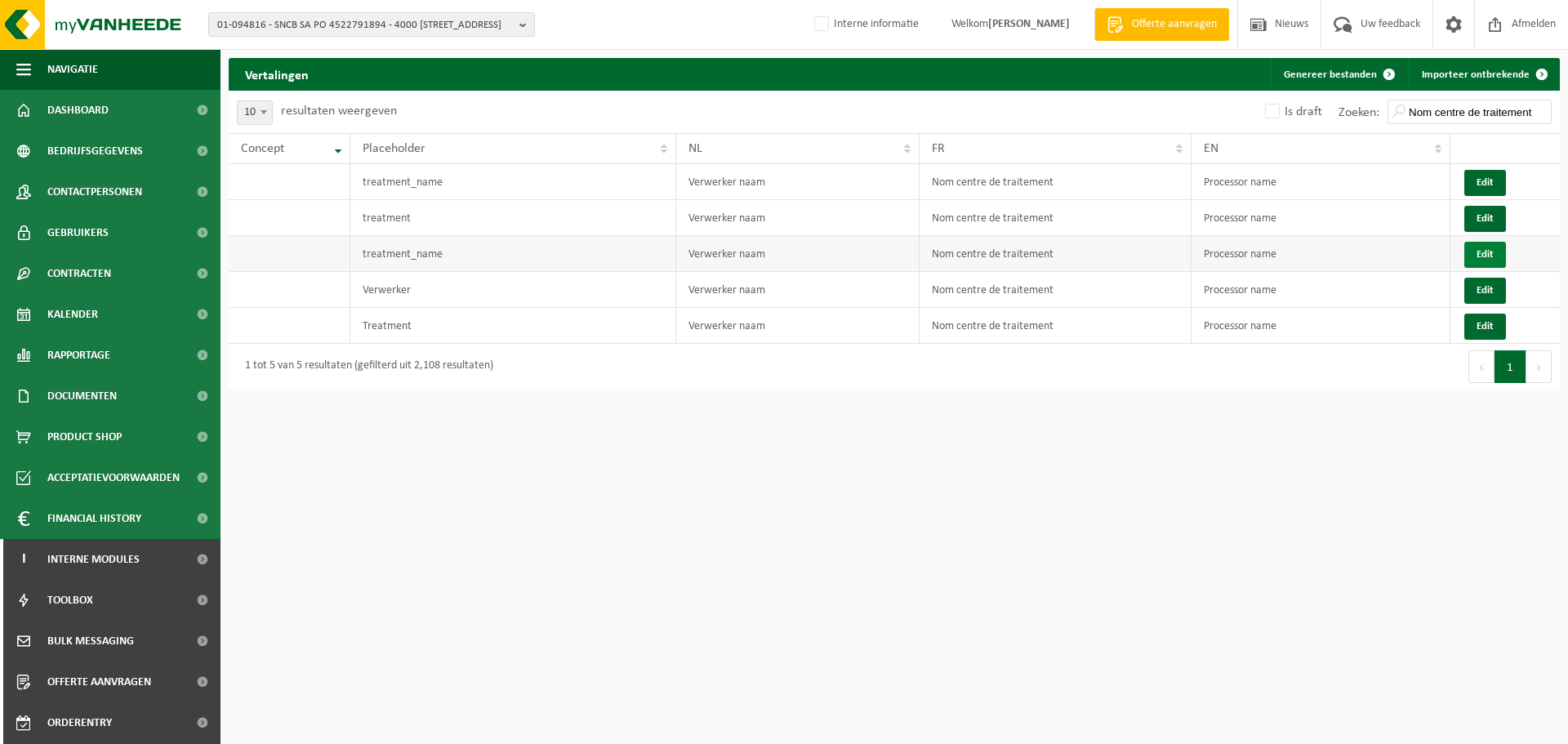
click at [1473, 255] on button "Edit" at bounding box center [1485, 255] width 42 height 26
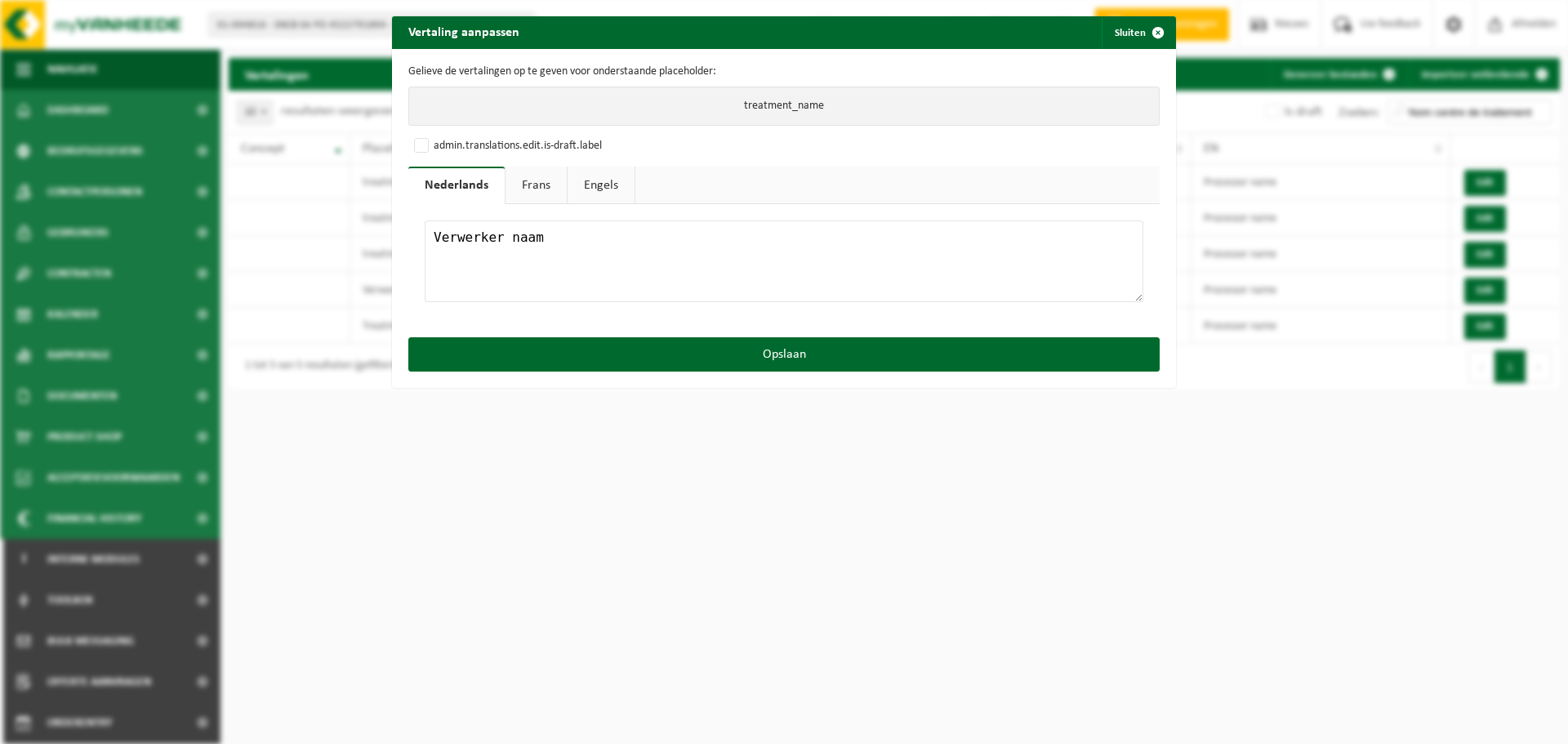
click at [632, 232] on textarea "Verwerker naam" at bounding box center [784, 261] width 719 height 81
click at [536, 183] on link "Frans" at bounding box center [535, 185] width 61 height 37
drag, startPoint x: 652, startPoint y: 255, endPoint x: 700, endPoint y: 251, distance: 48.2
click at [661, 254] on textarea "Nom centre de traitement" at bounding box center [784, 261] width 719 height 81
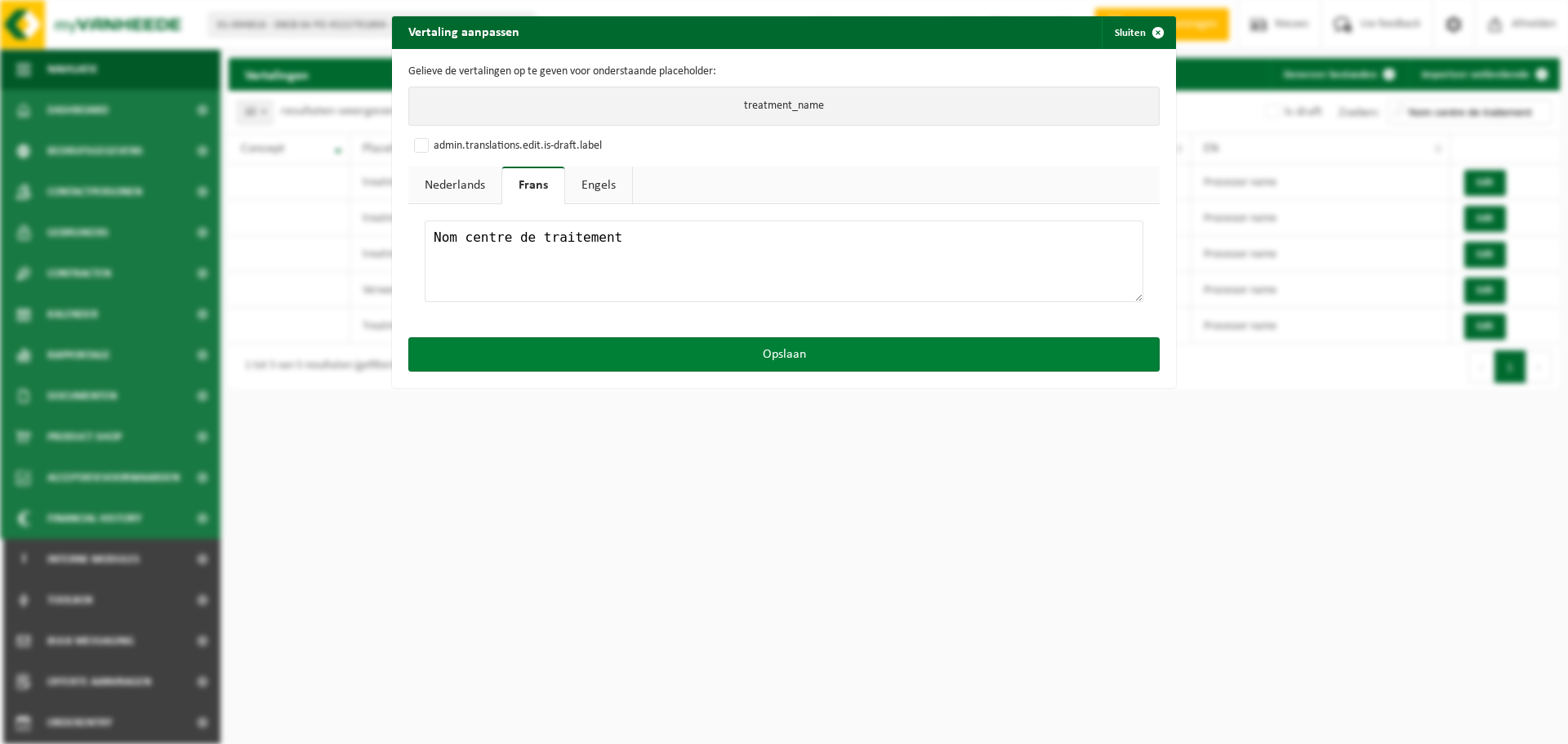
click at [783, 344] on button "Opslaan" at bounding box center [783, 354] width 751 height 35
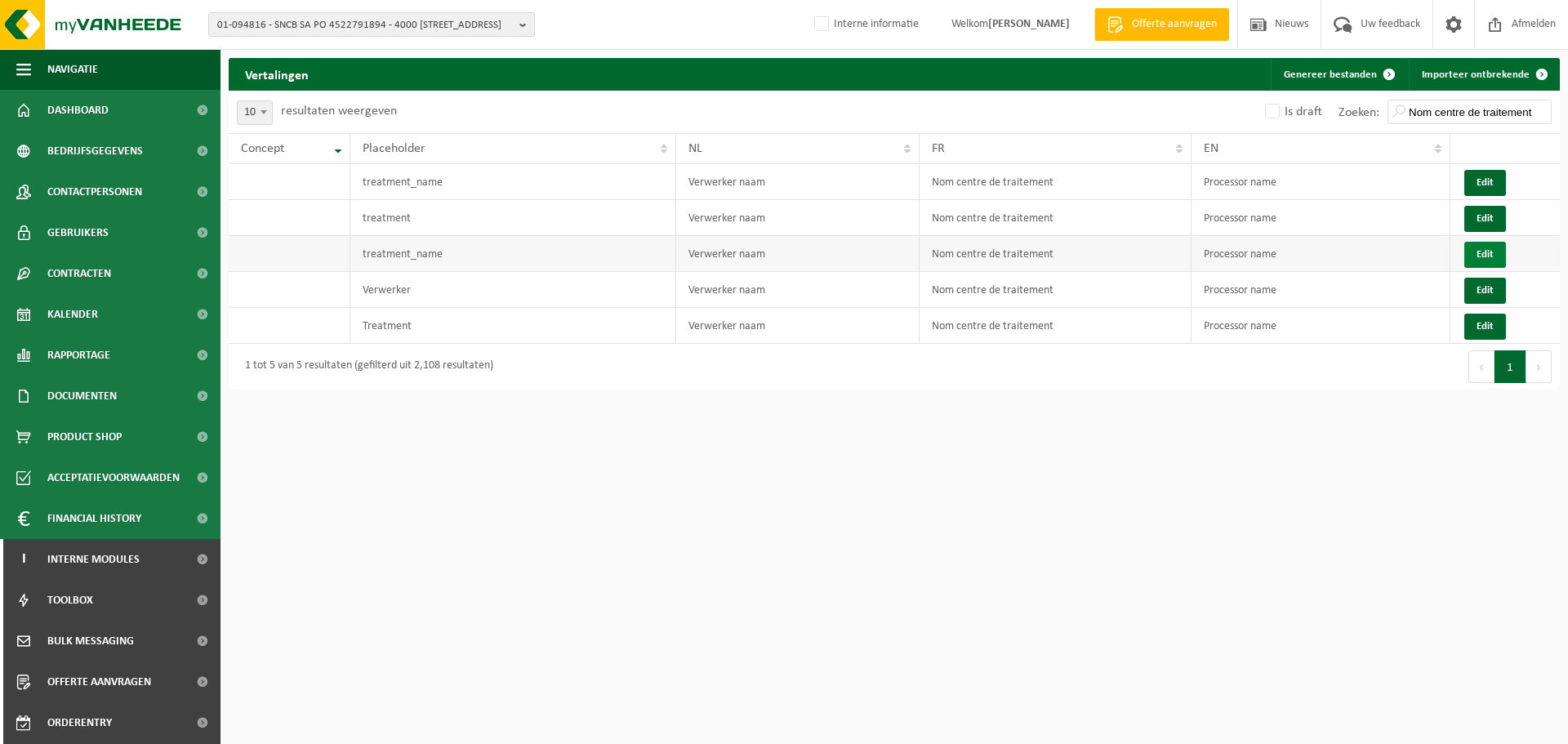
click at [1478, 255] on button "Edit" at bounding box center [1485, 255] width 42 height 26
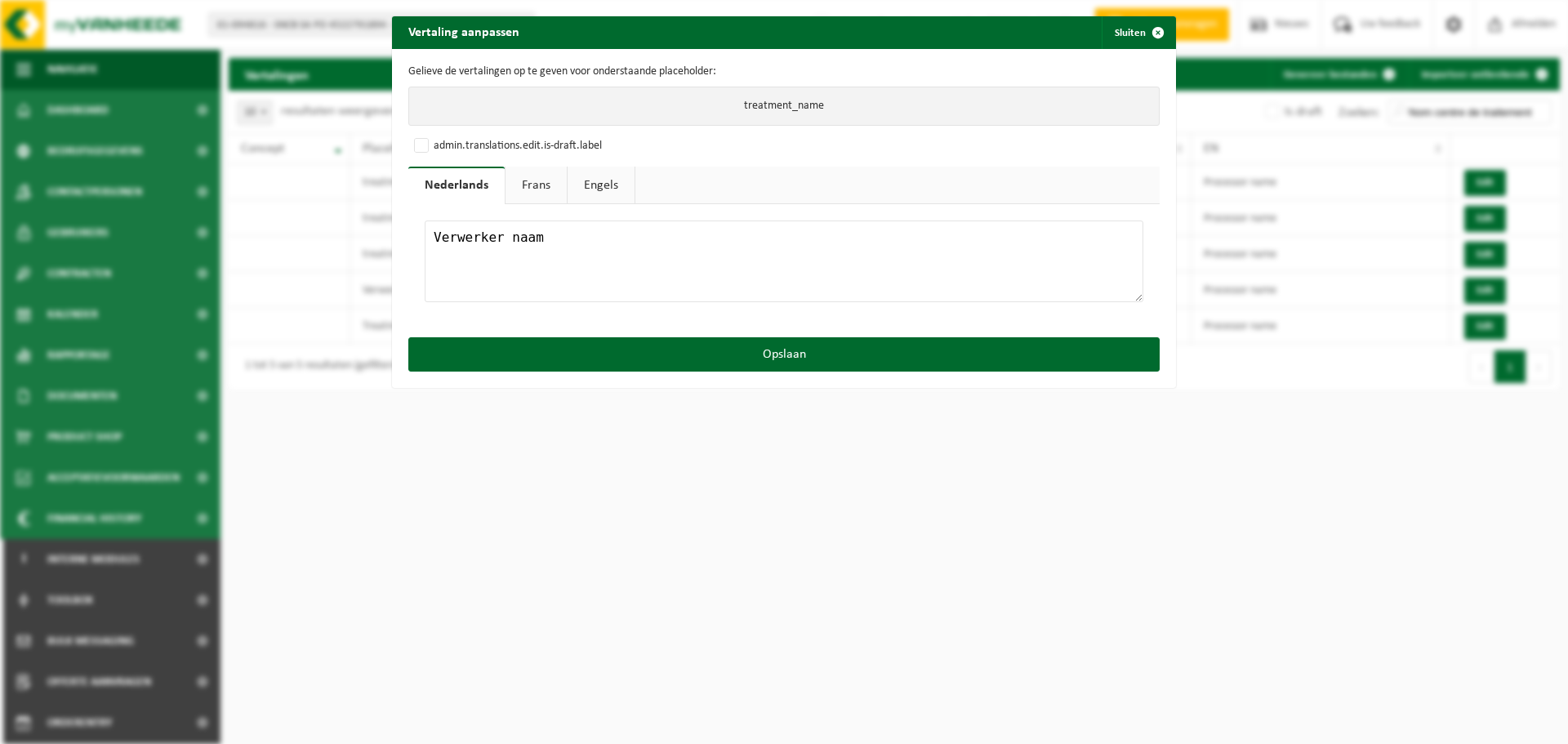
click at [549, 190] on link "Frans" at bounding box center [535, 185] width 61 height 37
click at [658, 250] on textarea "Nom centre de traitement" at bounding box center [784, 261] width 719 height 81
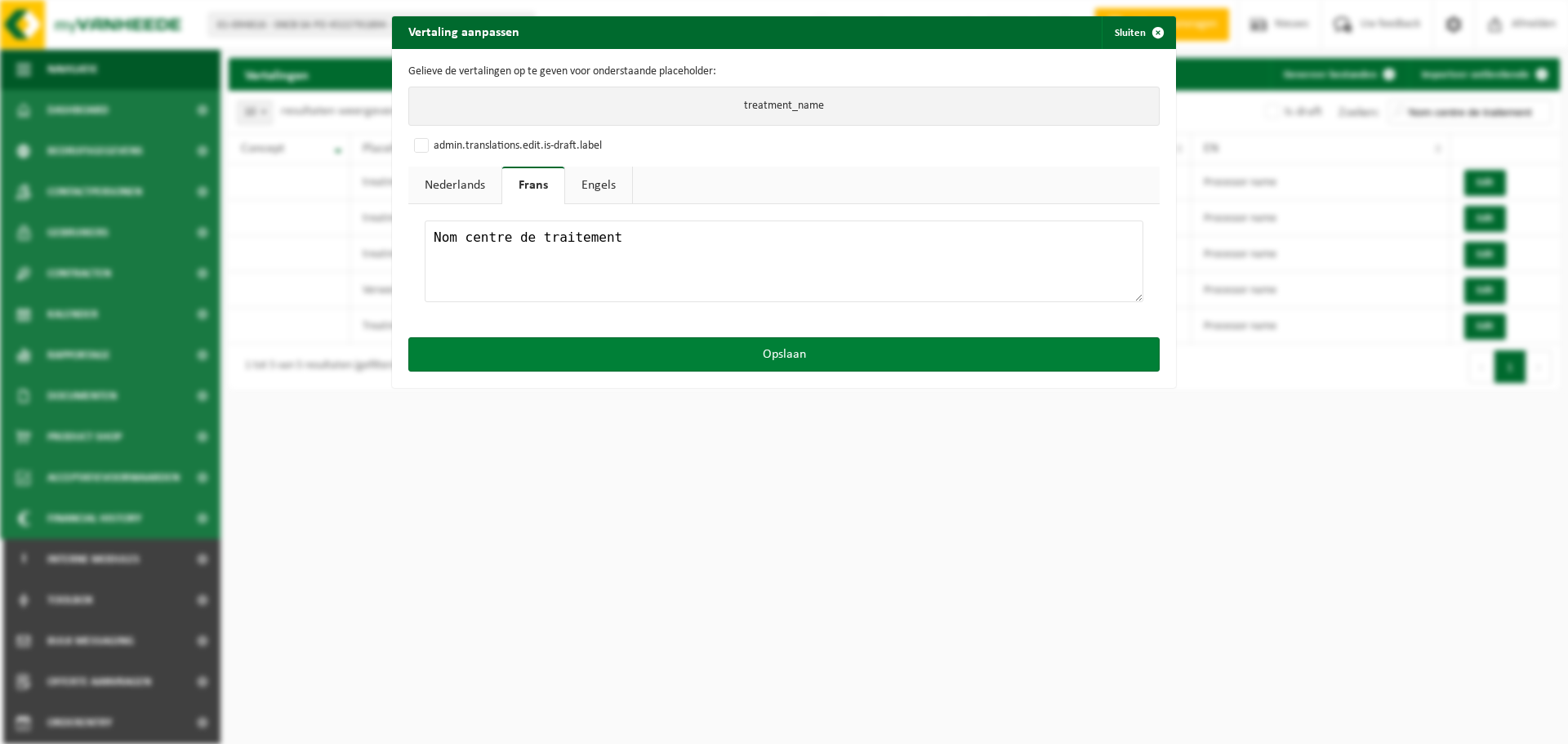
click at [754, 357] on button "Opslaan" at bounding box center [783, 354] width 751 height 35
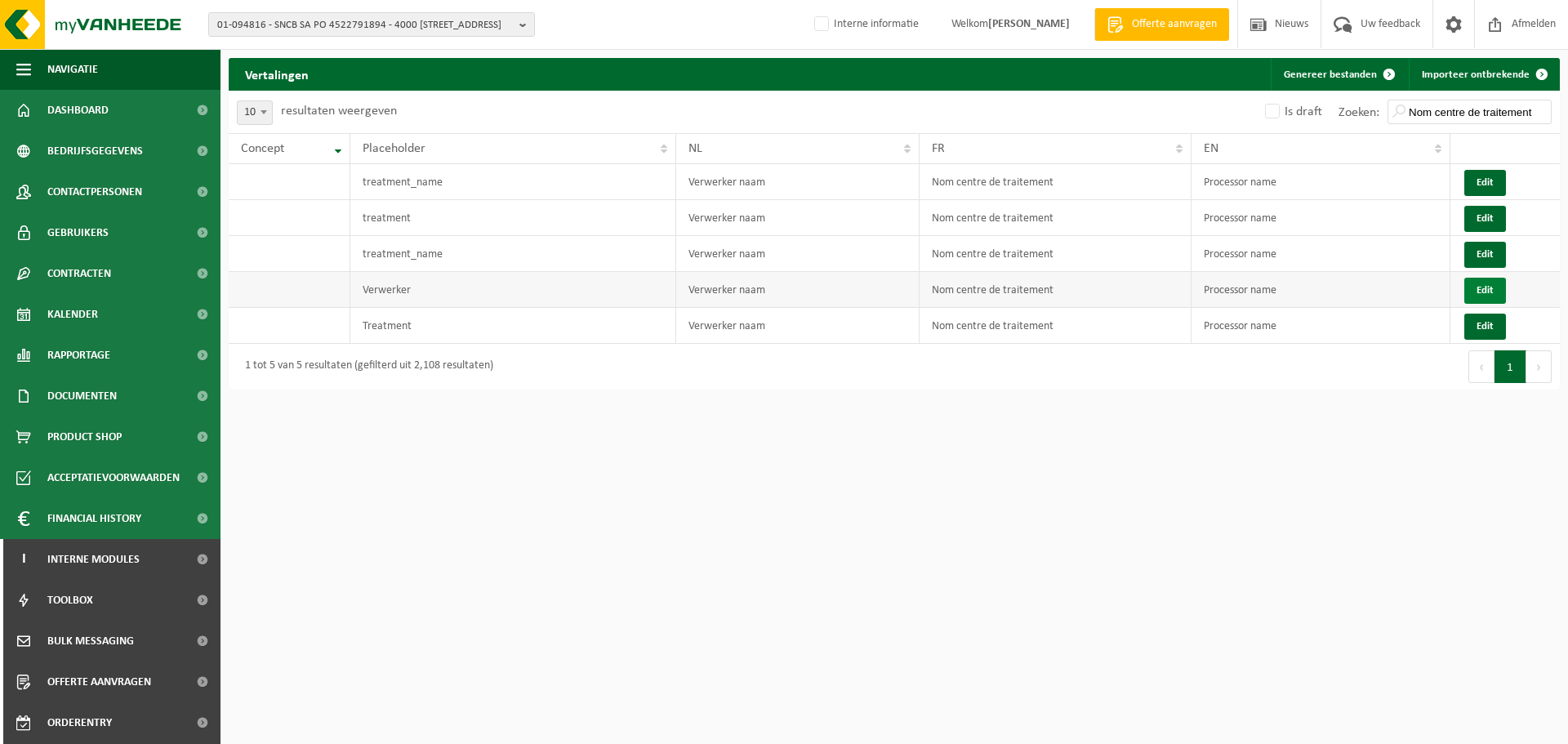
click at [1475, 285] on button "Edit" at bounding box center [1485, 291] width 42 height 26
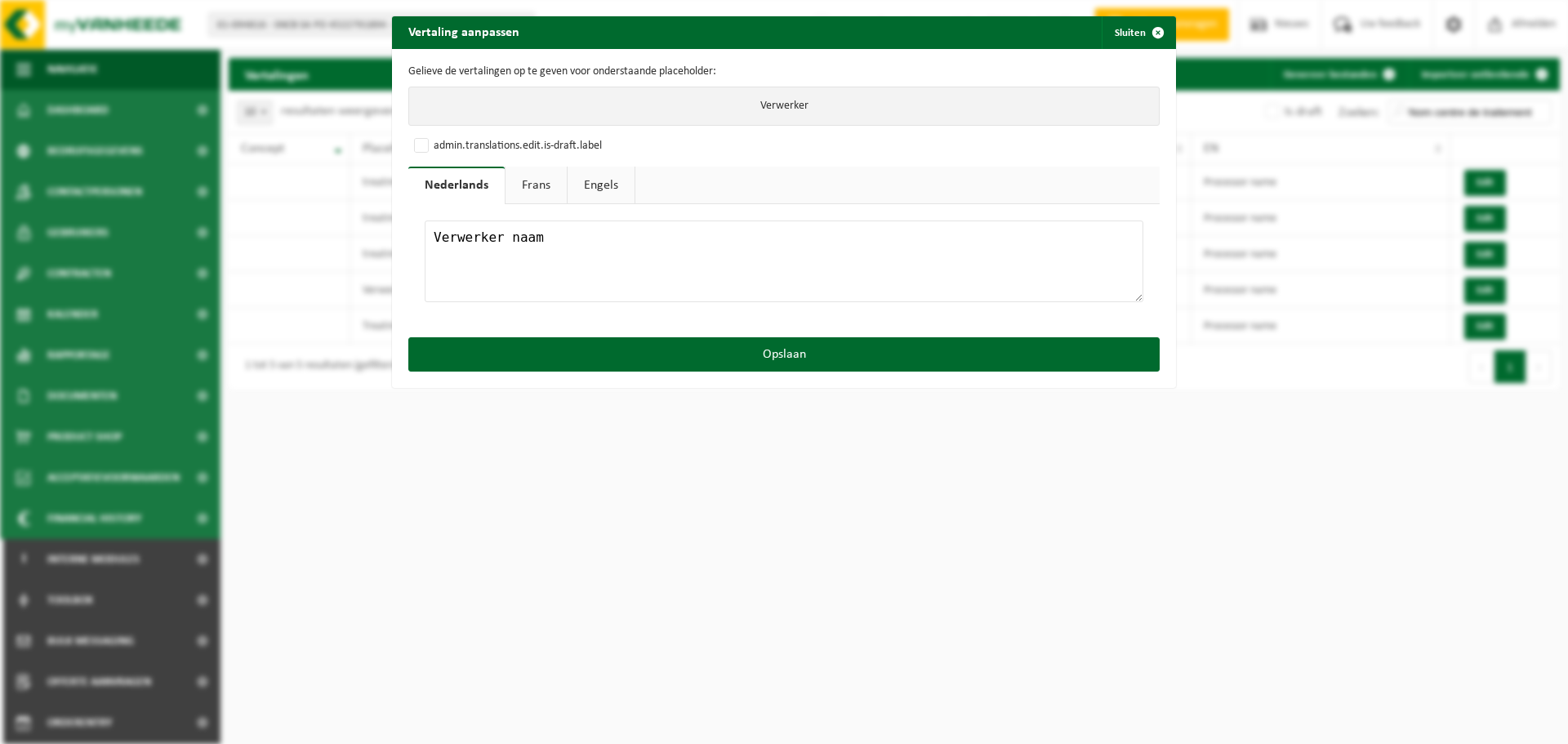
click at [544, 191] on link "Frans" at bounding box center [535, 185] width 61 height 37
click at [704, 249] on textarea "Nom centre de traitement" at bounding box center [784, 261] width 719 height 81
drag, startPoint x: 777, startPoint y: 350, endPoint x: 809, endPoint y: 363, distance: 34.5
click at [778, 351] on button "Opslaan" at bounding box center [783, 354] width 751 height 35
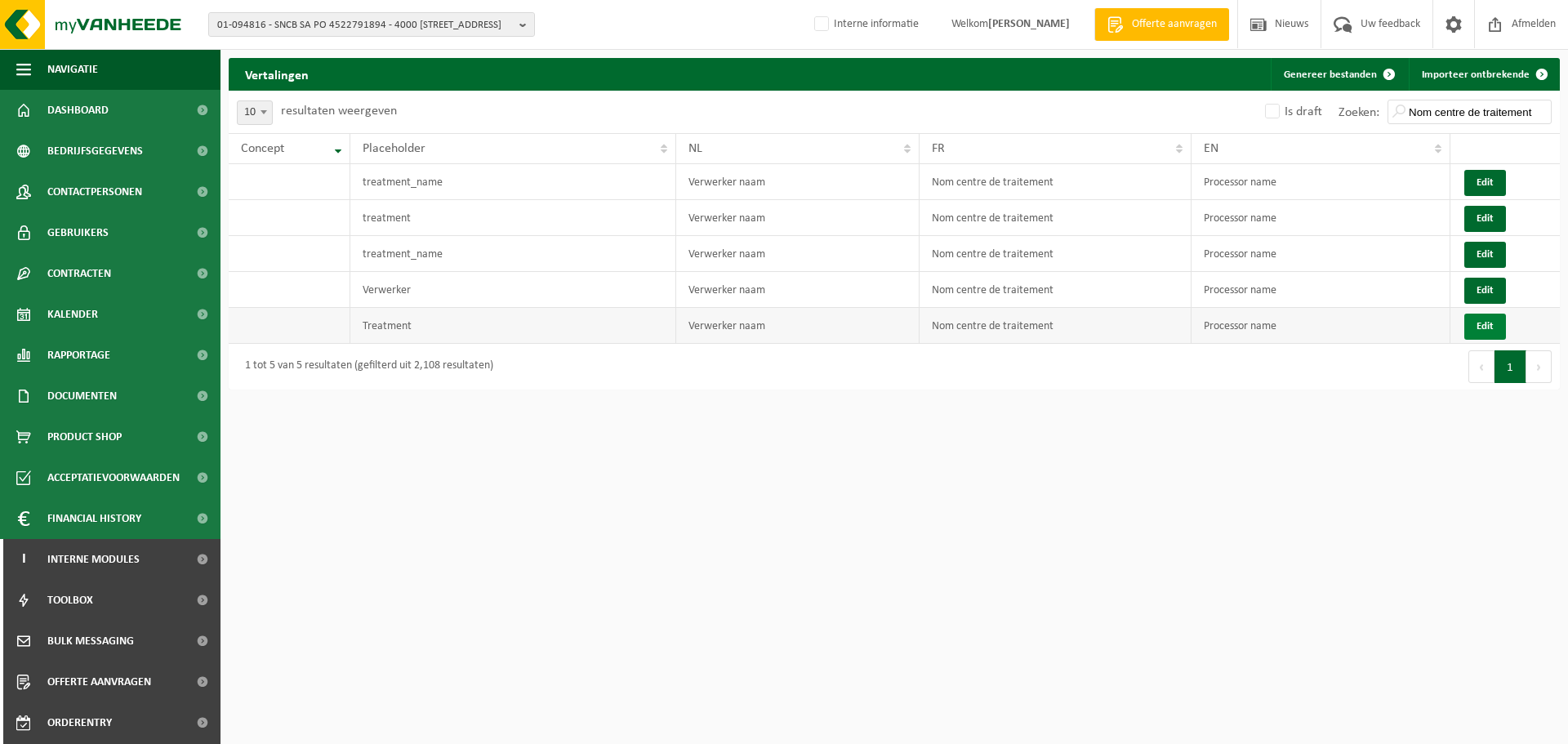
click at [1488, 321] on button "Edit" at bounding box center [1485, 327] width 42 height 26
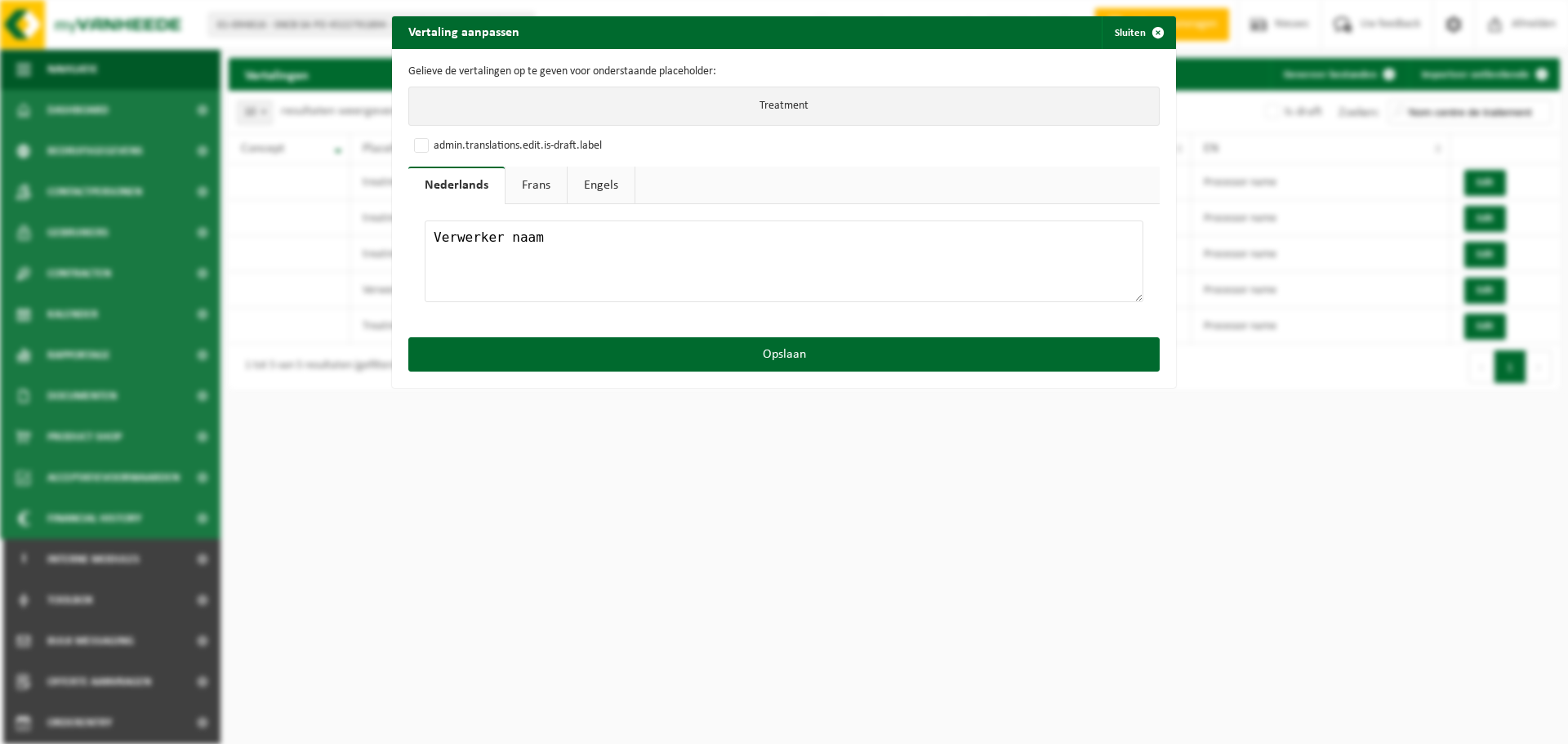
click at [661, 239] on textarea "Verwerker naam" at bounding box center [784, 261] width 719 height 81
click at [545, 189] on link "Frans" at bounding box center [535, 185] width 61 height 37
click at [683, 241] on textarea "Nom centre de traitement" at bounding box center [784, 261] width 719 height 81
click at [599, 197] on link "Engels" at bounding box center [599, 185] width 67 height 37
drag, startPoint x: 670, startPoint y: 243, endPoint x: 636, endPoint y: 247, distance: 34.2
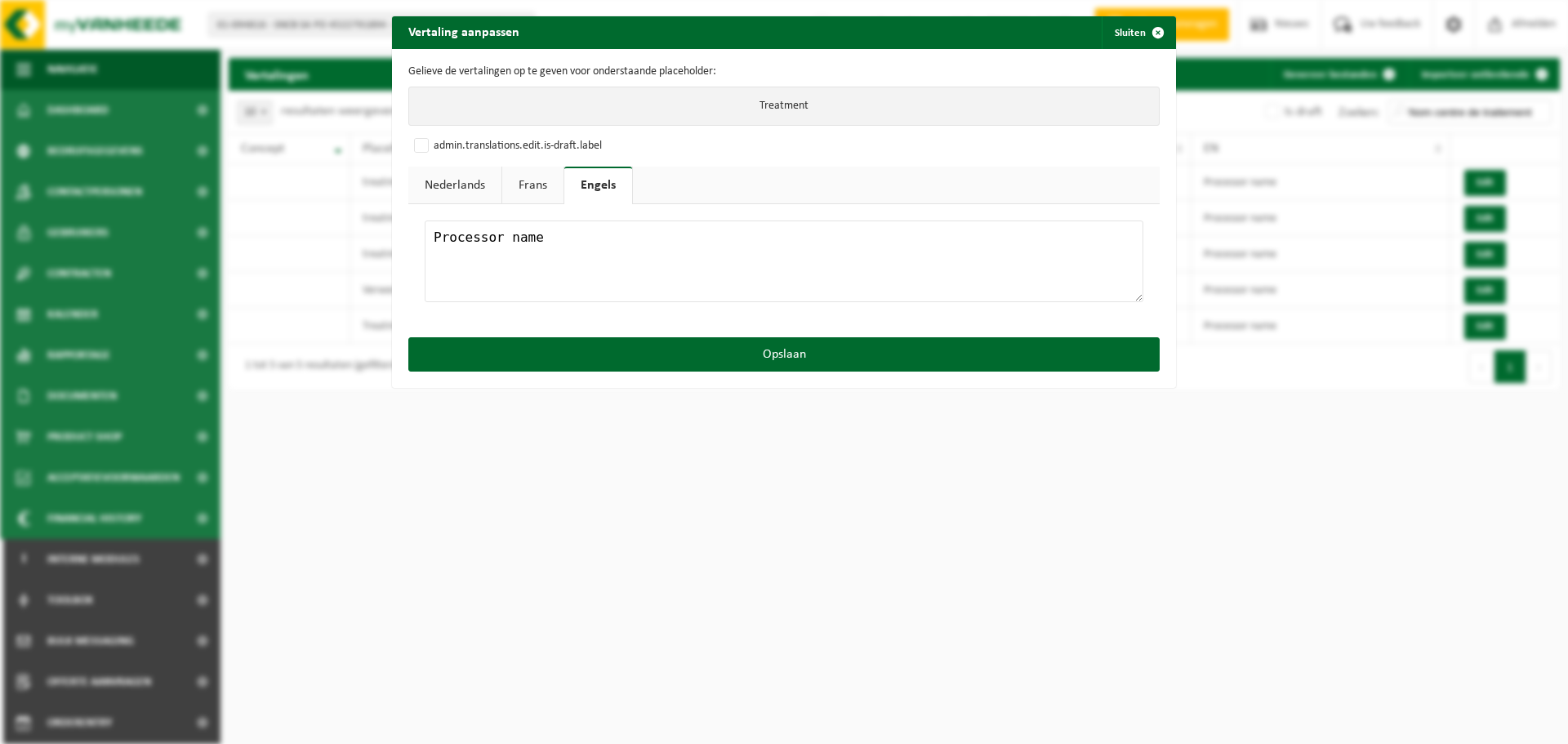
click at [670, 244] on textarea "Processor name" at bounding box center [784, 261] width 719 height 81
click at [519, 187] on link "Frans" at bounding box center [532, 185] width 61 height 37
click at [642, 255] on textarea "Nom centre de traitement" at bounding box center [784, 261] width 719 height 81
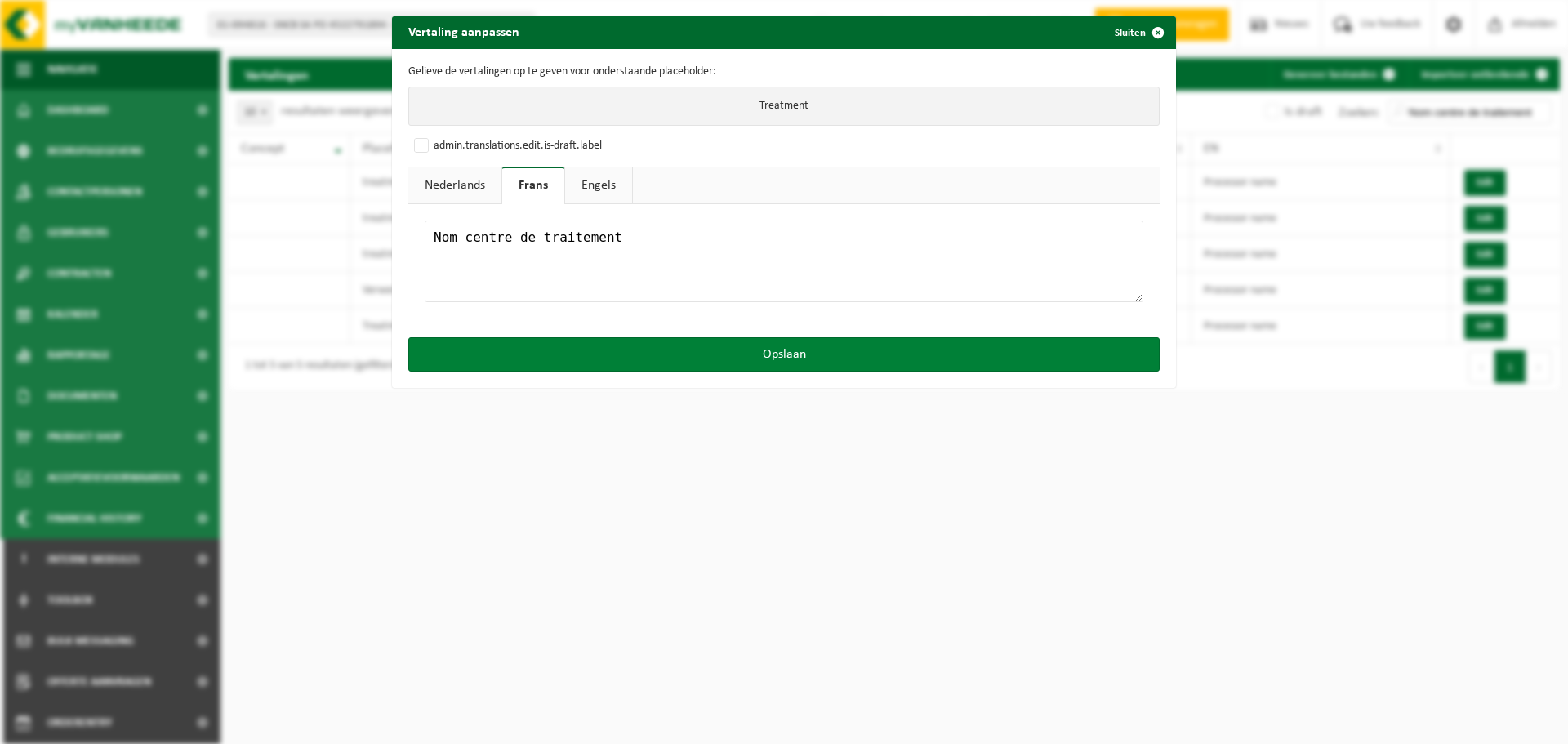
click at [758, 360] on button "Opslaan" at bounding box center [783, 354] width 751 height 35
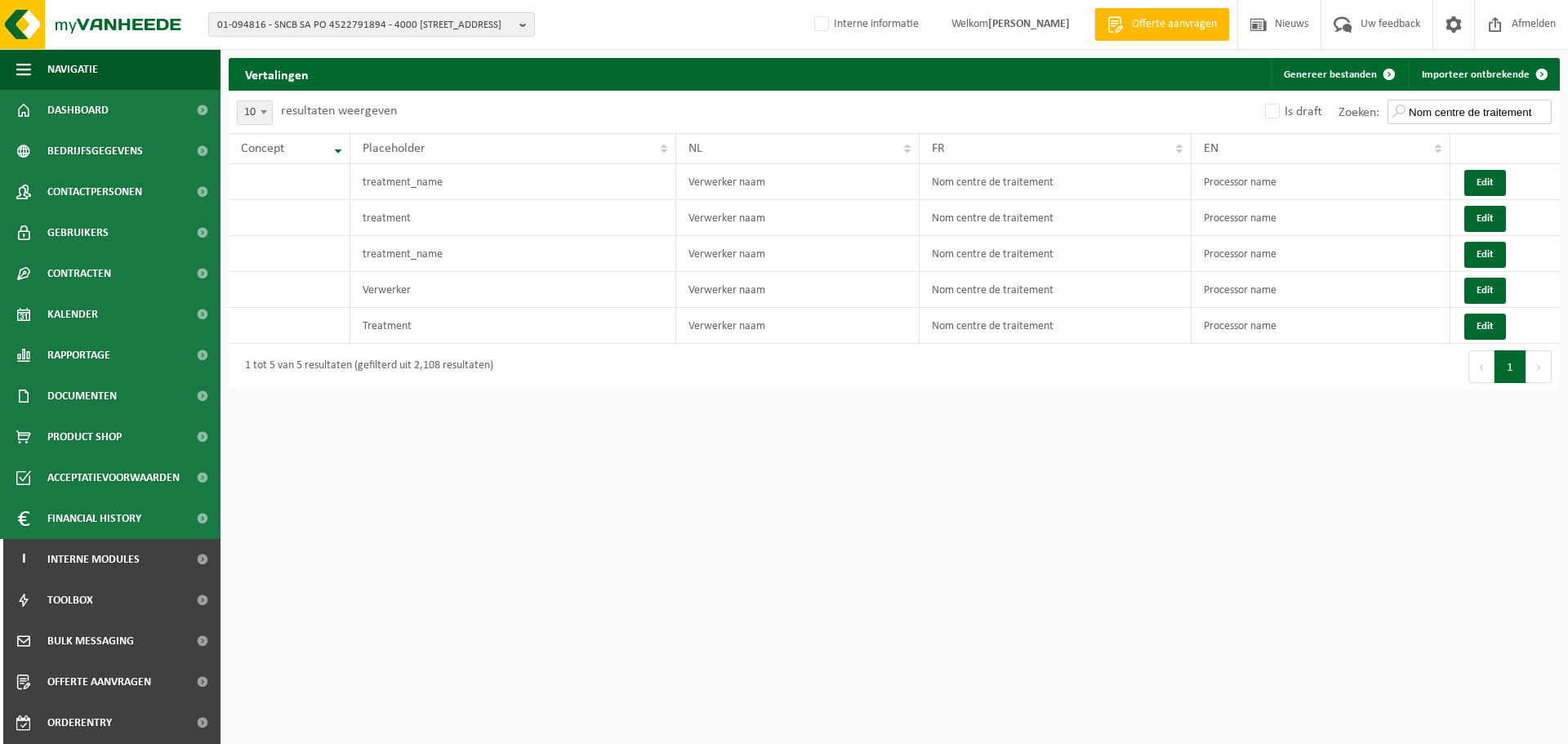
click at [1446, 110] on input "Nom centre de traitement" at bounding box center [1469, 111] width 164 height 24
paste input "Catégorie CSRD ESRS E5-5"
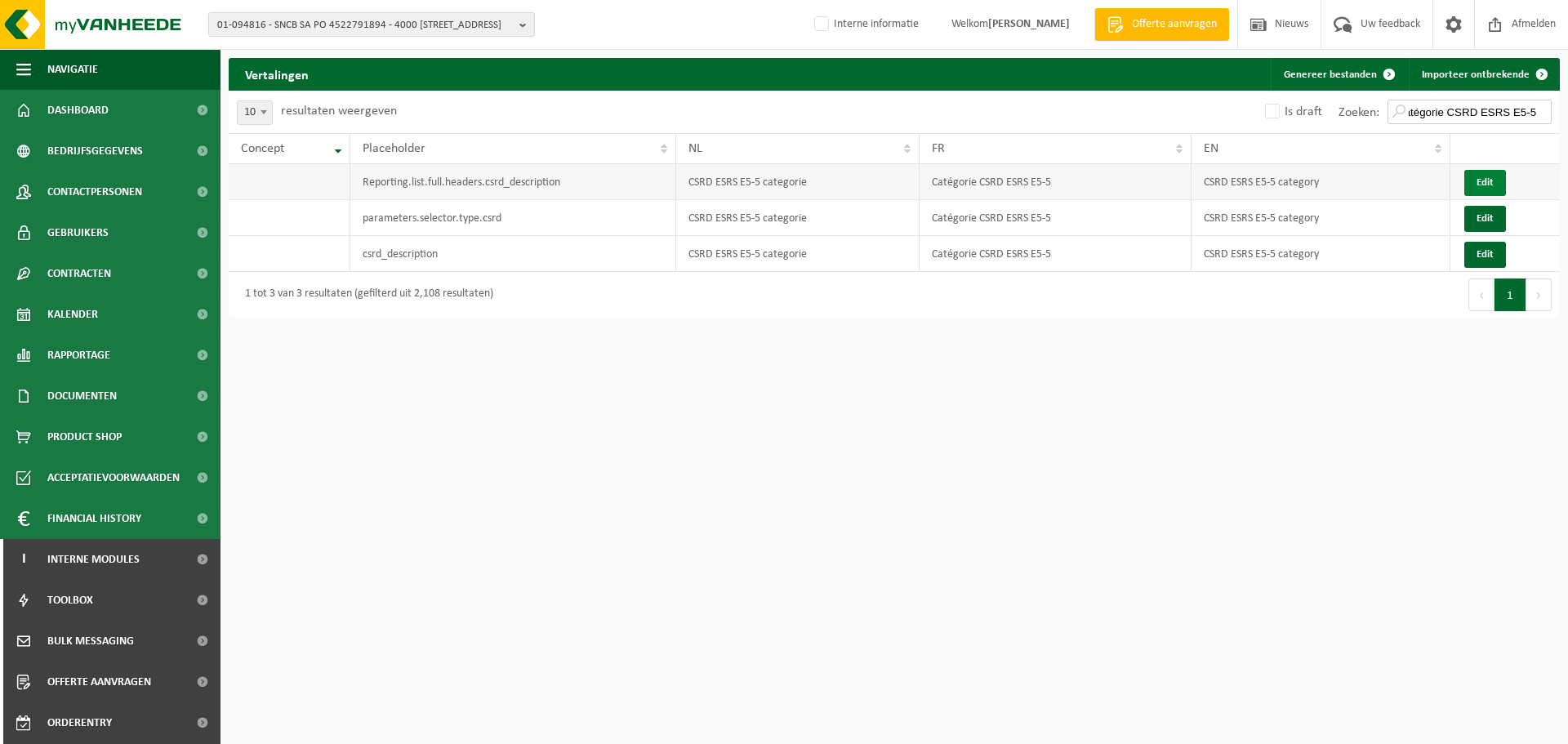
type input "Catégorie CSRD ESRS E5-5"
click at [1483, 179] on button "Edit" at bounding box center [1485, 183] width 42 height 26
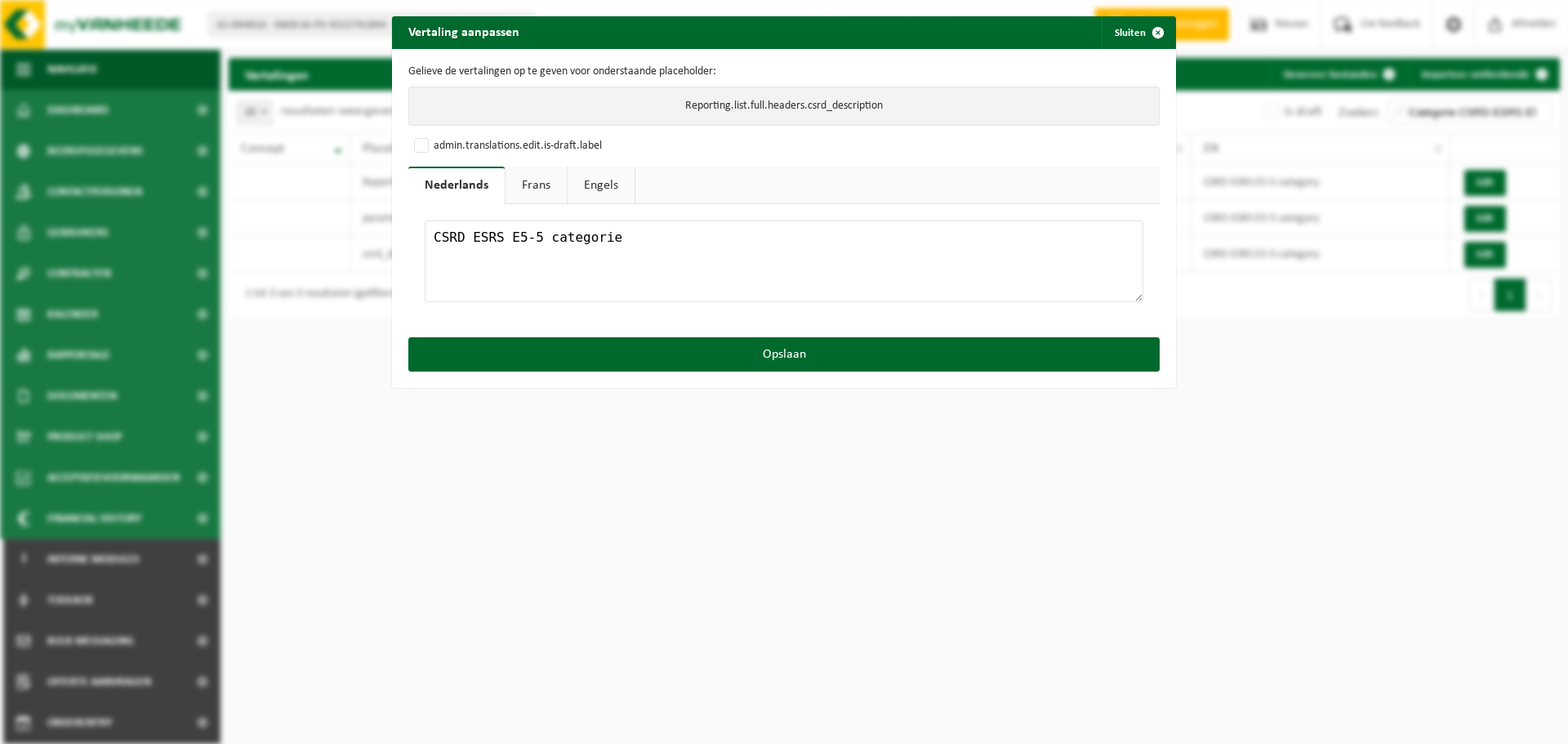
click at [678, 236] on textarea "CSRD ESRS E5-5 categorie" at bounding box center [784, 261] width 719 height 81
click at [532, 189] on link "Frans" at bounding box center [535, 185] width 61 height 37
click at [683, 239] on textarea "Catégorie CSRD ESRS E5-5" at bounding box center [784, 261] width 719 height 81
click at [588, 191] on link "Engels" at bounding box center [599, 185] width 67 height 37
click at [699, 262] on textarea "CSRD ESRS E5-5 category" at bounding box center [784, 261] width 719 height 81
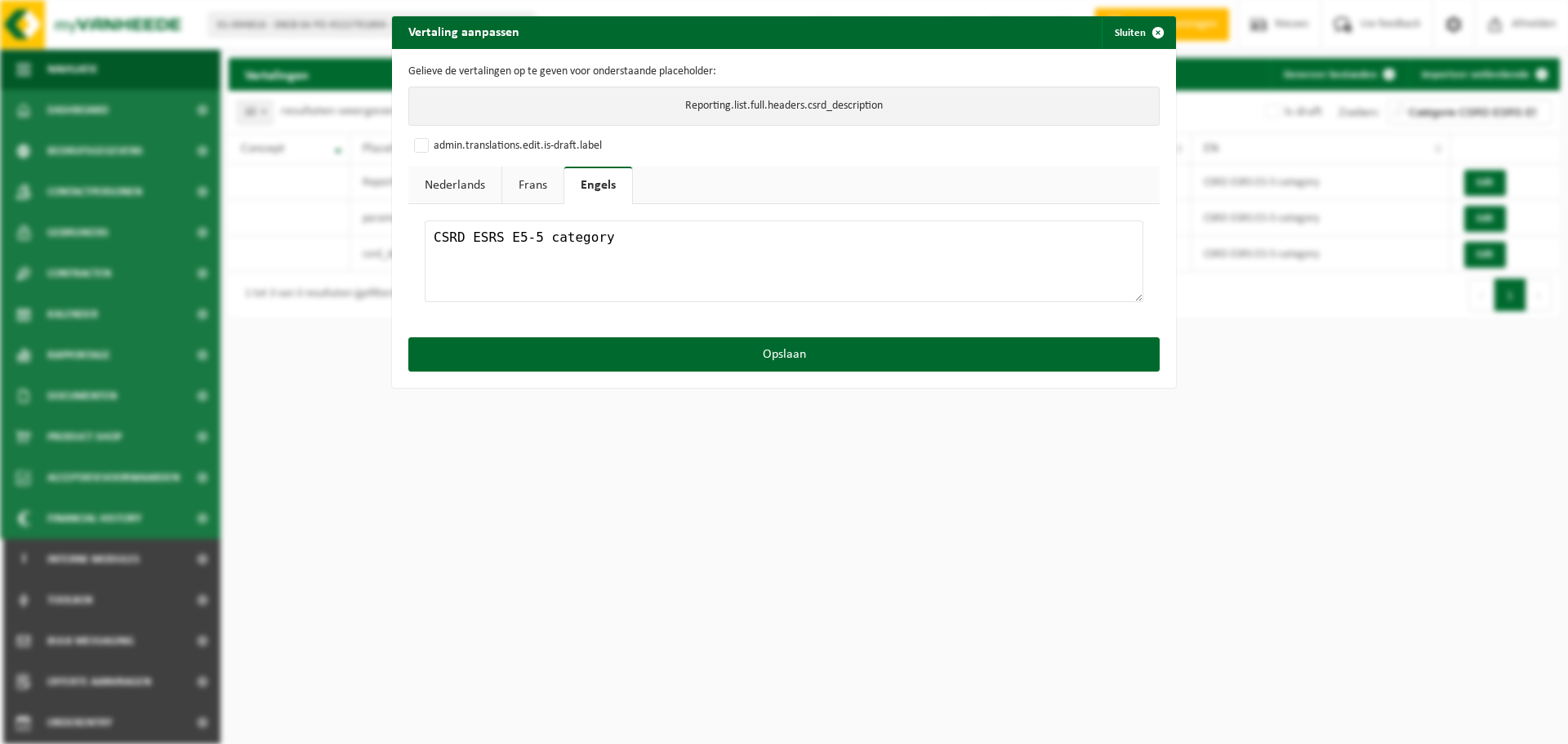
click at [538, 182] on link "Frans" at bounding box center [532, 185] width 61 height 37
click at [641, 233] on textarea "Catégorie CSRD ESRS E5-5" at bounding box center [784, 261] width 719 height 81
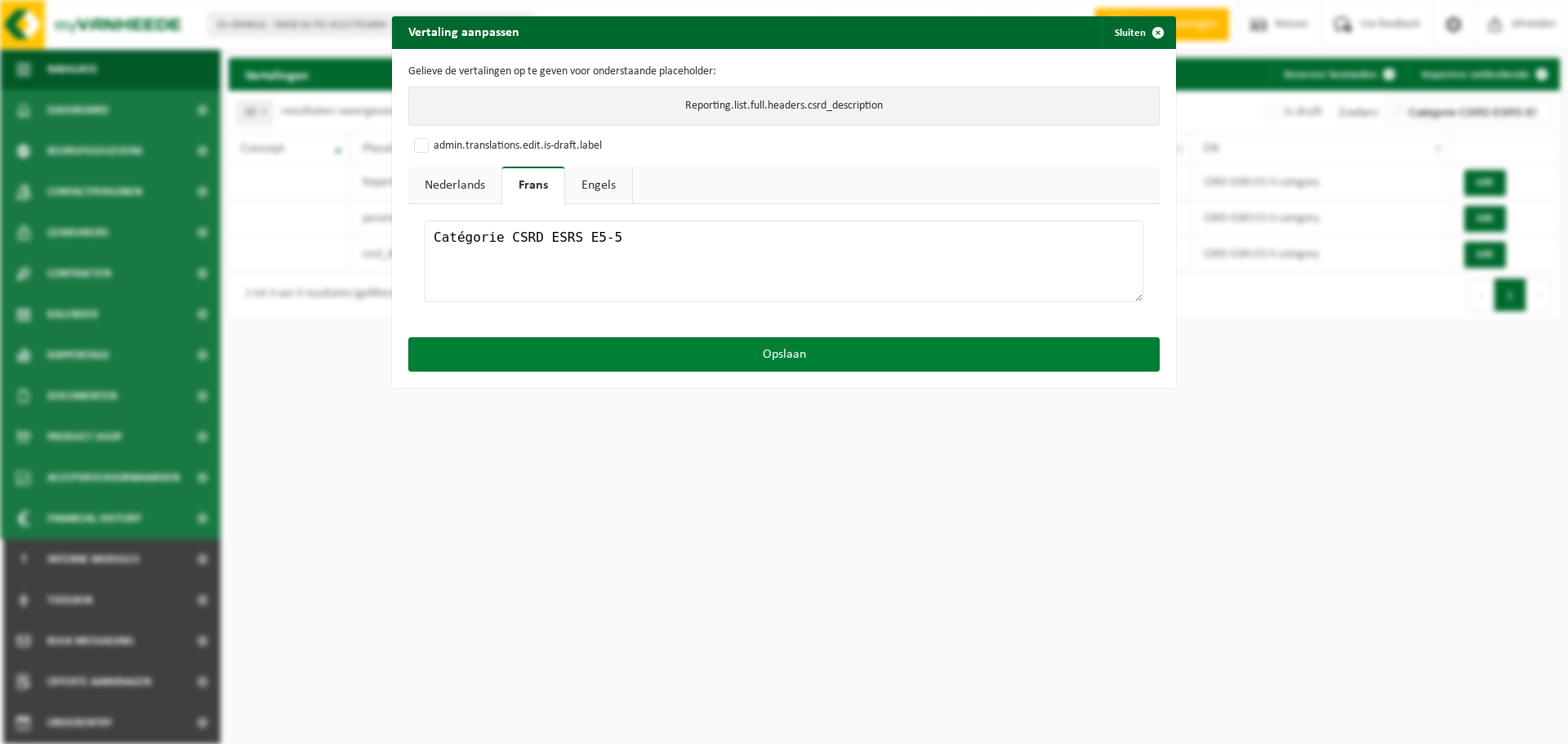
click at [733, 357] on button "Opslaan" at bounding box center [783, 354] width 751 height 35
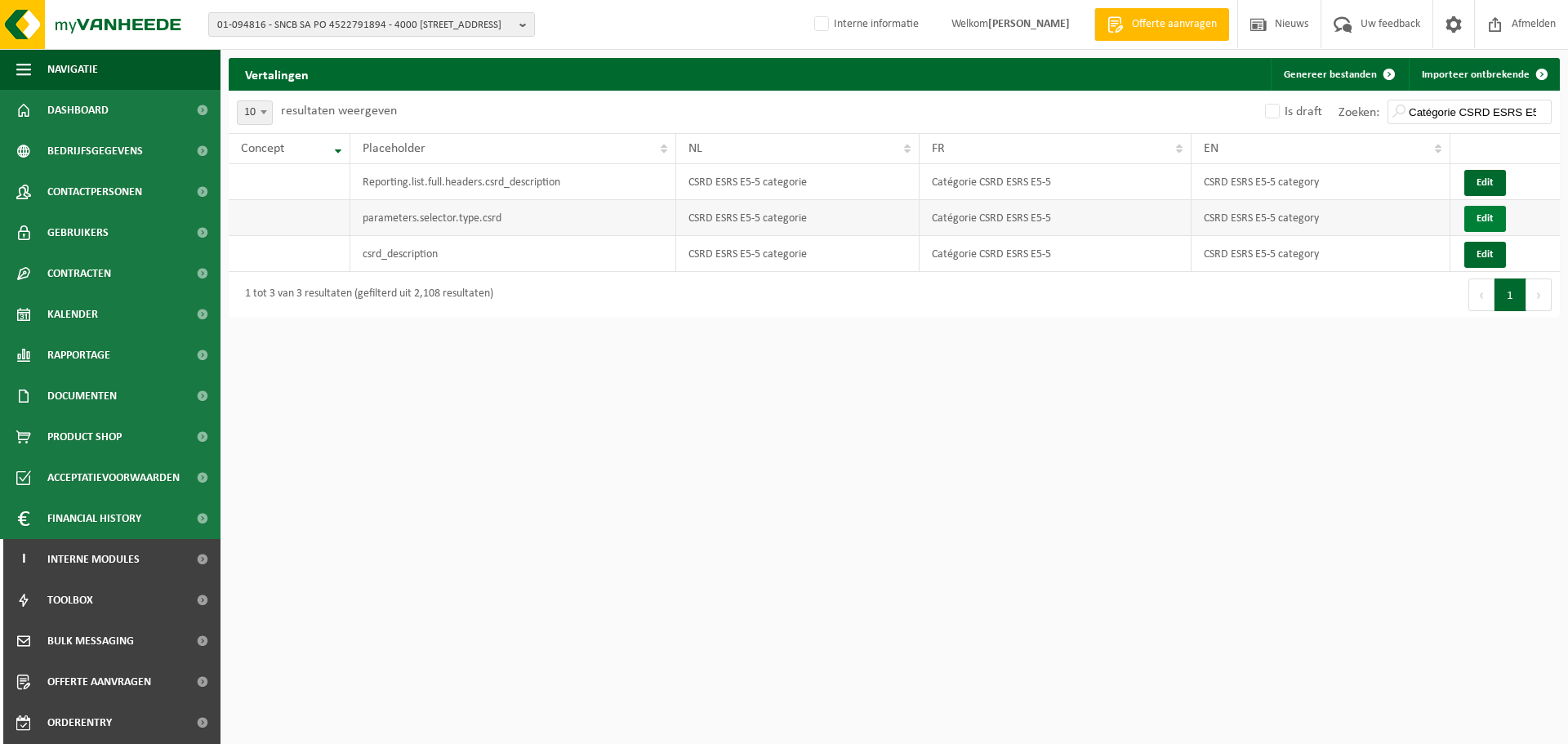
click at [1483, 215] on button "Edit" at bounding box center [1485, 219] width 42 height 26
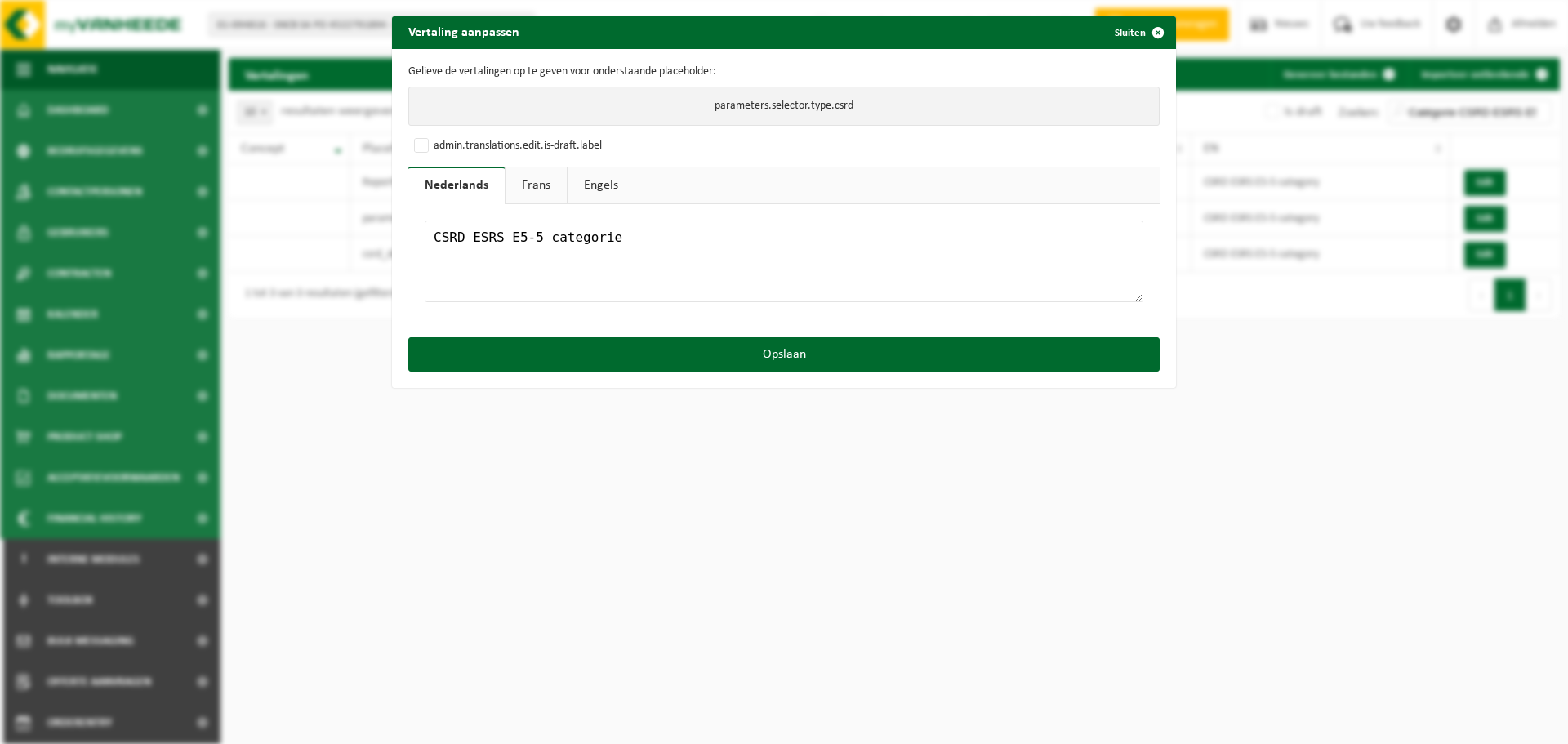
click at [651, 233] on textarea "CSRD ESRS E5-5 categorie" at bounding box center [784, 261] width 719 height 81
click at [527, 182] on link "Frans" at bounding box center [535, 185] width 61 height 37
click at [666, 254] on textarea "Catégorie CSRD ESRS E5-5" at bounding box center [784, 261] width 719 height 81
click at [592, 182] on link "Engels" at bounding box center [599, 185] width 67 height 37
click at [686, 253] on textarea "CSRD ESRS E5-5 category" at bounding box center [784, 261] width 719 height 81
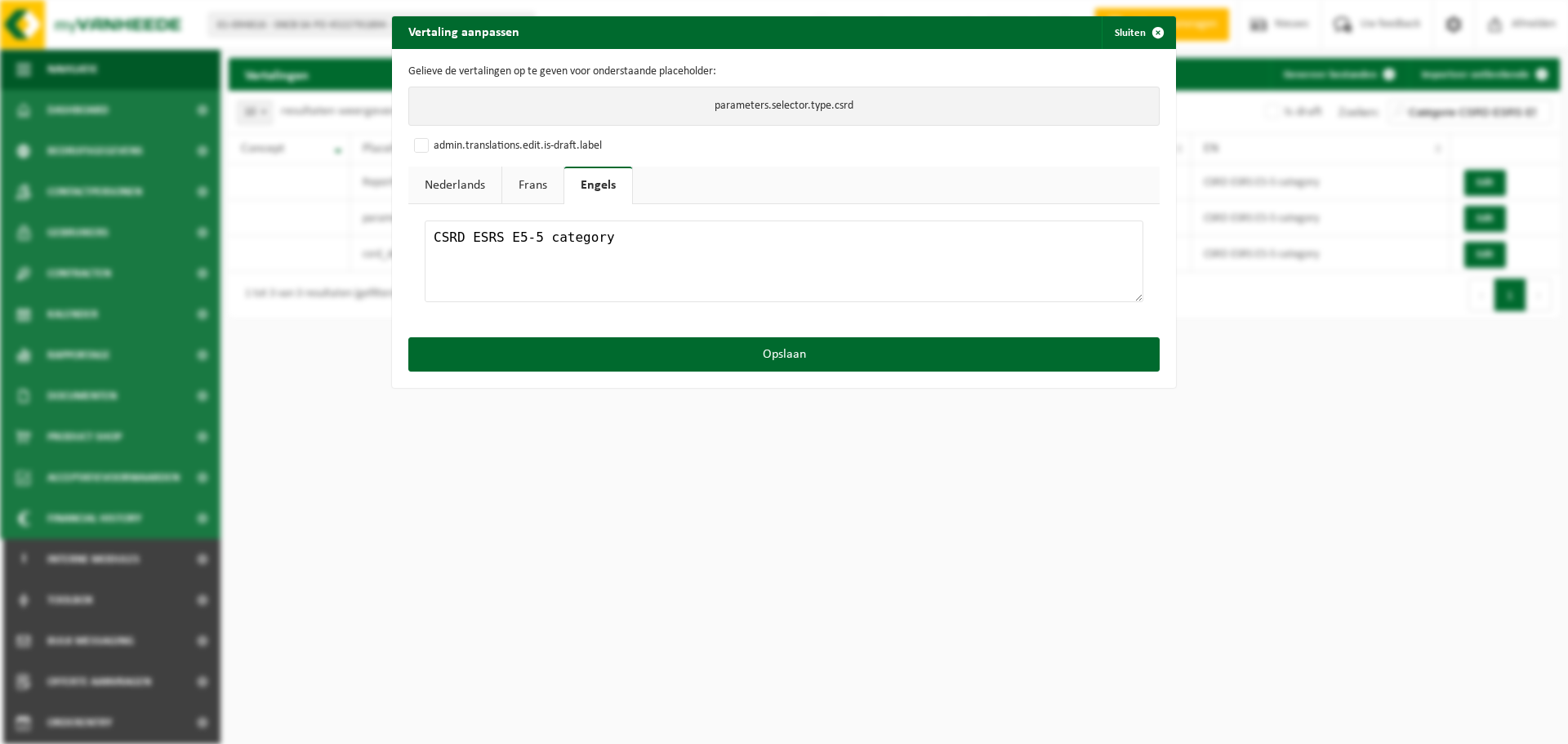
click at [540, 187] on link "Frans" at bounding box center [532, 185] width 61 height 37
click at [651, 255] on textarea "Catégorie CSRD ESRS E5-5" at bounding box center [784, 261] width 719 height 81
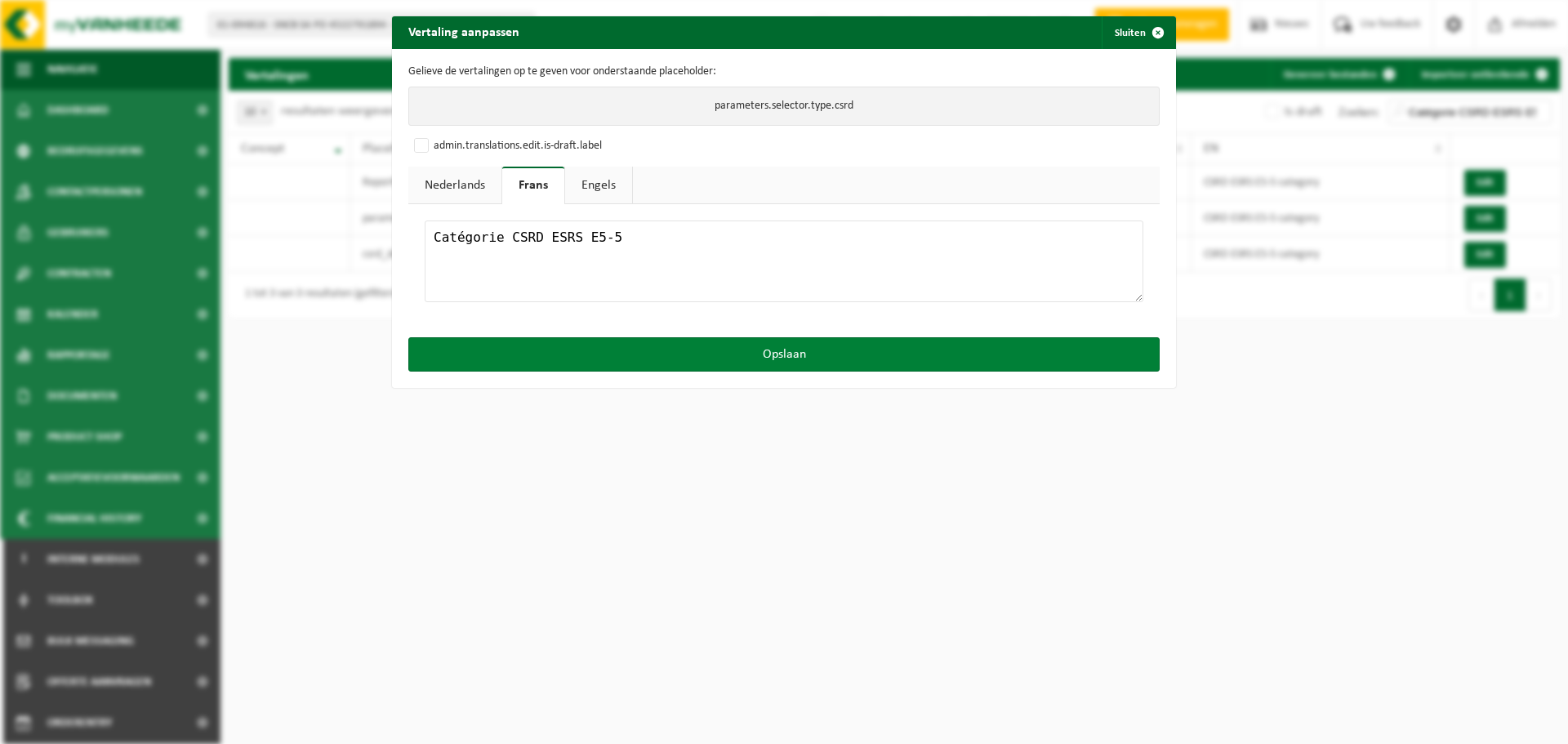
click at [696, 349] on button "Opslaan" at bounding box center [783, 354] width 751 height 35
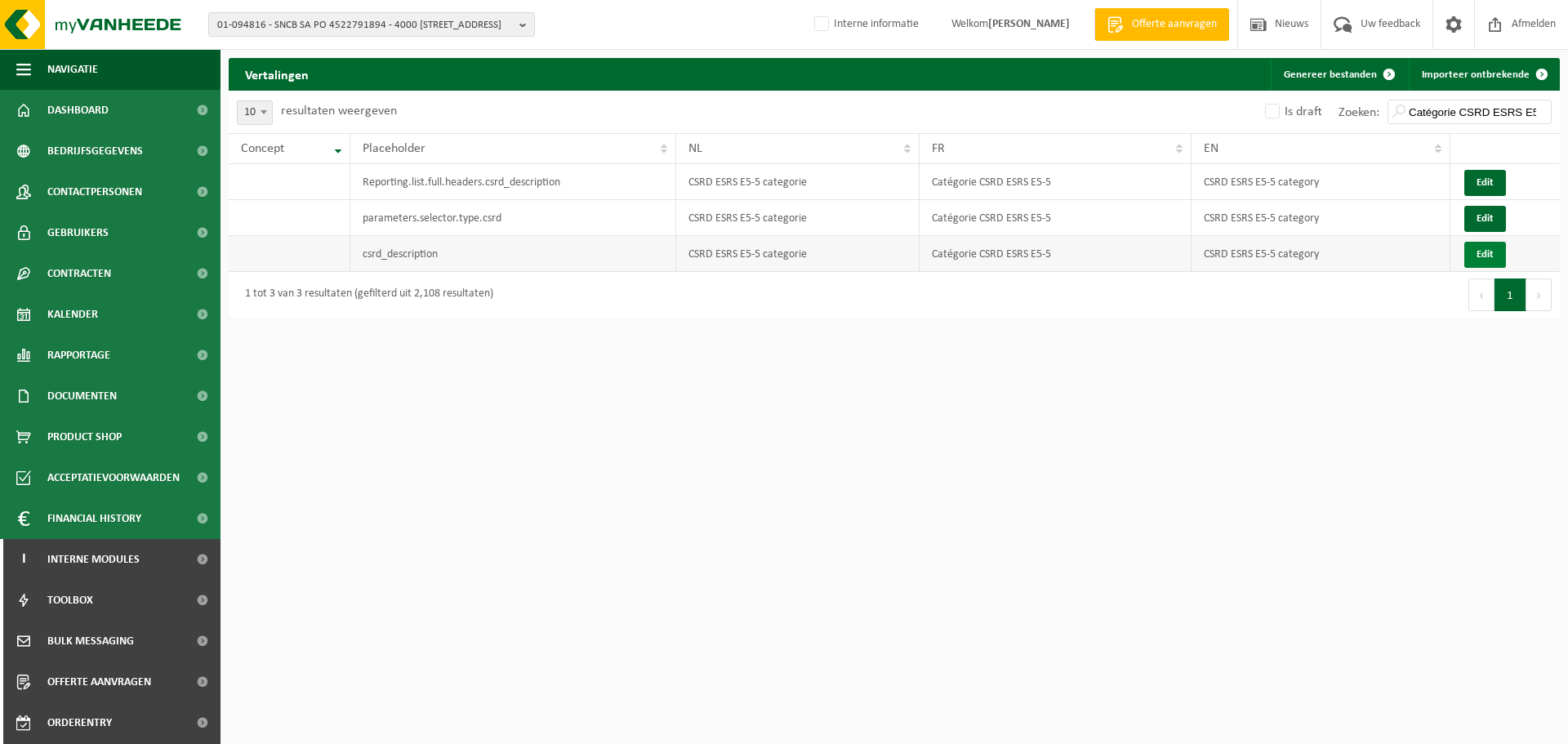
click at [1479, 256] on button "Edit" at bounding box center [1485, 255] width 42 height 26
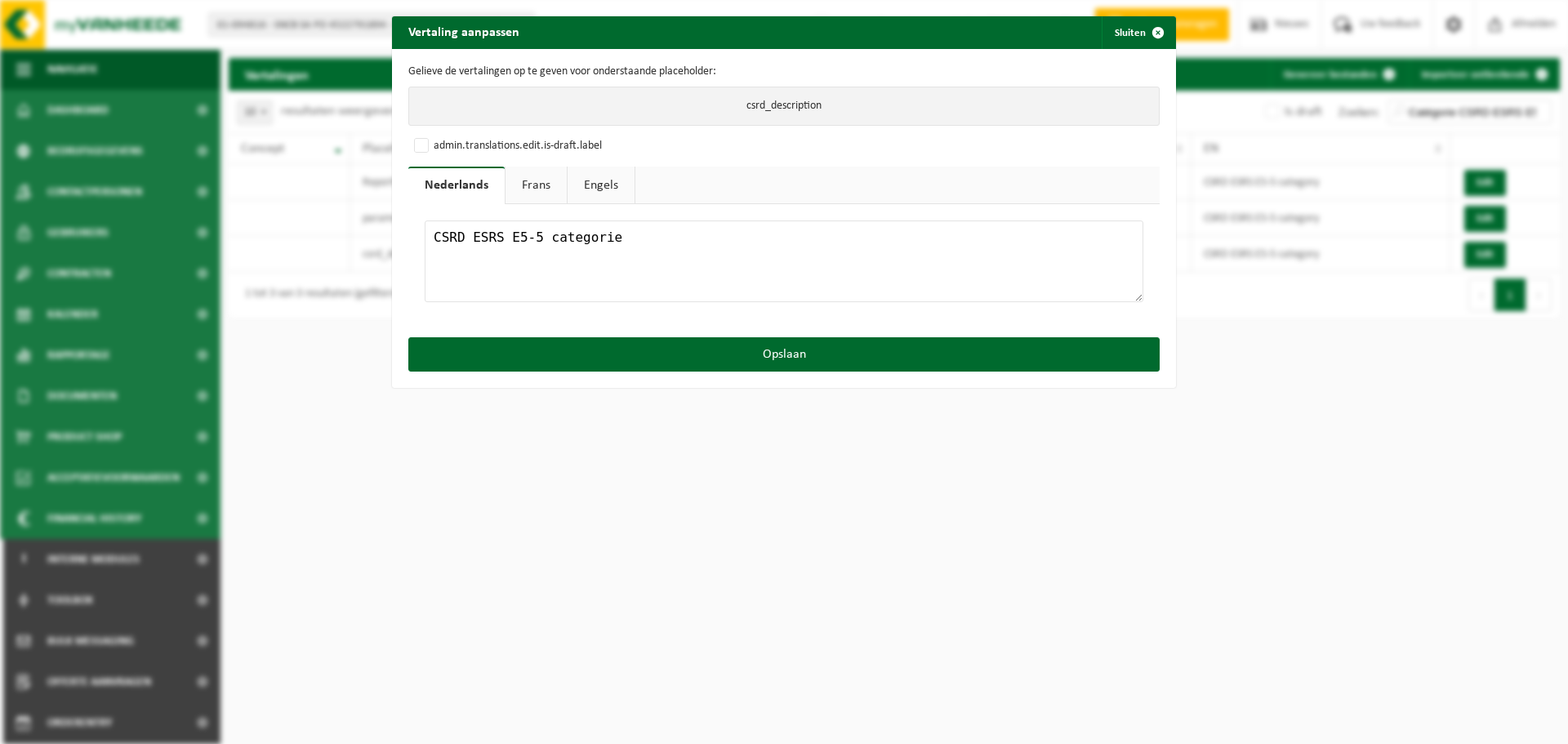
click at [510, 185] on link "Frans" at bounding box center [535, 185] width 61 height 37
drag, startPoint x: 664, startPoint y: 241, endPoint x: 704, endPoint y: 244, distance: 40.1
click at [668, 242] on textarea "Catégorie CSRD ESRS E5-5" at bounding box center [784, 261] width 719 height 81
click at [571, 185] on link "Engels" at bounding box center [599, 185] width 67 height 37
click at [622, 246] on textarea "CSRD ESRS E5-5 category" at bounding box center [784, 261] width 719 height 81
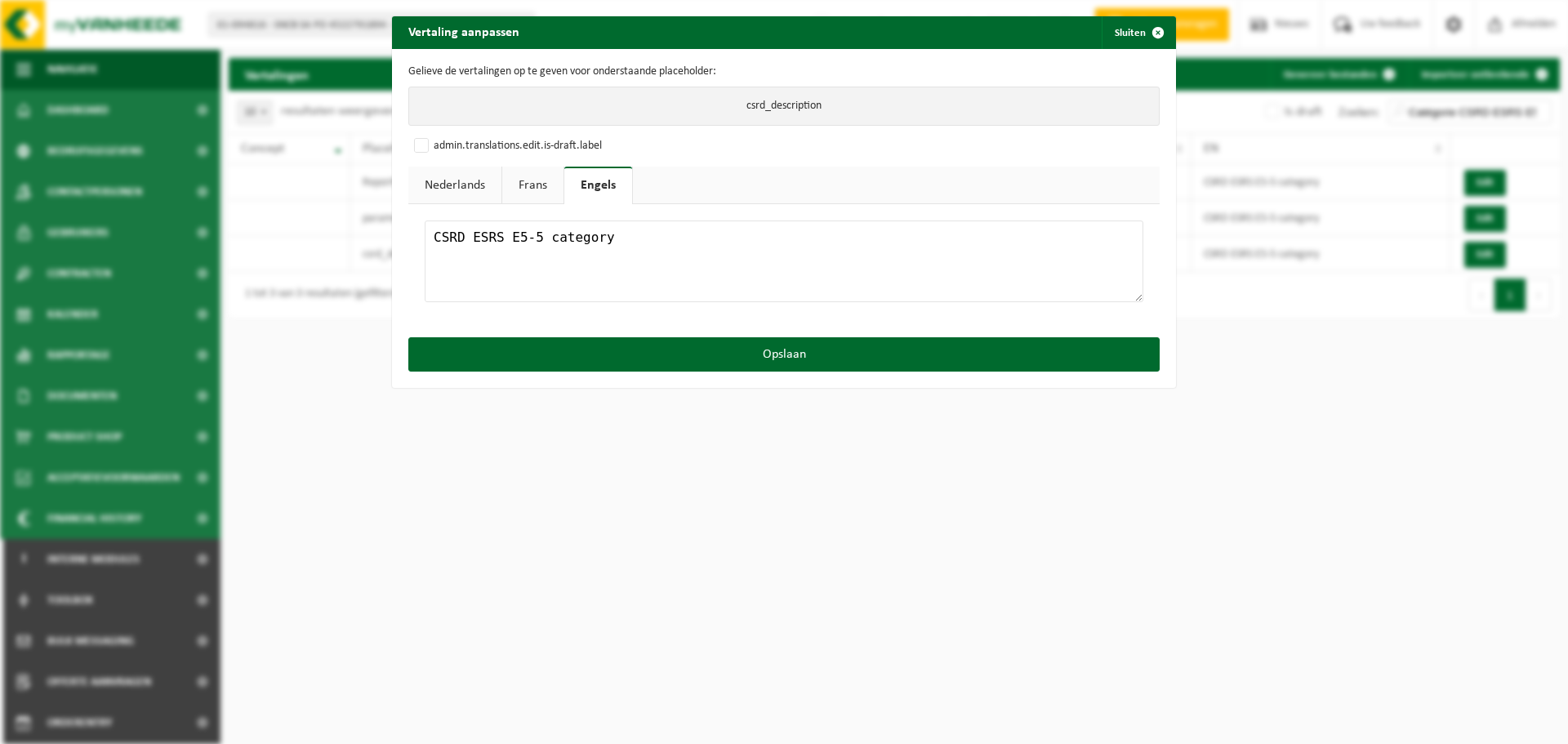
click at [469, 186] on link "Nederlands" at bounding box center [454, 185] width 93 height 37
click at [632, 238] on textarea "CSRD ESRS E5-5 categorie" at bounding box center [784, 261] width 719 height 81
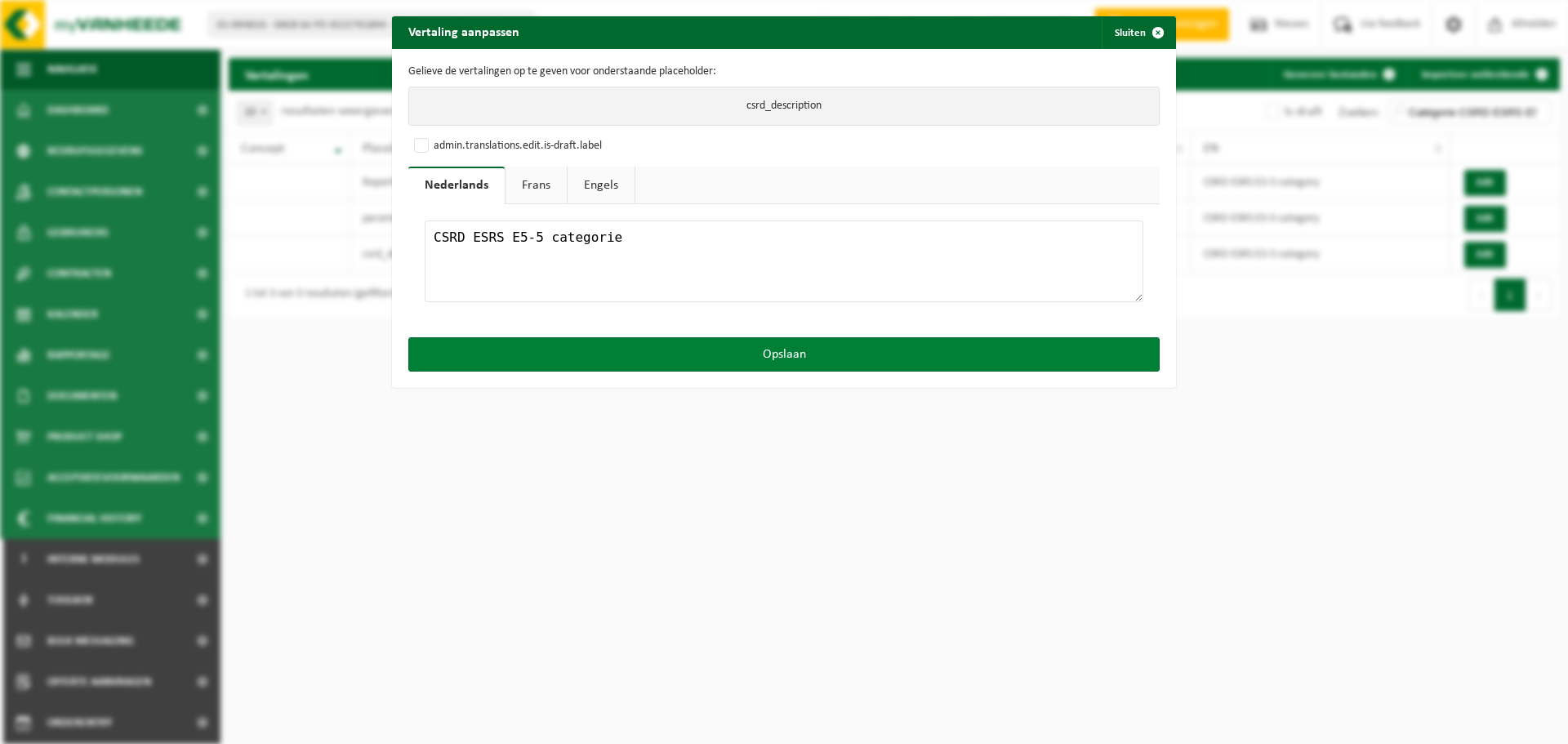
click at [710, 345] on button "Opslaan" at bounding box center [783, 354] width 751 height 35
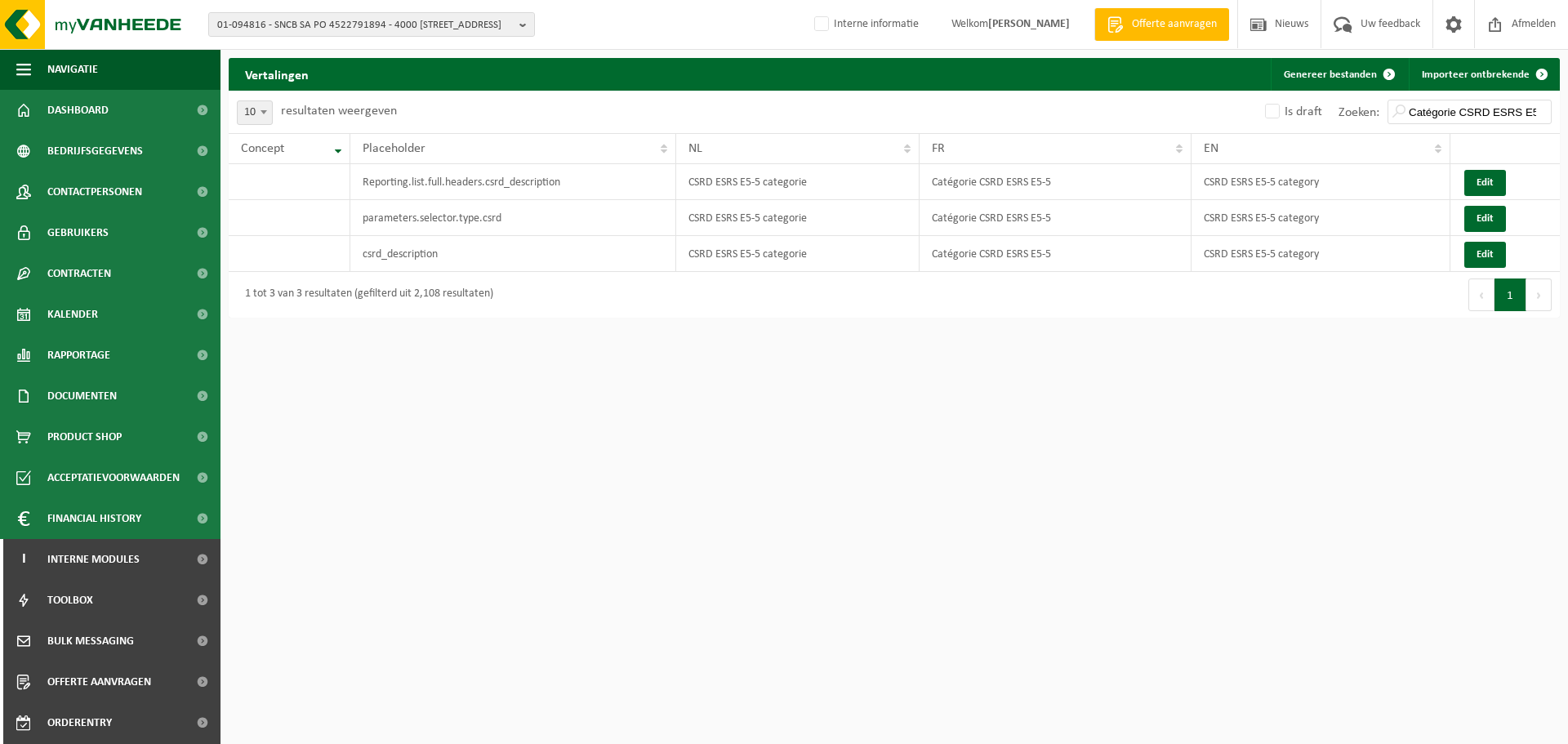
click at [911, 387] on div "01-094816 - SNCB SA PO 4522791894 - 4000 LIÈGE, PLACE DE BRONCKART 26 01-094816…" at bounding box center [784, 372] width 1568 height 744
click at [1350, 75] on button "Genereer bestanden" at bounding box center [1338, 74] width 135 height 33
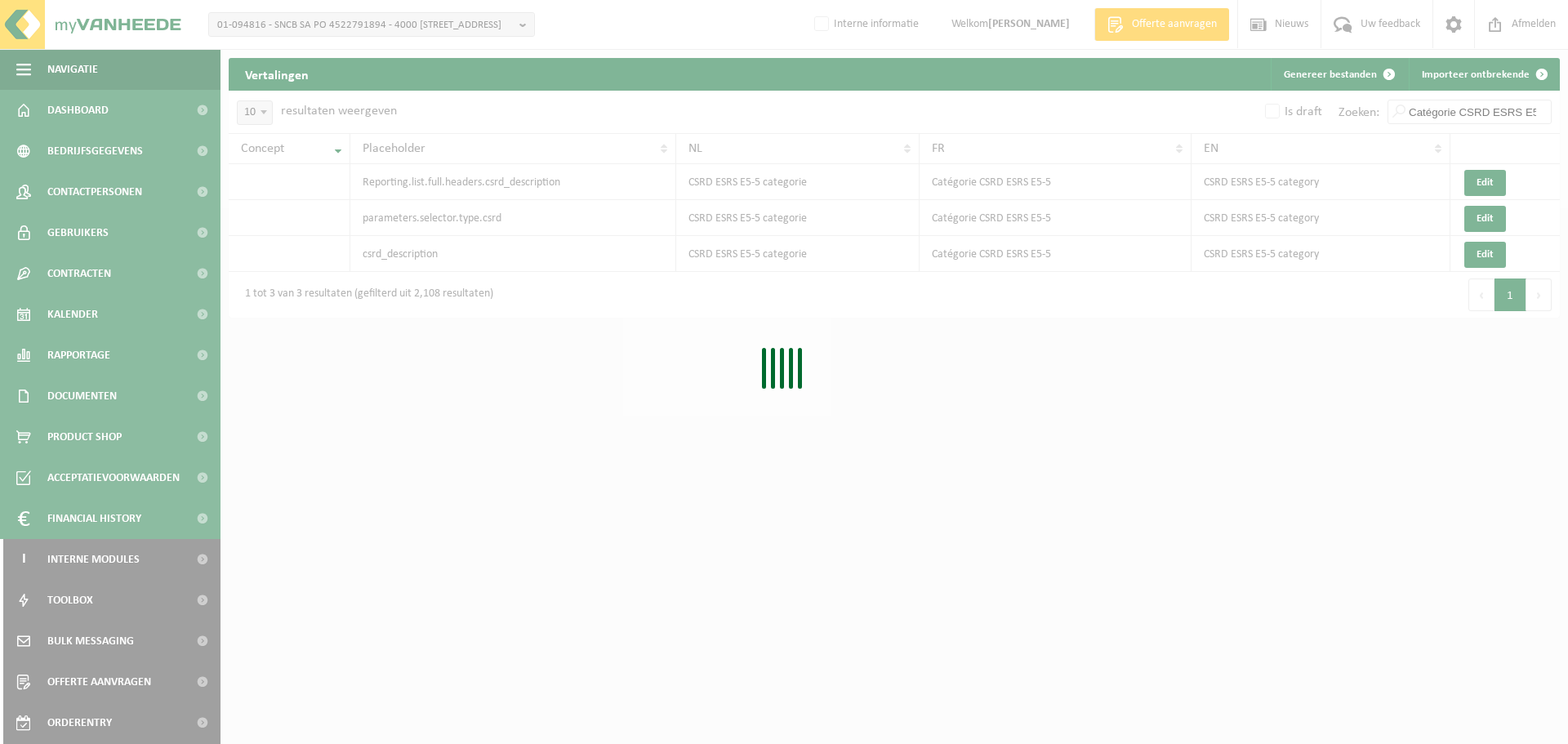
drag, startPoint x: 1154, startPoint y: 408, endPoint x: 1150, endPoint y: 416, distance: 8.9
click at [1150, 413] on div "Even geduld. Door de grote hoeveelheid gegevens duurt het laden even." at bounding box center [784, 372] width 1568 height 744
click at [734, 29] on div "Even geduld. Door de grote hoeveelheid gegevens duurt het laden even." at bounding box center [784, 372] width 1568 height 744
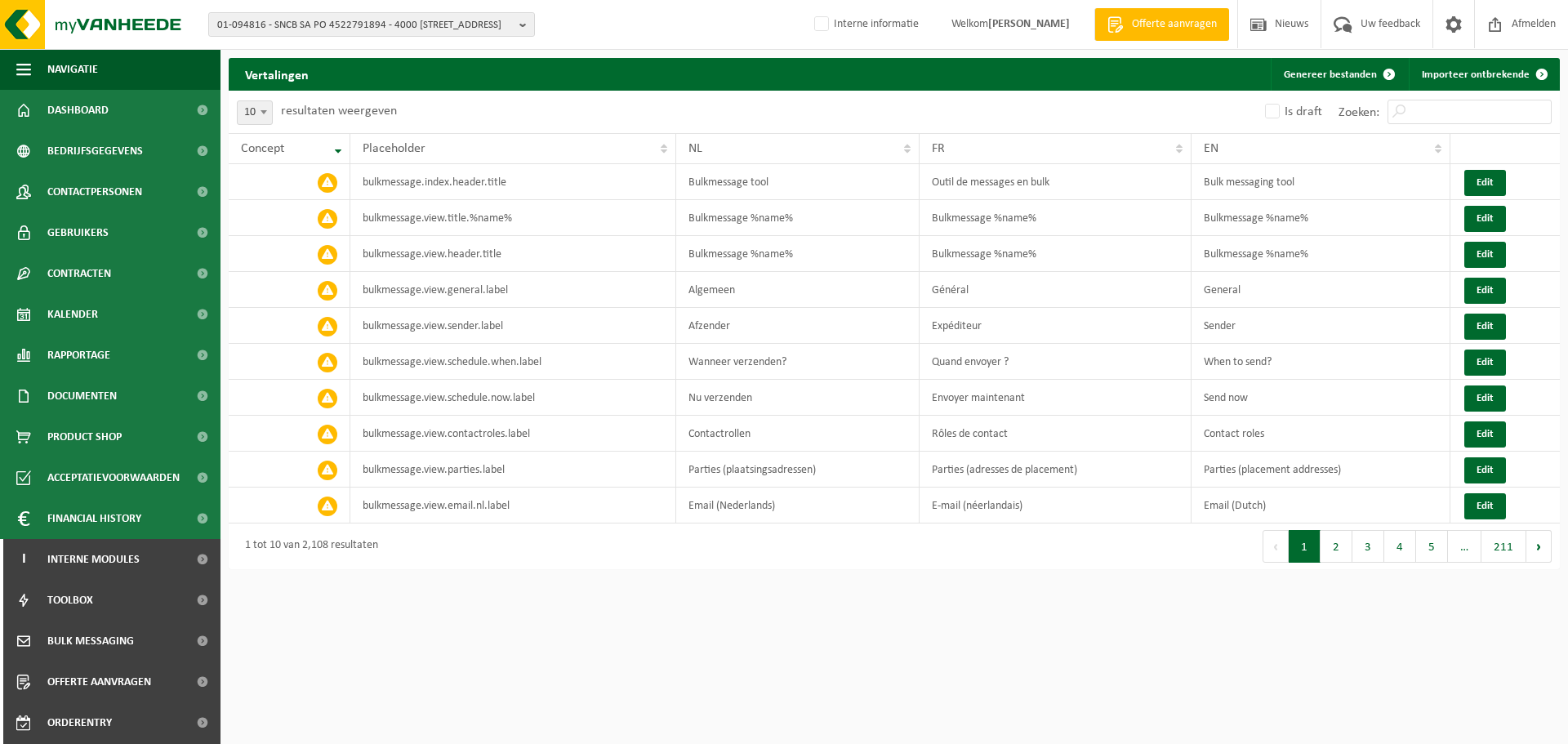
drag, startPoint x: 818, startPoint y: 90, endPoint x: 827, endPoint y: 112, distance: 23.8
click at [818, 89] on div "Vertalingen Importeer ontbrekende Genereer bestanden" at bounding box center [893, 74] width 1331 height 33
click at [1419, 114] on input "Zoeken:" at bounding box center [1469, 111] width 164 height 24
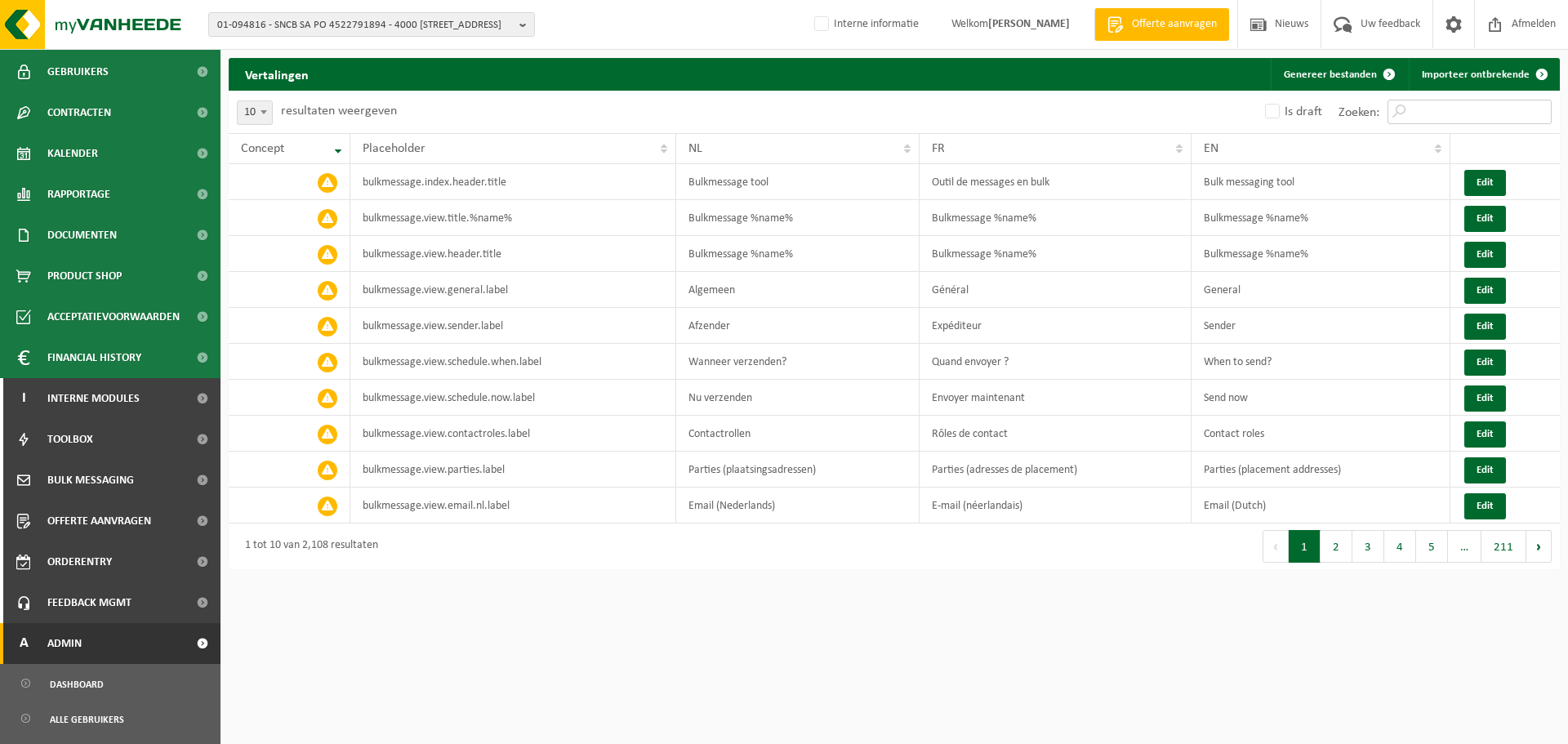
scroll to position [245, 0]
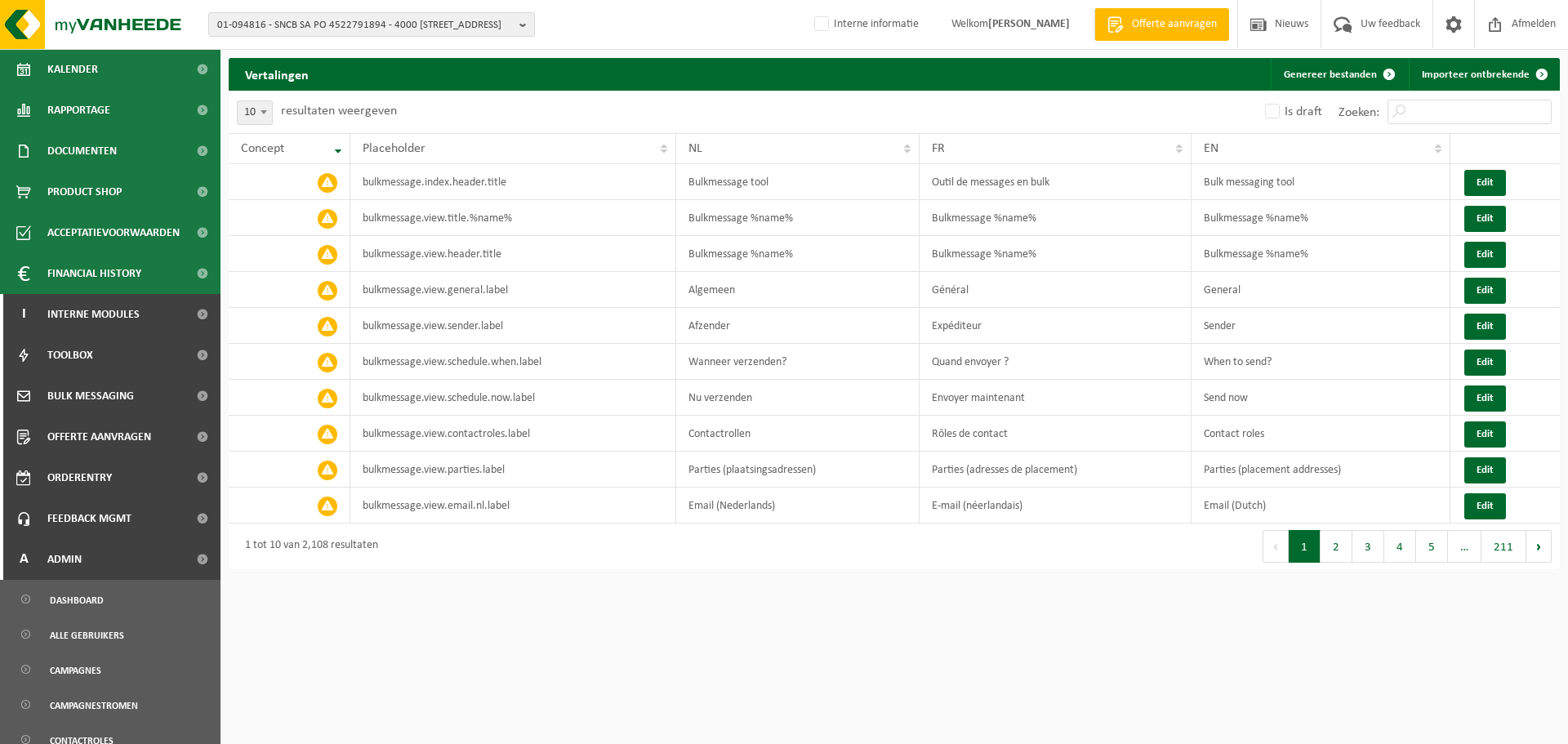
click at [601, 132] on div "10 25 50 100 10 resultaten weergeven" at bounding box center [560, 111] width 665 height 42
click at [90, 281] on span "Financial History" at bounding box center [94, 274] width 94 height 41
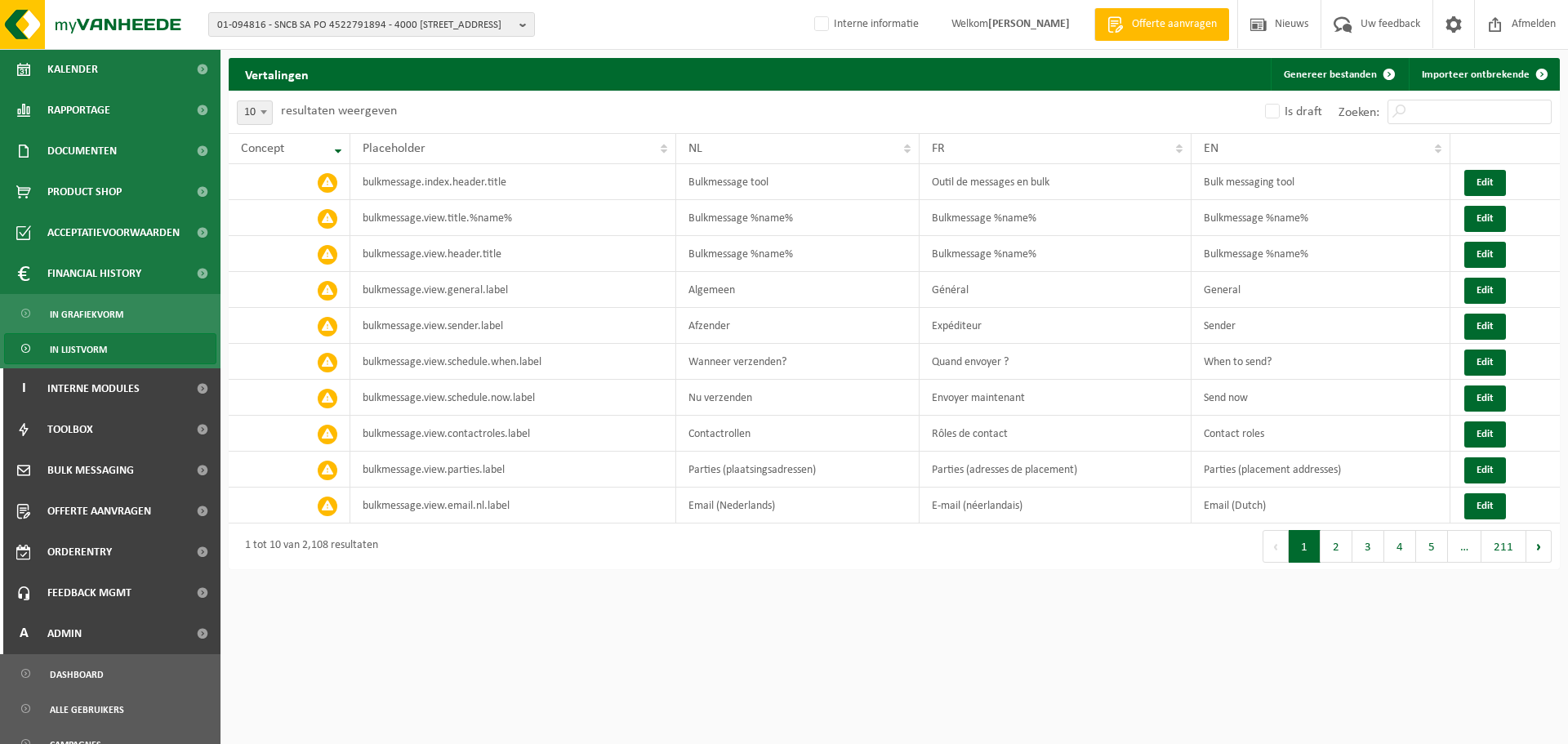
click at [81, 349] on span "In lijstvorm" at bounding box center [78, 349] width 57 height 31
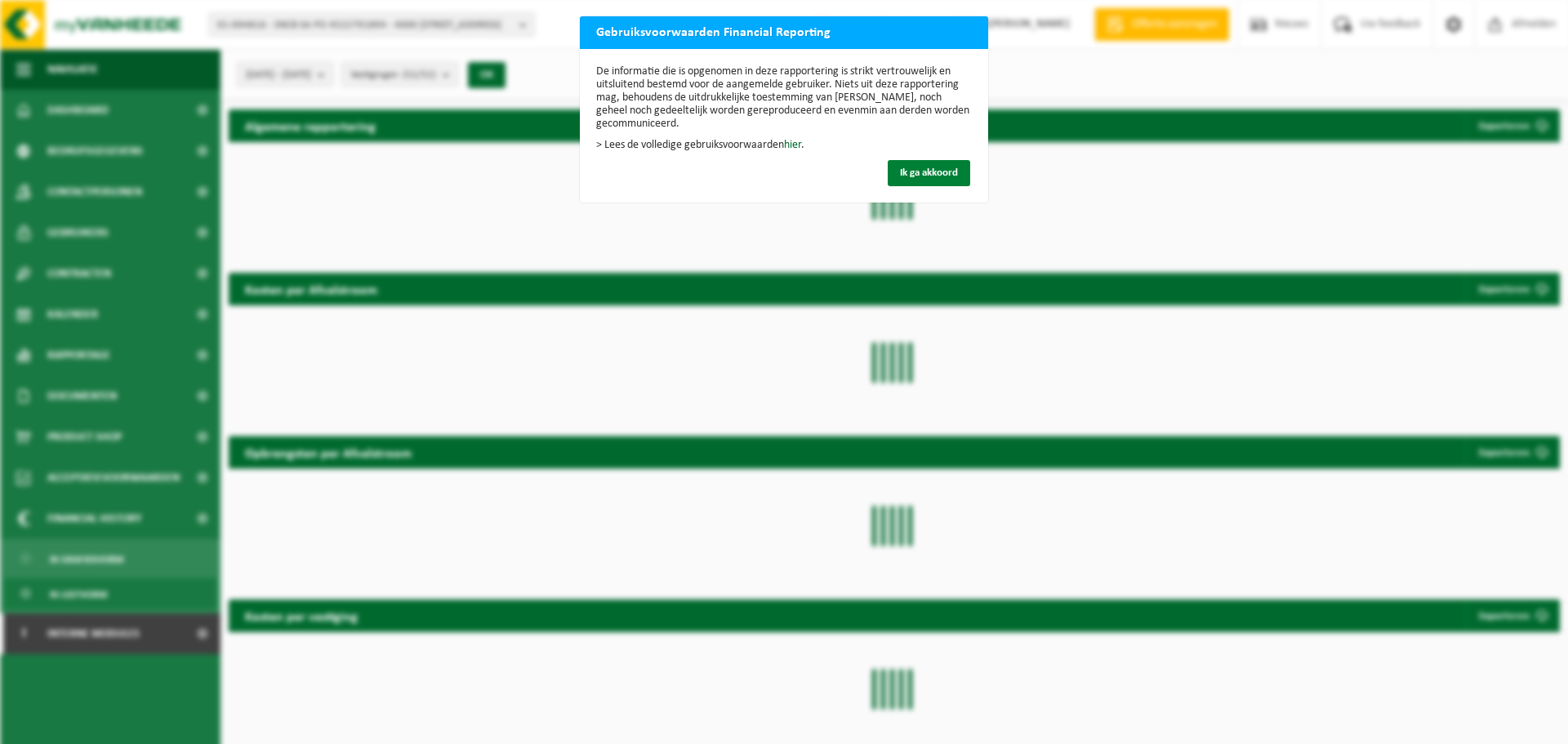
click at [926, 168] on span "Ik ga akkoord" at bounding box center [929, 172] width 58 height 10
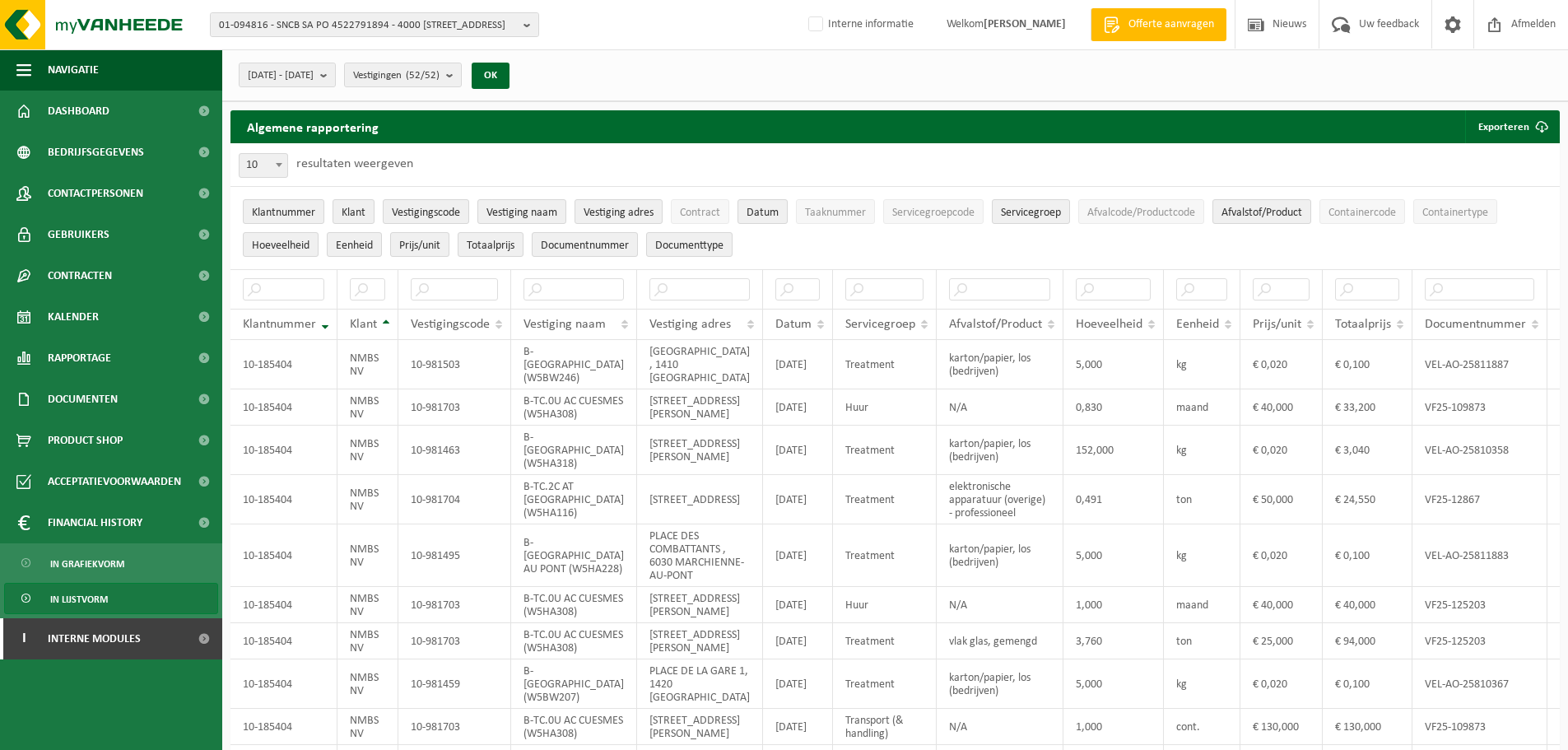
click at [1128, 125] on div "Algemene rapportering Exporteren Enkel mijn selectie Alle beschikbare kolommen" at bounding box center [894, 126] width 1329 height 33
click at [314, 77] on span "[DATE] - [DATE]" at bounding box center [281, 75] width 66 height 25
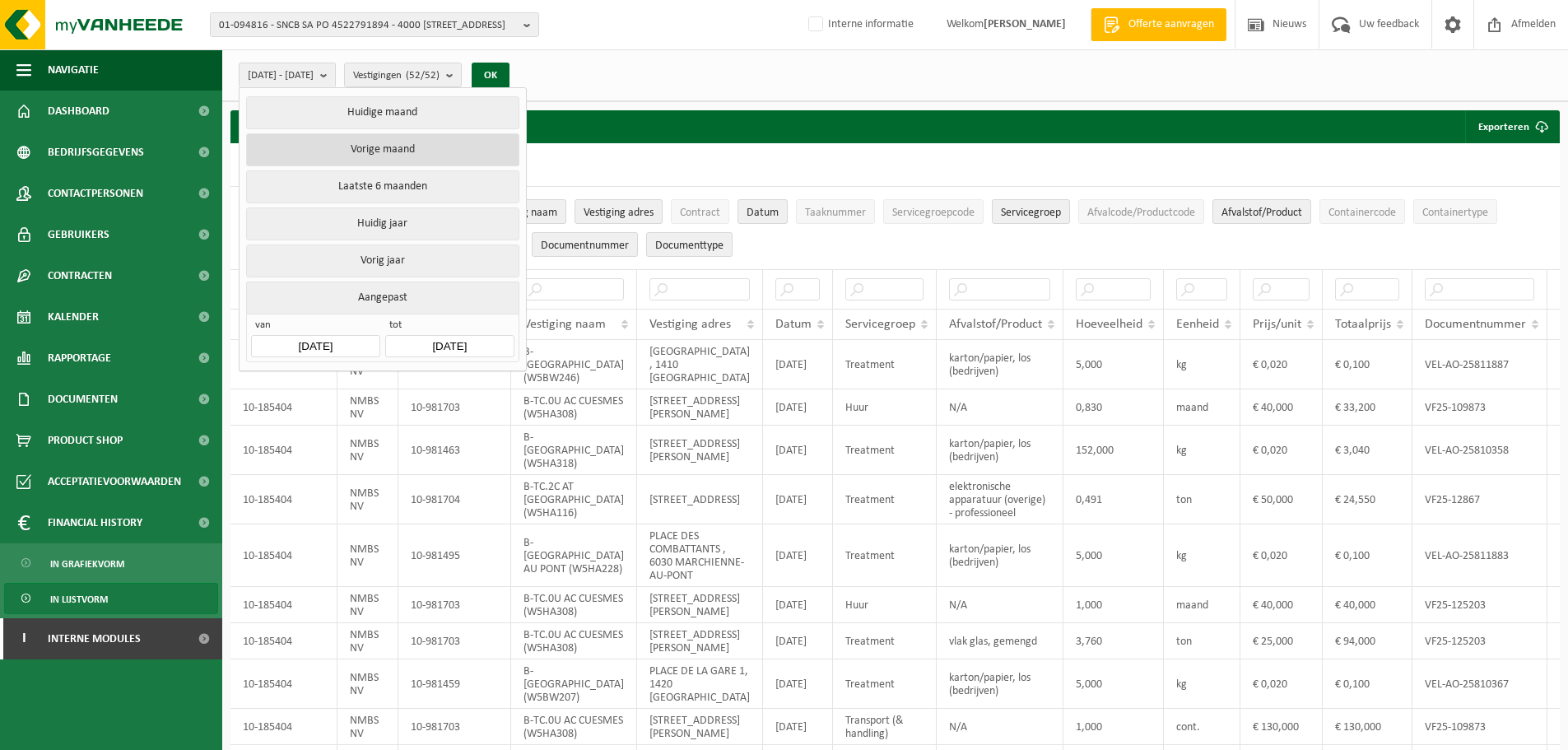
click at [404, 149] on button "Vorige maand" at bounding box center [382, 149] width 272 height 33
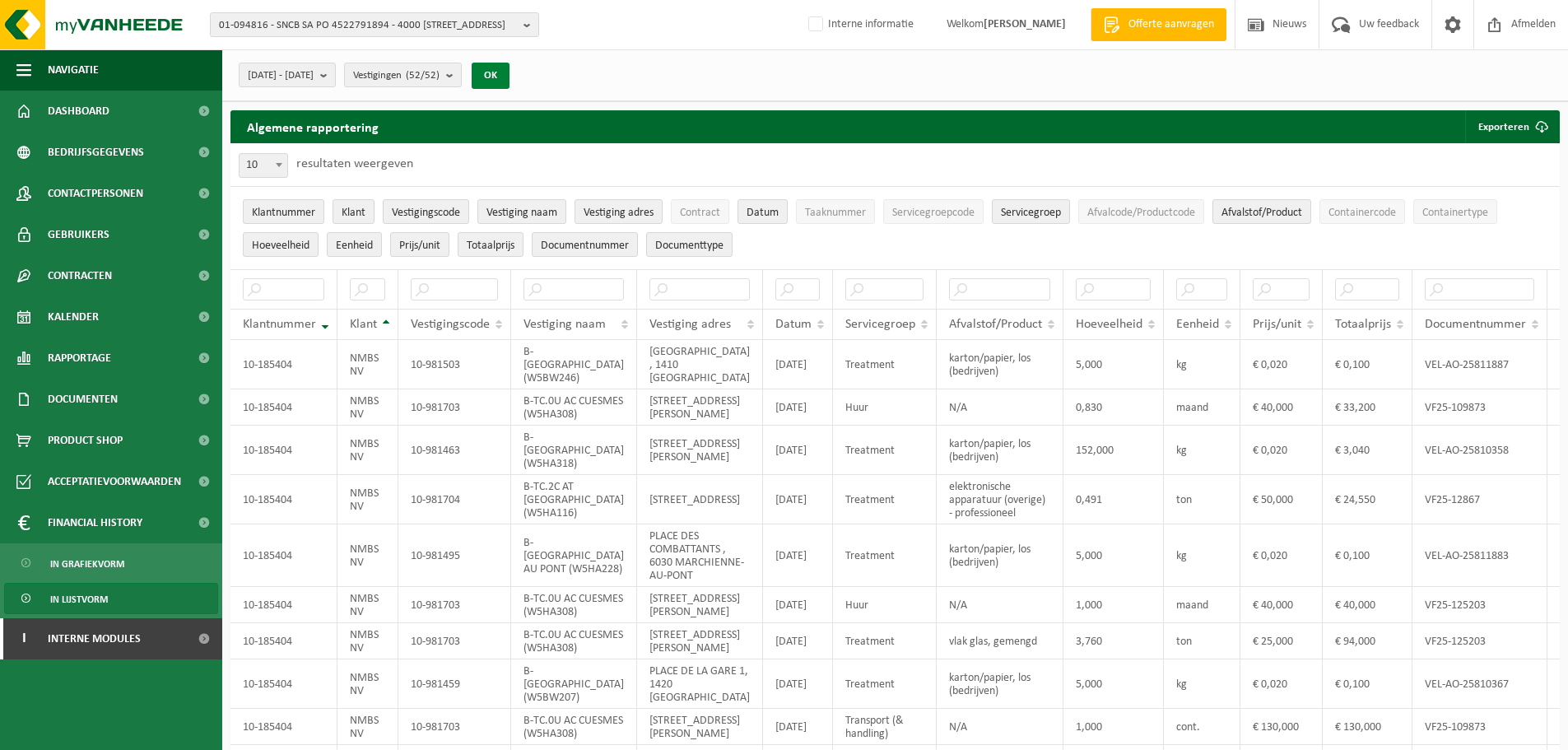
click at [509, 74] on button "OK" at bounding box center [490, 75] width 38 height 26
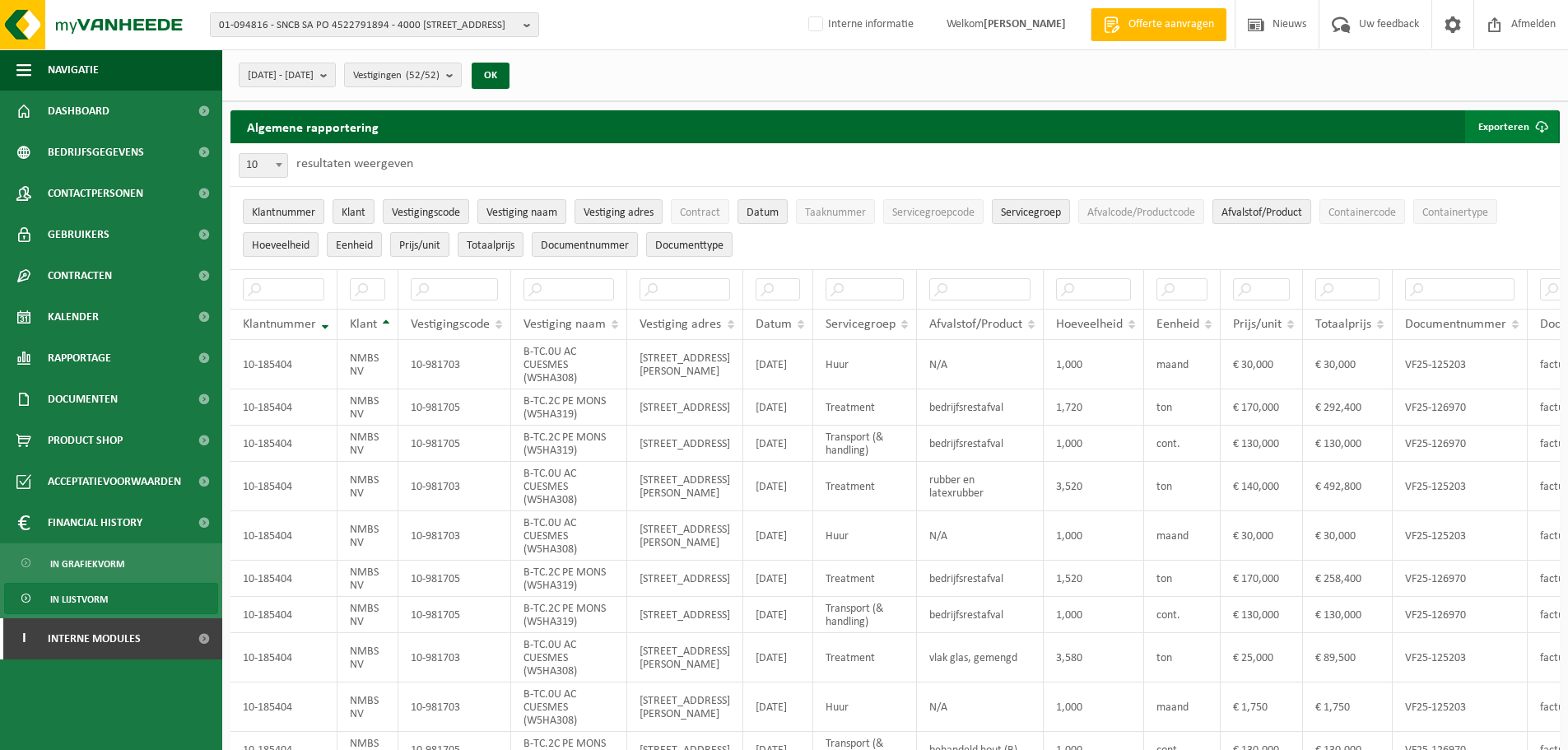
click at [1510, 125] on button "Exporteren" at bounding box center [1510, 126] width 93 height 33
click at [305, 81] on span "2025-08-01 - 2025-08-31" at bounding box center [281, 75] width 66 height 25
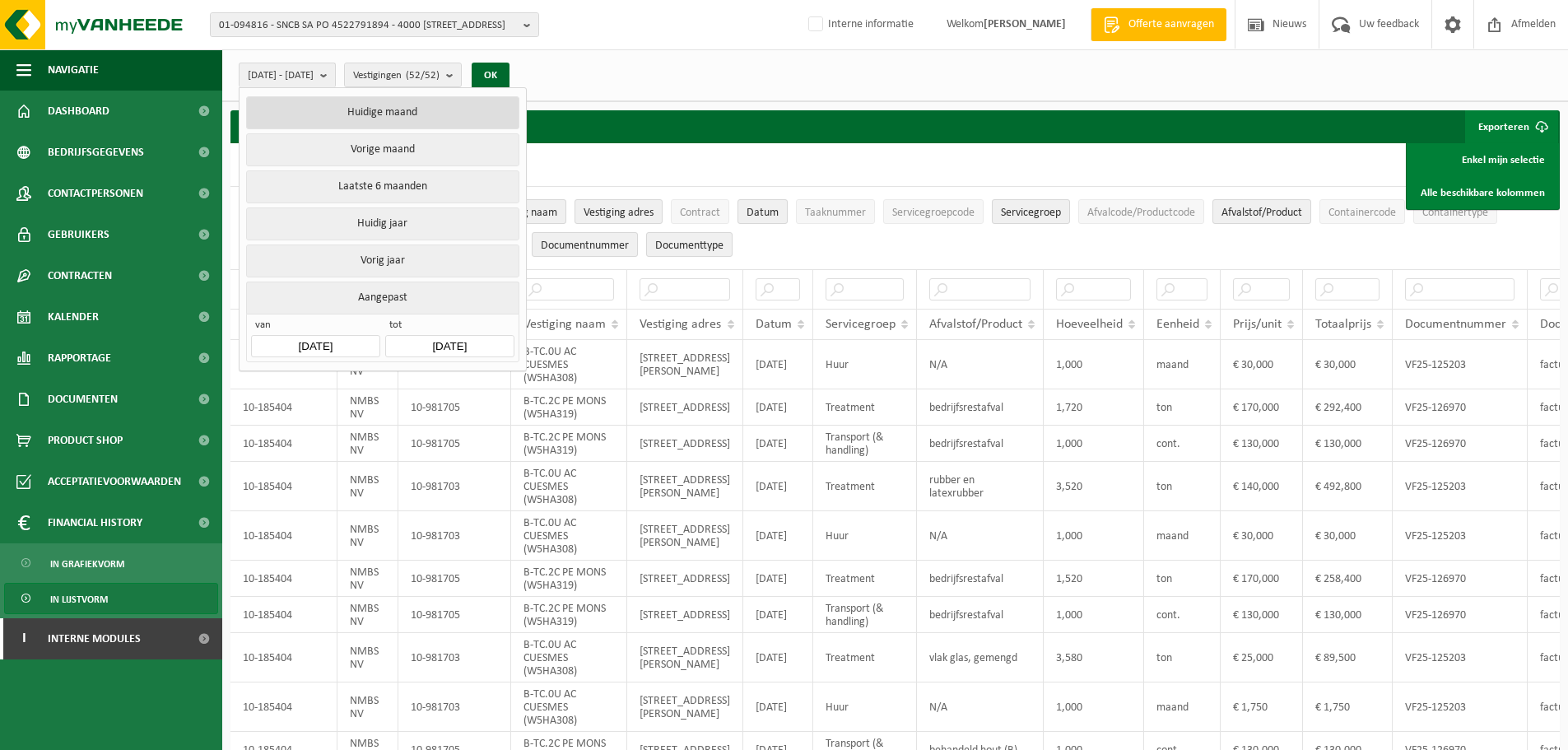
click at [375, 110] on button "Huidige maand" at bounding box center [382, 112] width 272 height 33
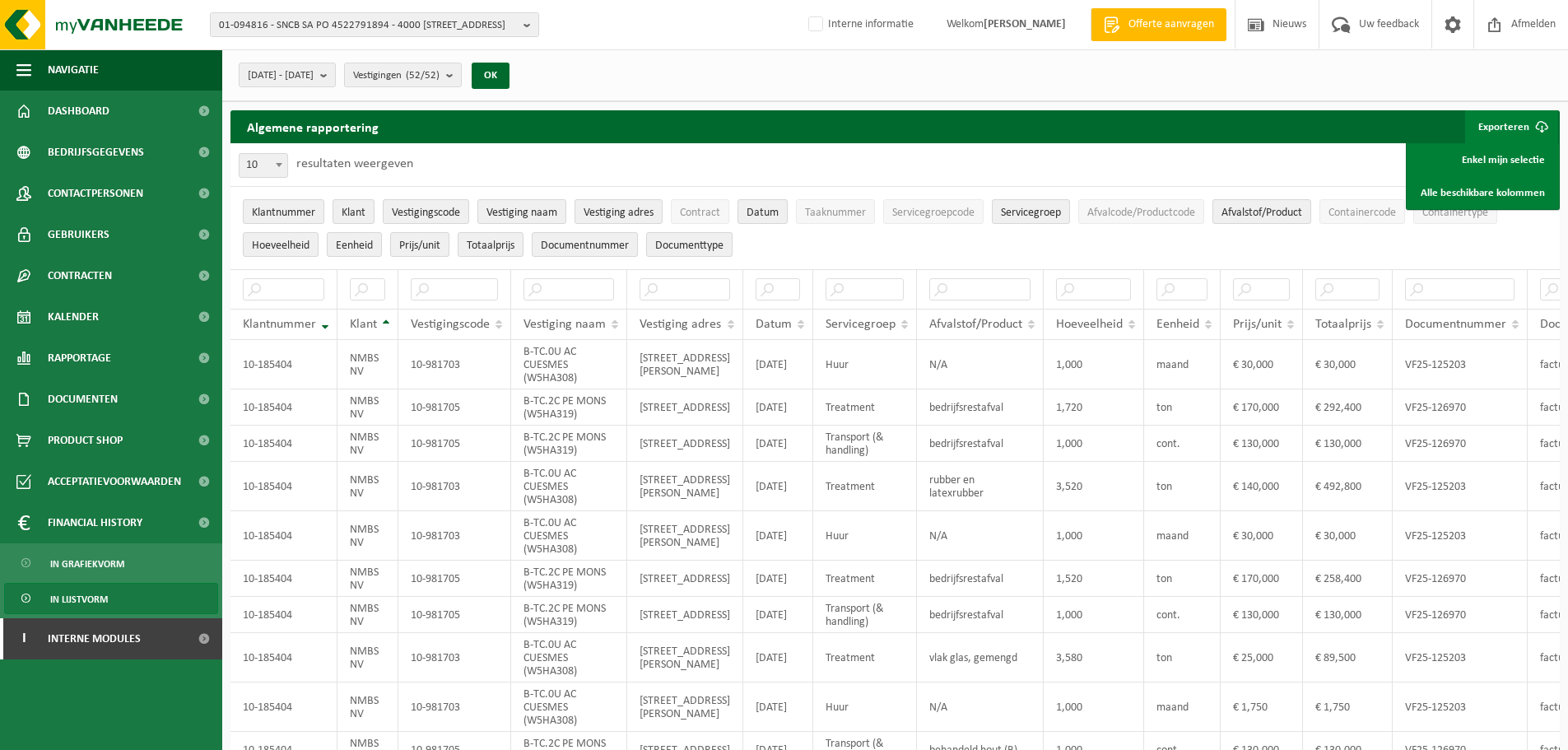
click at [527, 67] on div "2025-09-01 - 2025-09-30 Huidige maand Vorige maand Laatste 6 maanden Huidig jaa…" at bounding box center [378, 75] width 297 height 36
click at [509, 70] on button "OK" at bounding box center [490, 75] width 38 height 26
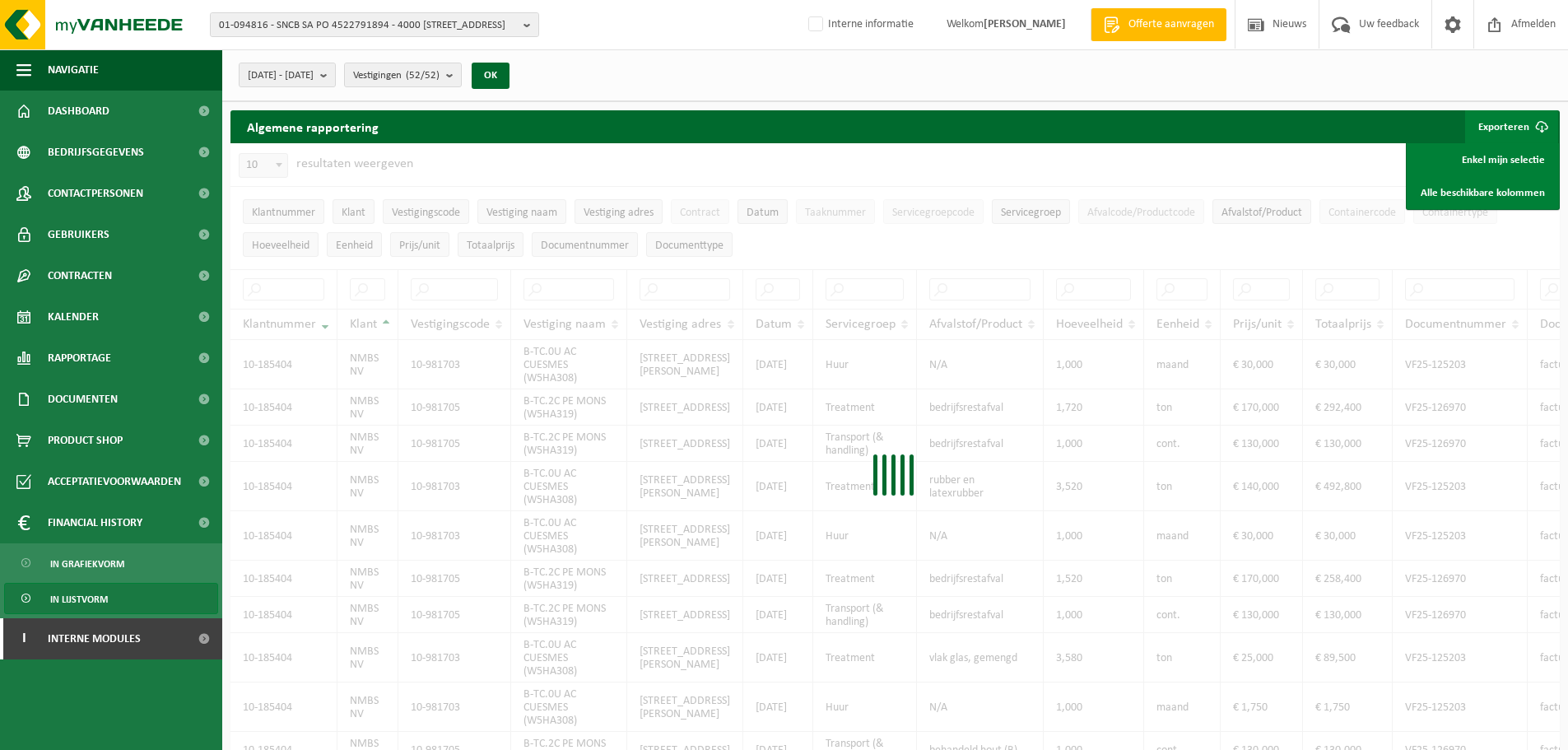
drag, startPoint x: 830, startPoint y: 92, endPoint x: 844, endPoint y: 92, distance: 14.0
click at [831, 92] on div "2025-09-01 - 2025-09-30 Huidige maand Vorige maand Laatste 6 maanden Huidig jaa…" at bounding box center [895, 75] width 1345 height 52
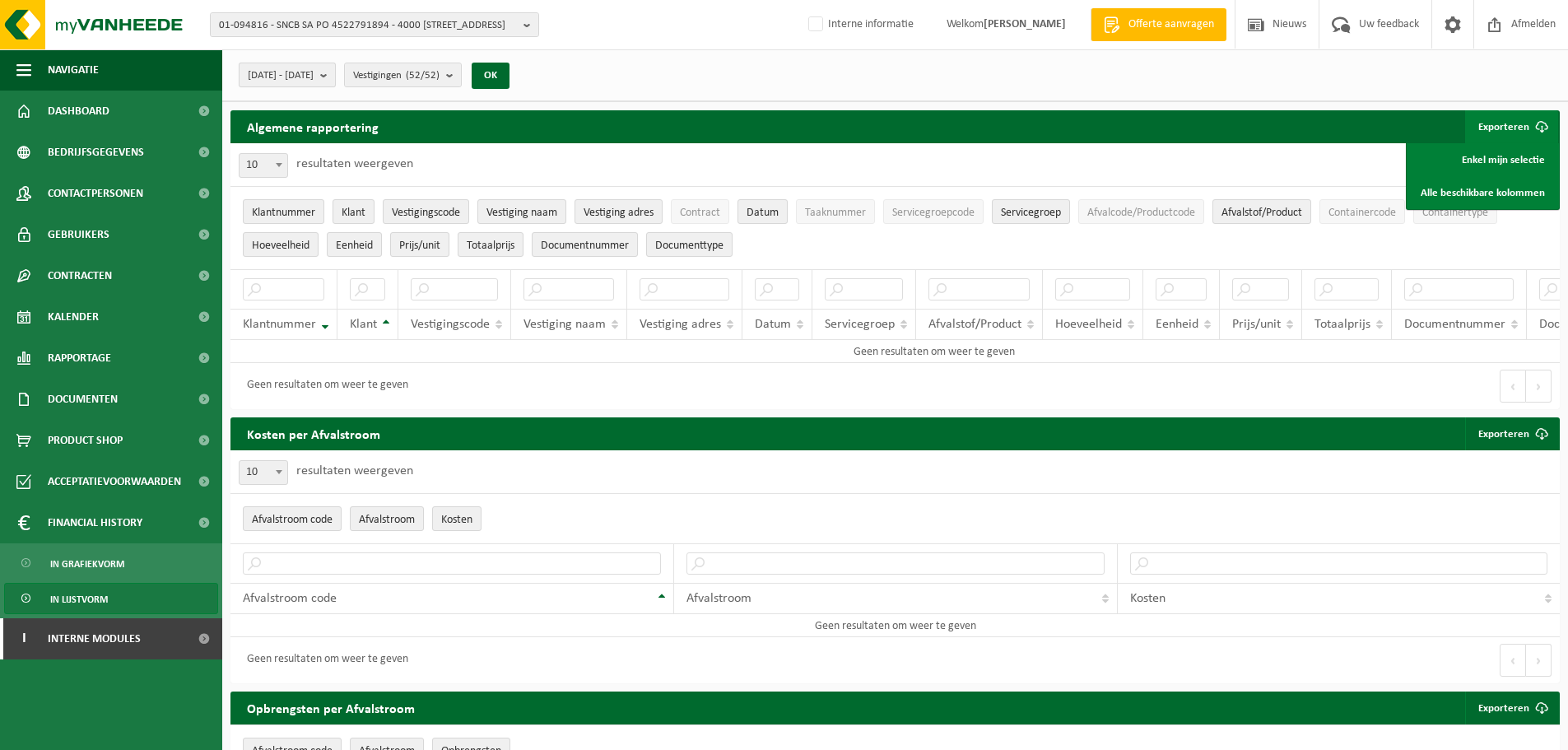
click at [314, 63] on span "2025-09-01 - 2025-09-30" at bounding box center [281, 75] width 66 height 25
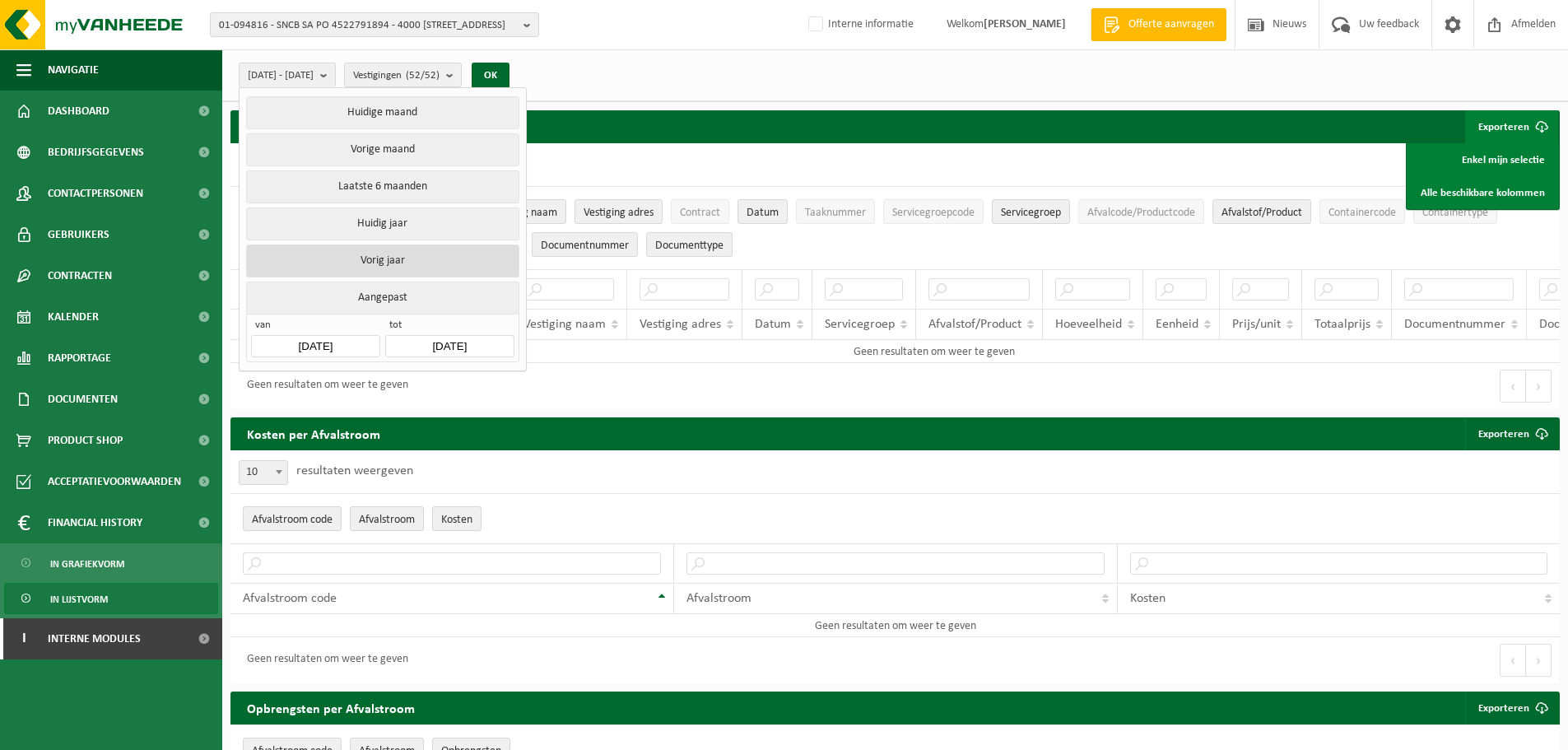
click at [397, 259] on button "Vorig jaar" at bounding box center [382, 260] width 272 height 33
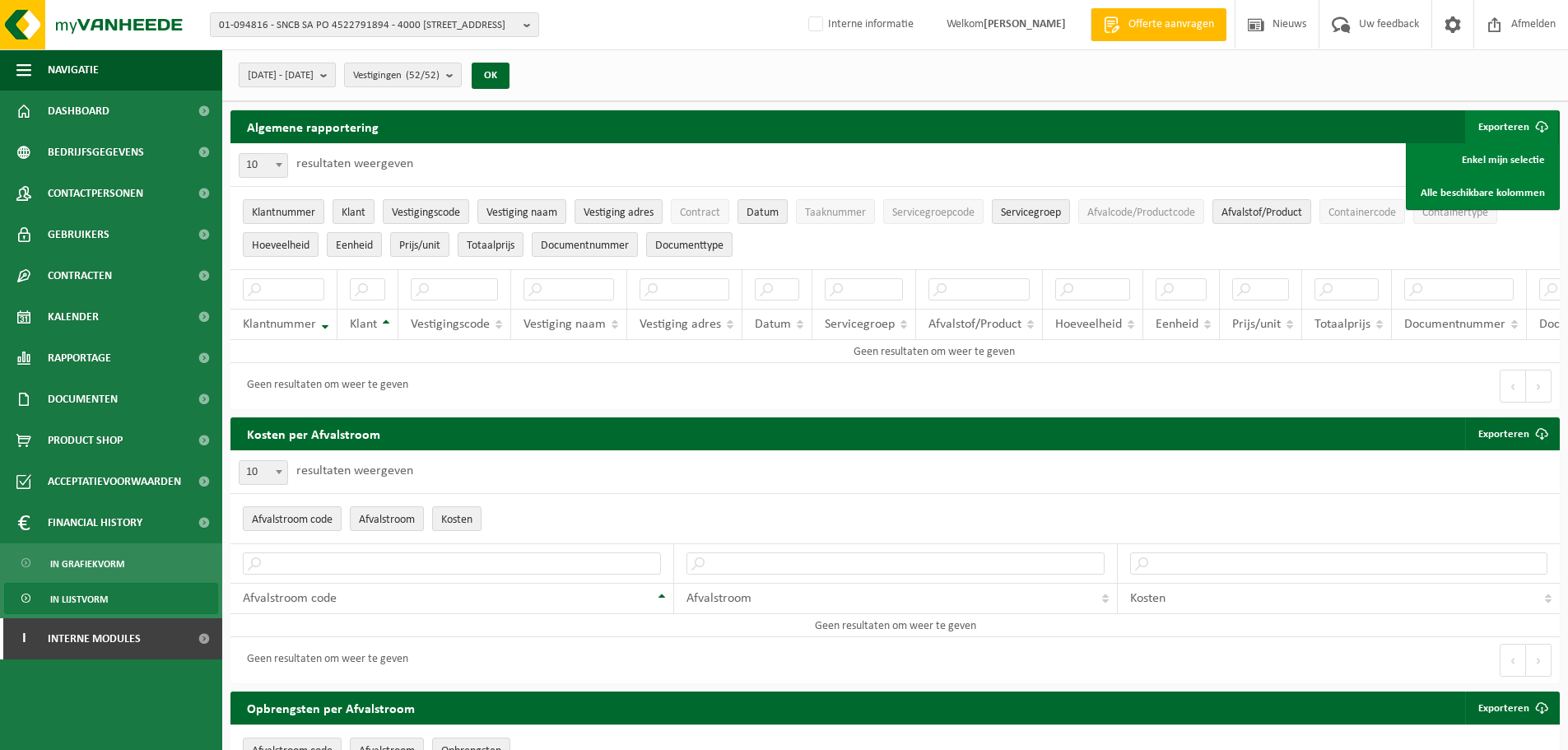
click at [314, 76] on span "2024-01-01 - 2024-12-31" at bounding box center [281, 75] width 66 height 25
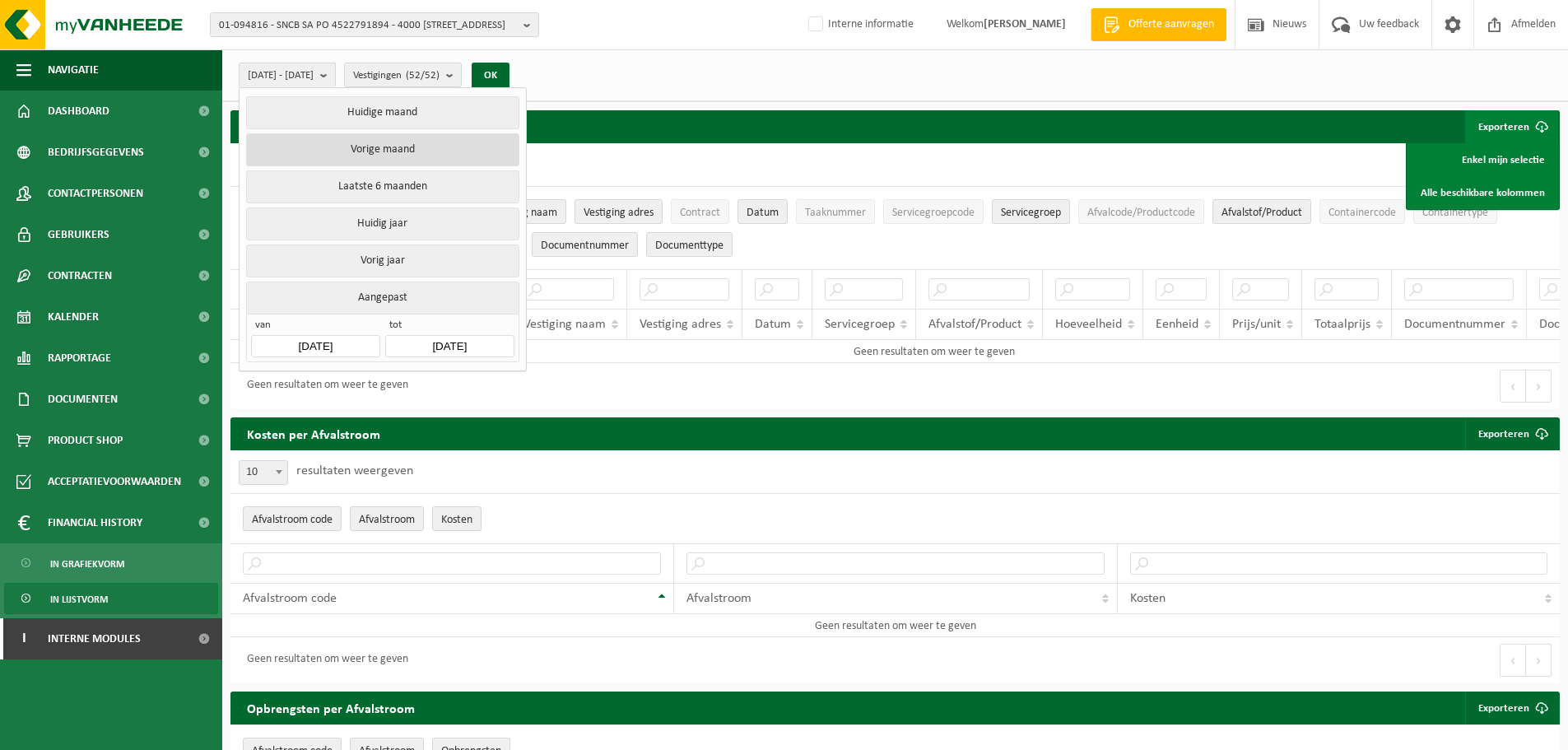
click at [405, 158] on button "Vorige maand" at bounding box center [382, 149] width 272 height 33
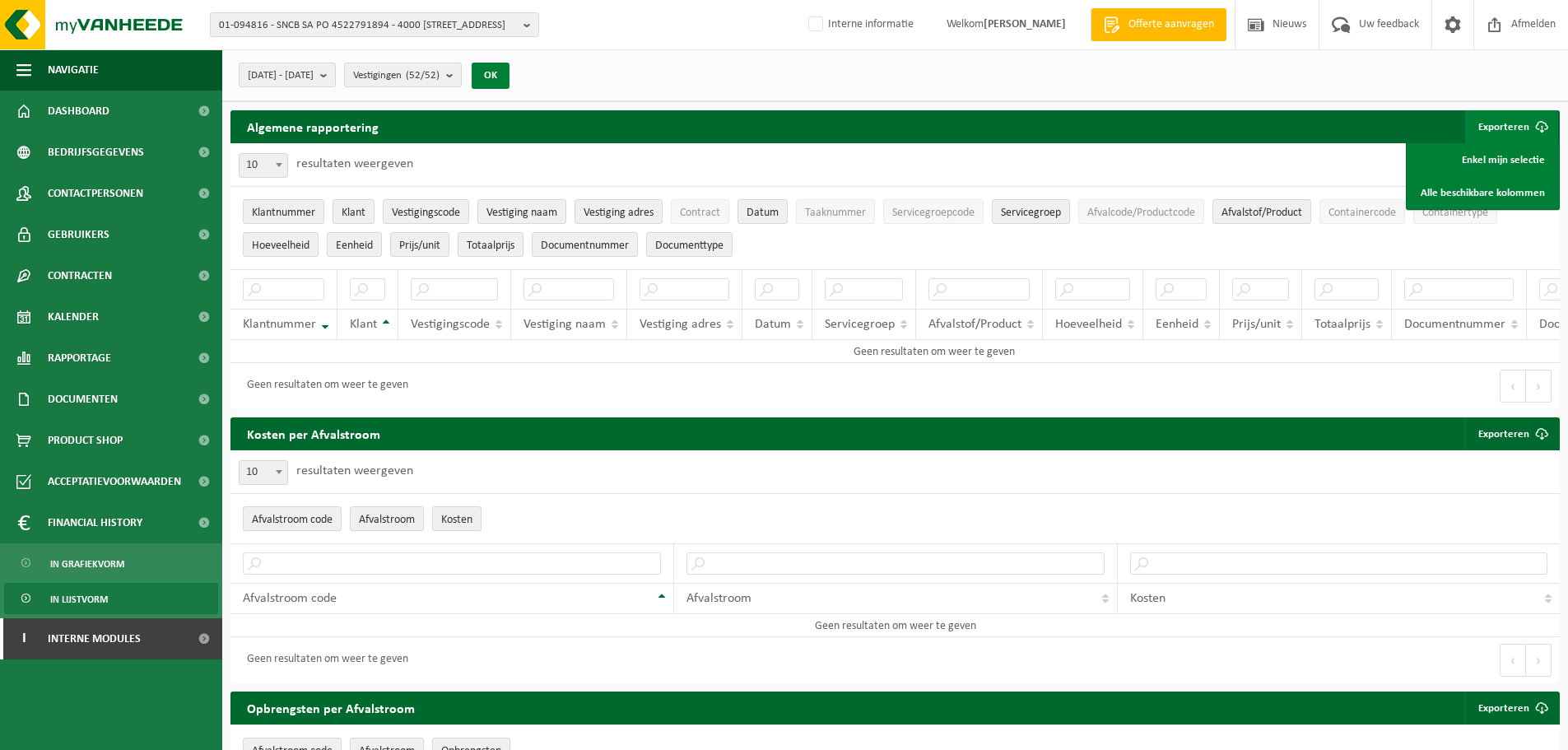
click at [509, 68] on button "OK" at bounding box center [490, 75] width 38 height 26
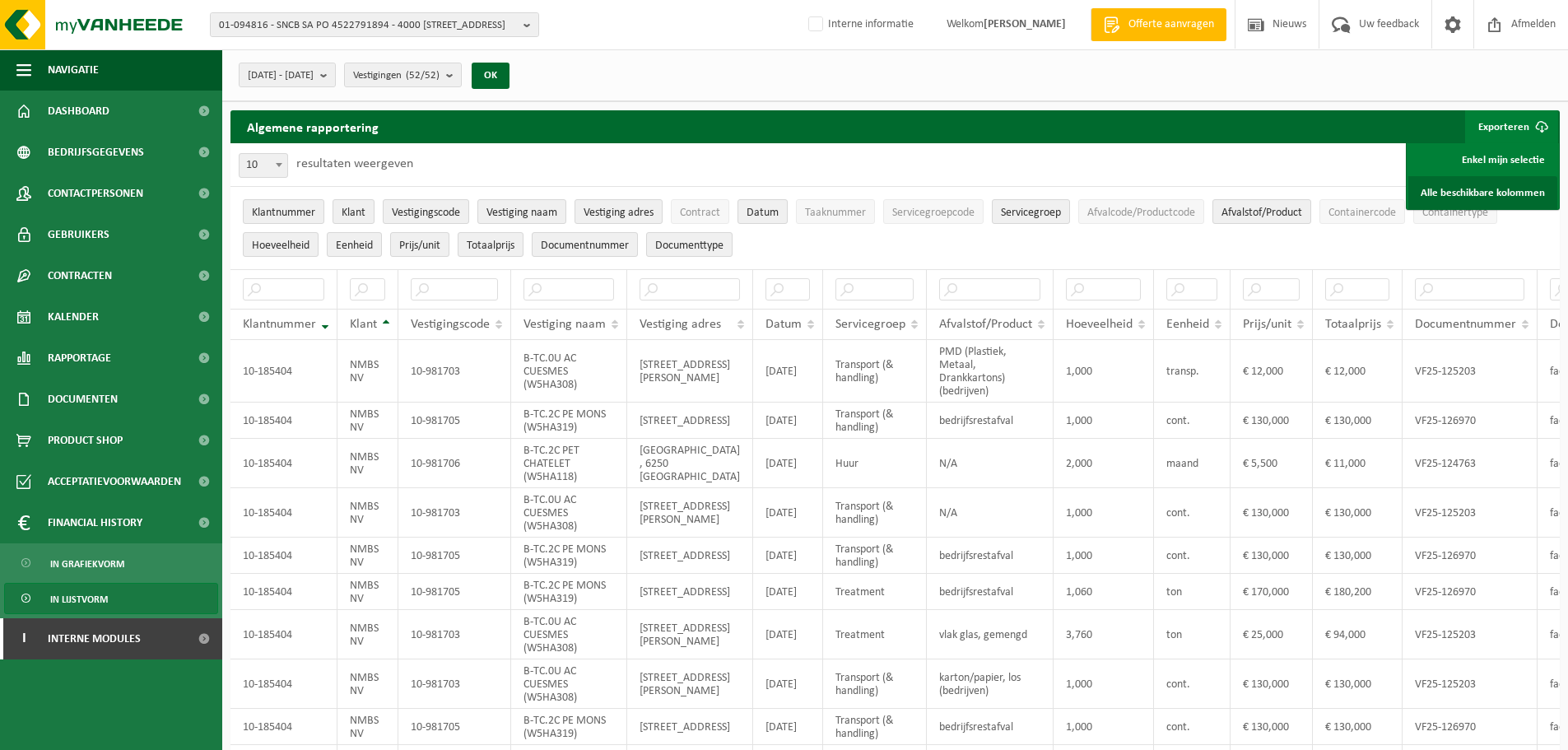
click at [1481, 192] on link "Alle beschikbare kolommen" at bounding box center [1482, 192] width 149 height 33
click at [314, 68] on span "2025-08-01 - 2025-08-31" at bounding box center [281, 75] width 66 height 25
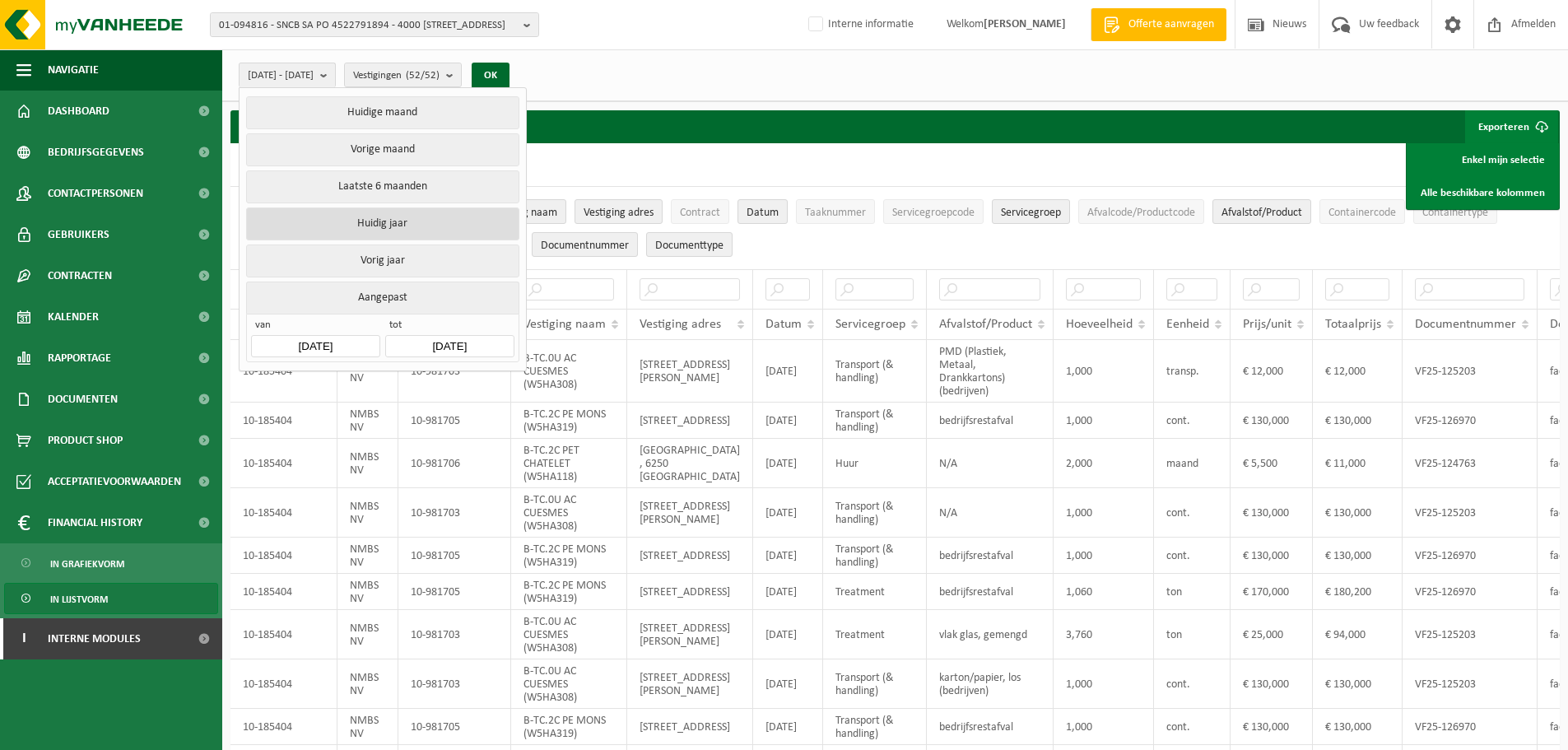
click at [415, 221] on button "Huidig jaar" at bounding box center [382, 224] width 272 height 33
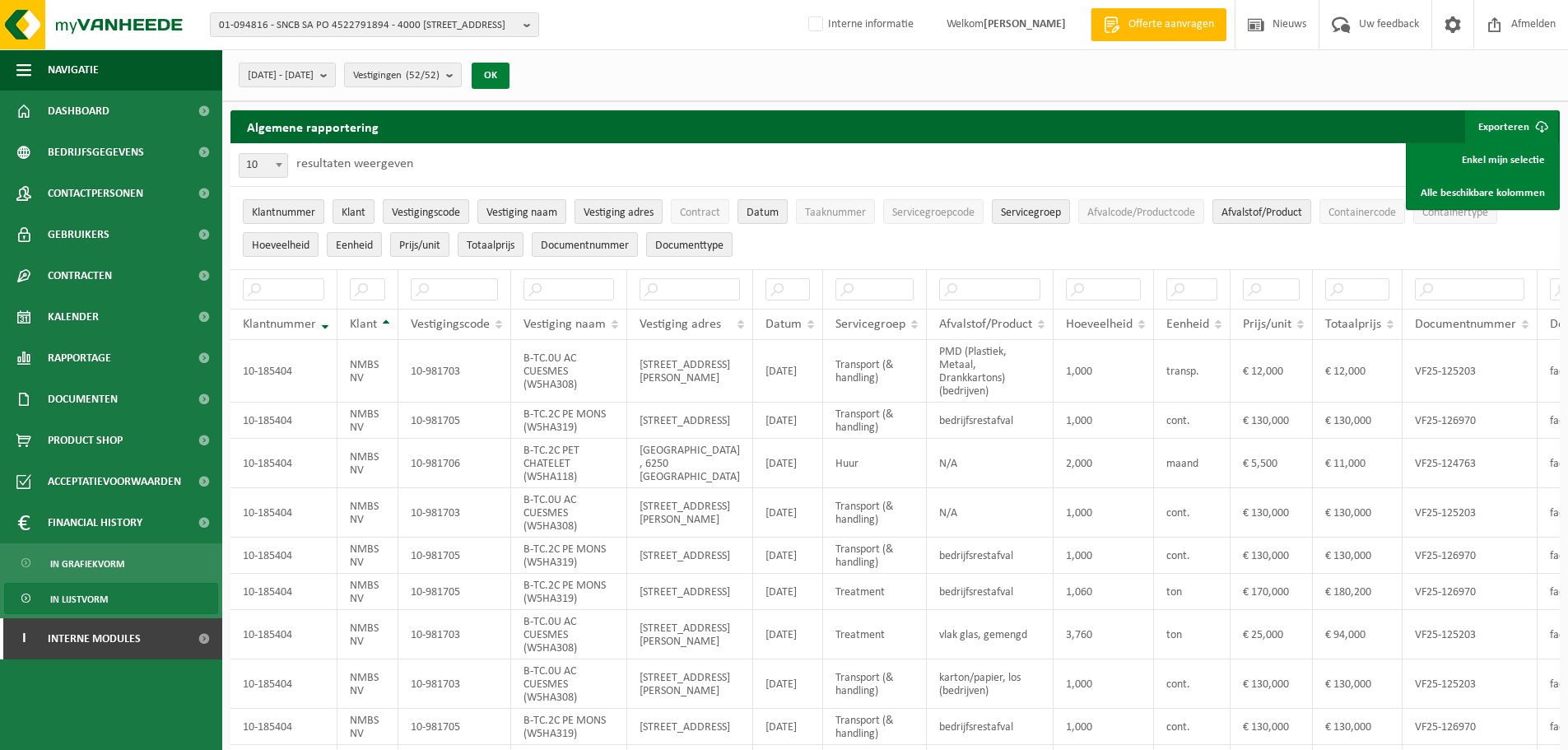
click at [509, 74] on button "OK" at bounding box center [490, 75] width 38 height 26
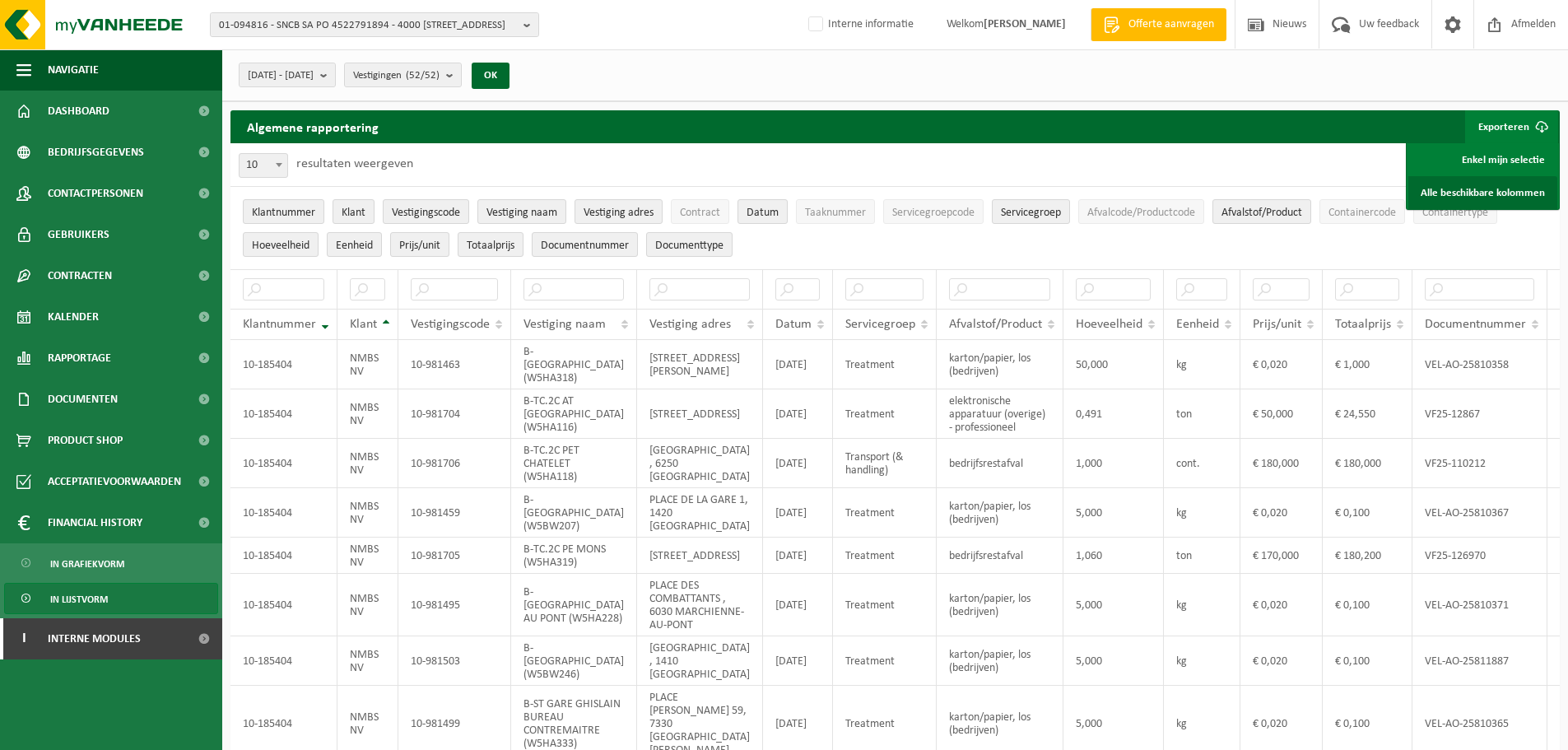
click at [1484, 192] on link "Alle beschikbare kolommen" at bounding box center [1482, 192] width 149 height 33
click at [84, 354] on span "Rapportage" at bounding box center [79, 358] width 63 height 42
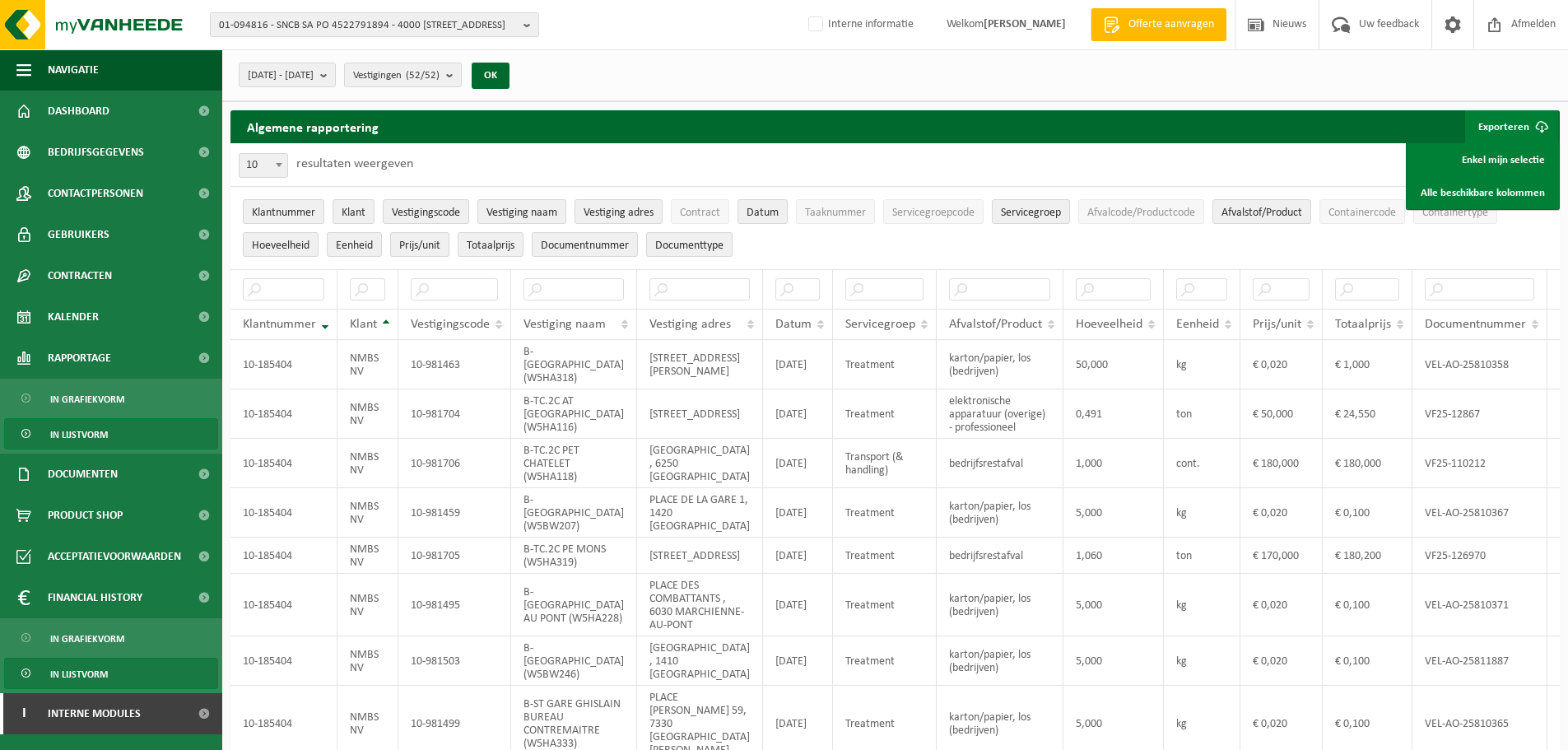
click at [92, 432] on span "In lijstvorm" at bounding box center [78, 434] width 58 height 31
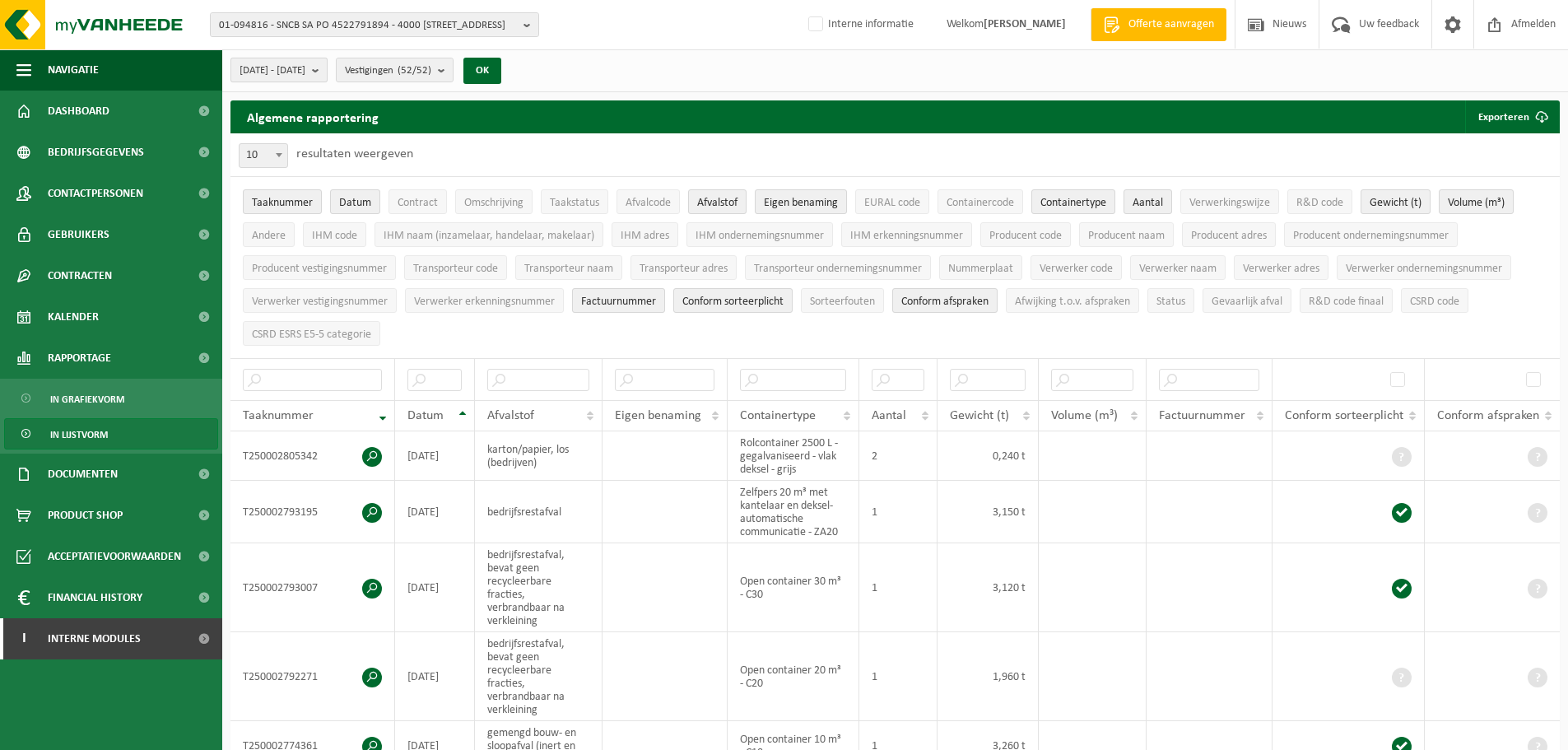
click at [327, 67] on button "[DATE] - [DATE]" at bounding box center [278, 70] width 97 height 25
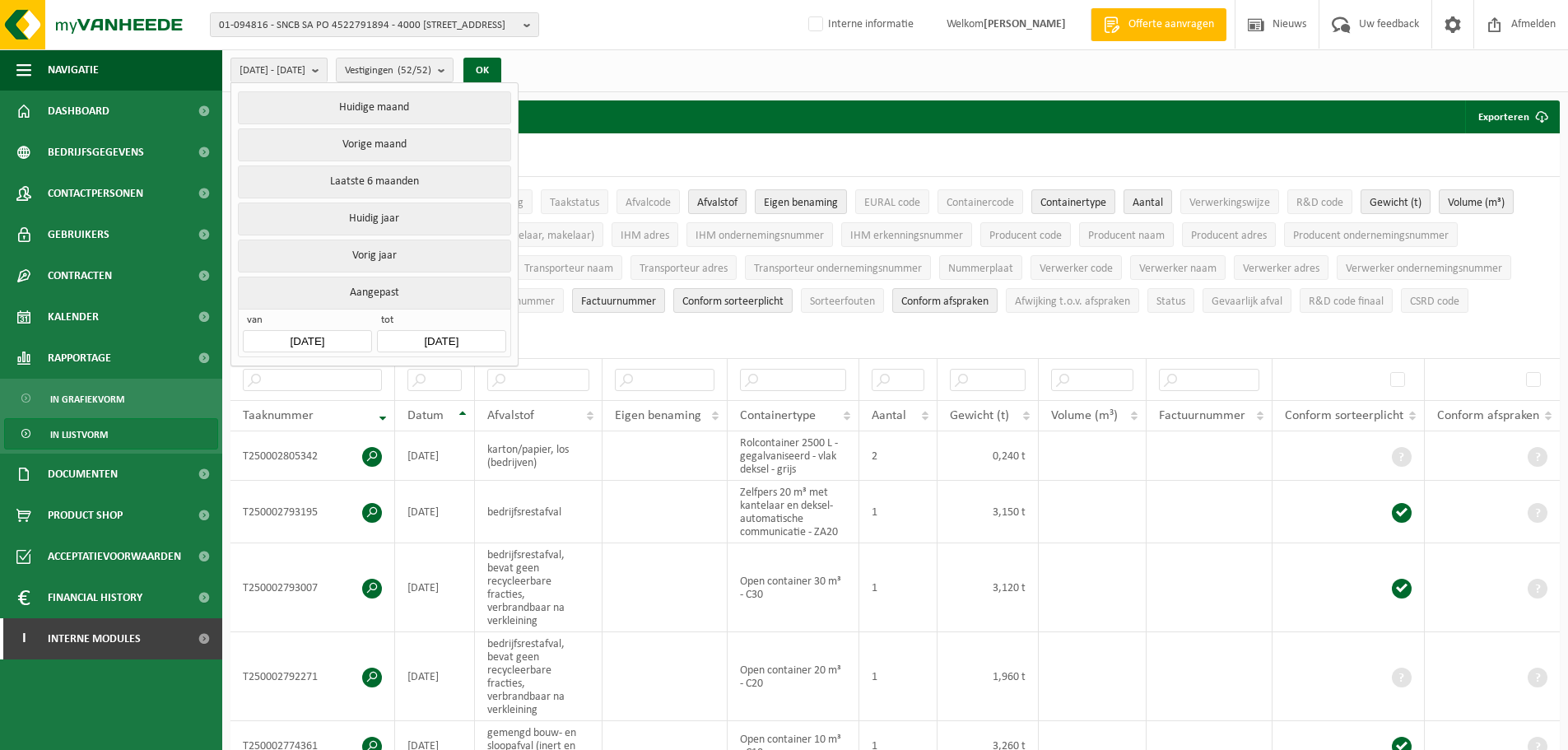
click at [329, 334] on input "[DATE]" at bounding box center [306, 342] width 128 height 23
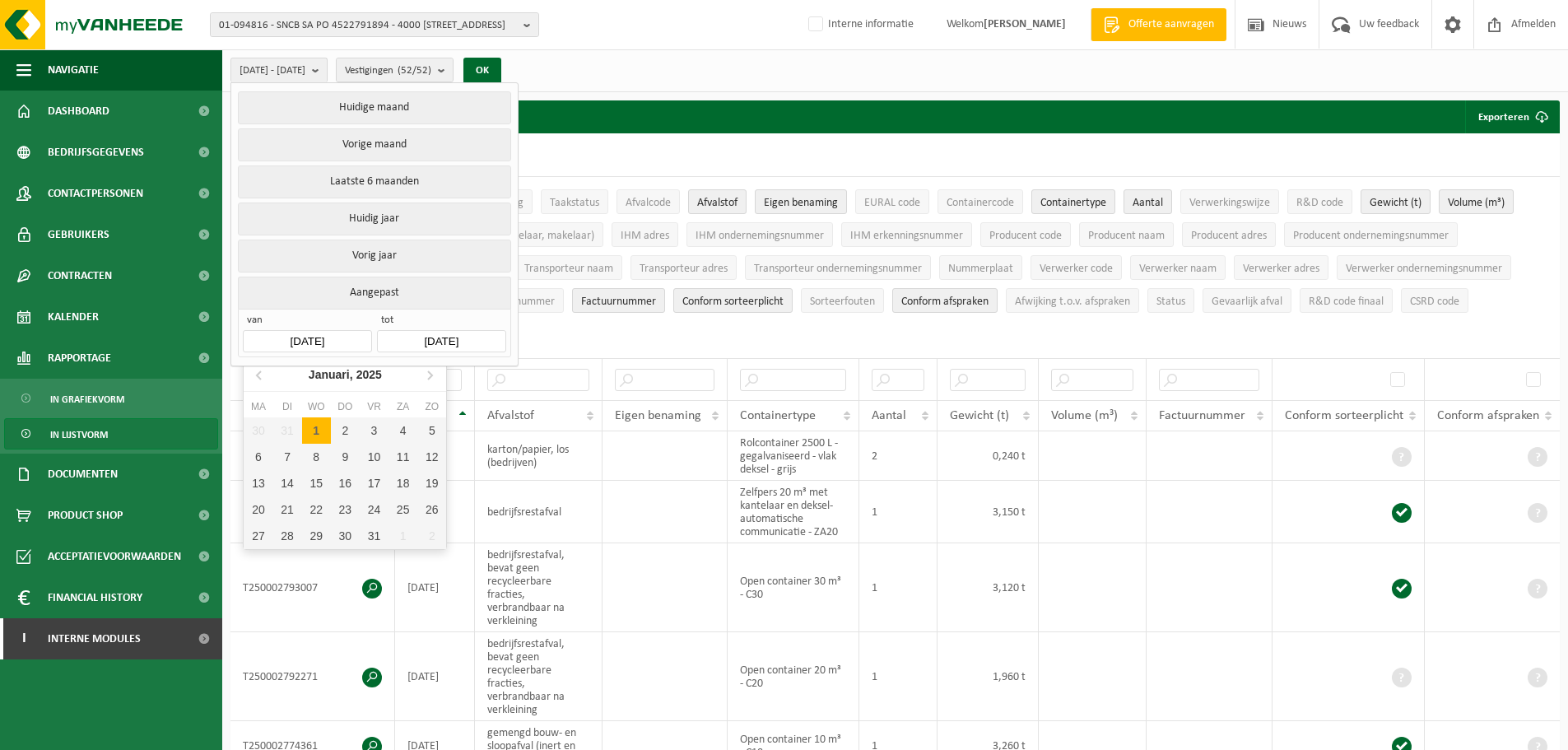
click at [314, 432] on div "1" at bounding box center [316, 430] width 29 height 26
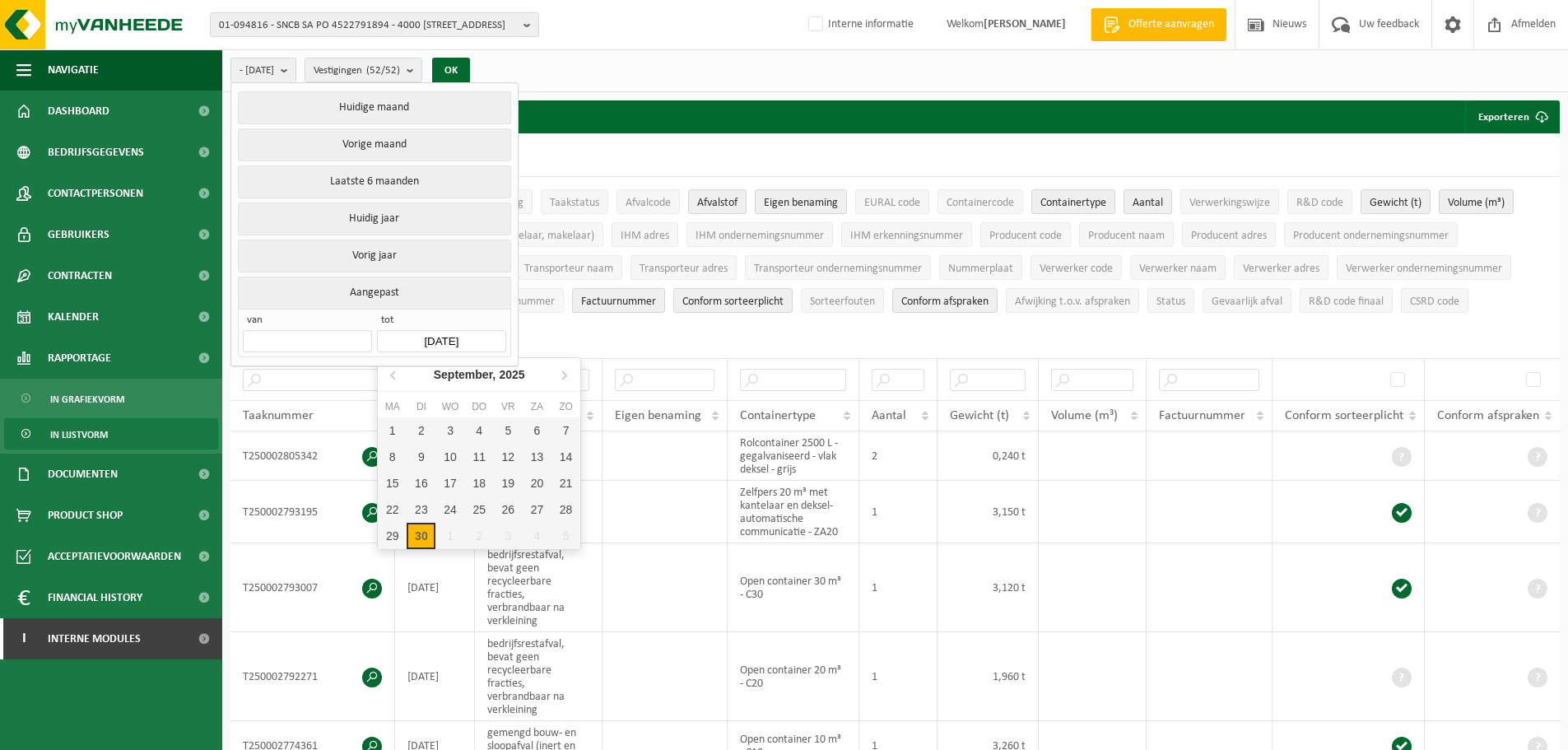
click at [452, 330] on input "[DATE]" at bounding box center [441, 342] width 128 height 23
click at [389, 377] on icon at bounding box center [394, 375] width 26 height 26
click at [566, 379] on icon at bounding box center [564, 375] width 26 height 26
click at [560, 426] on div "3" at bounding box center [566, 430] width 29 height 26
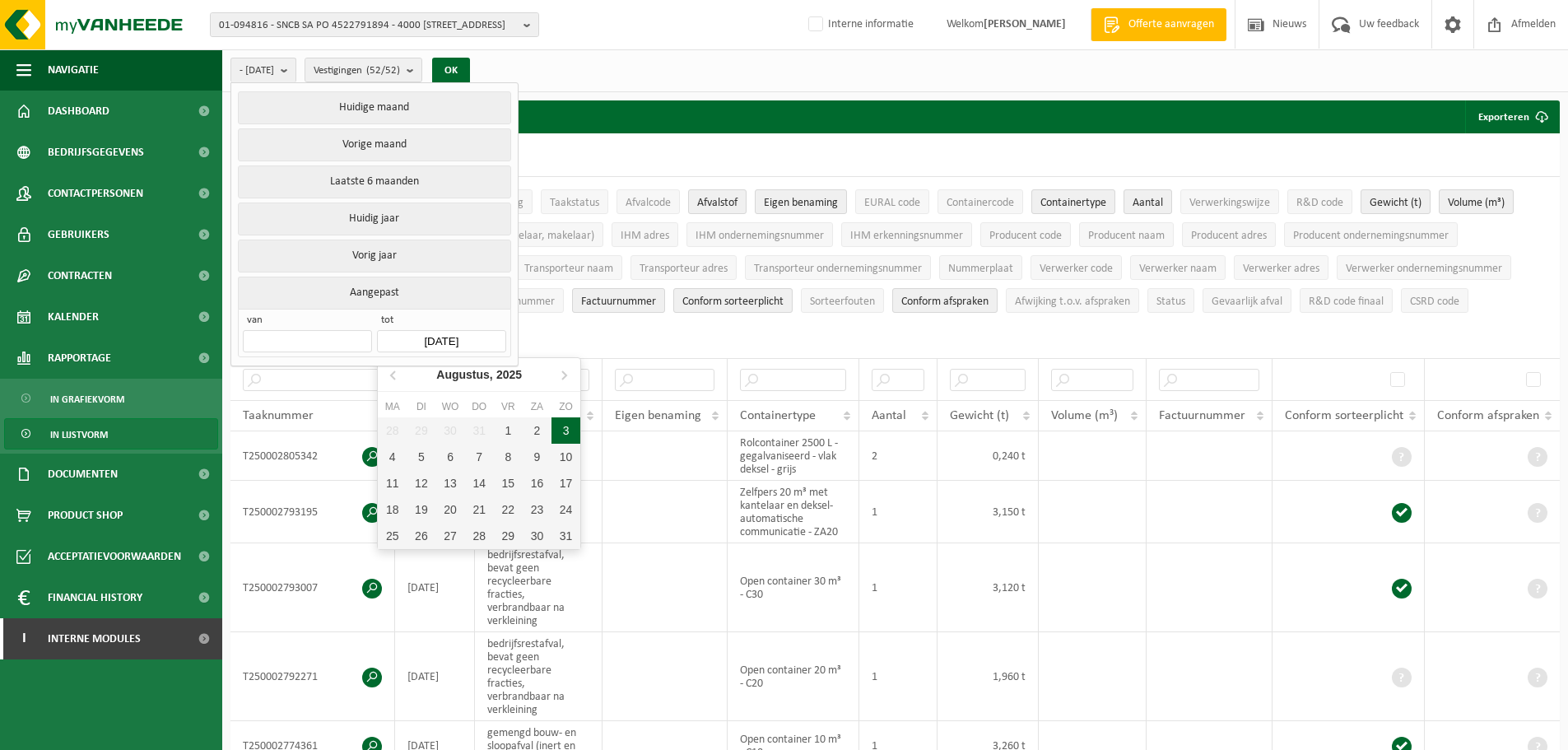
type input "[DATE]"
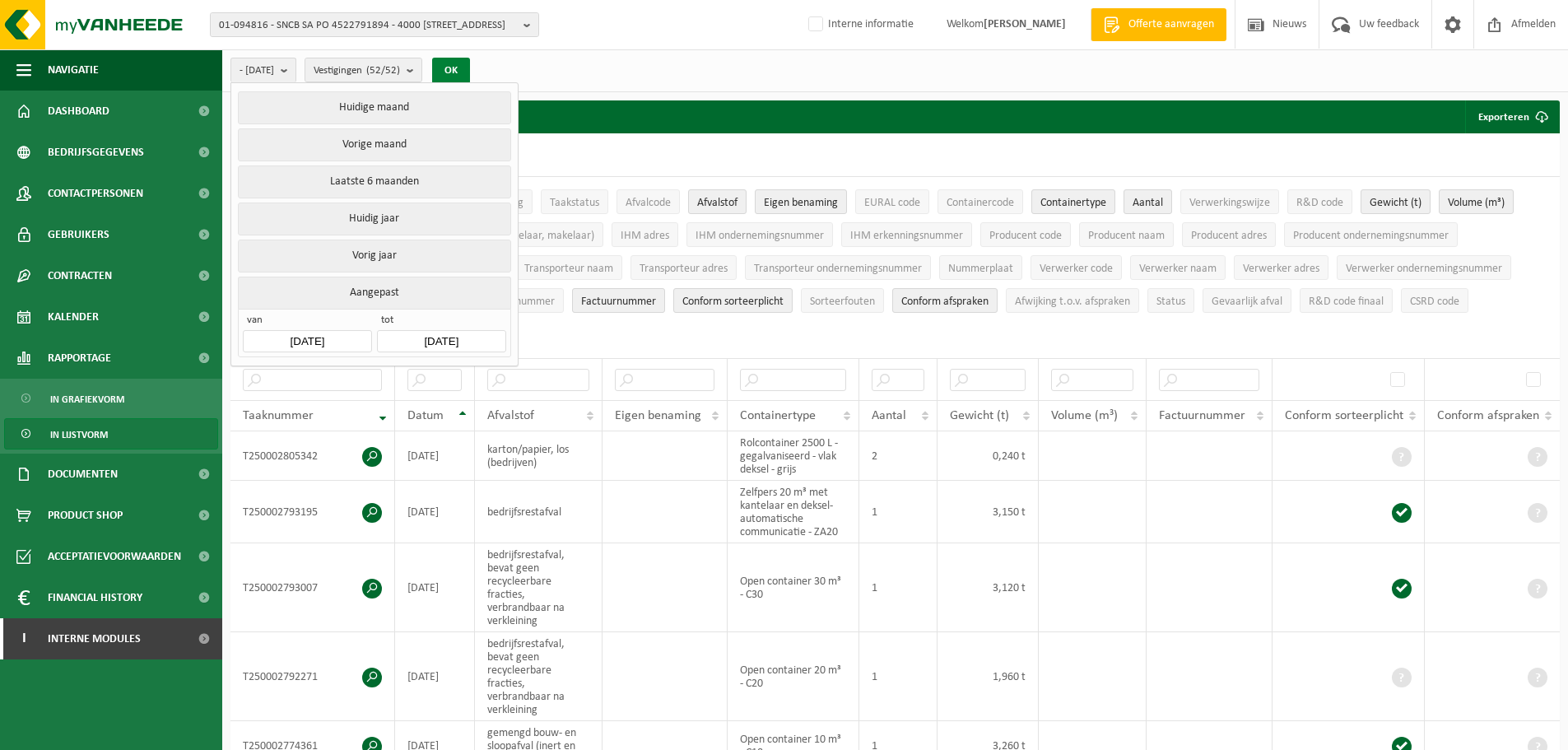
click at [470, 71] on button "OK" at bounding box center [451, 71] width 38 height 26
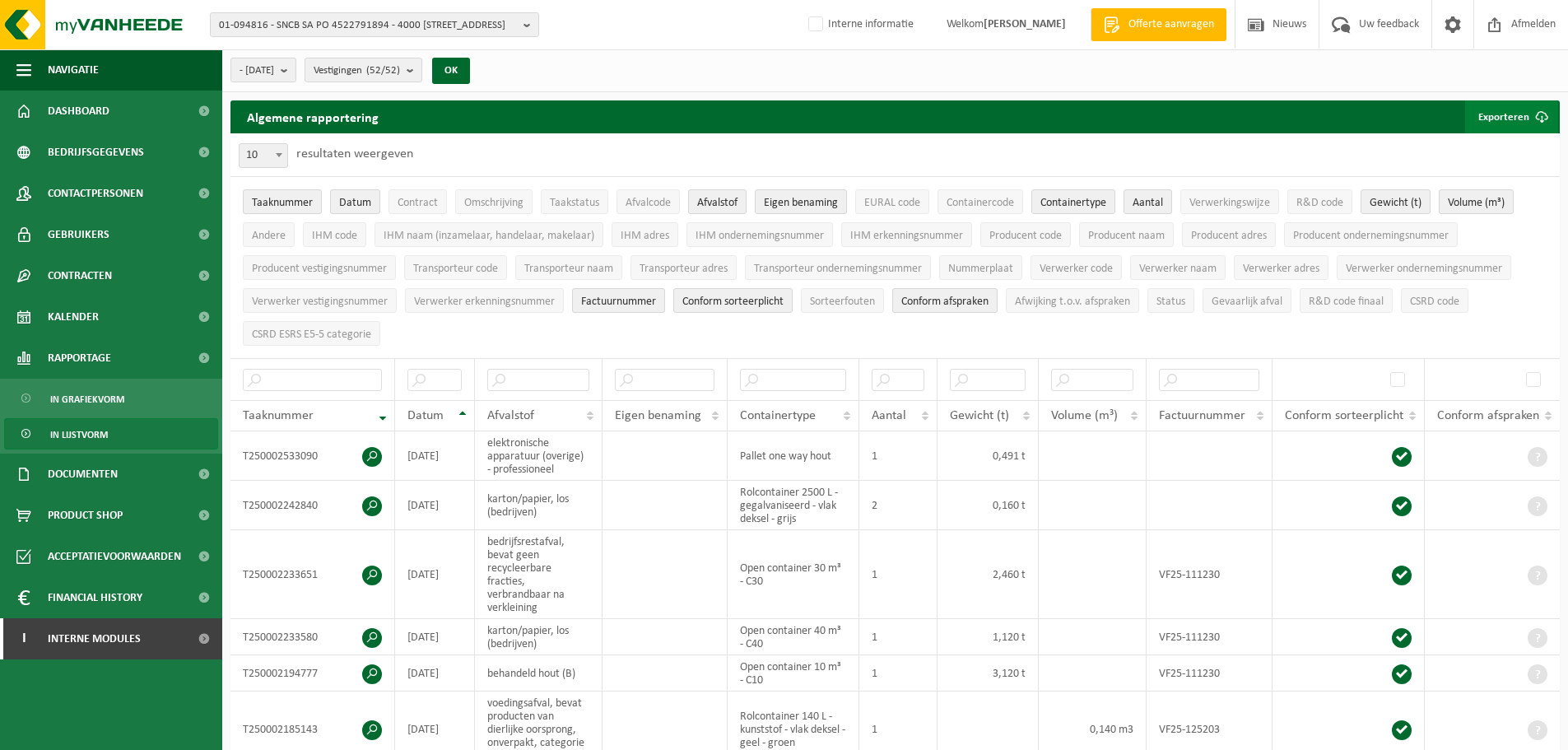
click at [1509, 113] on button "Exporteren" at bounding box center [1510, 116] width 93 height 33
click at [1487, 175] on link "Alle beschikbare kolommen" at bounding box center [1482, 182] width 149 height 33
drag, startPoint x: 953, startPoint y: 135, endPoint x: 928, endPoint y: 142, distance: 26.0
click at [953, 135] on div "10 25 50 100 10 resultaten weergeven" at bounding box center [894, 154] width 1329 height 42
click at [669, 147] on div "10 25 50 100 10 resultaten weergeven" at bounding box center [894, 154] width 1329 height 42
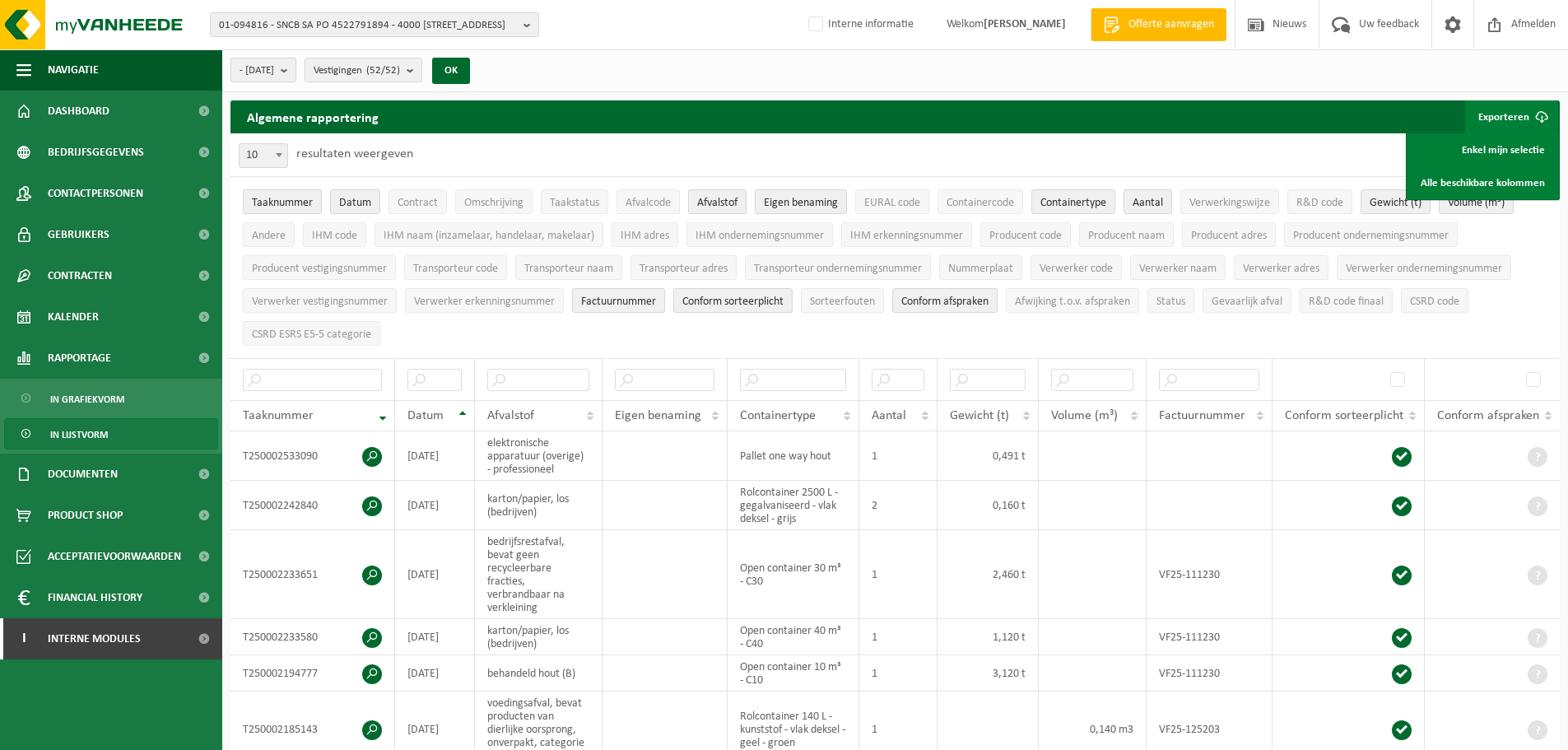
click at [295, 78] on b "submit" at bounding box center [289, 70] width 15 height 23
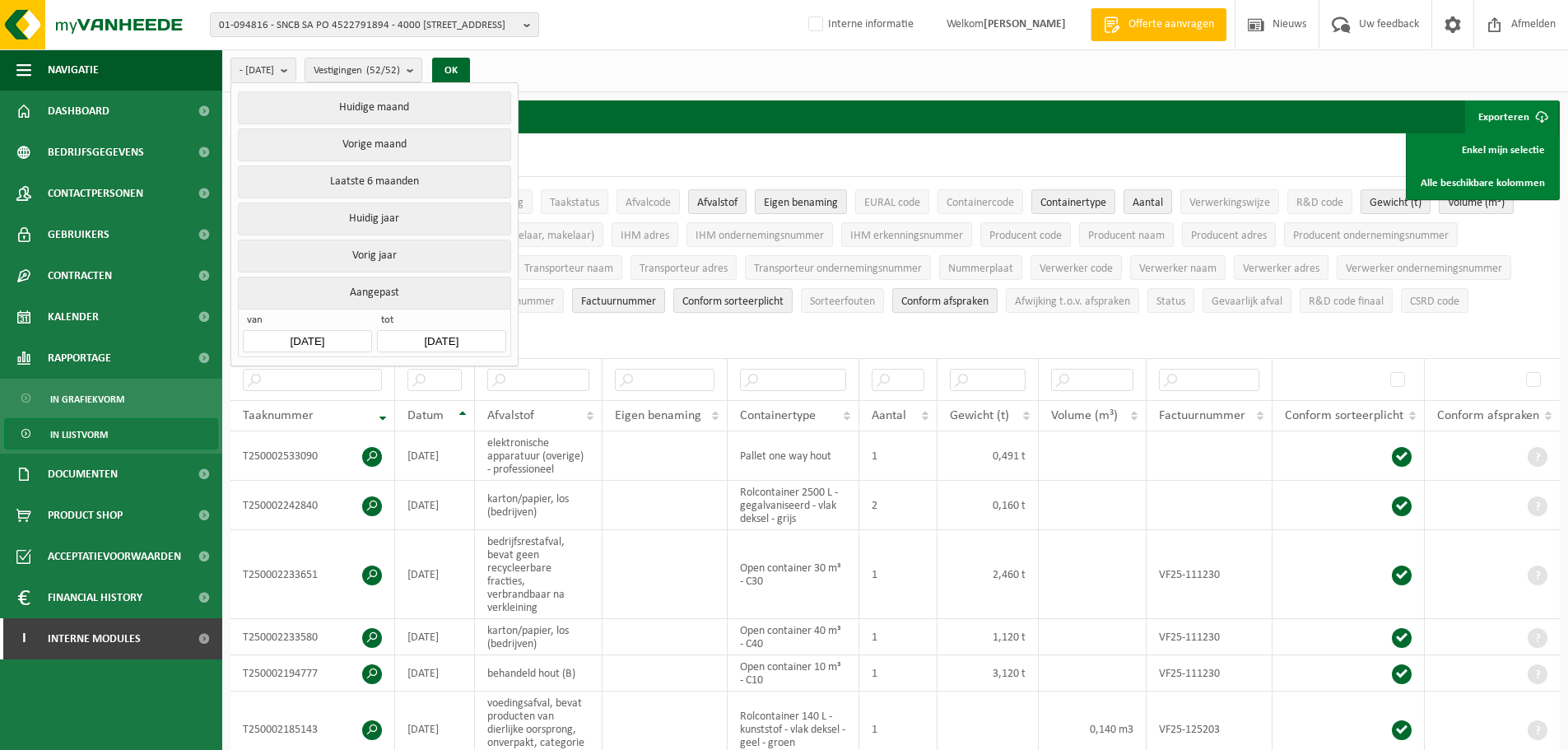
click at [325, 334] on input "[DATE]" at bounding box center [306, 342] width 128 height 23
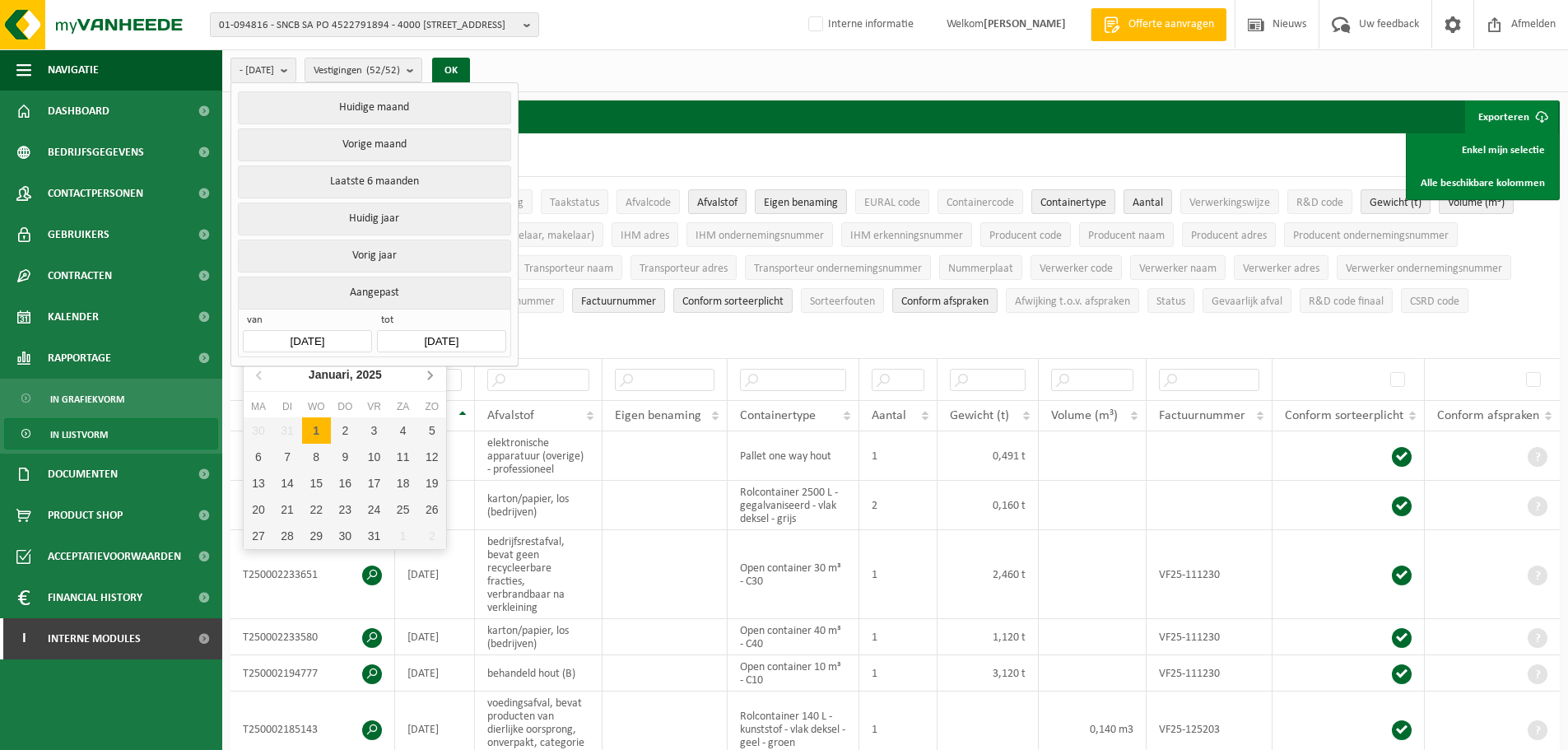
click at [432, 377] on icon at bounding box center [430, 375] width 26 height 26
click at [432, 376] on icon at bounding box center [430, 375] width 4 height 8
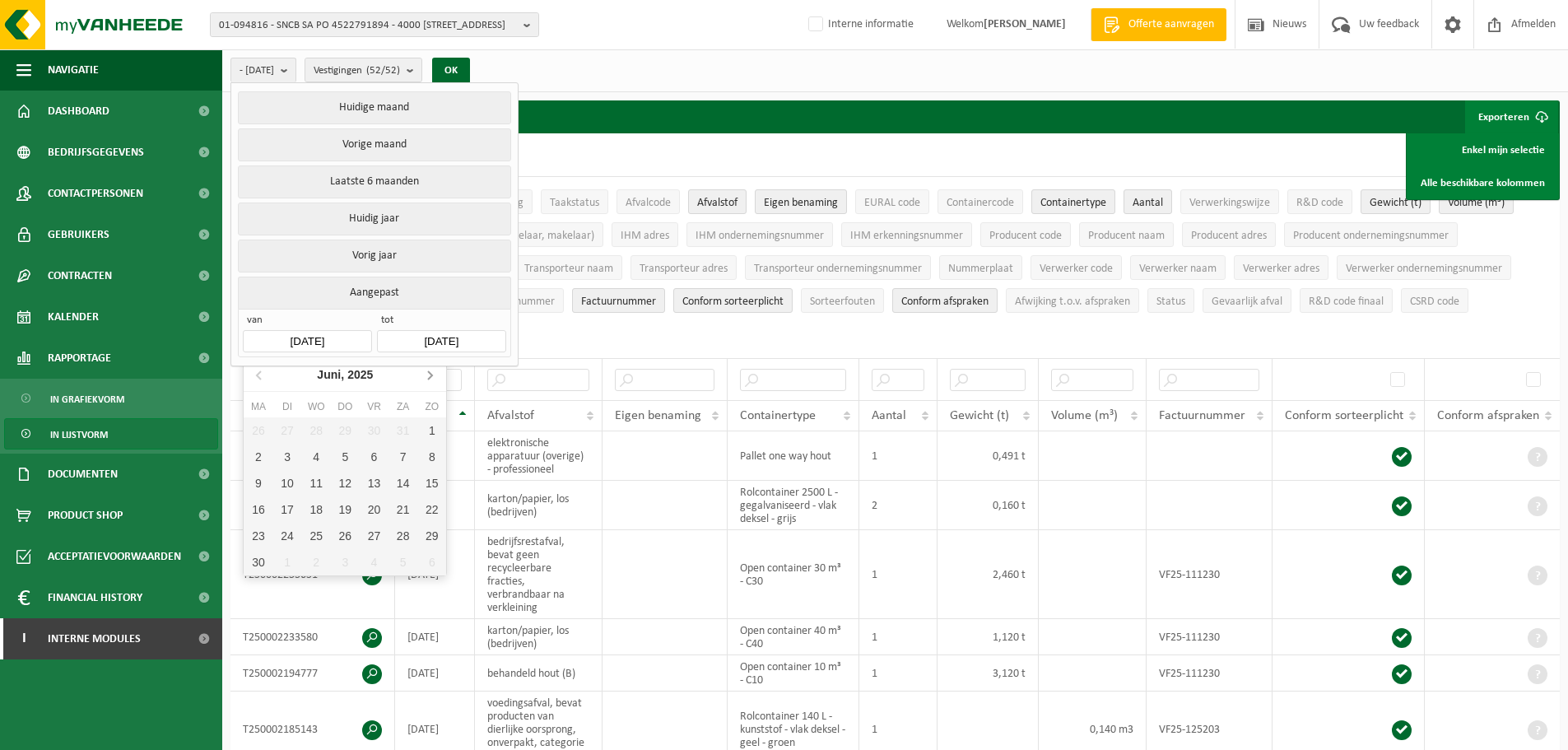
click at [432, 376] on icon at bounding box center [430, 375] width 4 height 8
click at [367, 429] on div "1" at bounding box center [373, 430] width 29 height 26
type input "[DATE]"
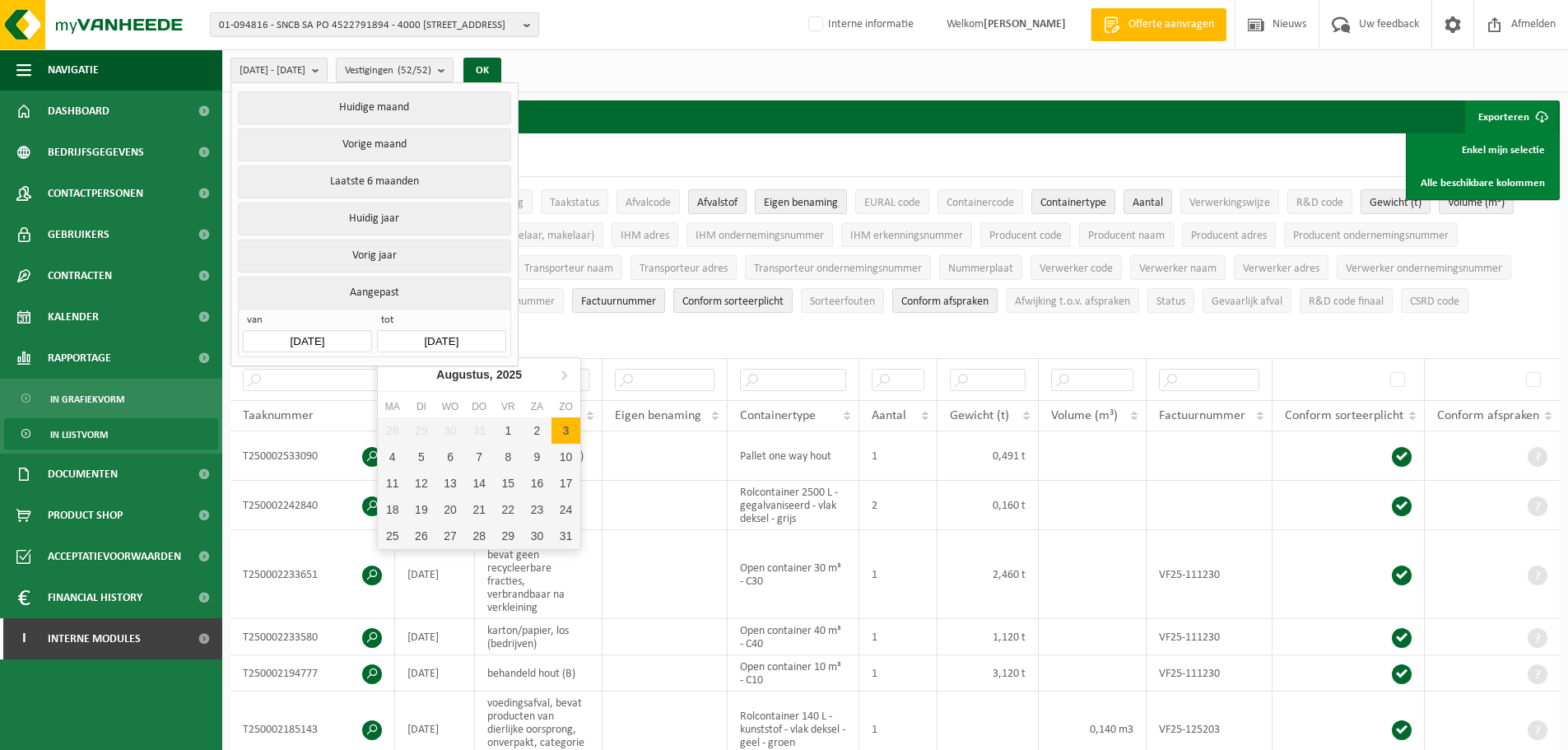
click at [453, 336] on input "2025-08-03" at bounding box center [441, 342] width 128 height 23
click at [560, 379] on icon at bounding box center [564, 375] width 26 height 26
click at [421, 534] on div "30" at bounding box center [421, 536] width 29 height 26
type input "[DATE]"
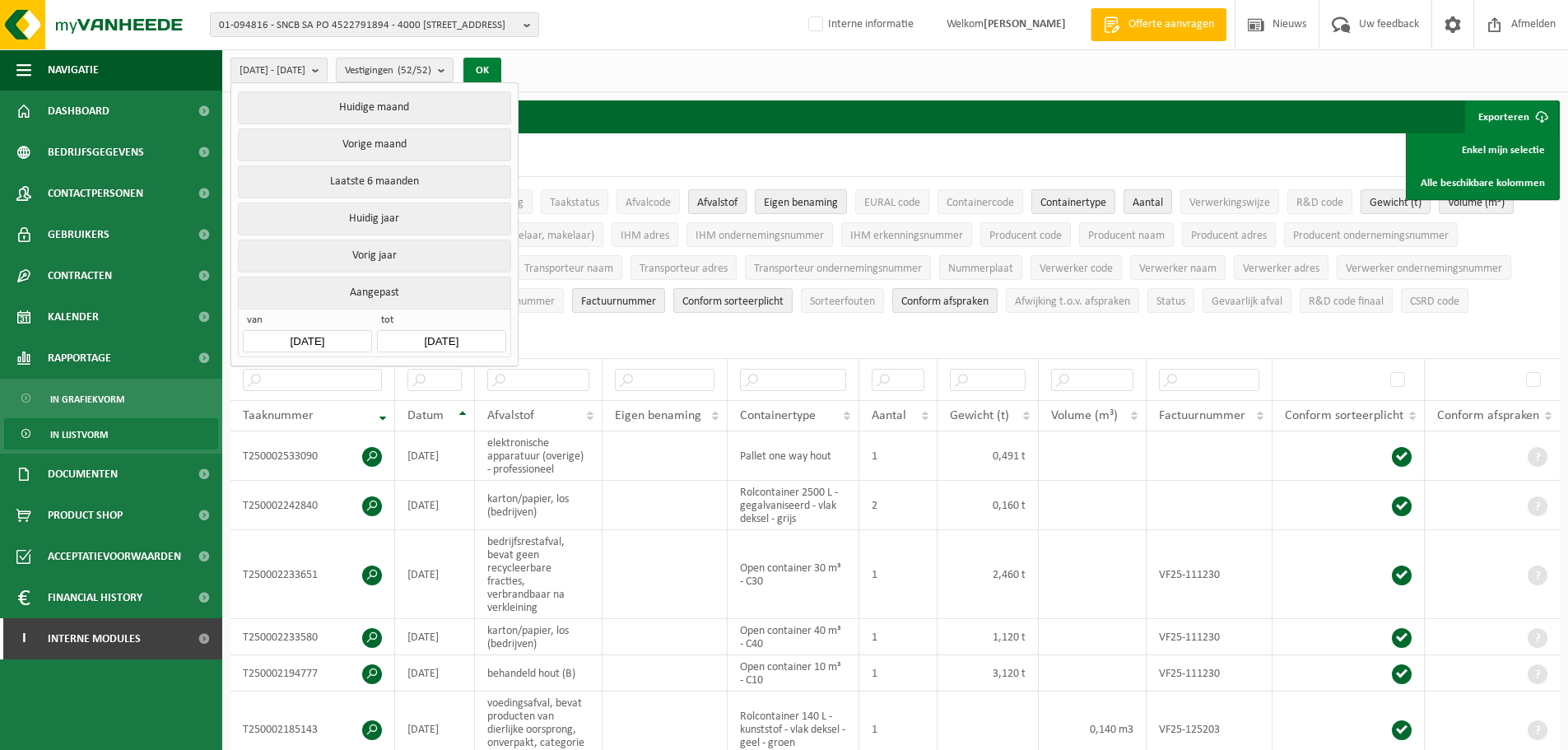
click at [501, 70] on button "OK" at bounding box center [482, 71] width 38 height 26
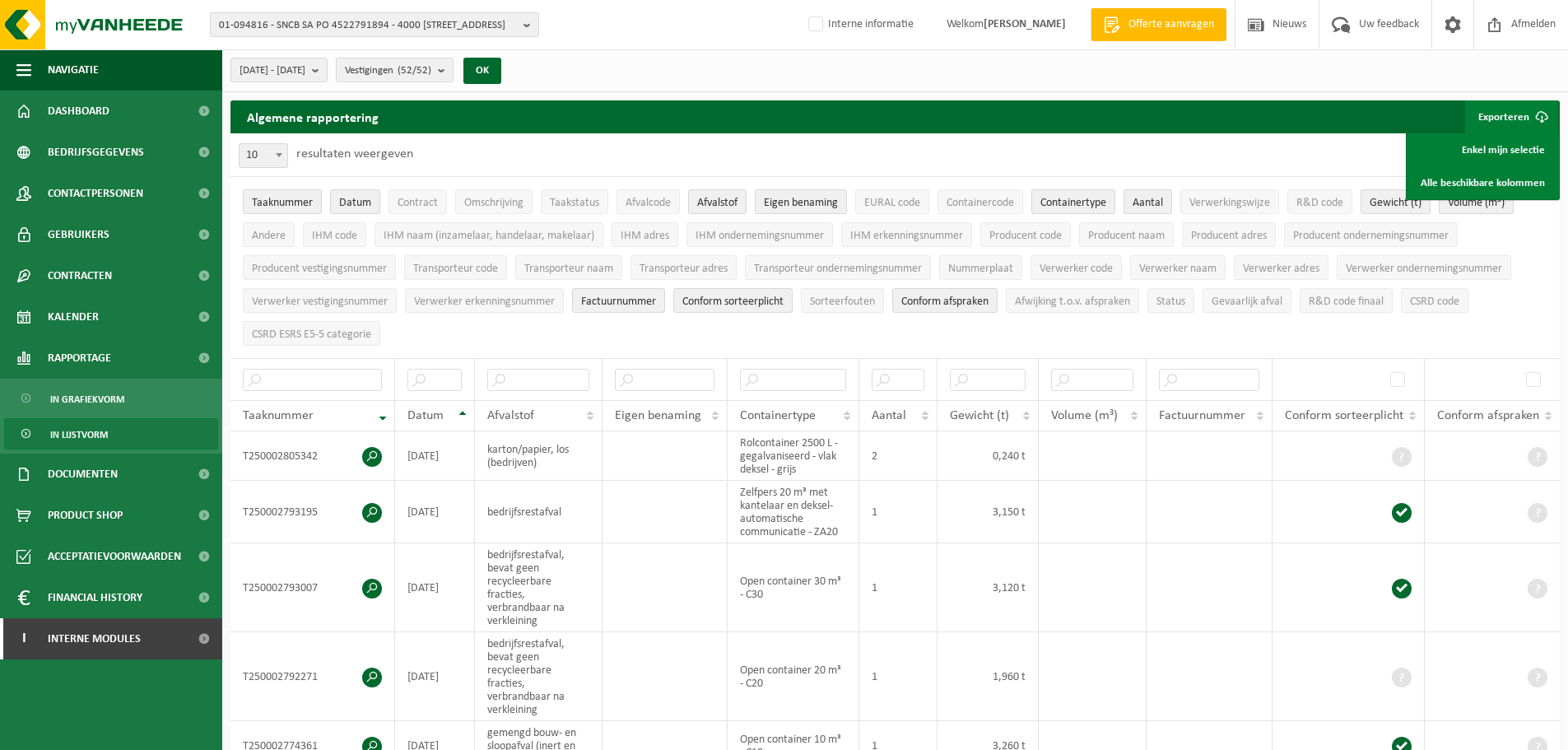
click at [1348, 101] on div "Algemene rapportering Exporteren Enkel mijn selectie Alle beschikbare kolommen" at bounding box center [894, 116] width 1329 height 33
click at [1444, 180] on link "Alle beschikbare kolommen" at bounding box center [1482, 182] width 149 height 33
click at [113, 604] on span "Financial History" at bounding box center [95, 598] width 94 height 42
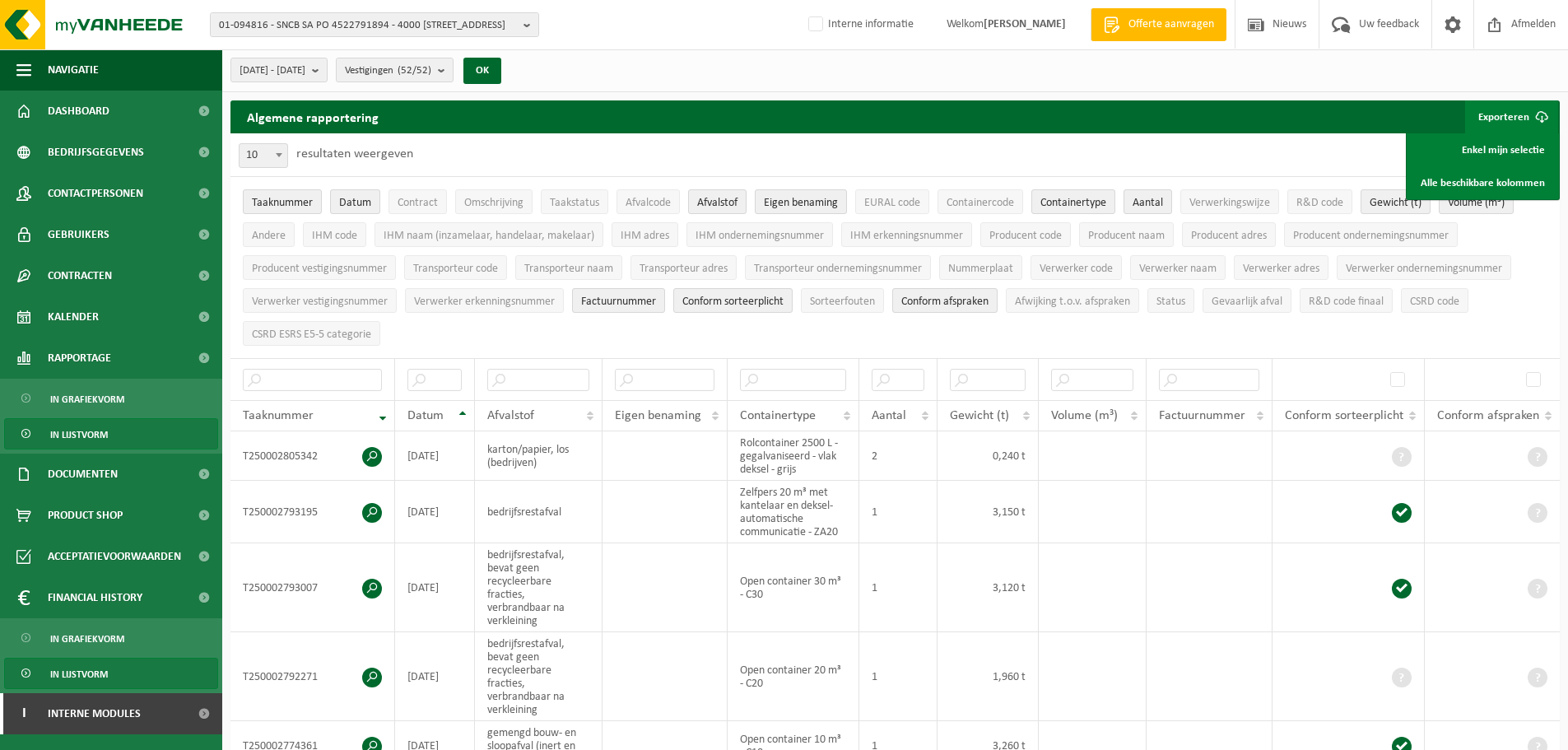
click at [101, 683] on span "In lijstvorm" at bounding box center [78, 674] width 58 height 31
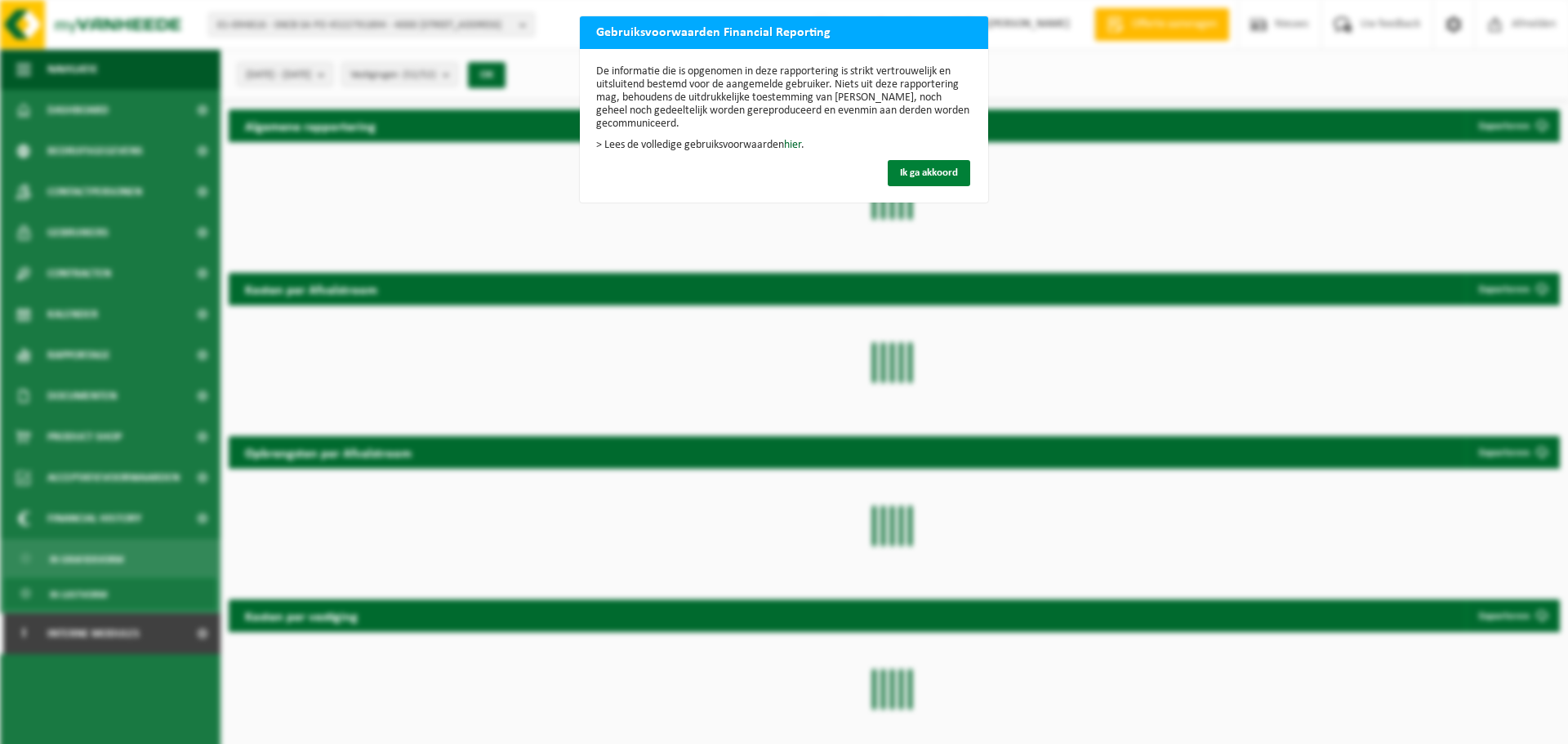
click at [918, 175] on button "Ik ga akkoord" at bounding box center [929, 173] width 82 height 26
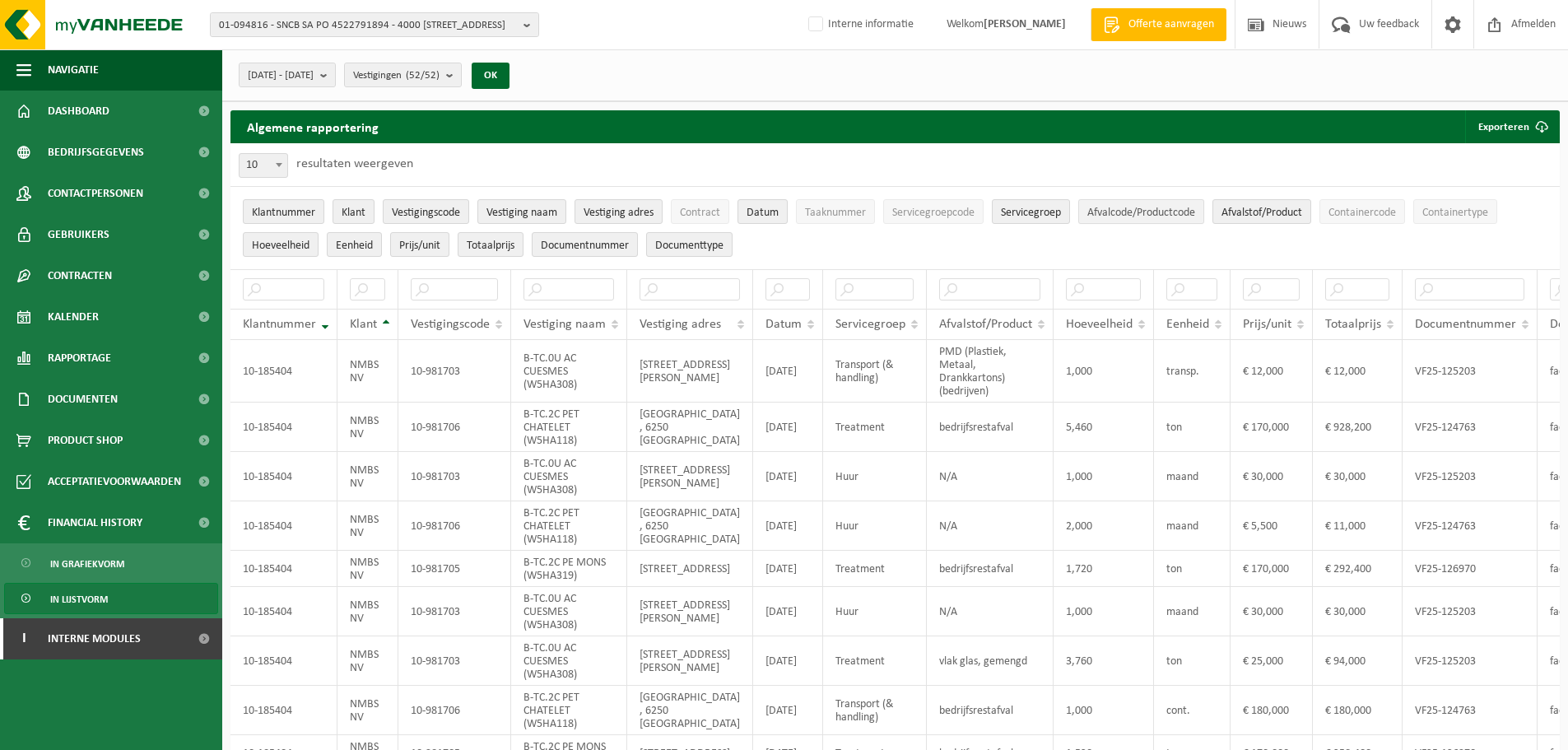
click at [1157, 209] on span "Afvalcode/Productcode" at bounding box center [1141, 212] width 107 height 12
